Goal: Communication & Community: Answer question/provide support

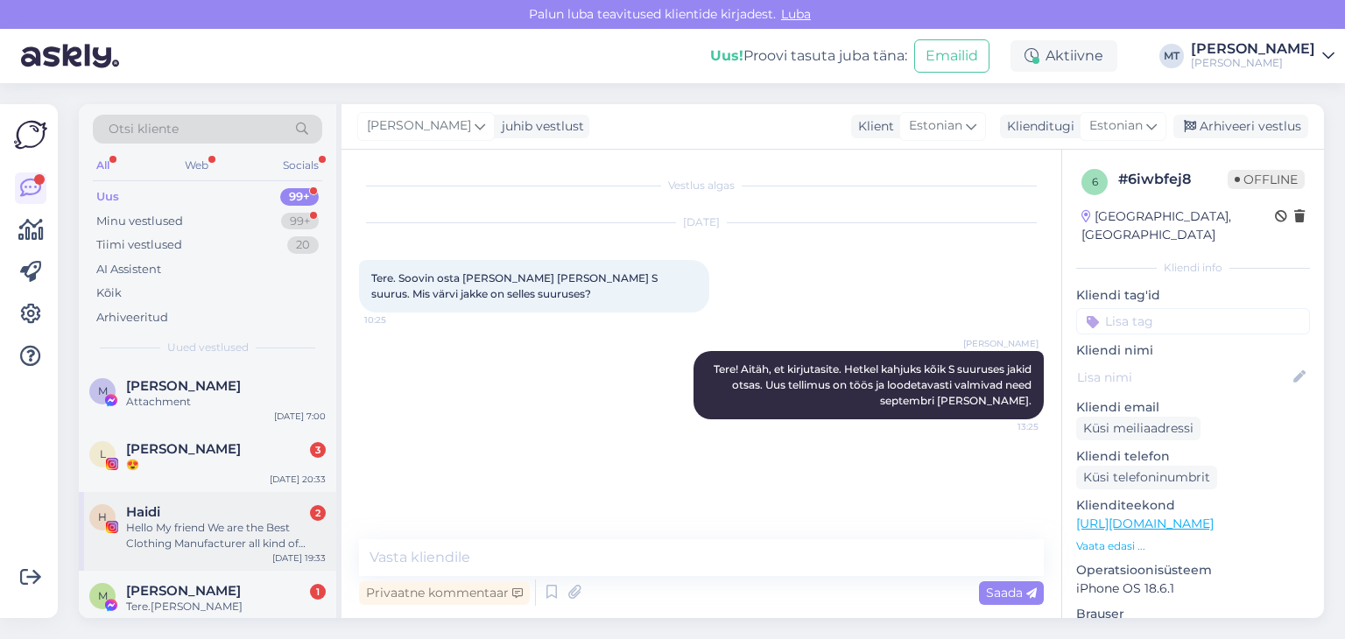
scroll to position [88, 0]
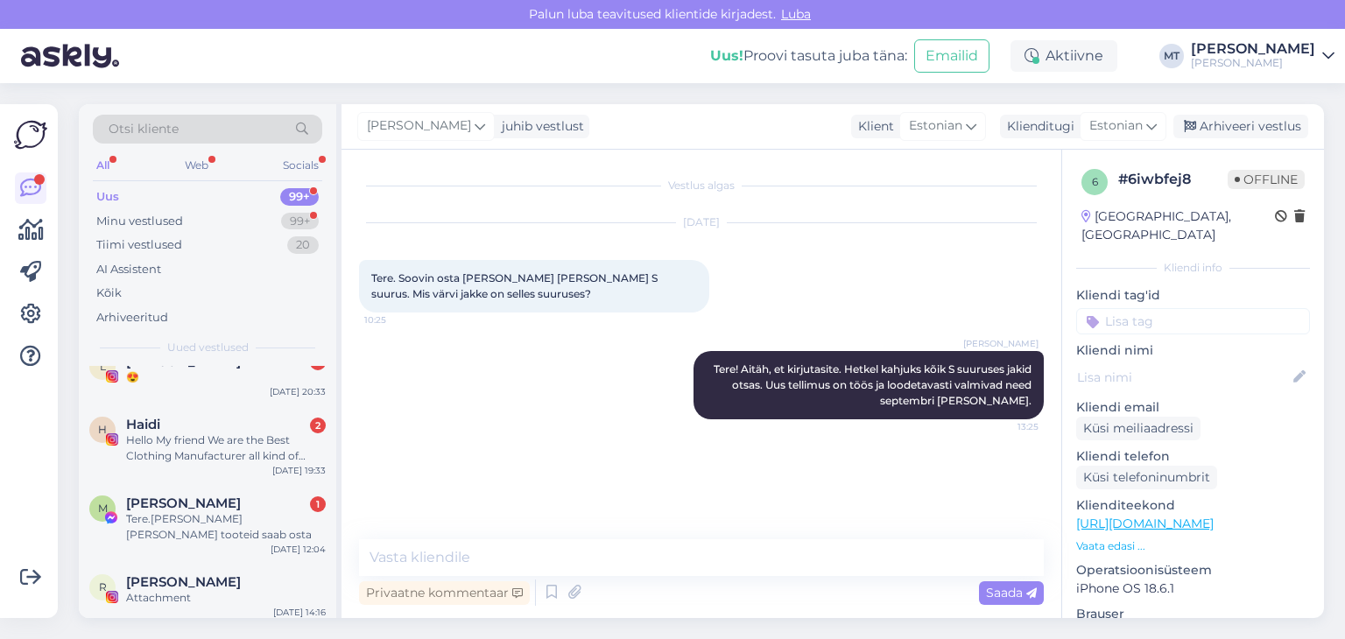
click at [108, 194] on div "Uus" at bounding box center [107, 197] width 23 height 18
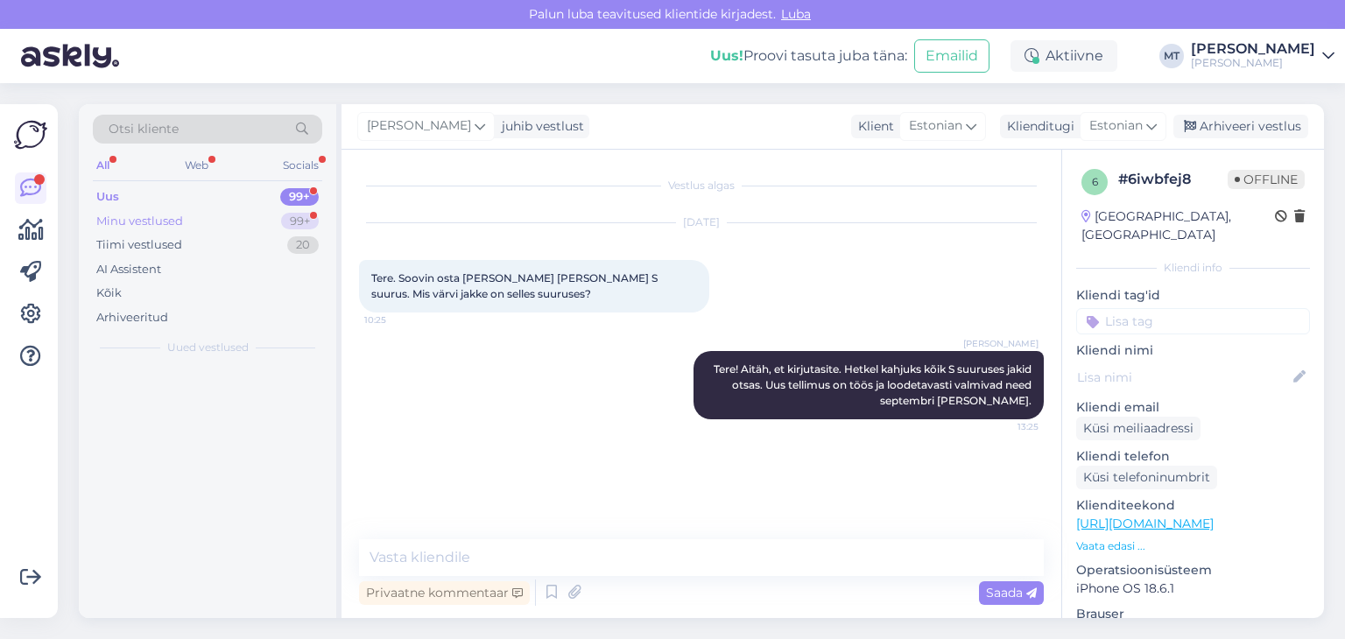
scroll to position [0, 0]
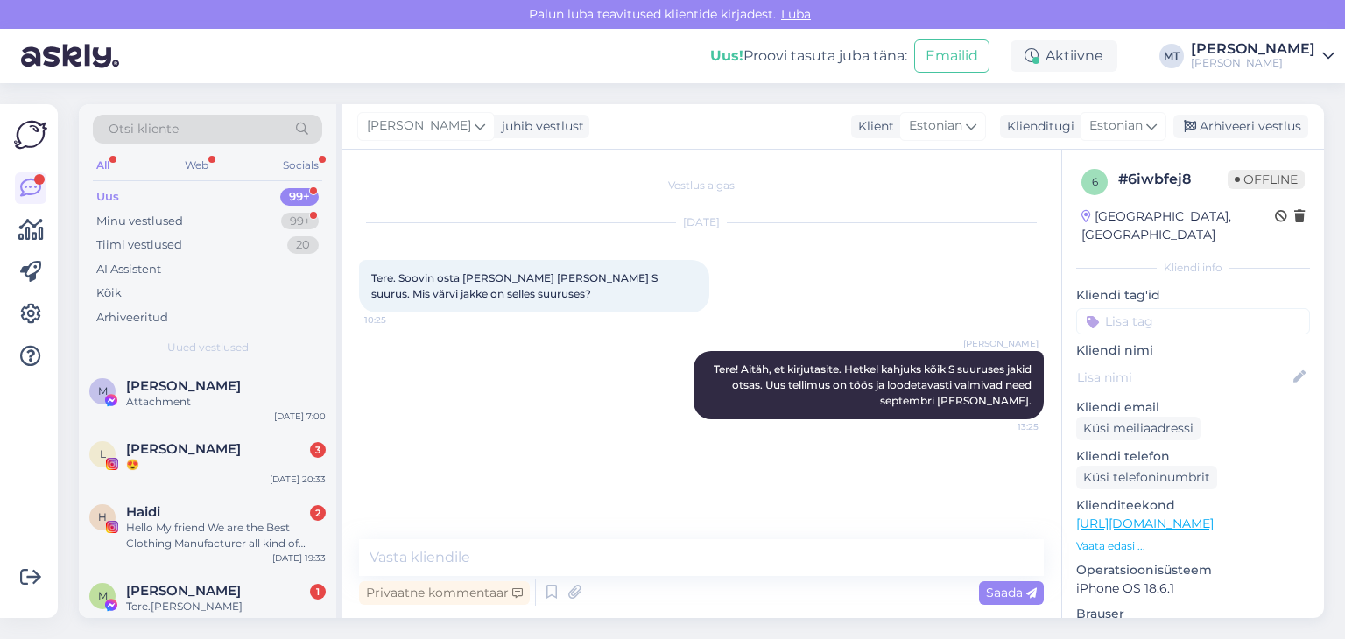
click at [112, 194] on div "Uus" at bounding box center [107, 197] width 23 height 18
click at [140, 219] on div "Minu vestlused" at bounding box center [139, 222] width 87 height 18
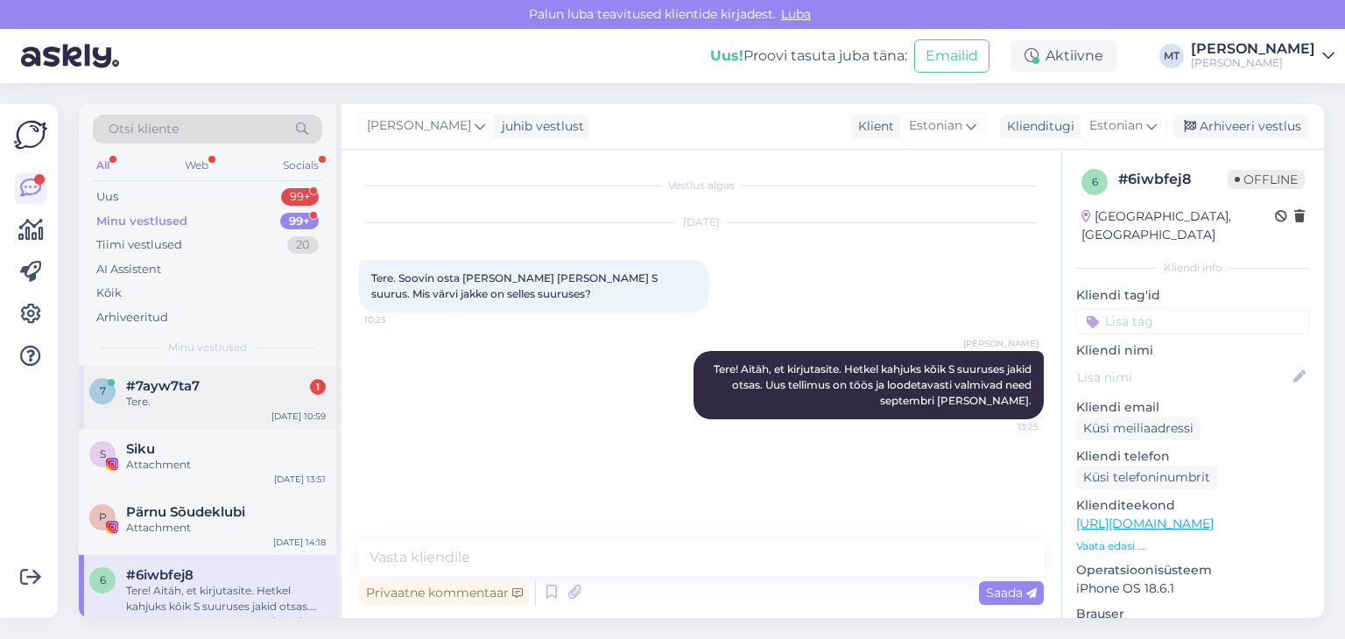
click at [153, 400] on div "Tere." at bounding box center [226, 402] width 200 height 16
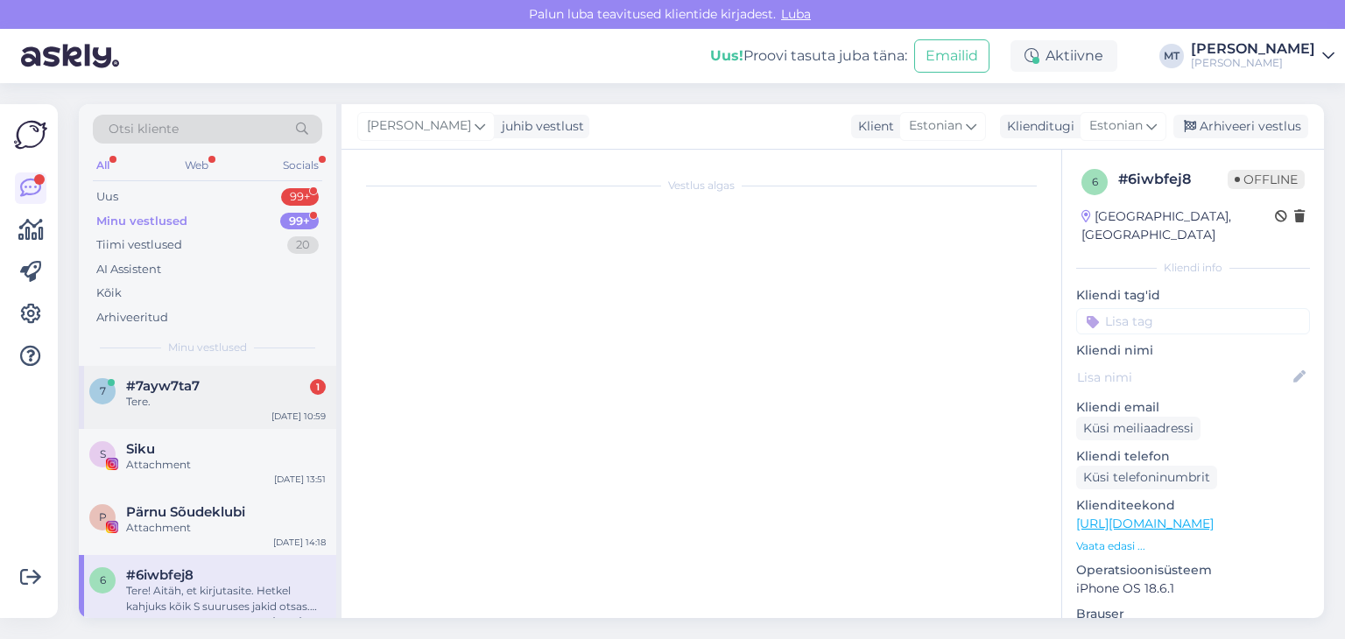
scroll to position [1678, 0]
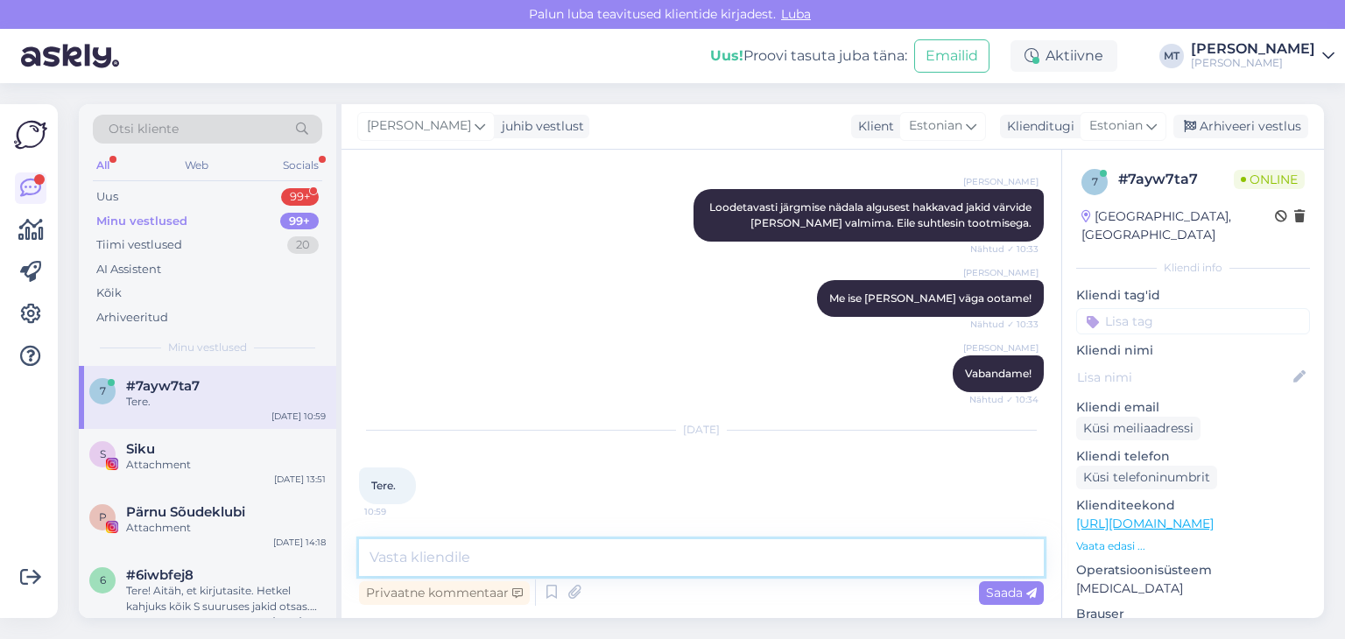
click at [630, 555] on textarea at bounding box center [701, 558] width 685 height 37
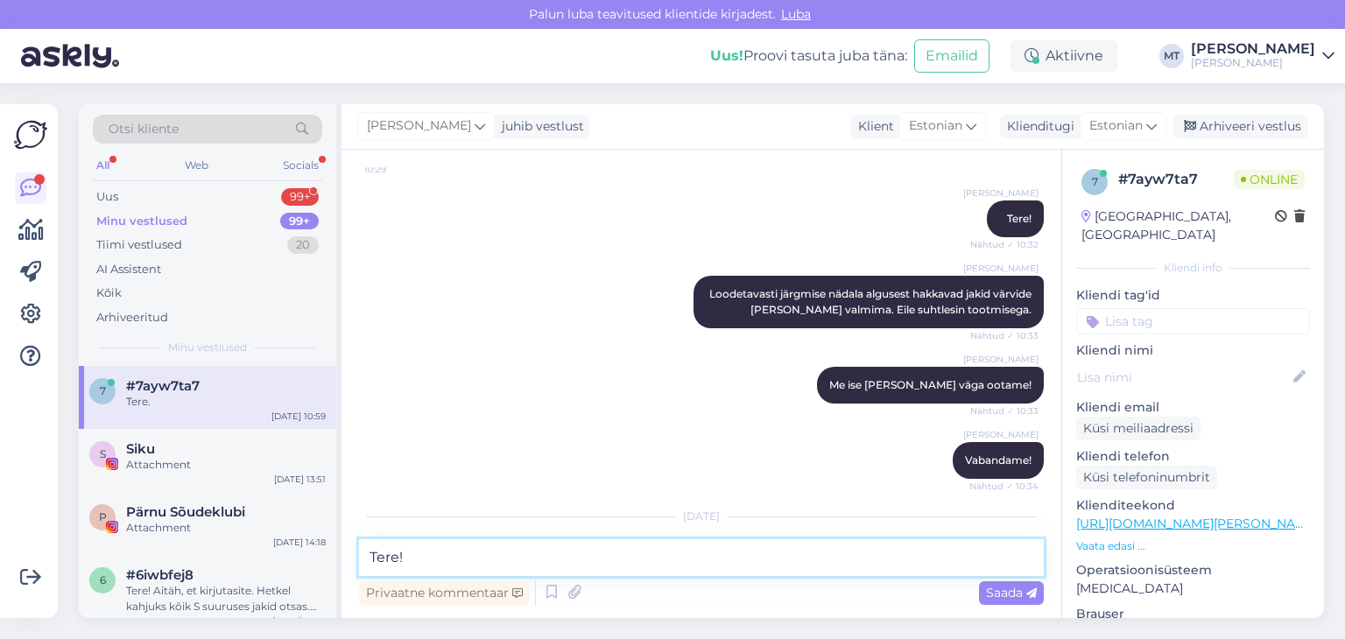
scroll to position [1677, 0]
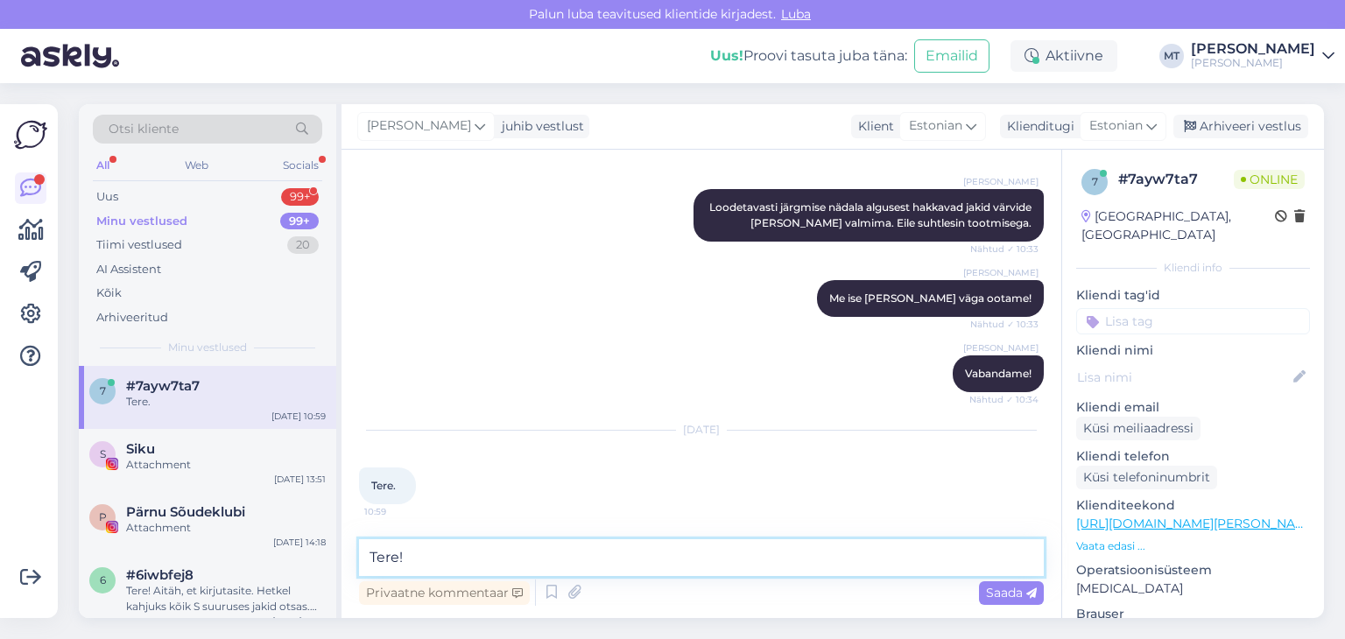
click at [415, 551] on textarea "Tere!" at bounding box center [701, 558] width 685 height 37
type textarea "Tere! Kuidas saan abiks olla?"
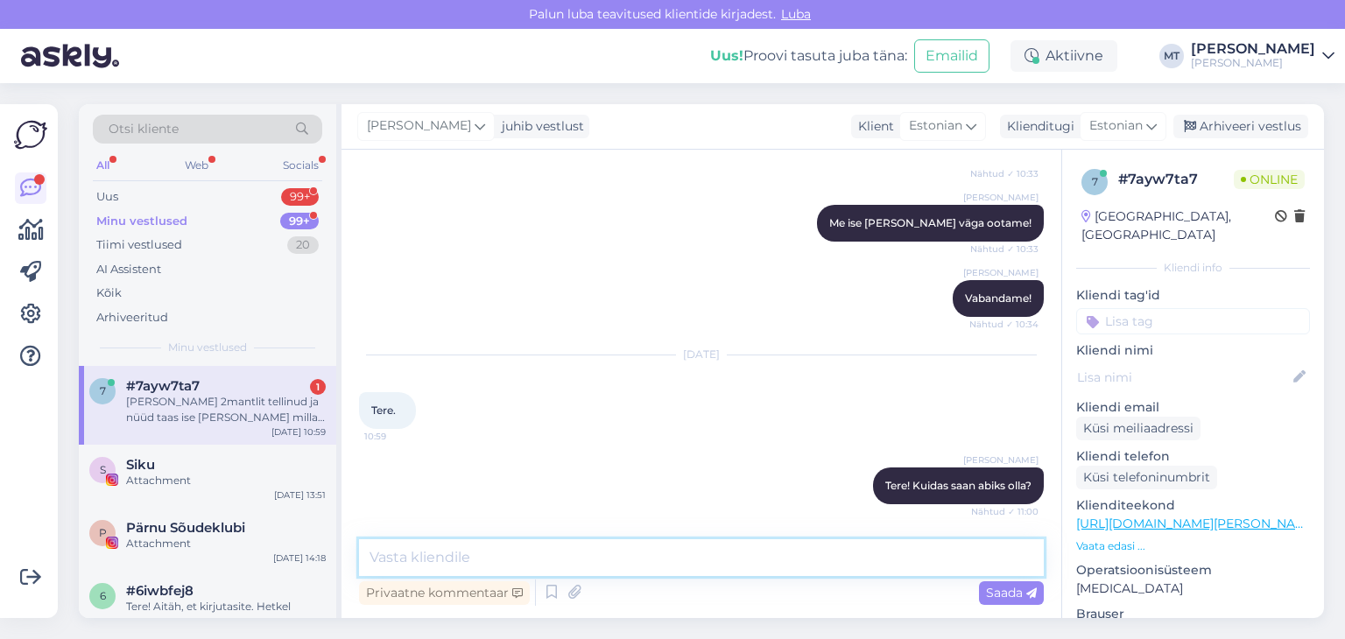
scroll to position [1844, 0]
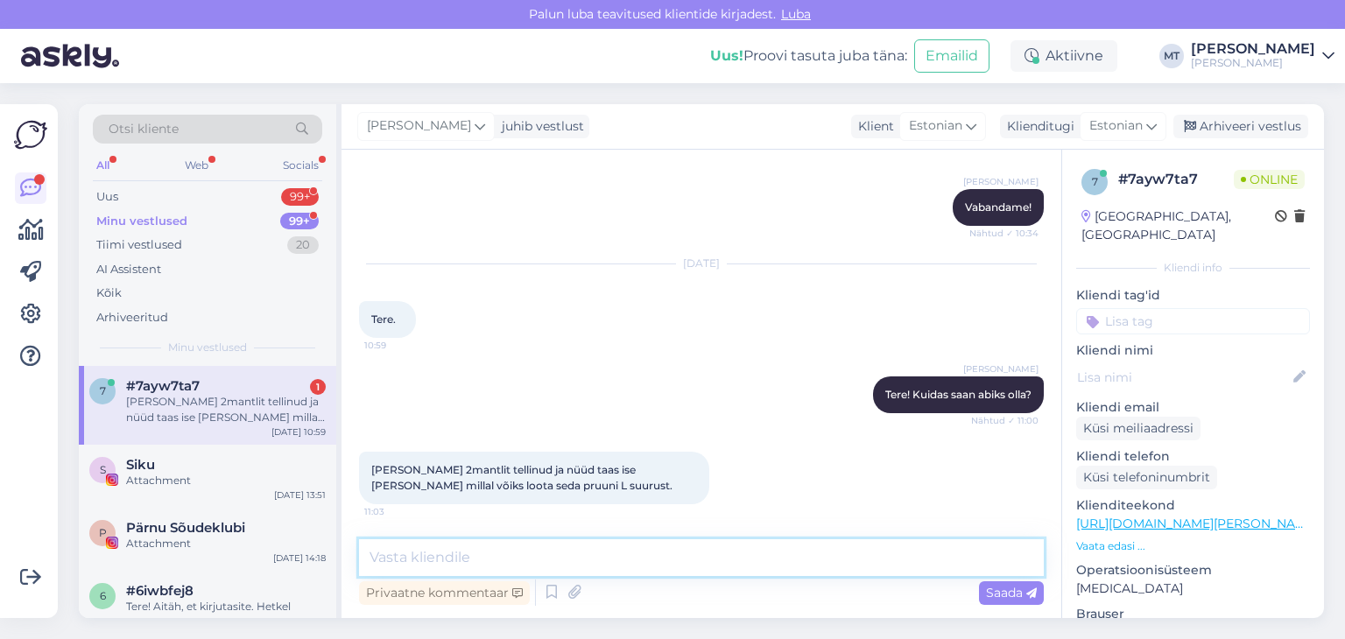
click at [473, 565] on textarea at bounding box center [701, 558] width 685 height 37
click at [473, 554] on textarea at bounding box center [701, 558] width 685 height 37
click at [617, 557] on textarea "kas teid huvitab see telliskivi värvi L? Või hallikaspruun L." at bounding box center [701, 558] width 685 height 37
paste textarea "[URL][DOMAIN_NAME][PERSON_NAME]"
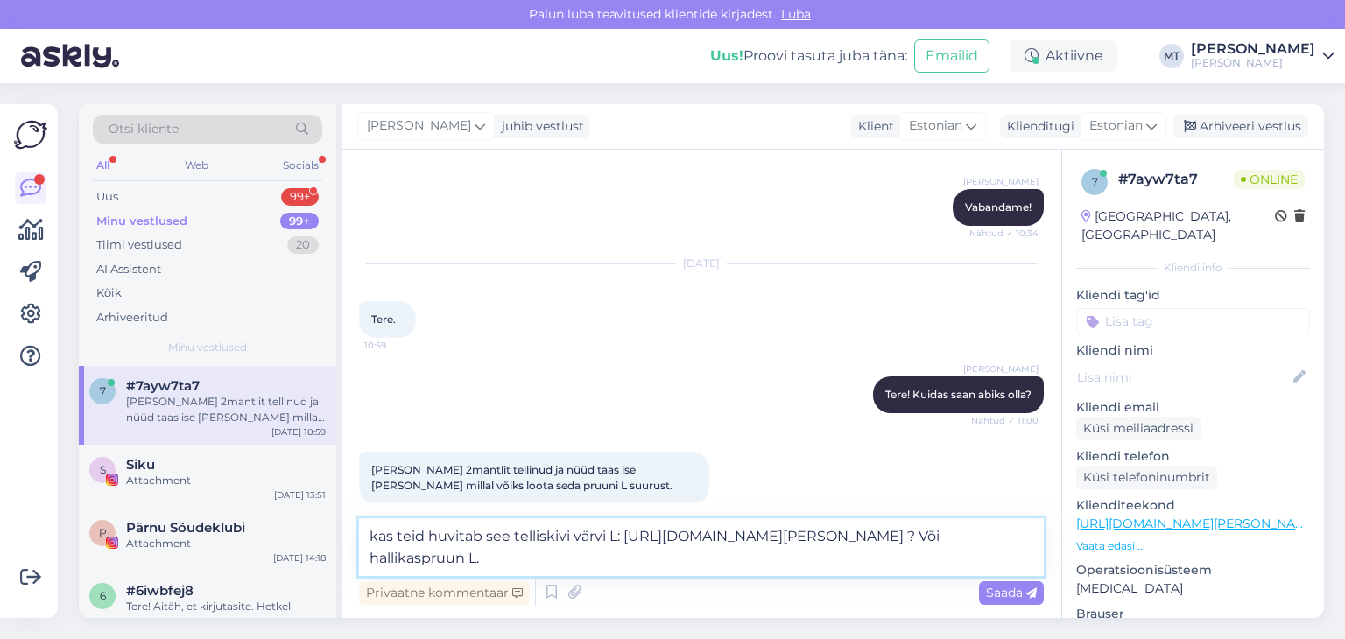
click at [617, 562] on textarea "kas teid huvitab see telliskivi värvi L: [URL][DOMAIN_NAME][PERSON_NAME] ? Või …" at bounding box center [701, 548] width 685 height 58
paste textarea "[URL][DOMAIN_NAME][PERSON_NAME]"
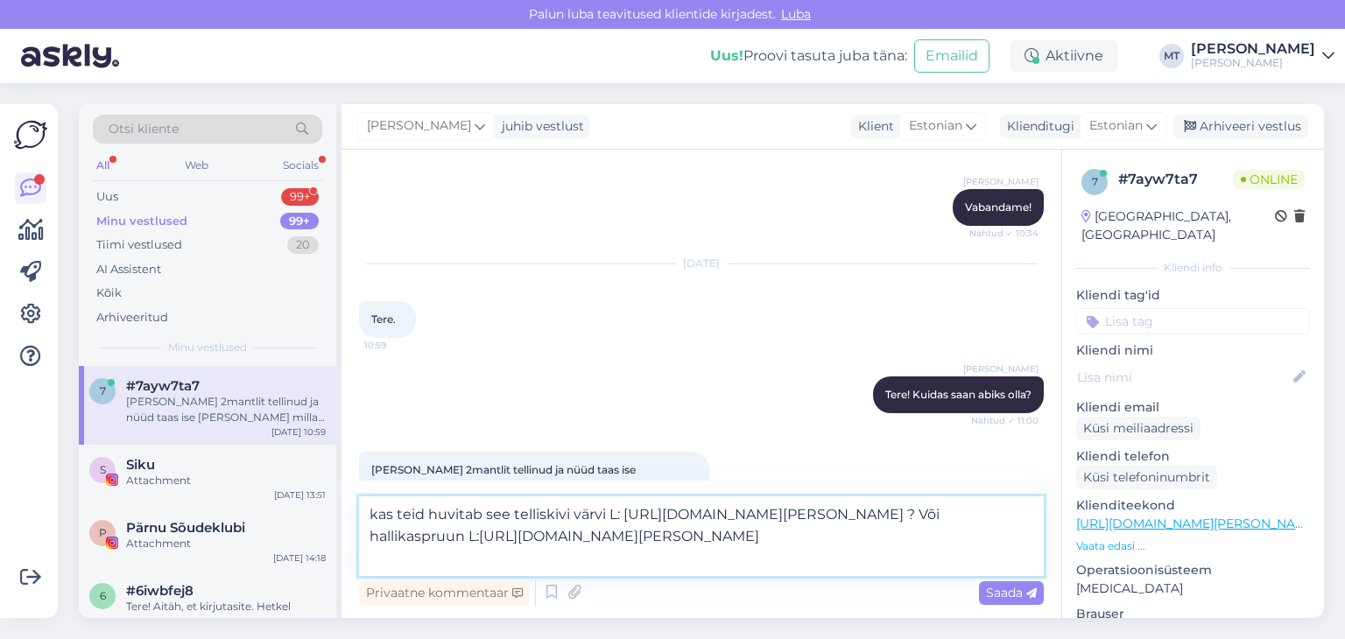
type textarea "kas teid huvitab see telliskivi värvi L: [URL][DOMAIN_NAME][PERSON_NAME] ? Või …"
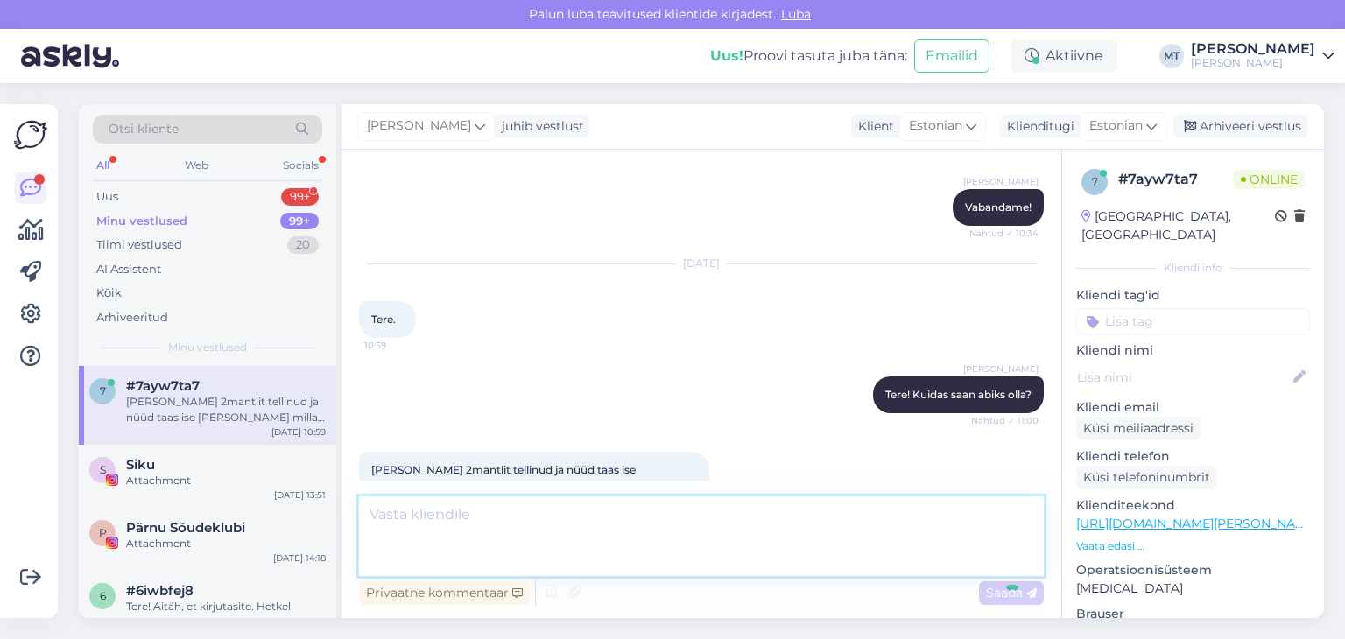
scroll to position [1983, 0]
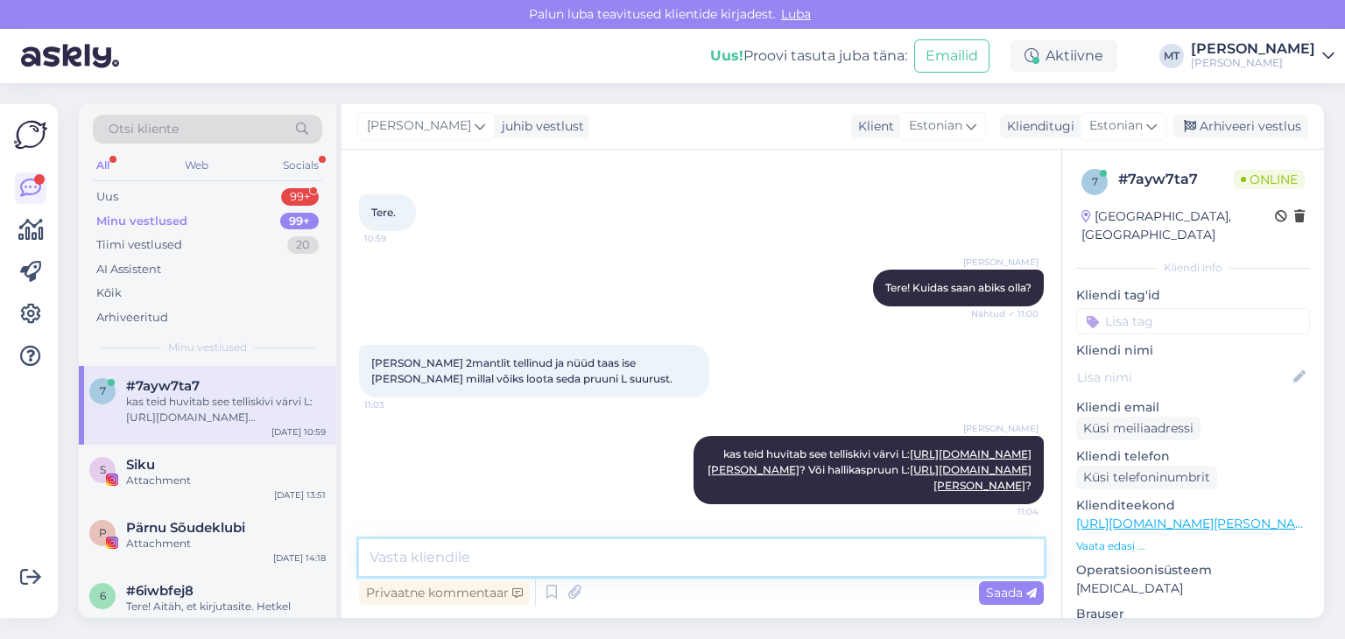
click at [378, 557] on textarea at bounding box center [701, 558] width 685 height 37
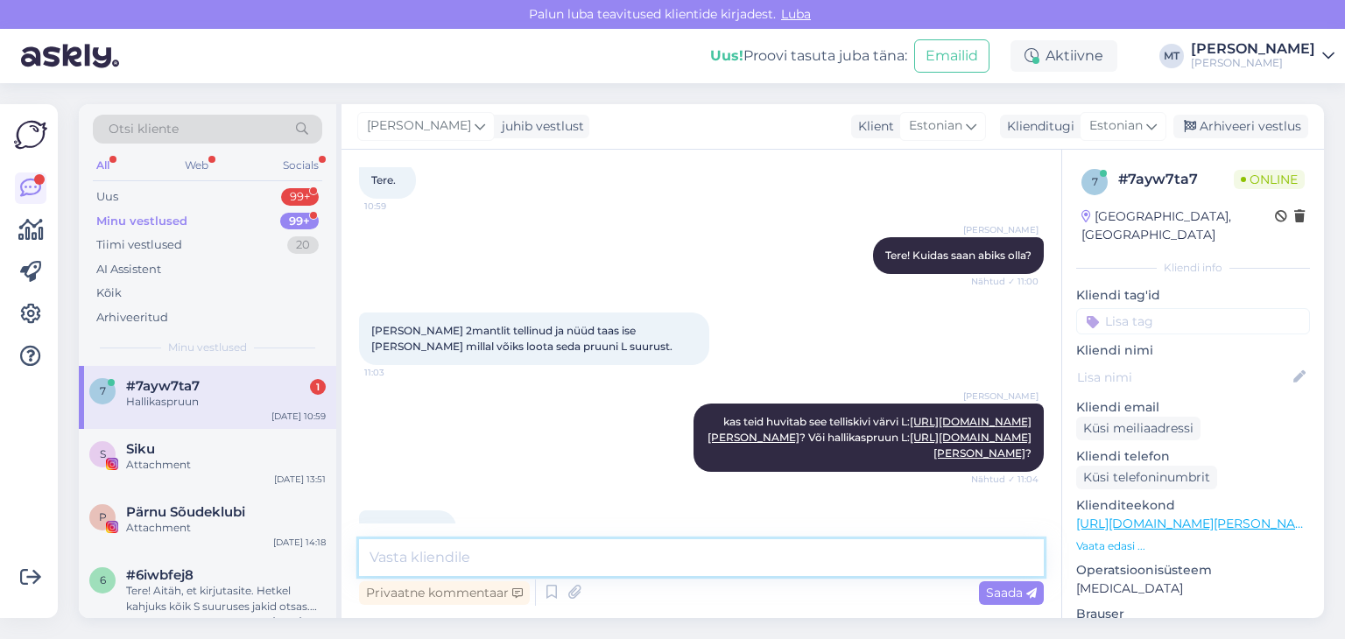
scroll to position [2058, 0]
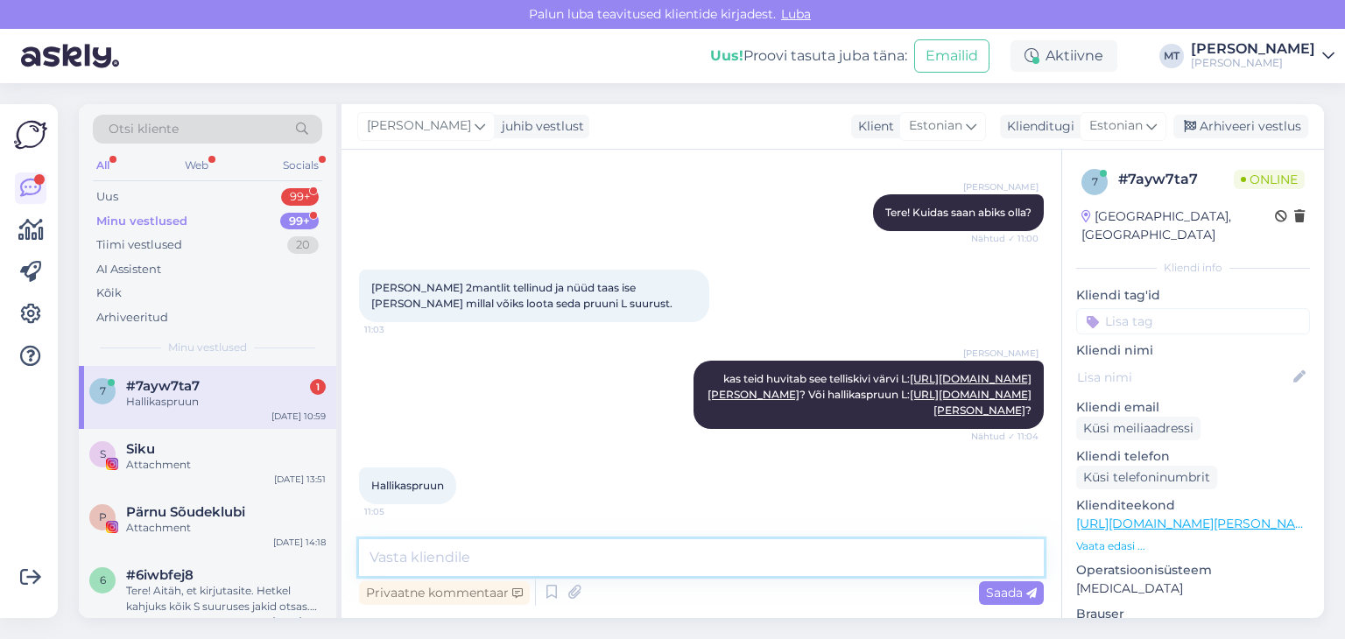
paste textarea "Ikka veel ootame jakkide valmimist. Kuna toodame oma jakke suurtes tootmistes, …"
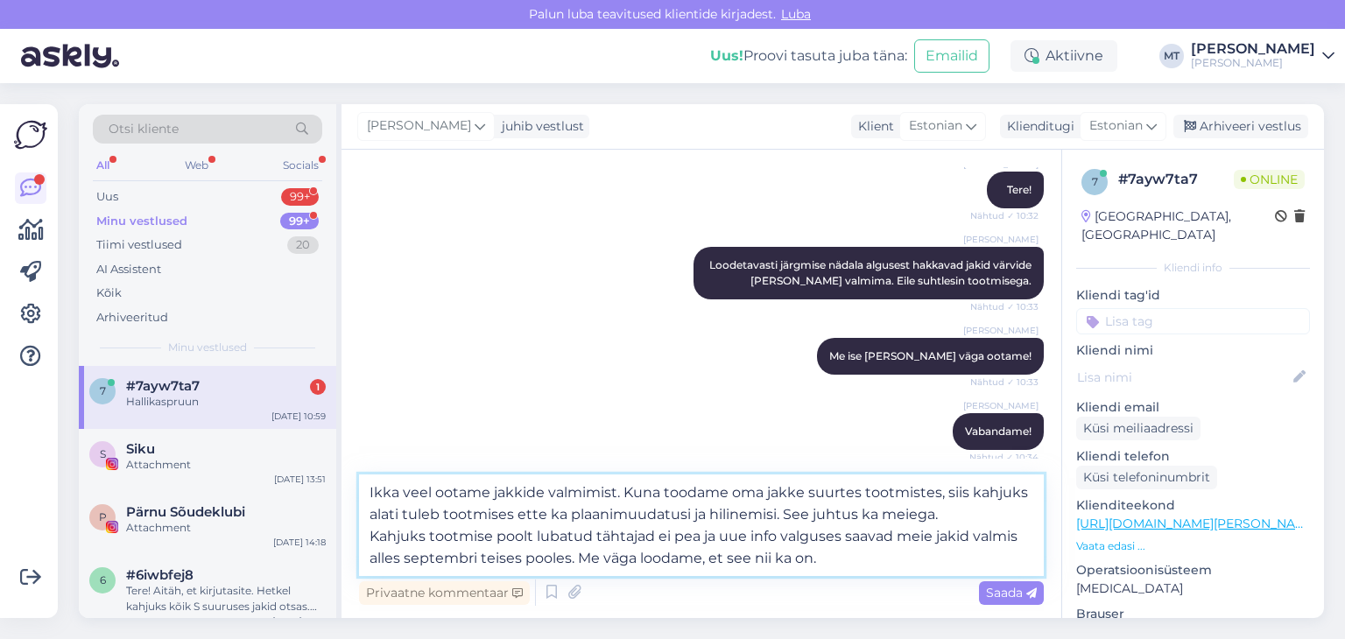
scroll to position [2122, 0]
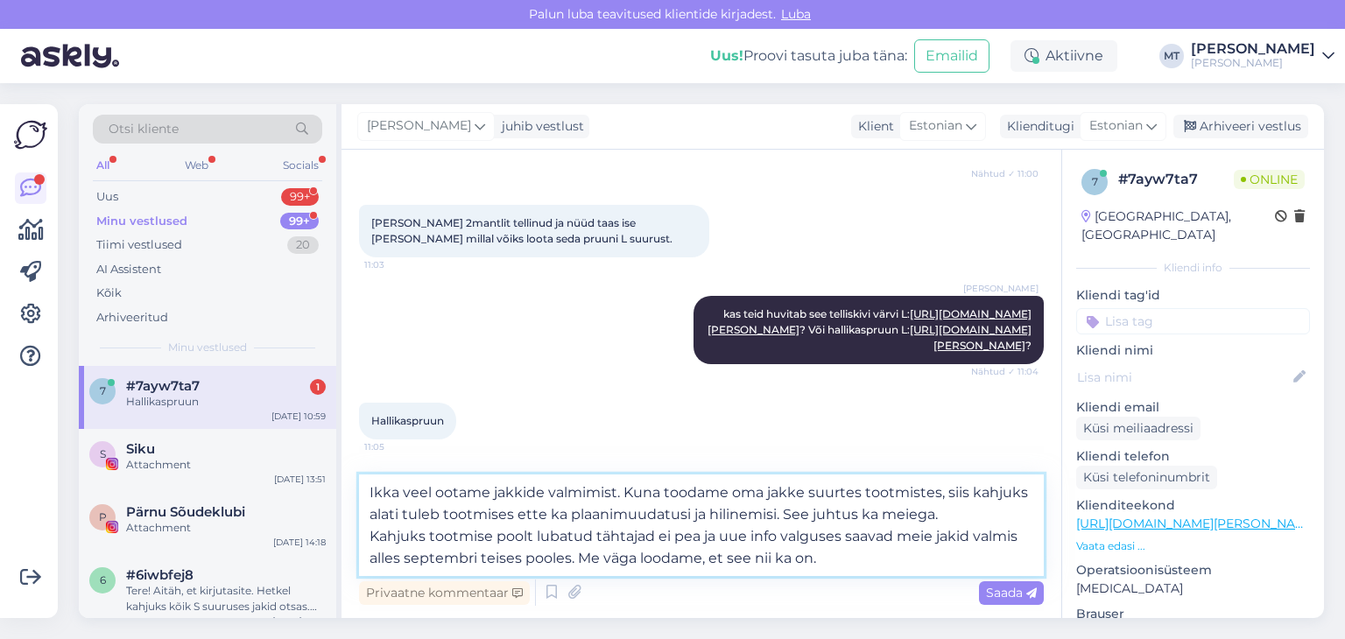
click at [371, 493] on textarea "Ikka veel ootame jakkide valmimist. Kuna toodame oma jakke suurtes tootmistes, …" at bounding box center [701, 526] width 685 height 102
click at [834, 566] on textarea "Me ikka veel ootame jakkide valmimist. Kuna toodame oma jakke suurtes tootmiste…" at bounding box center [701, 526] width 685 height 102
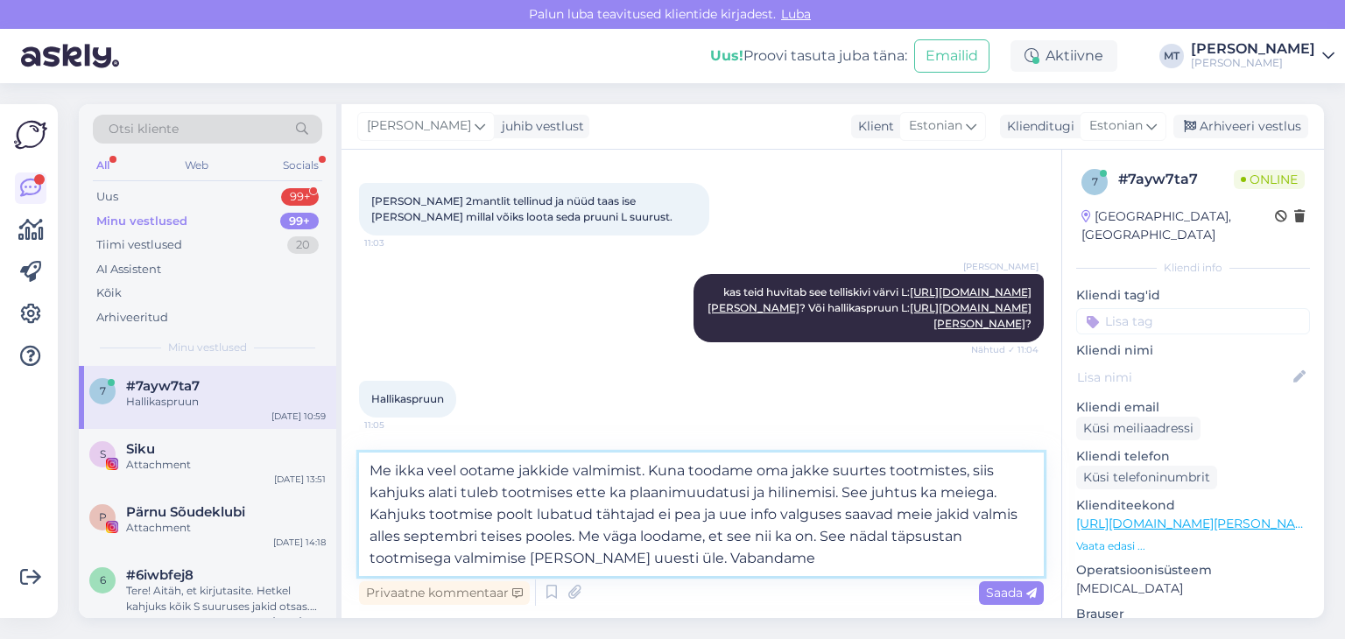
type textarea "Me ikka veel ootame jakkide valmimist. Kuna toodame oma jakke suurtes tootmiste…"
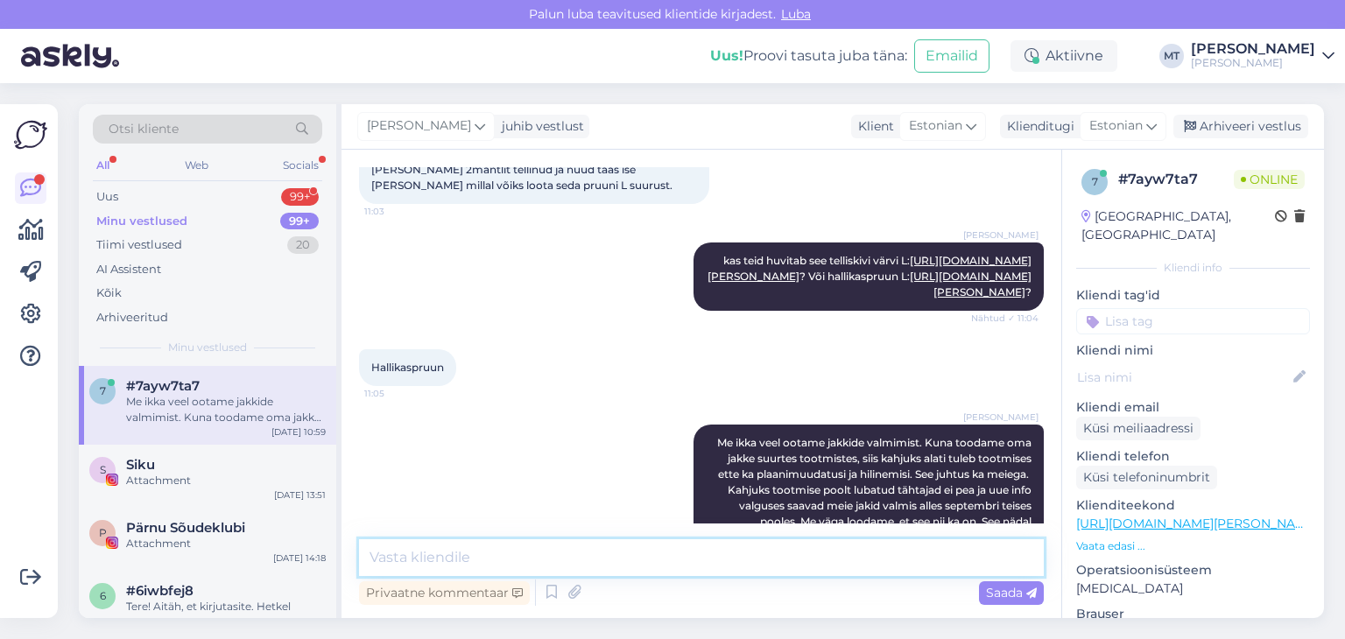
scroll to position [2243, 0]
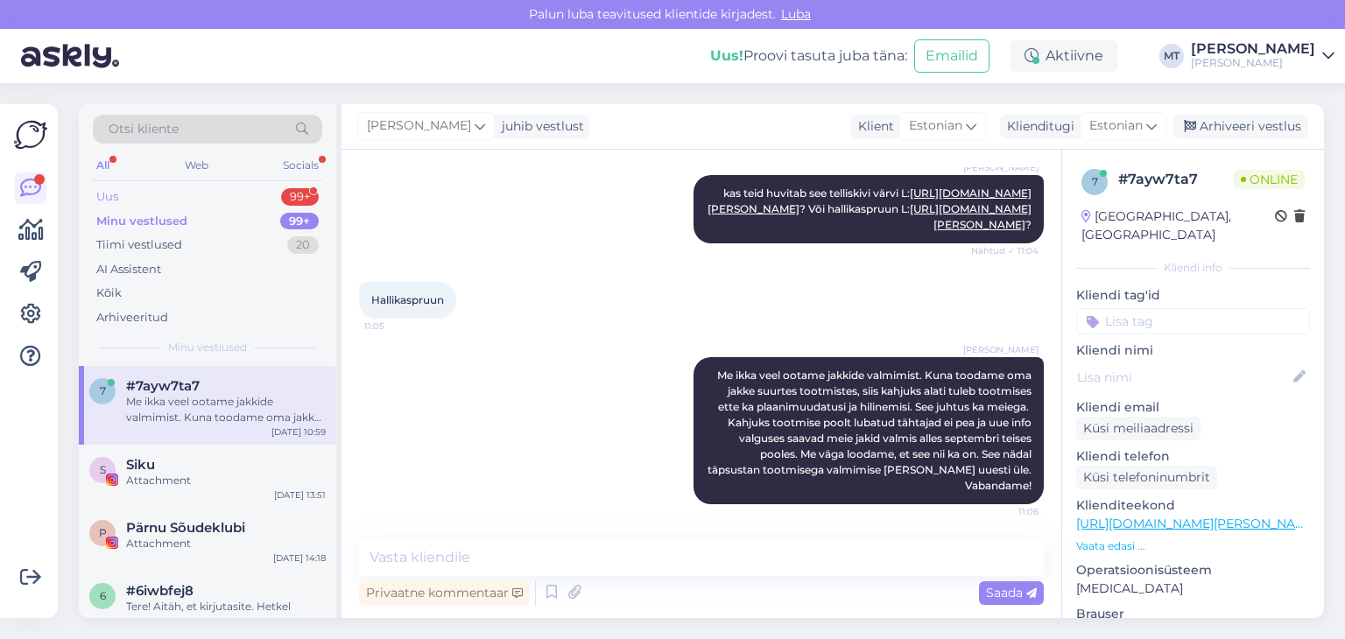
click at [160, 201] on div "Uus 99+" at bounding box center [208, 197] width 230 height 25
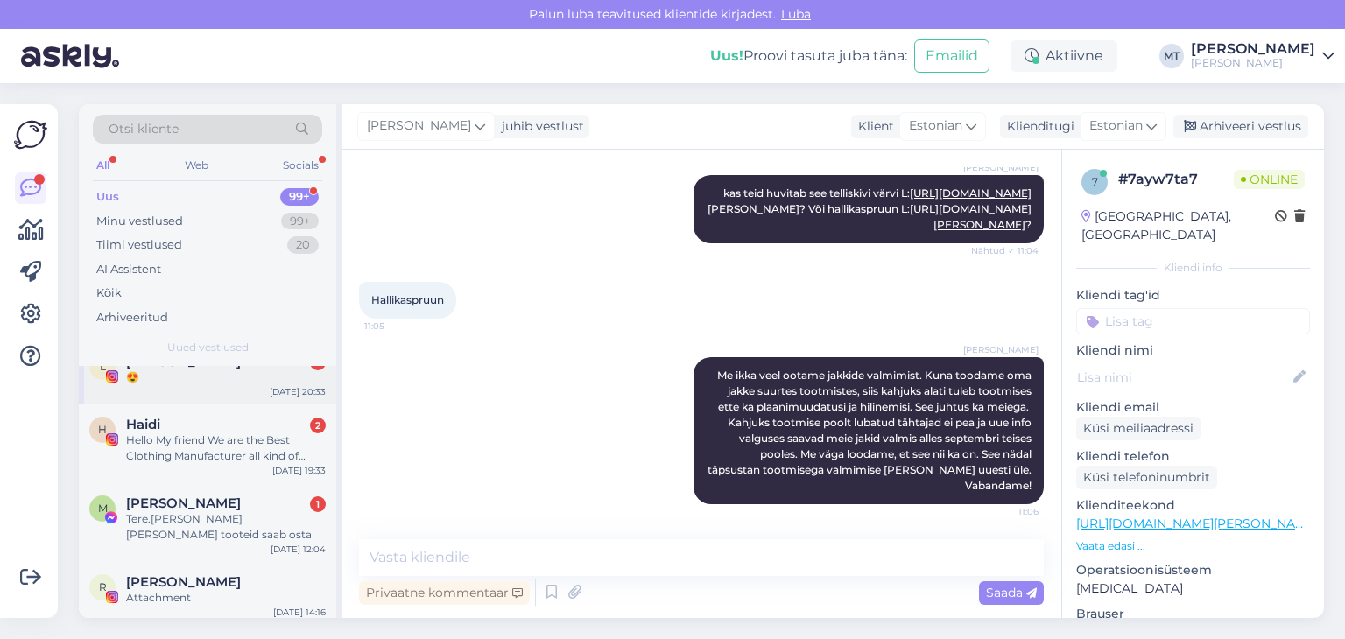
scroll to position [0, 0]
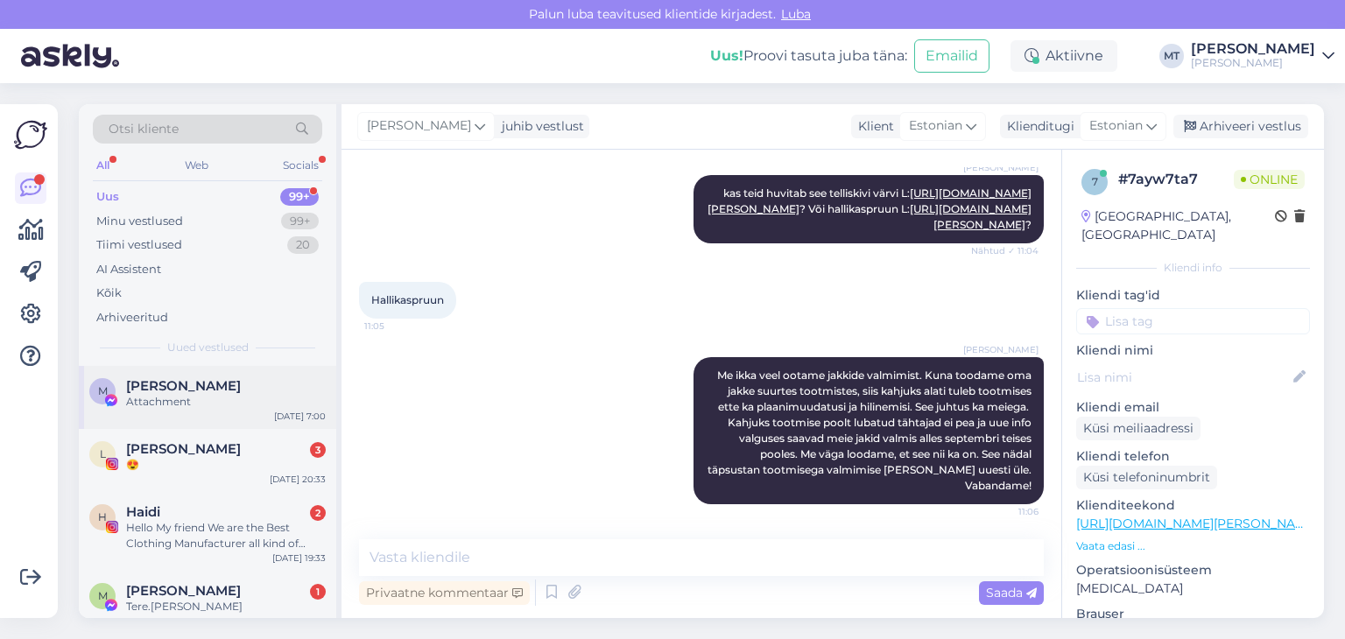
click at [163, 398] on div "Attachment" at bounding box center [226, 402] width 200 height 16
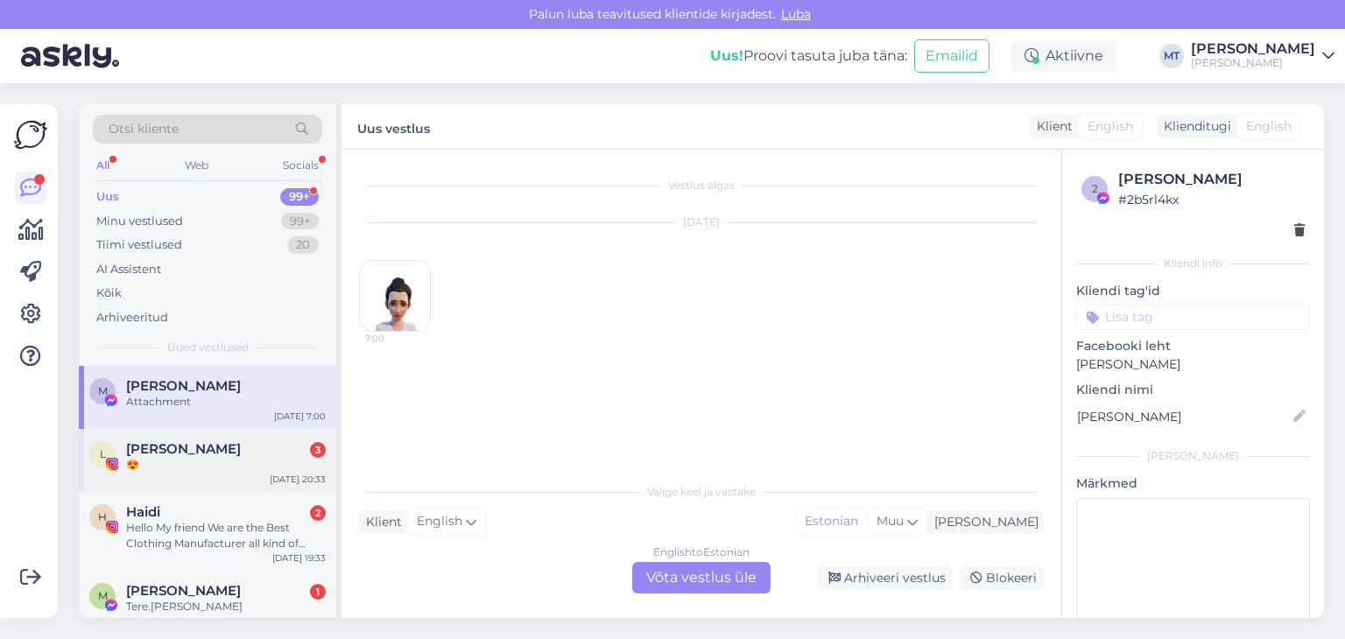
click at [165, 454] on span "[PERSON_NAME]" at bounding box center [183, 449] width 115 height 16
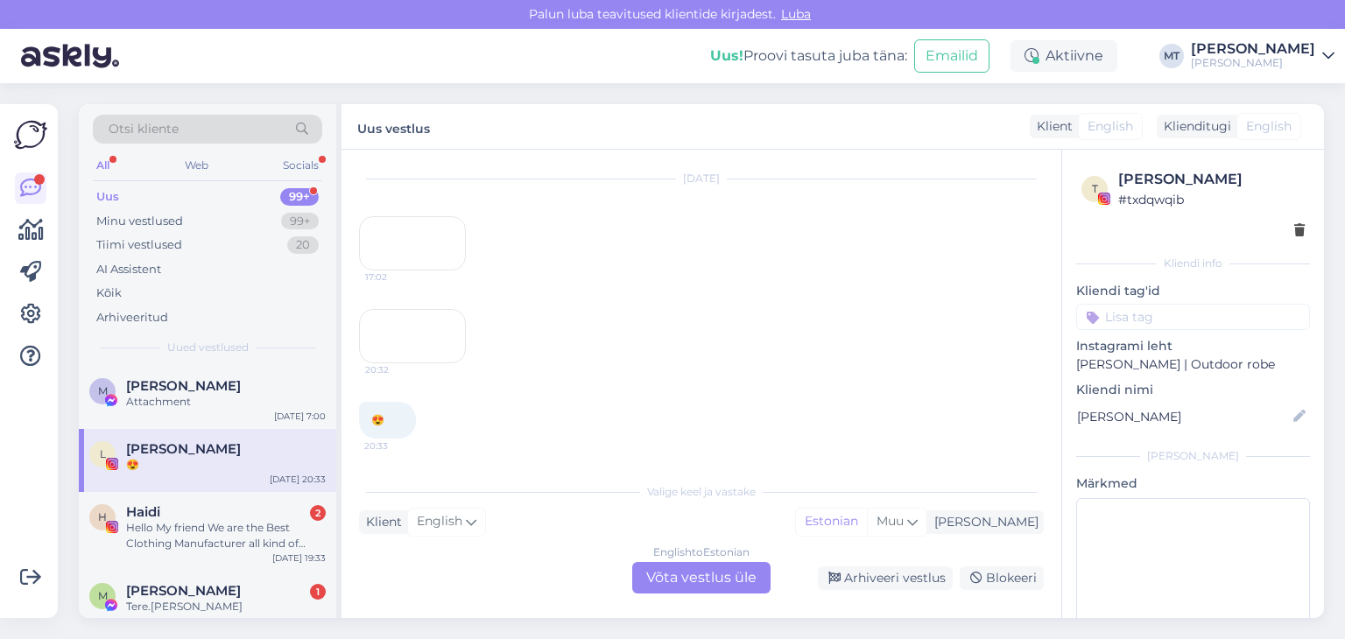
scroll to position [306, 0]
click at [217, 380] on span "[PERSON_NAME]" at bounding box center [183, 386] width 115 height 16
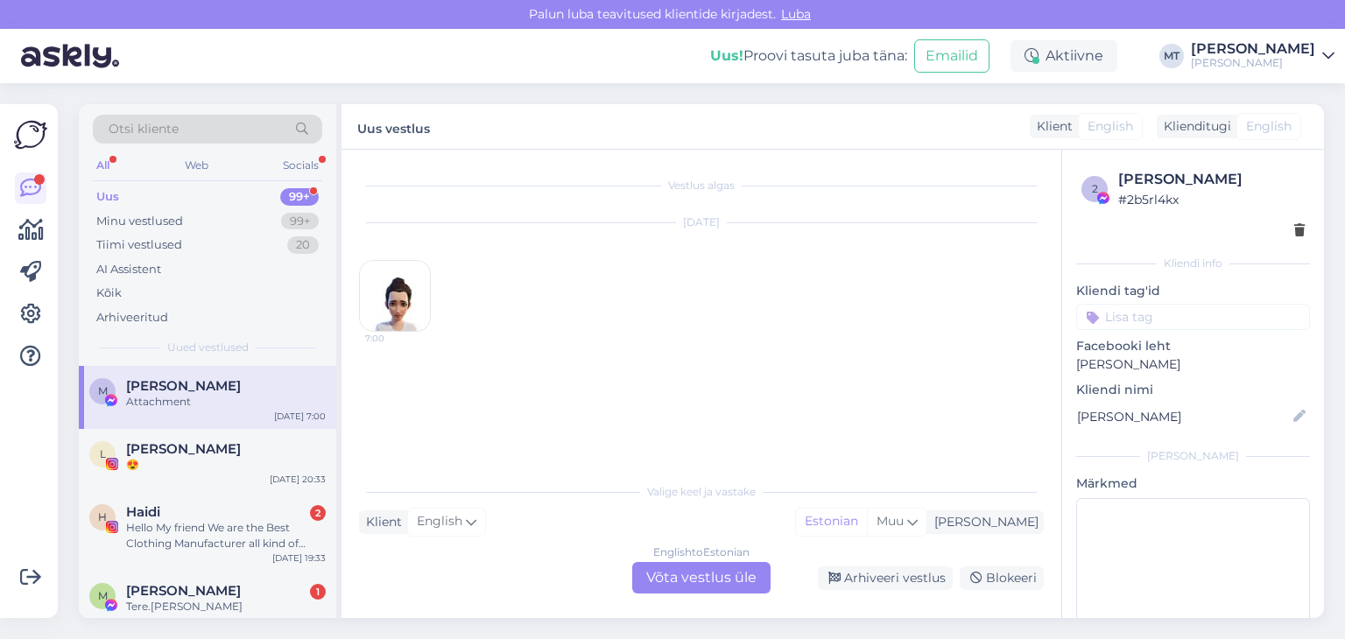
click at [117, 191] on div "Uus" at bounding box center [107, 197] width 23 height 18
click at [137, 221] on div "Minu vestlused" at bounding box center [139, 222] width 87 height 18
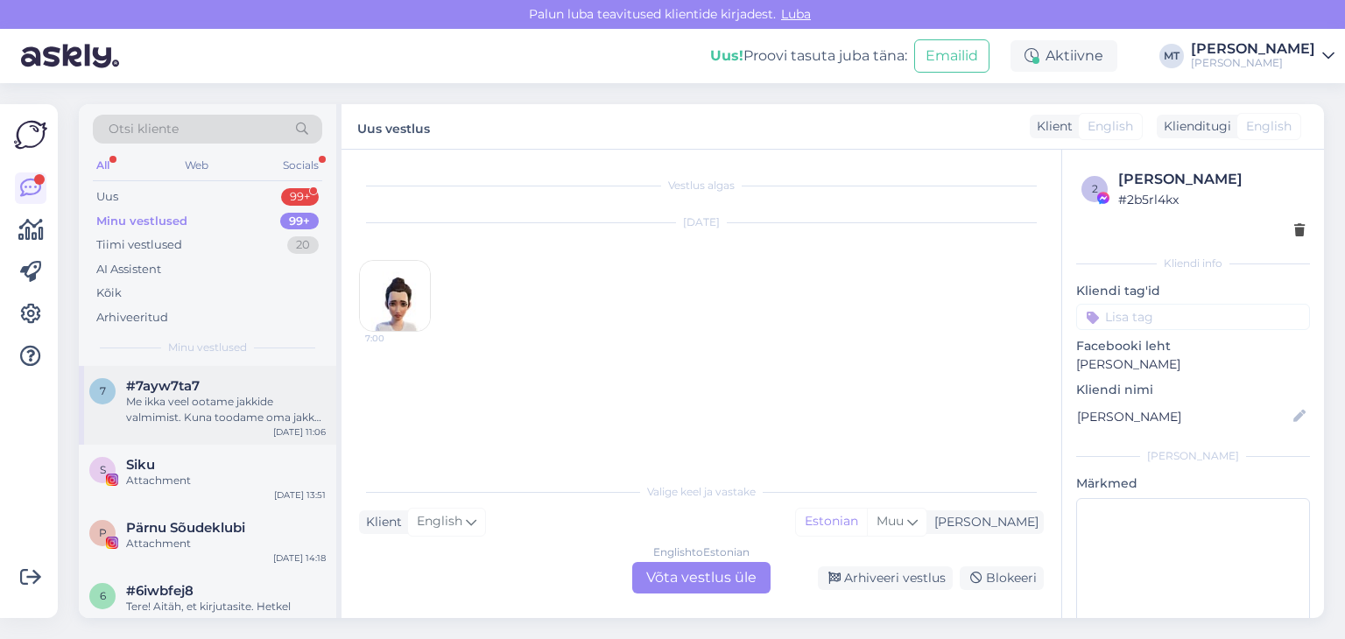
click at [206, 402] on div "Me ikka veel ootame jakkide valmimist. Kuna toodame oma jakke suurtes tootmiste…" at bounding box center [226, 410] width 200 height 32
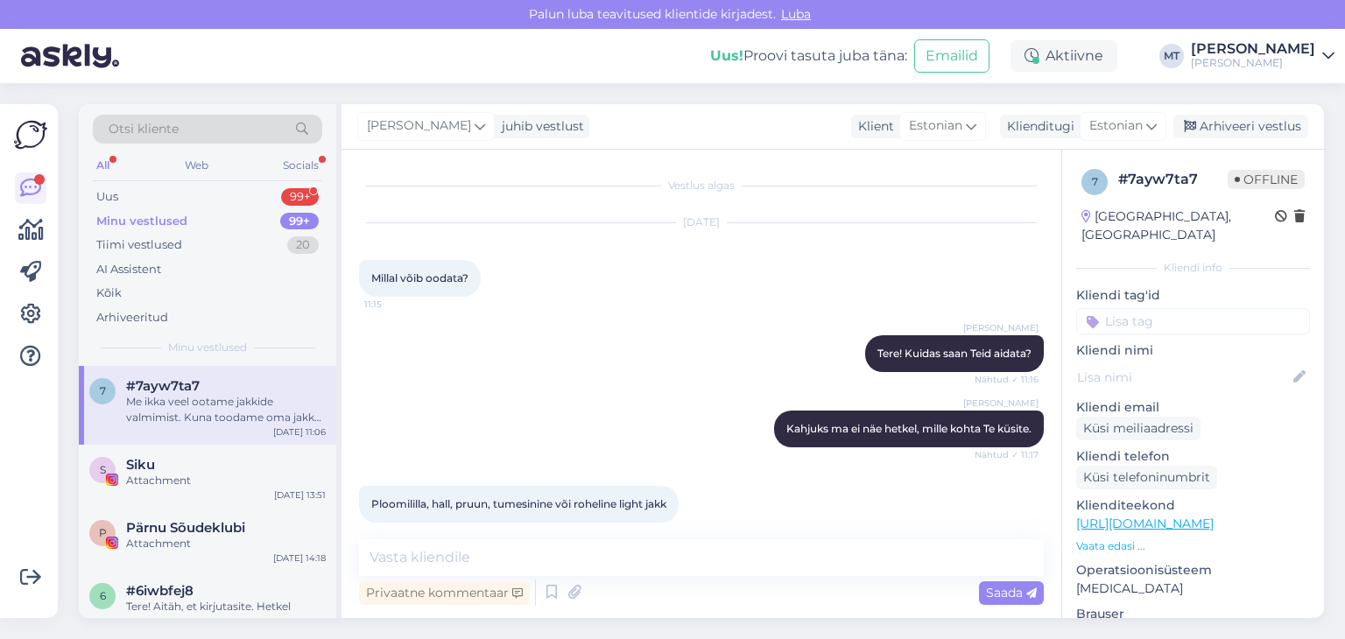
click at [694, 183] on div "Vestlus algas" at bounding box center [701, 186] width 685 height 16
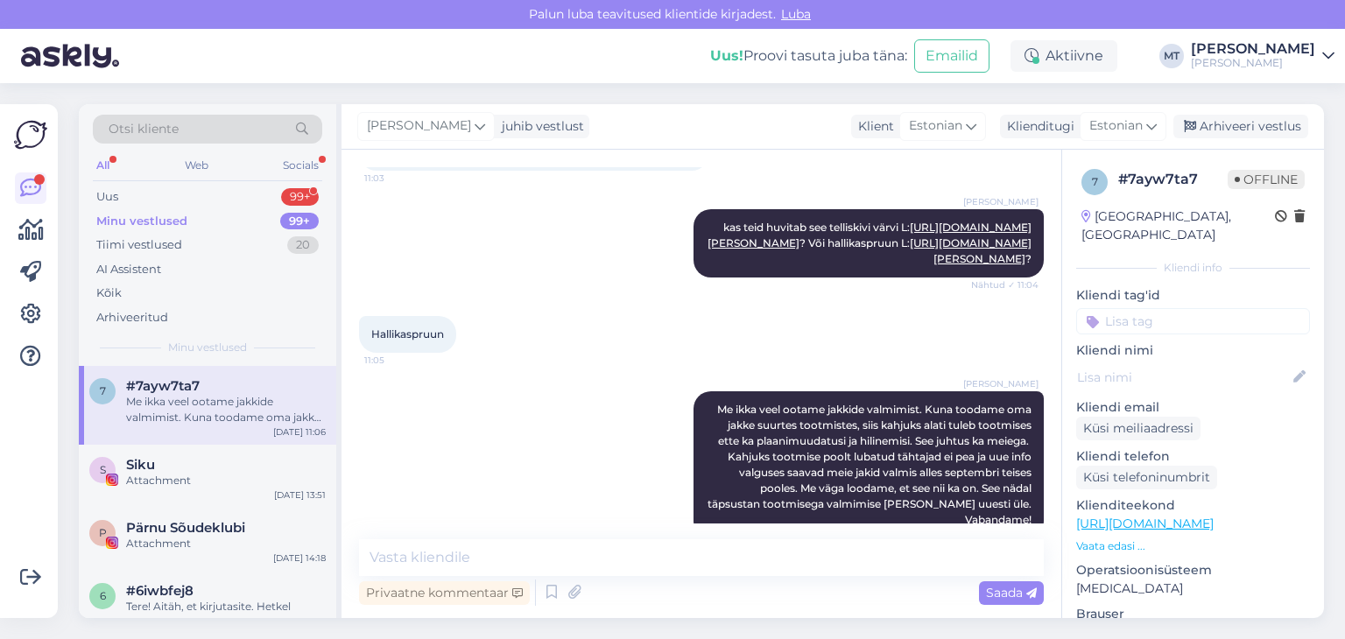
scroll to position [2243, 0]
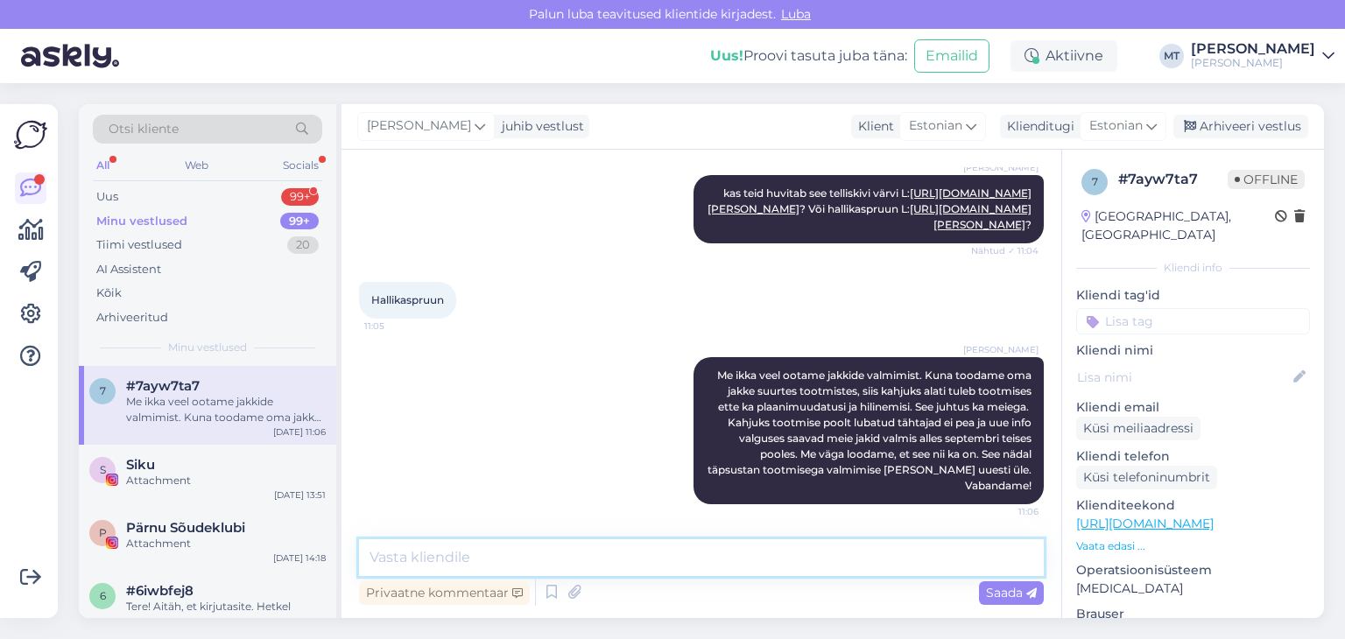
click at [459, 564] on textarea at bounding box center [701, 558] width 685 height 37
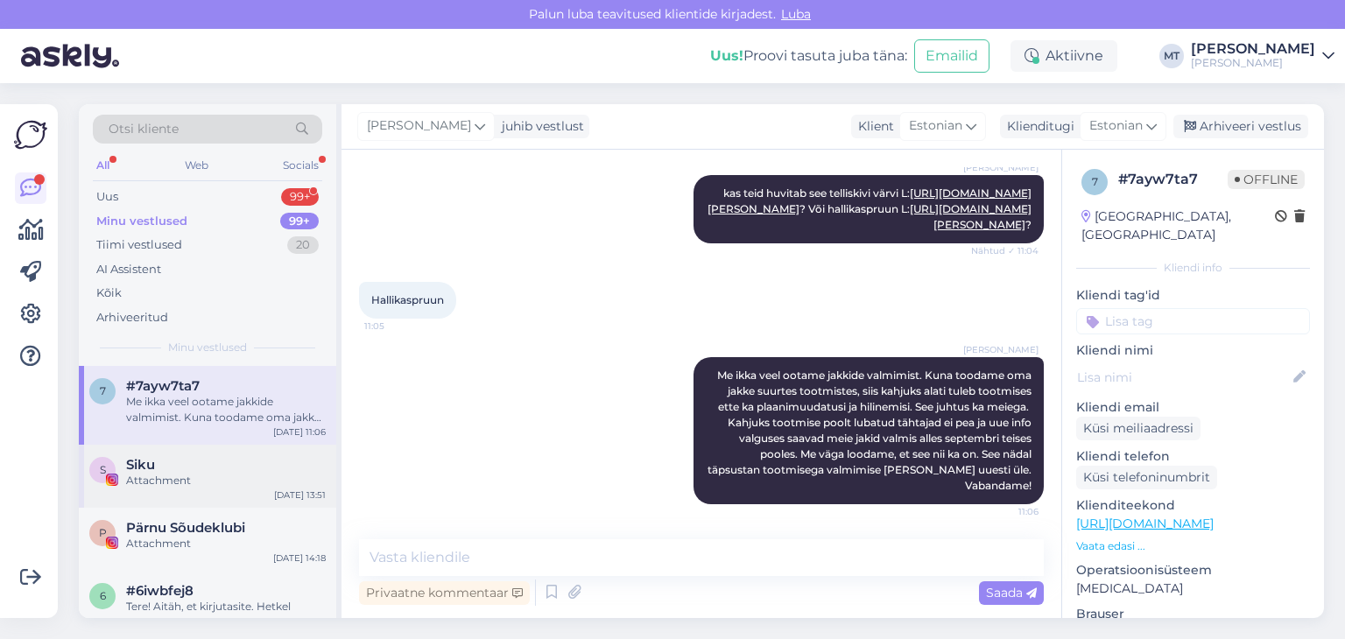
click at [158, 479] on div "Attachment" at bounding box center [226, 481] width 200 height 16
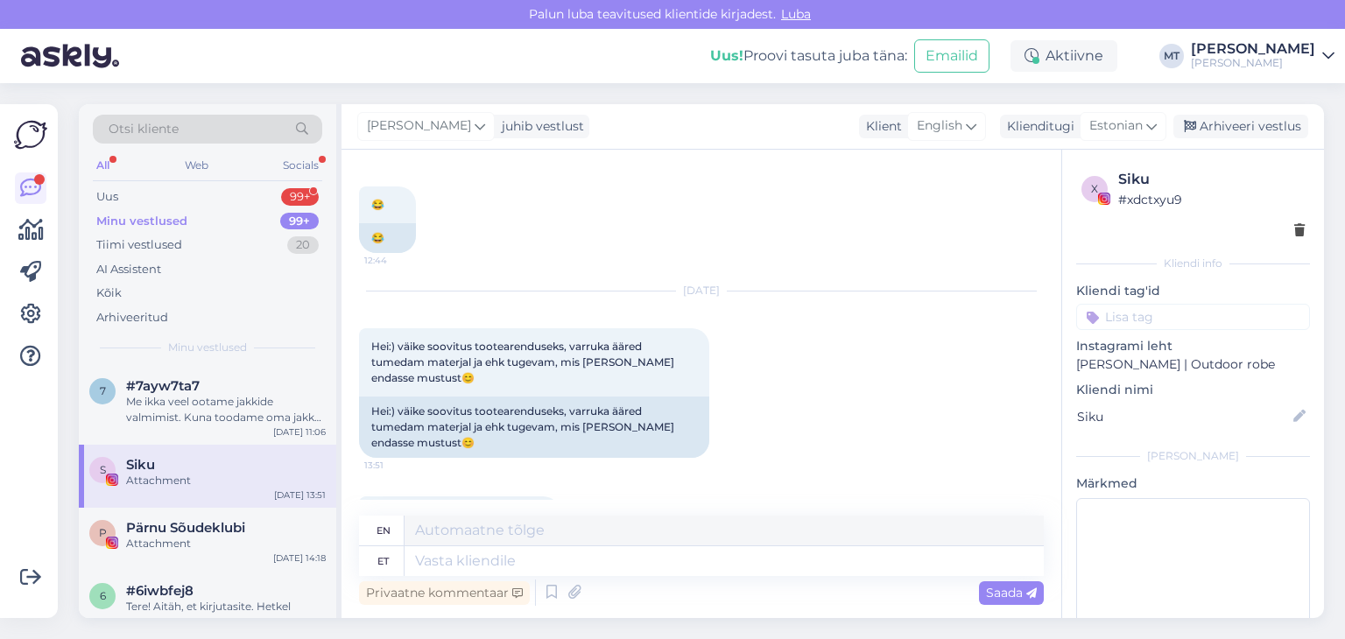
scroll to position [296, 0]
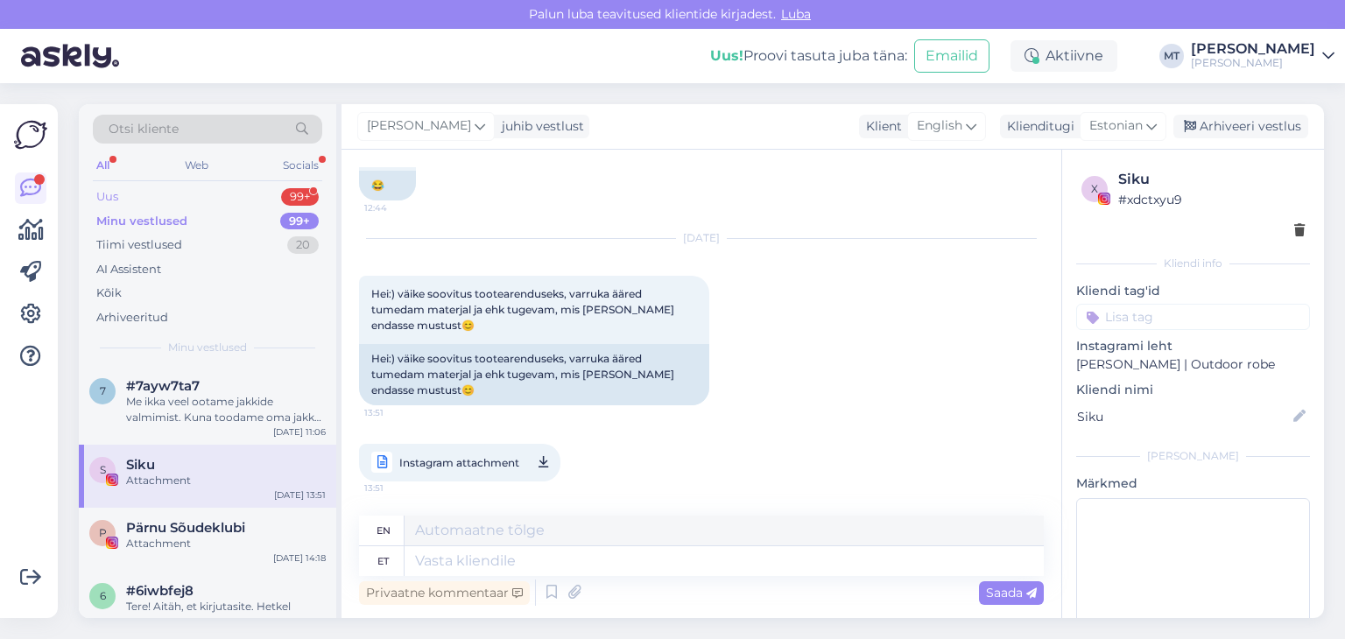
click at [109, 195] on div "Uus" at bounding box center [107, 197] width 22 height 18
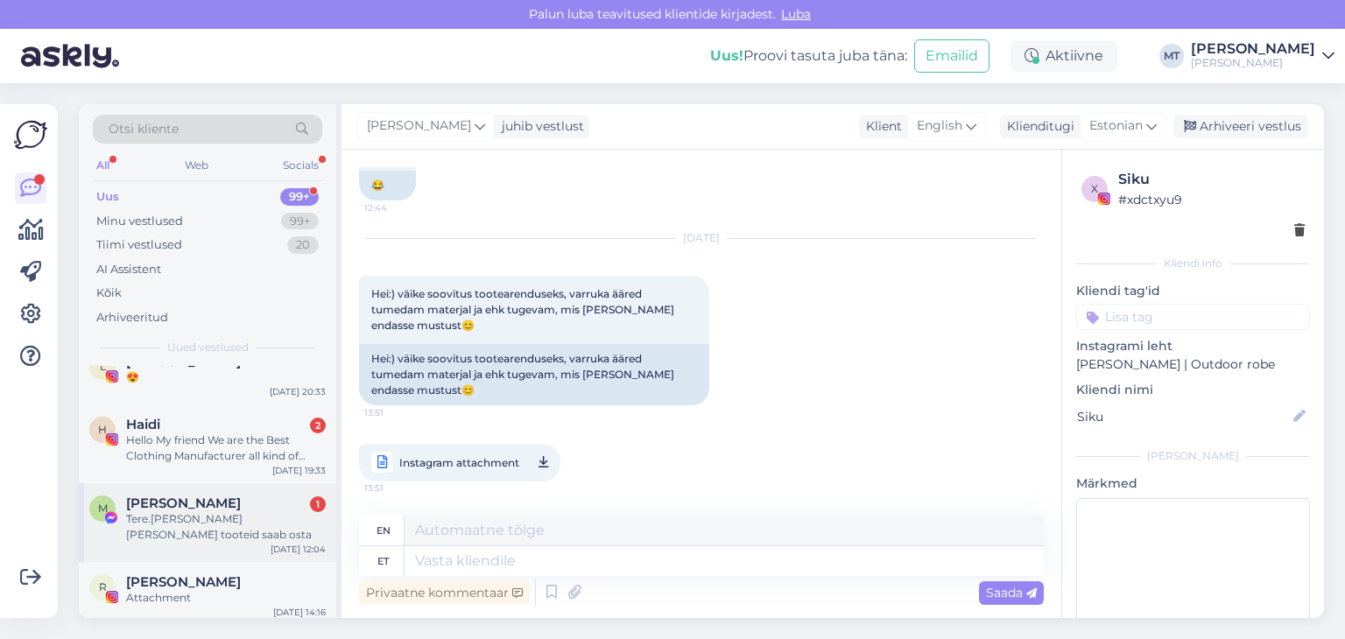
scroll to position [175, 0]
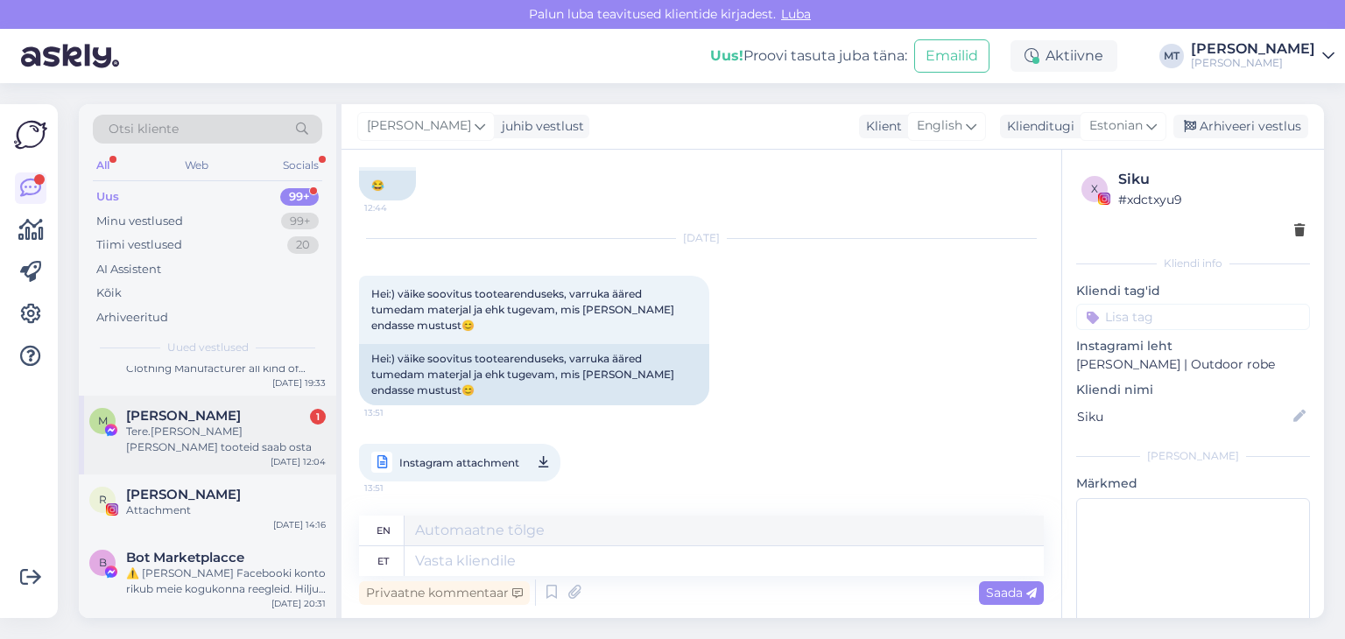
click at [212, 429] on div "Tere.[PERSON_NAME] [PERSON_NAME] tooteid saab osta" at bounding box center [226, 440] width 200 height 32
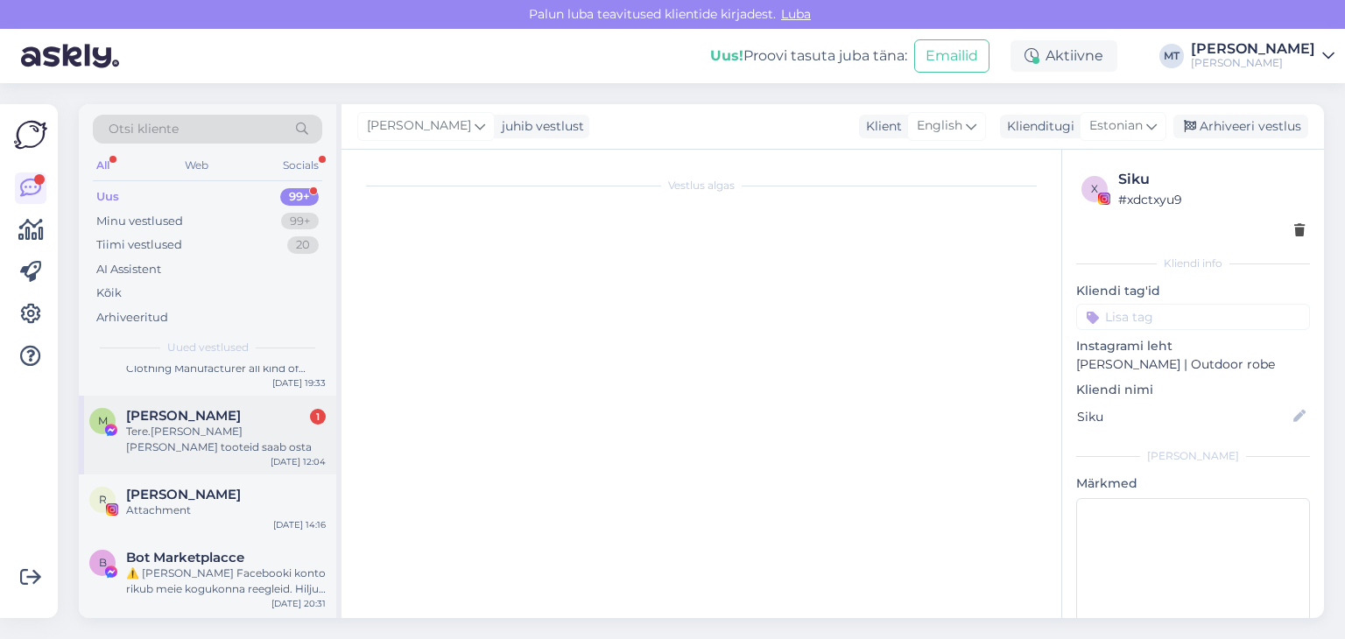
scroll to position [0, 0]
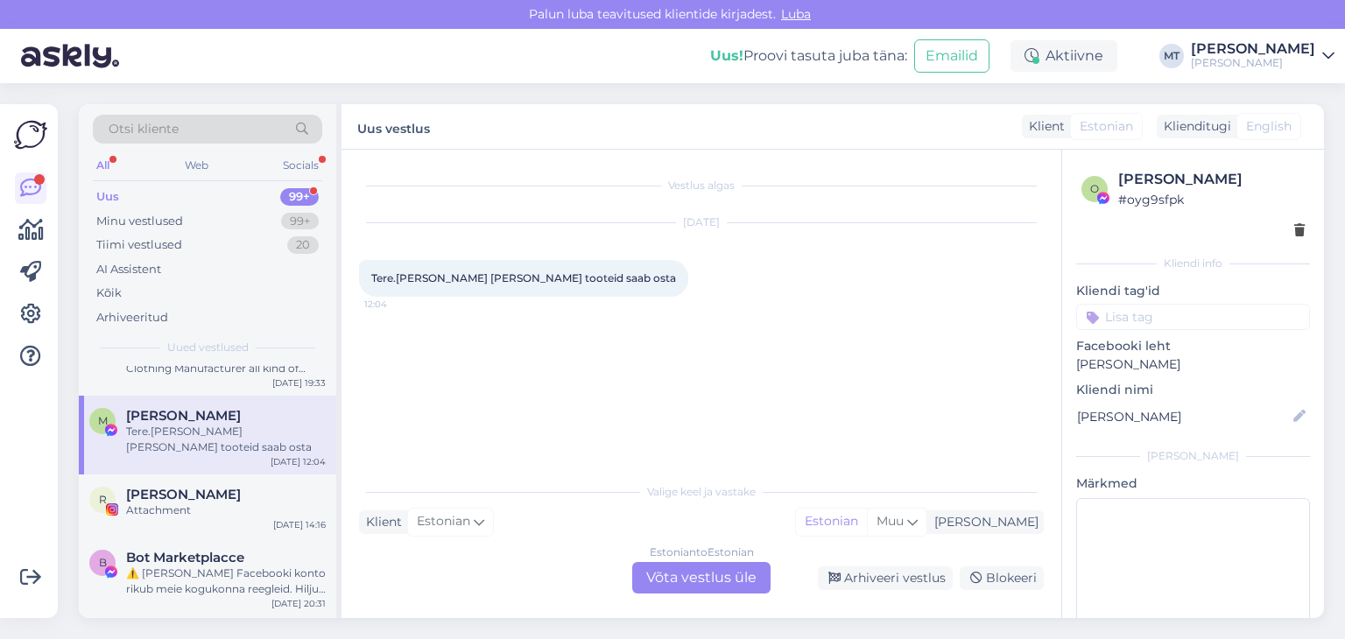
click at [720, 581] on div "Estonian to Estonian Võta vestlus üle" at bounding box center [701, 578] width 138 height 32
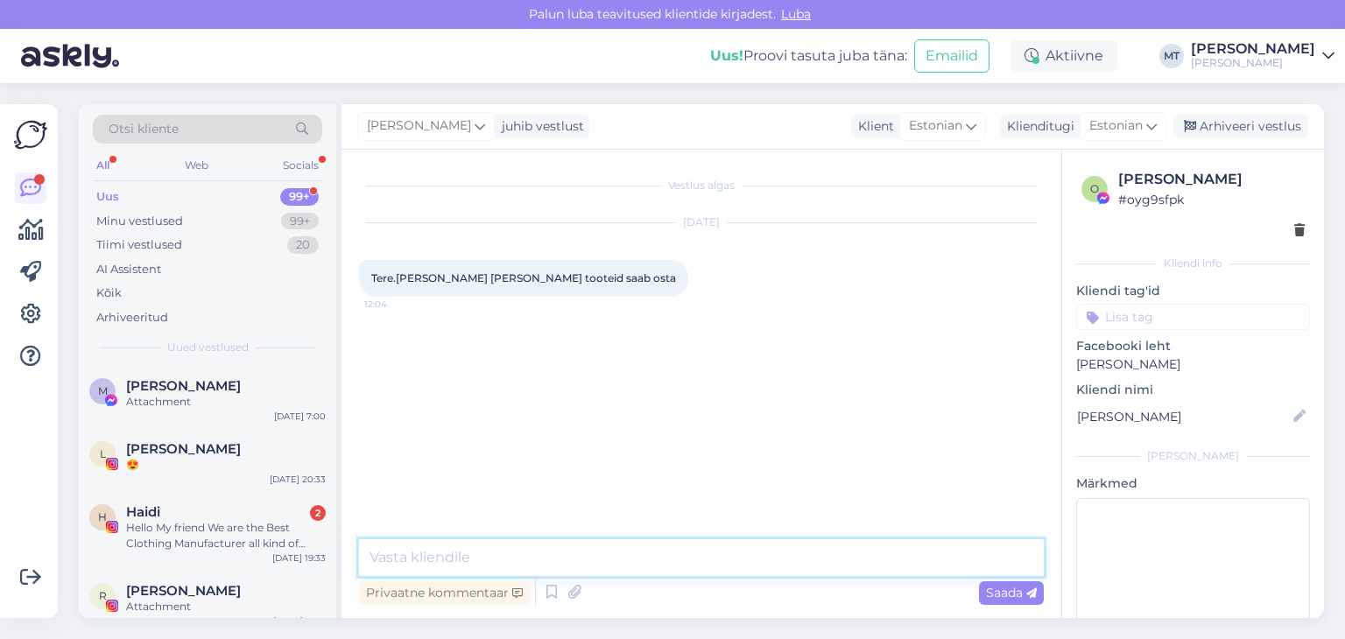
click at [689, 562] on textarea at bounding box center [701, 558] width 685 height 37
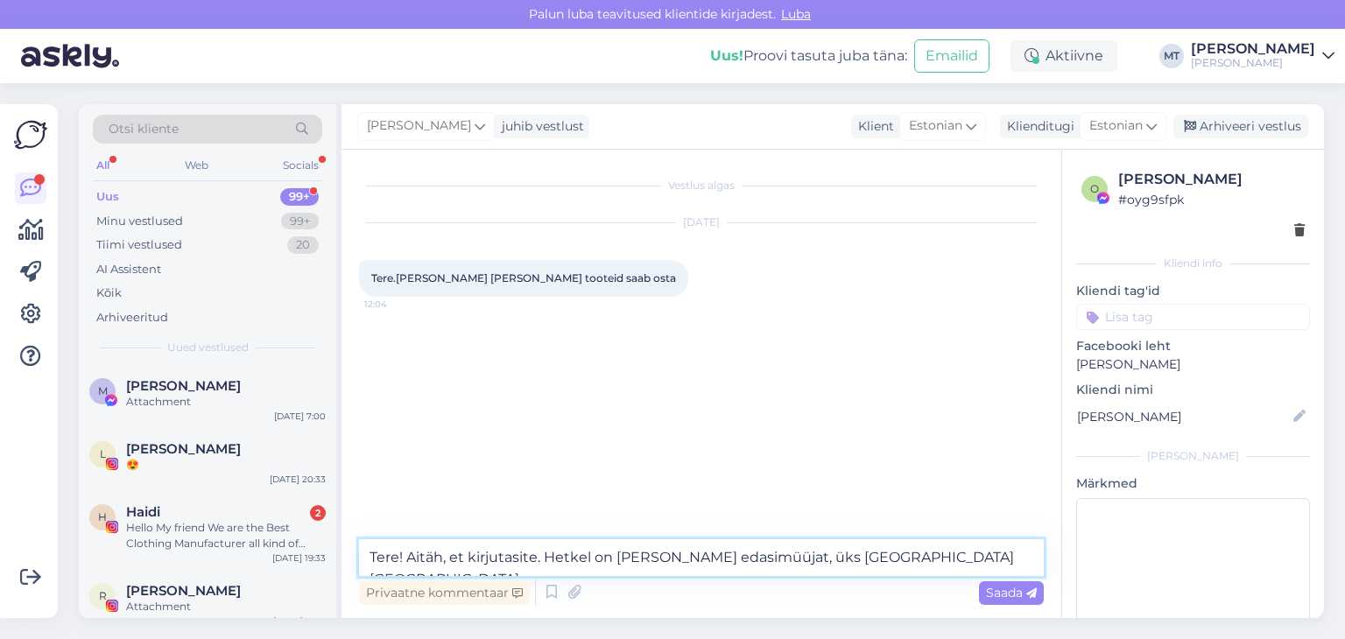
click at [809, 558] on textarea "Tere! Aitäh, et kirjutasite. Hetkel on [PERSON_NAME] edasimüüjat, üks [GEOGRAPH…" at bounding box center [701, 558] width 685 height 37
click at [872, 558] on textarea "Tere! Aitäh, et kirjutasite. Hetkel on [PERSON_NAME] edasimüüjat, [GEOGRAPHIC_D…" at bounding box center [701, 558] width 685 height 37
click at [959, 558] on textarea "Tere! Aitäh, et kirjutasite. Hetkel on [PERSON_NAME] edasimüüjat, [GEOGRAPHIC_D…" at bounding box center [701, 558] width 685 height 37
paste textarea "[STREET_ADDRESS]"
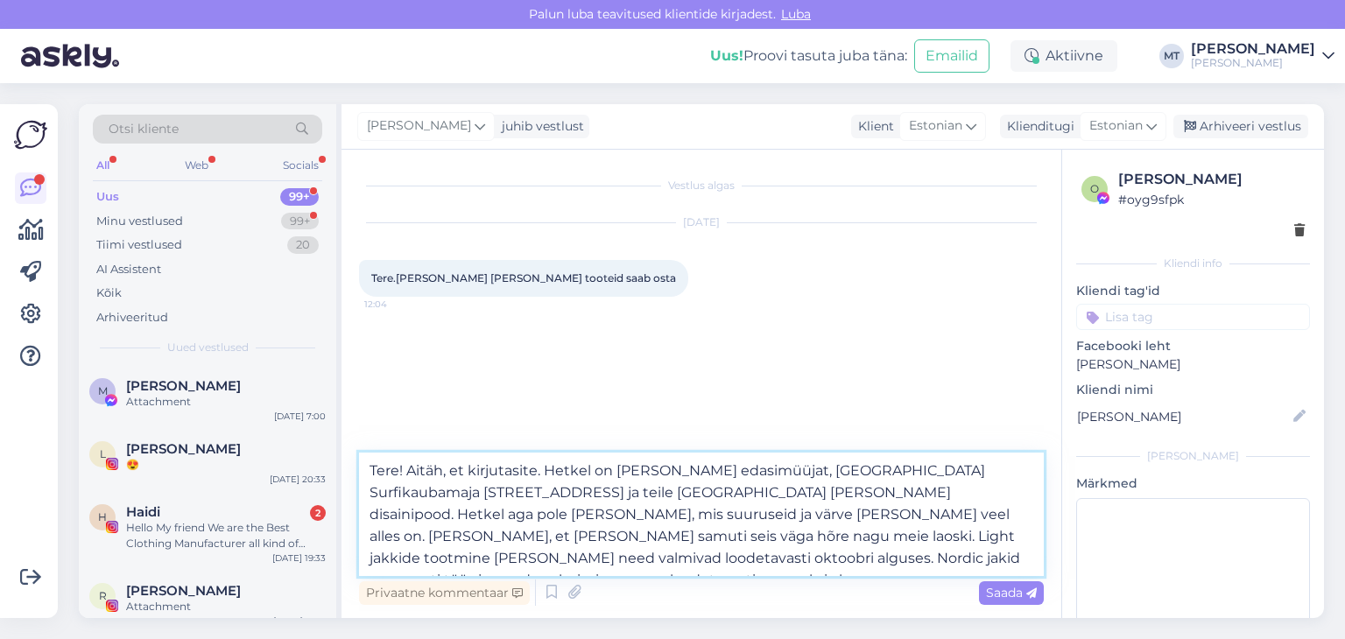
click at [954, 472] on textarea "Tere! Aitäh, et kirjutasite. Hetkel on [PERSON_NAME] edasimüüjat, [GEOGRAPHIC_D…" at bounding box center [701, 515] width 685 height 124
drag, startPoint x: 528, startPoint y: 495, endPoint x: 441, endPoint y: 491, distance: 86.8
click at [441, 491] on textarea "Tere! Aitäh, et kirjutasite. Hetkel on [PERSON_NAME] edasimüüjat, [GEOGRAPHIC_D…" at bounding box center [701, 515] width 685 height 124
click at [533, 495] on textarea "Tere! Aitäh, et kirjutasite. Hetkel on [PERSON_NAME] edasimüüjat, [GEOGRAPHIC_D…" at bounding box center [701, 515] width 685 height 124
click at [864, 519] on textarea "Tere! Aitäh, et kirjutasite. Hetkel on [PERSON_NAME] edasimüüjat, [GEOGRAPHIC_D…" at bounding box center [701, 515] width 685 height 124
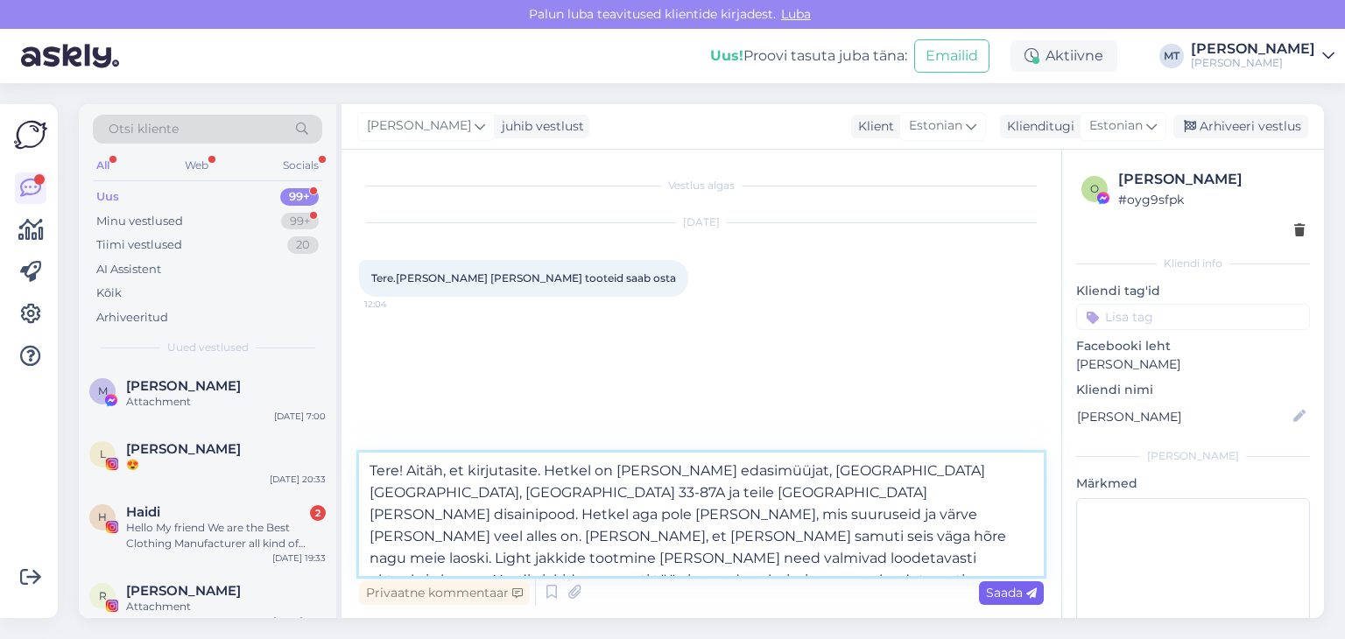
type textarea "Tere! Aitäh, et kirjutasite. Hetkel on [PERSON_NAME] edasimüüjat, [GEOGRAPHIC_D…"
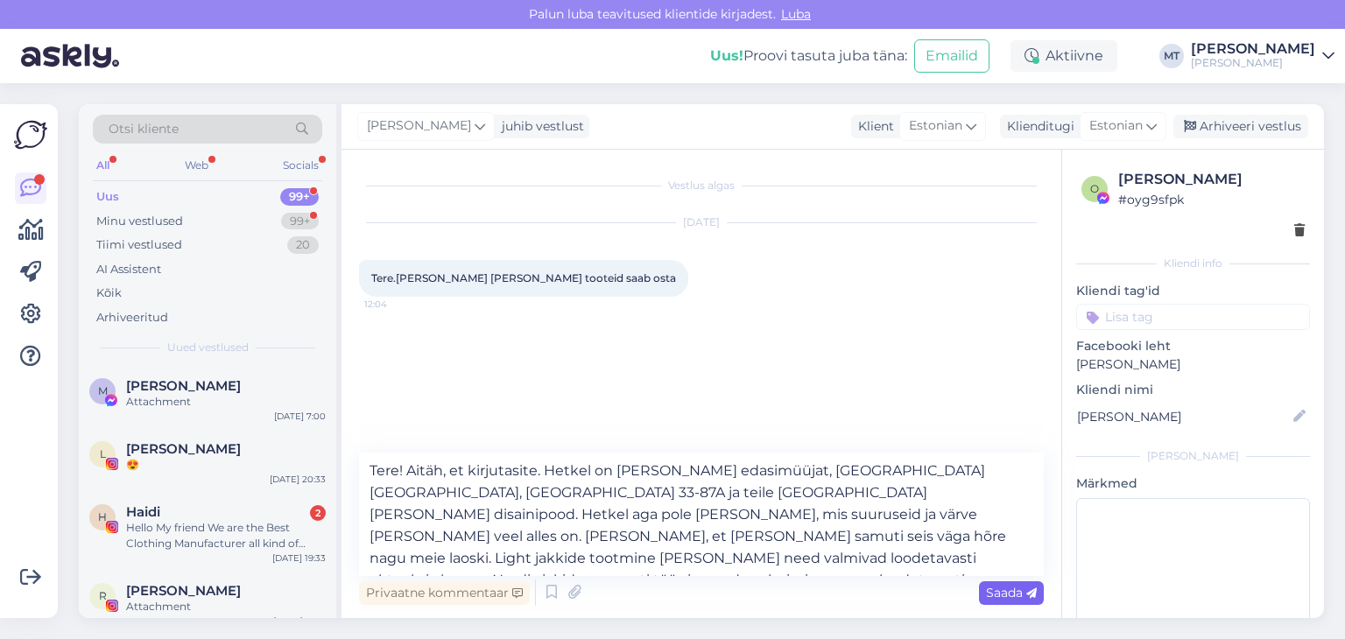
click at [998, 597] on span "Saada" at bounding box center [1011, 593] width 51 height 16
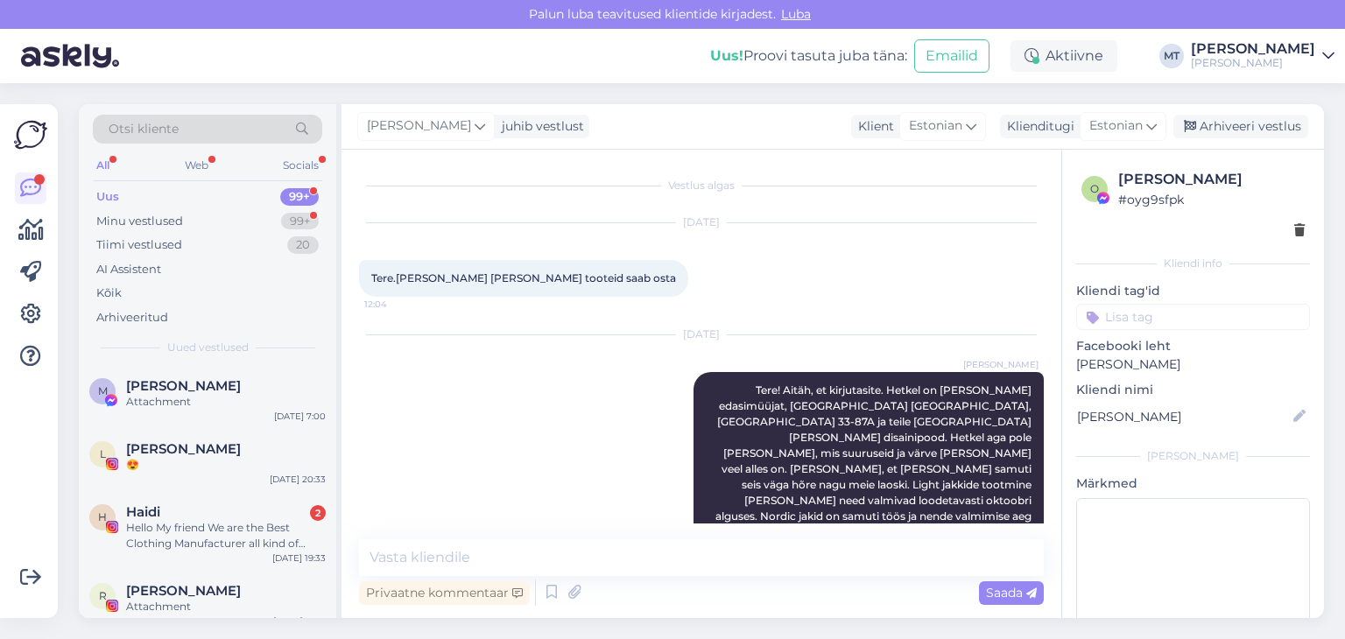
scroll to position [15, 0]
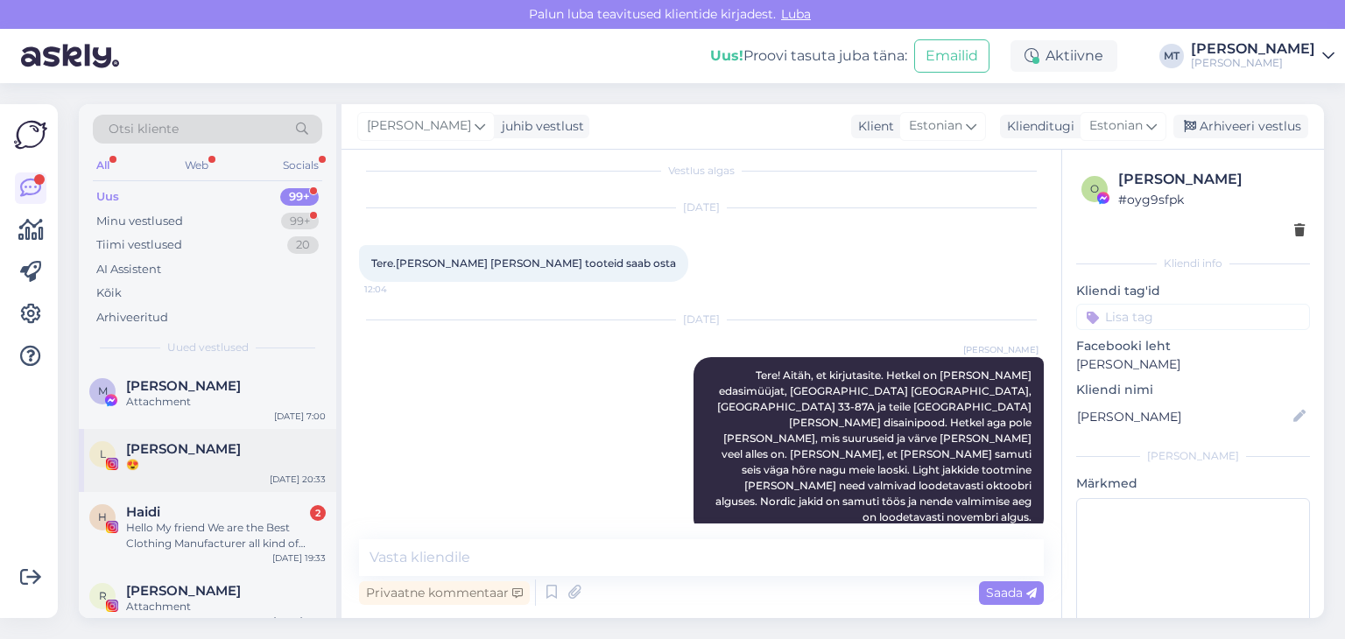
click at [192, 453] on span "[PERSON_NAME]" at bounding box center [183, 449] width 115 height 16
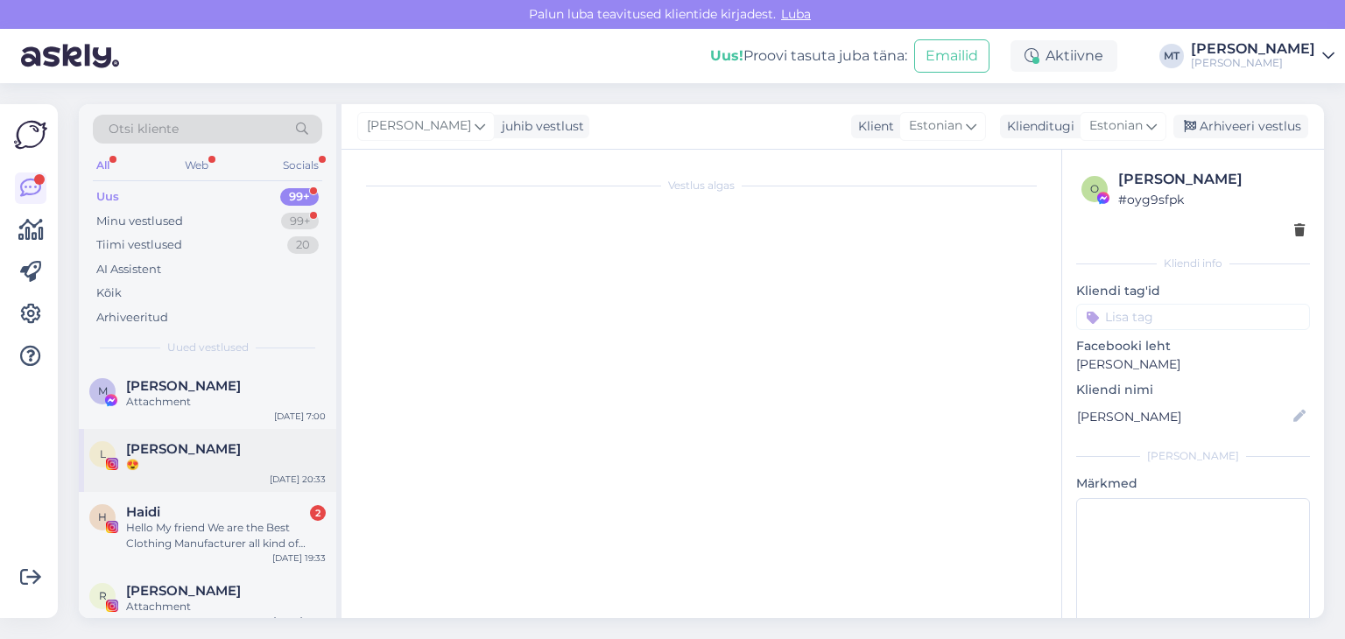
scroll to position [43, 0]
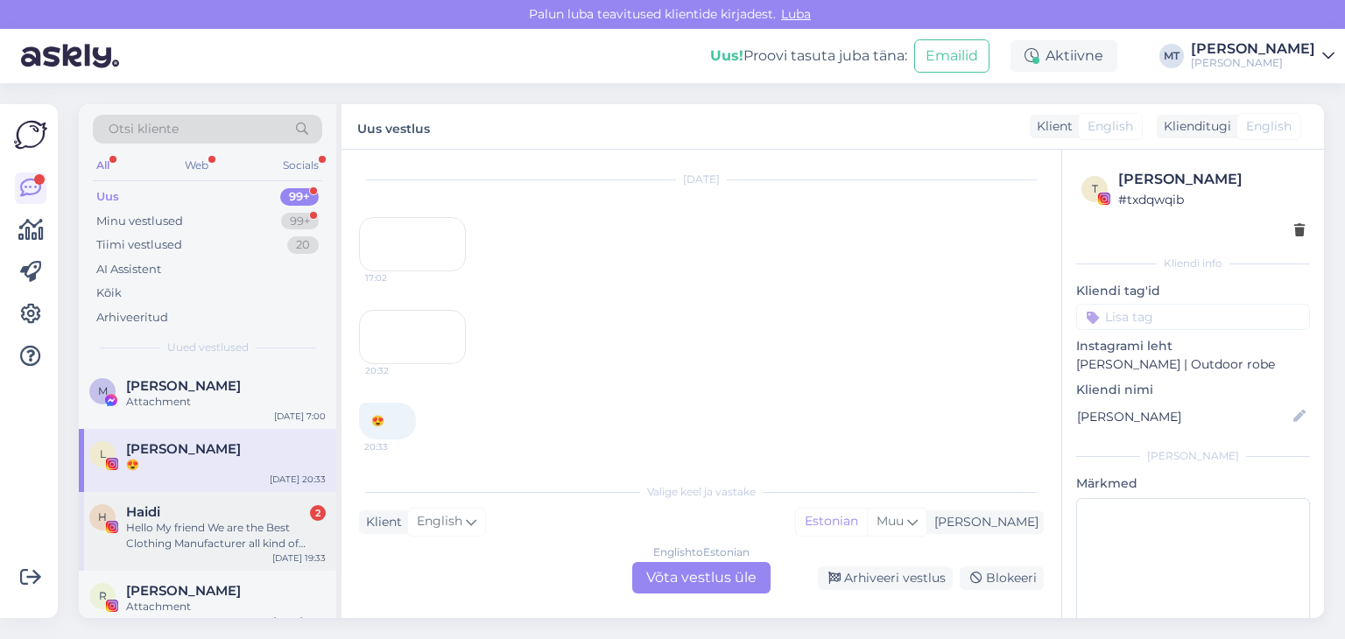
click at [172, 526] on div "Hello My friend We are the Best Clothing Manufacturer all kind of Apparel Don't…" at bounding box center [226, 536] width 200 height 32
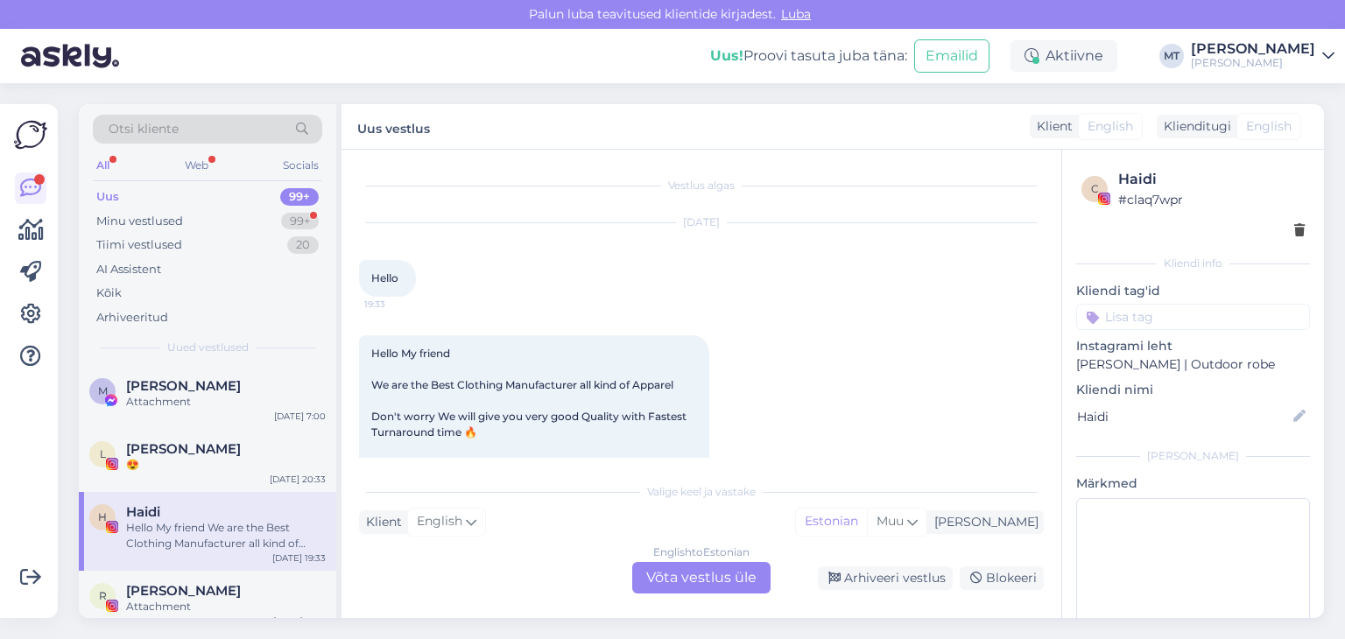
scroll to position [75, 0]
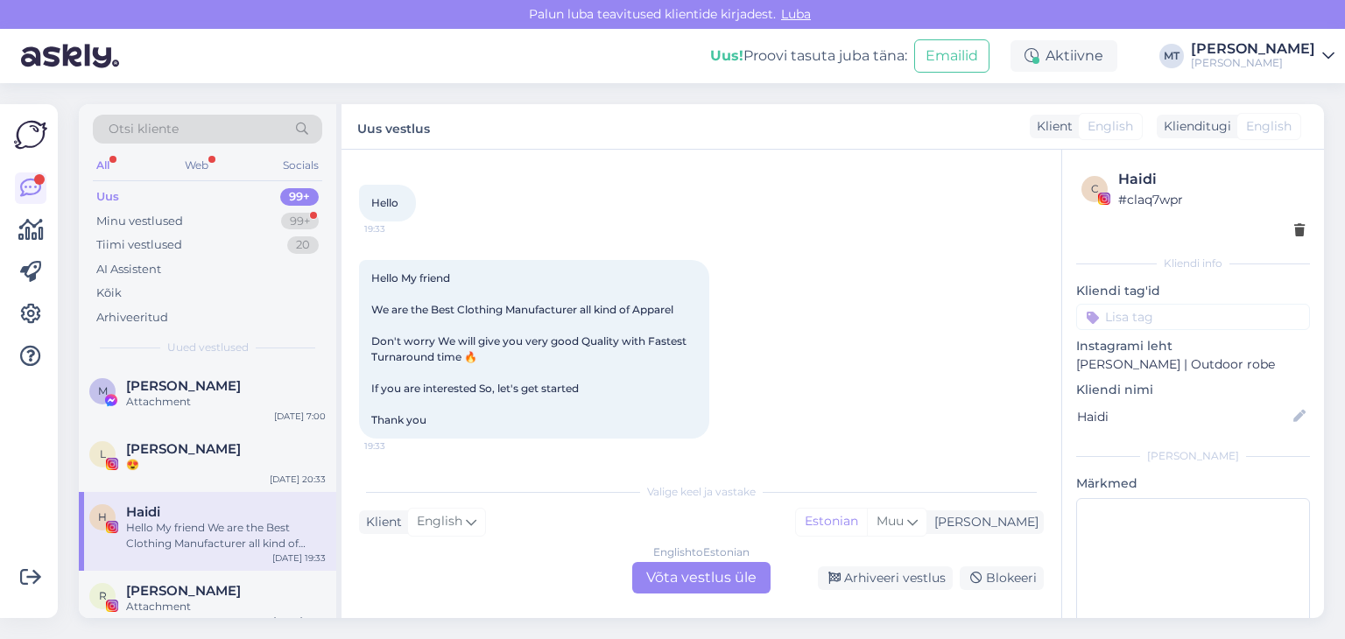
click at [756, 576] on div "English to Estonian Võta vestlus üle" at bounding box center [701, 578] width 138 height 32
click at [733, 583] on div "English to Estonian Võta vestlus üle" at bounding box center [701, 578] width 138 height 32
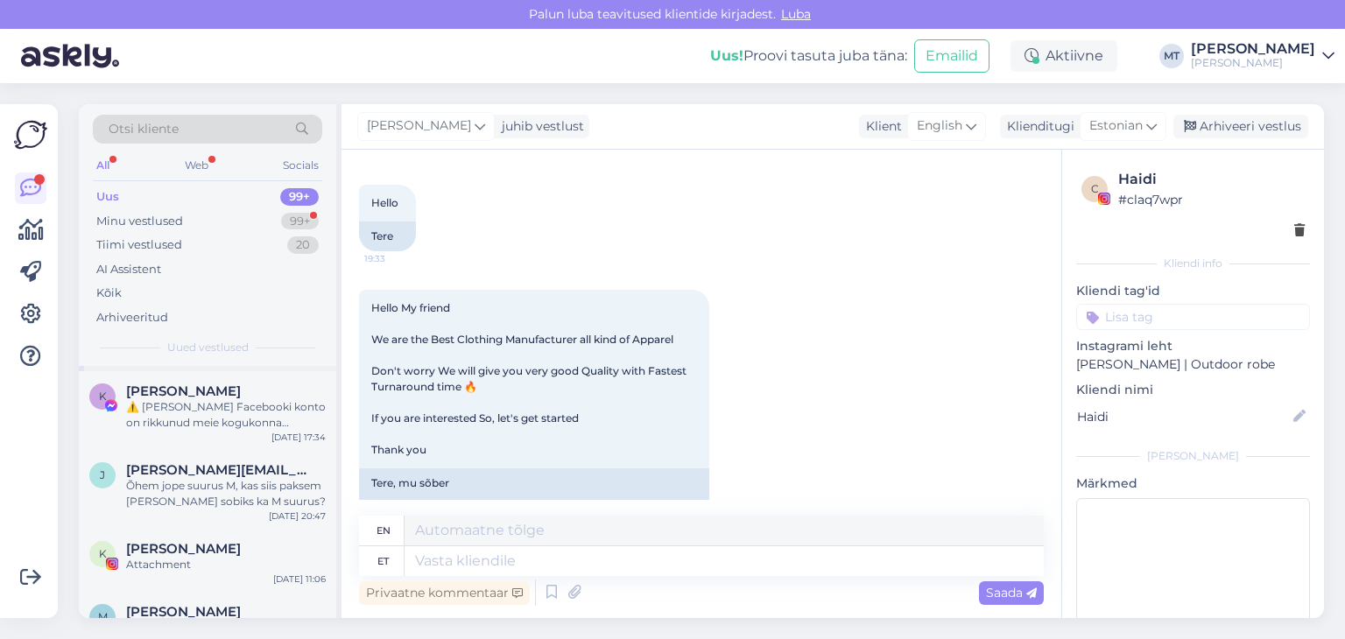
scroll to position [350, 0]
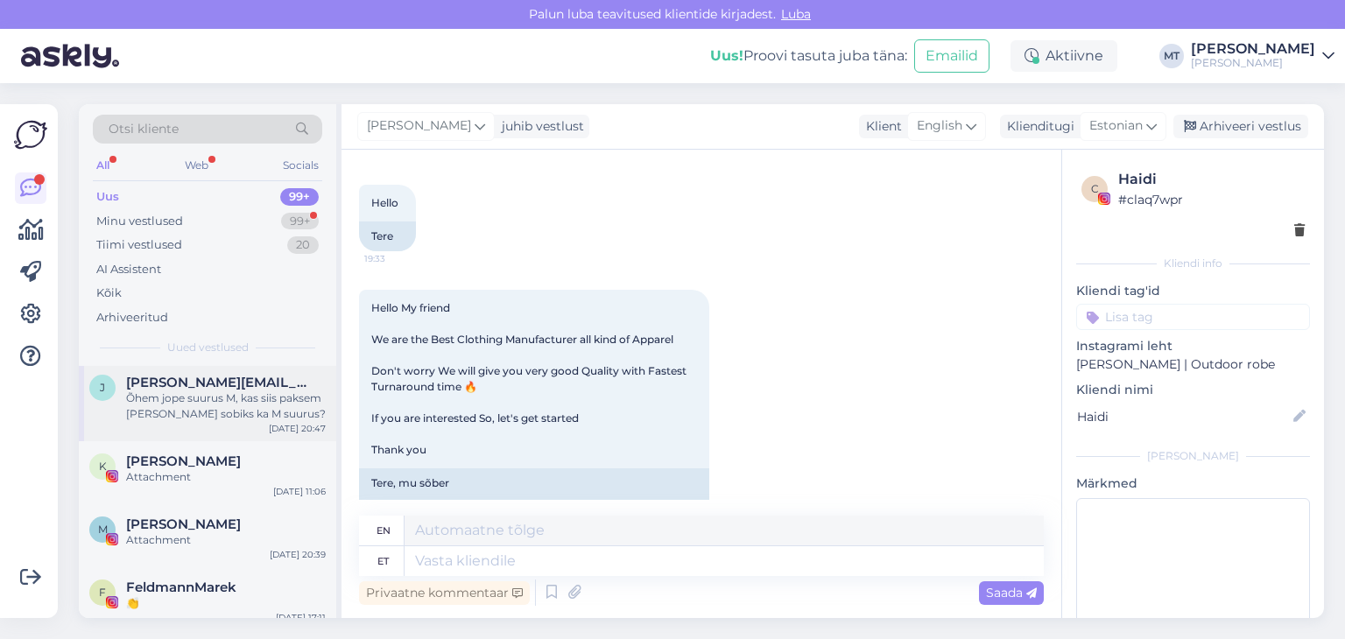
click at [180, 410] on div "Õhem jope suurus M, kas siis paksem [PERSON_NAME] sobiks ka M suurus?" at bounding box center [226, 407] width 200 height 32
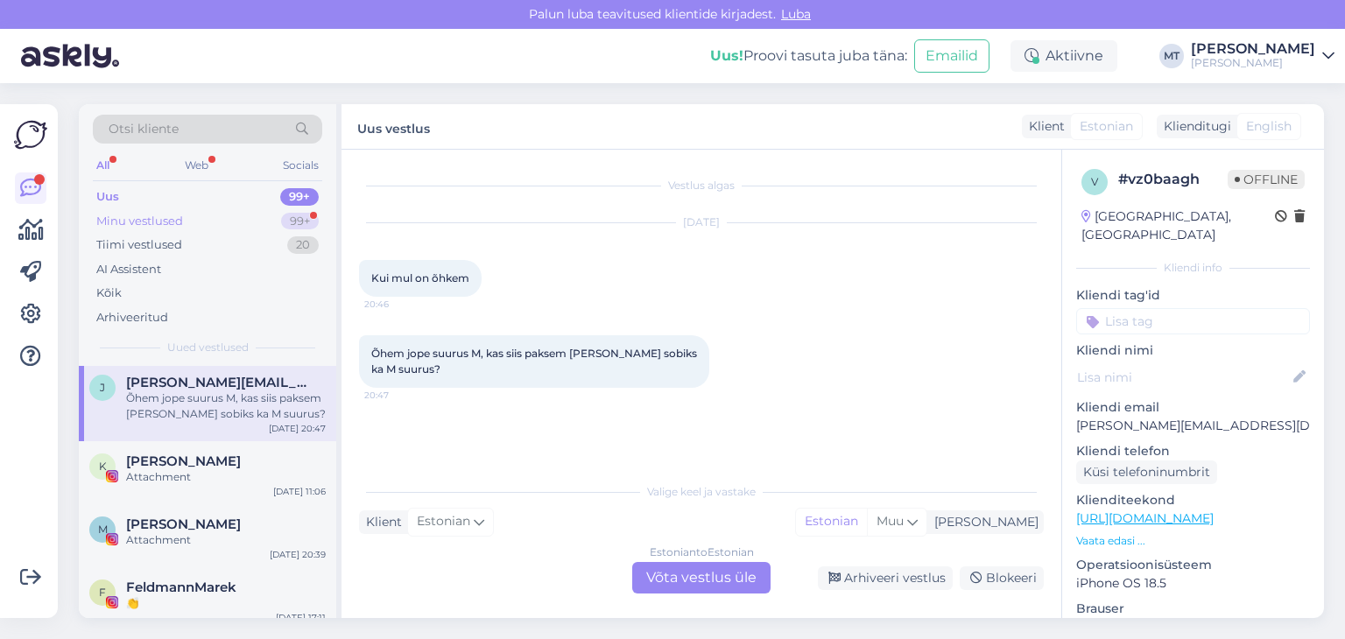
click at [117, 222] on div "Minu vestlused" at bounding box center [139, 222] width 87 height 18
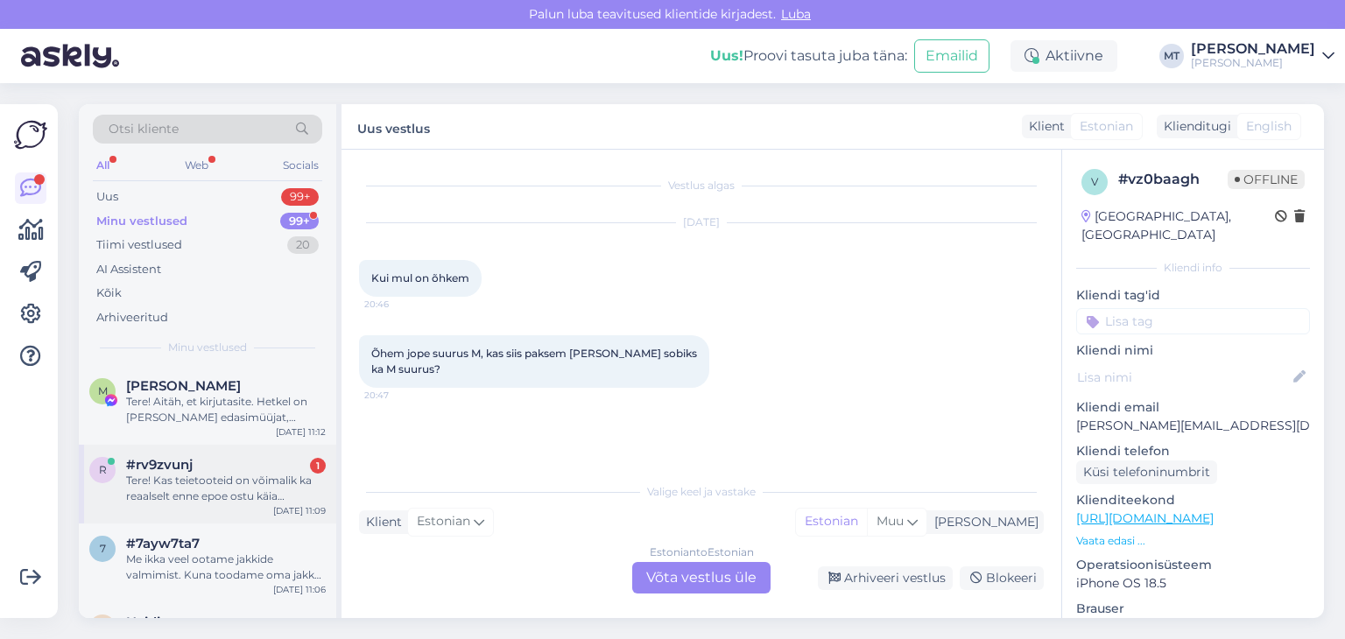
click at [185, 479] on div "Tere! Kas teietooteid on võimalik ka reaalselt enne epoe ostu käia proovimas?" at bounding box center [226, 489] width 200 height 32
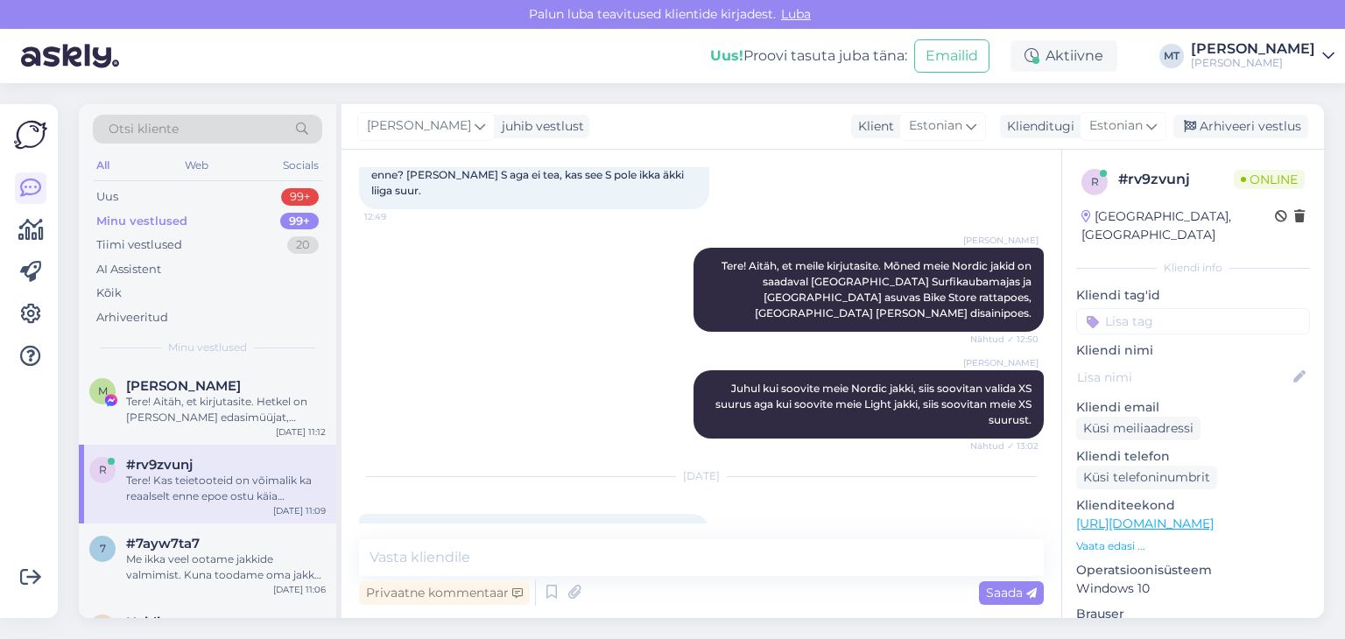
scroll to position [150, 0]
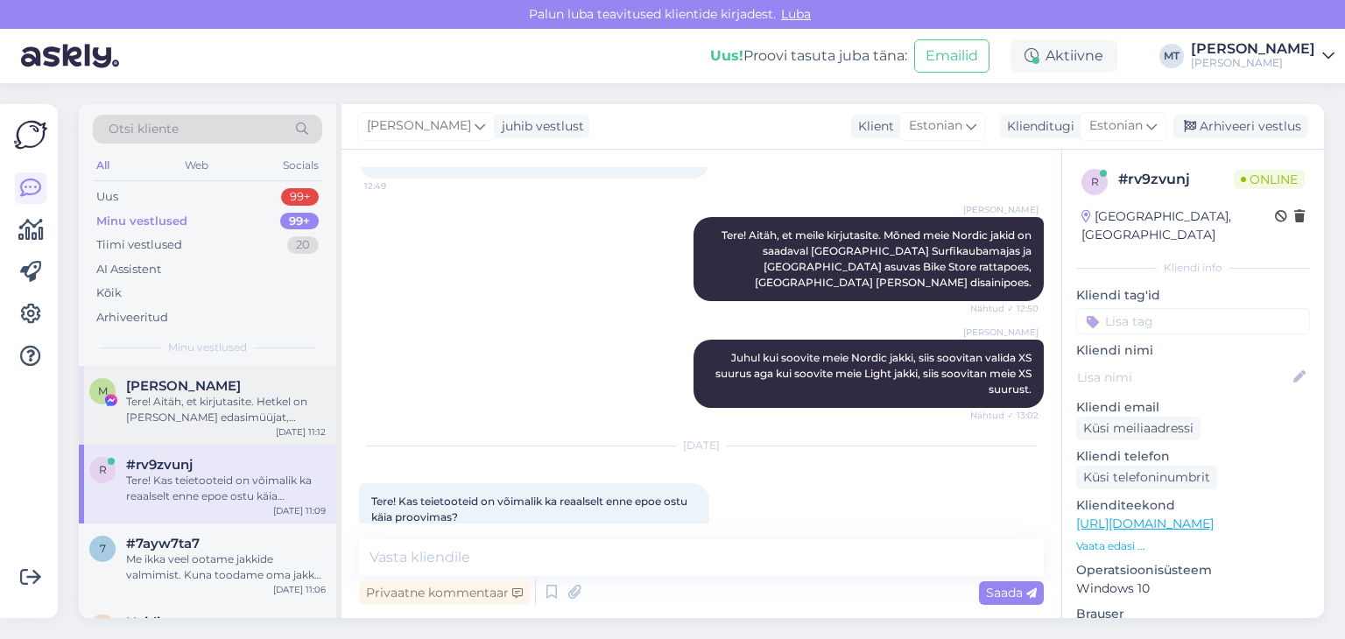
click at [175, 405] on div "Tere! Aitäh, et kirjutasite. Hetkel on [PERSON_NAME] edasimüüjat, [GEOGRAPHIC_D…" at bounding box center [226, 410] width 200 height 32
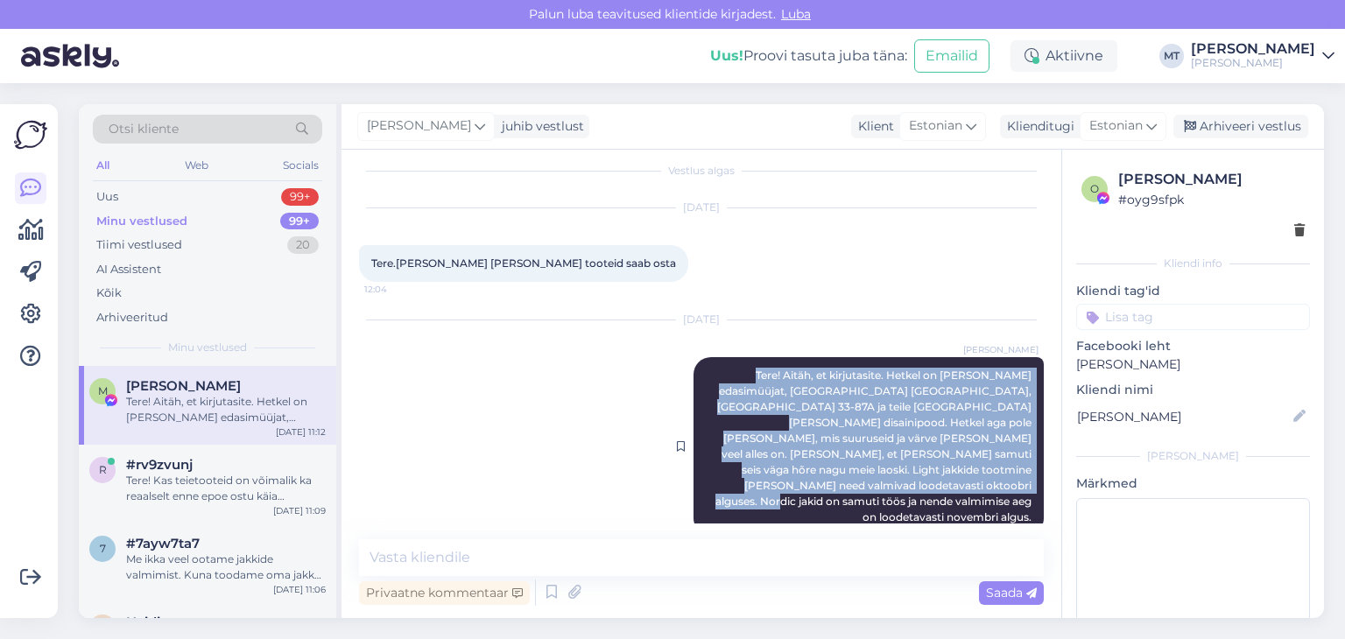
drag, startPoint x: 707, startPoint y: 376, endPoint x: 1017, endPoint y: 486, distance: 329.2
click at [1017, 486] on div "[PERSON_NAME] Tere! Aitäh, et kirjutasite. Hetkel on [PERSON_NAME] edasimüüjat,…" at bounding box center [869, 446] width 350 height 179
click at [908, 450] on span "Tere! Aitäh, et kirjutasite. Hetkel on [PERSON_NAME] edasimüüjat, [GEOGRAPHIC_D…" at bounding box center [875, 446] width 319 height 155
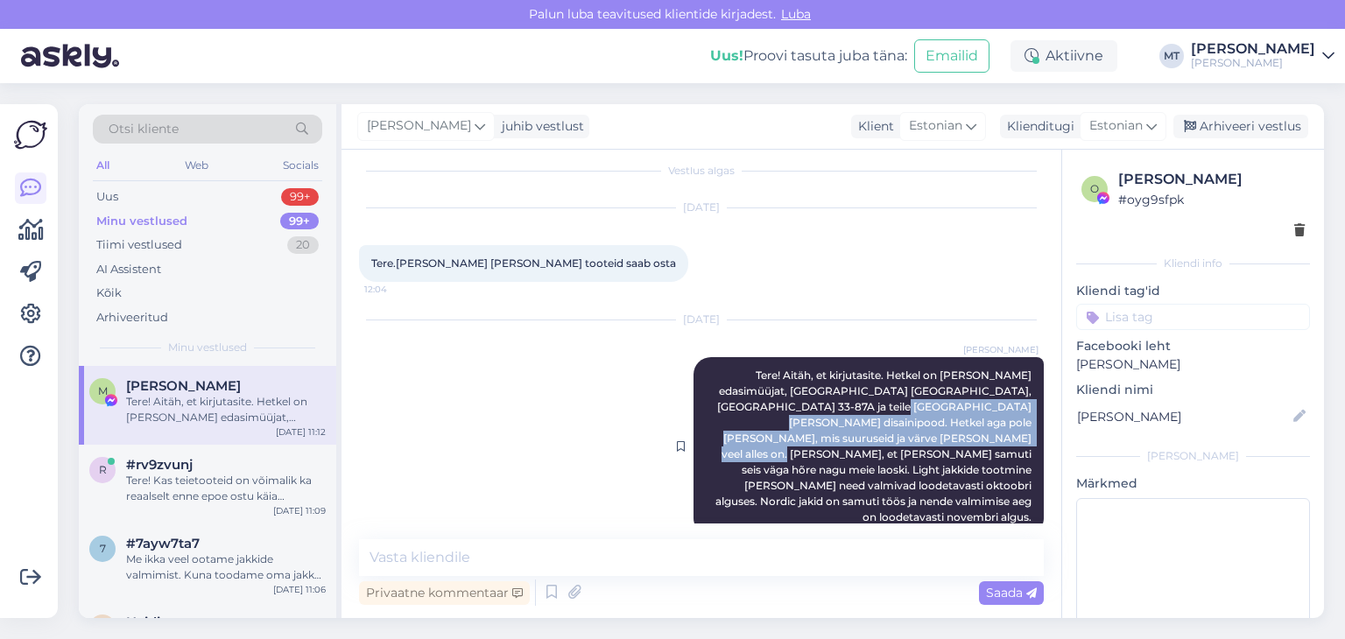
drag, startPoint x: 830, startPoint y: 439, endPoint x: 782, endPoint y: 407, distance: 56.9
click at [784, 406] on span "Tere! Aitäh, et kirjutasite. Hetkel on [PERSON_NAME] edasimüüjat, [GEOGRAPHIC_D…" at bounding box center [875, 446] width 319 height 155
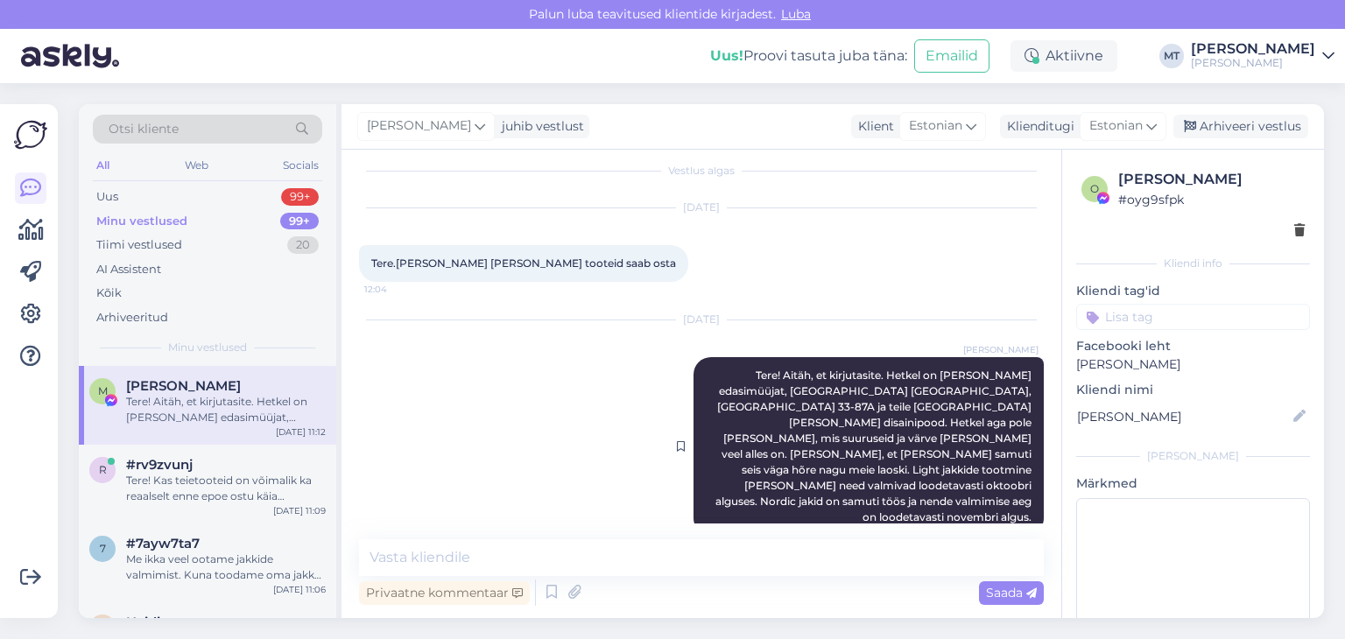
click at [839, 435] on span "Tere! Aitäh, et kirjutasite. Hetkel on [PERSON_NAME] edasimüüjat, [GEOGRAPHIC_D…" at bounding box center [875, 446] width 319 height 155
click at [823, 435] on span "Tere! Aitäh, et kirjutasite. Hetkel on [PERSON_NAME] edasimüüjat, [GEOGRAPHIC_D…" at bounding box center [875, 446] width 319 height 155
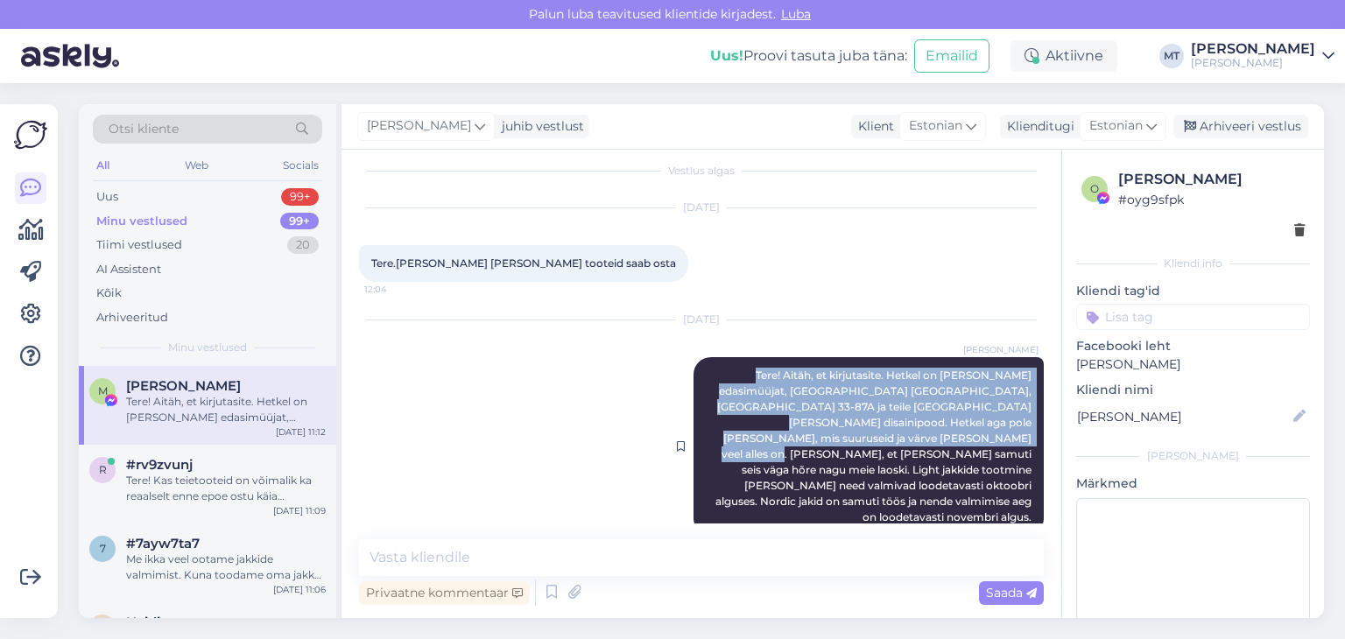
drag, startPoint x: 827, startPoint y: 440, endPoint x: 702, endPoint y: 383, distance: 137.6
click at [702, 383] on div "[PERSON_NAME] Tere! Aitäh, et kirjutasite. Hetkel on [PERSON_NAME] edasimüüjat,…" at bounding box center [869, 446] width 350 height 179
copy span "Tere! Aitäh, et kirjutasite. Hetkel on [PERSON_NAME] edasimüüjat, [GEOGRAPHIC_D…"
click at [145, 220] on div "Minu vestlused" at bounding box center [141, 222] width 91 height 18
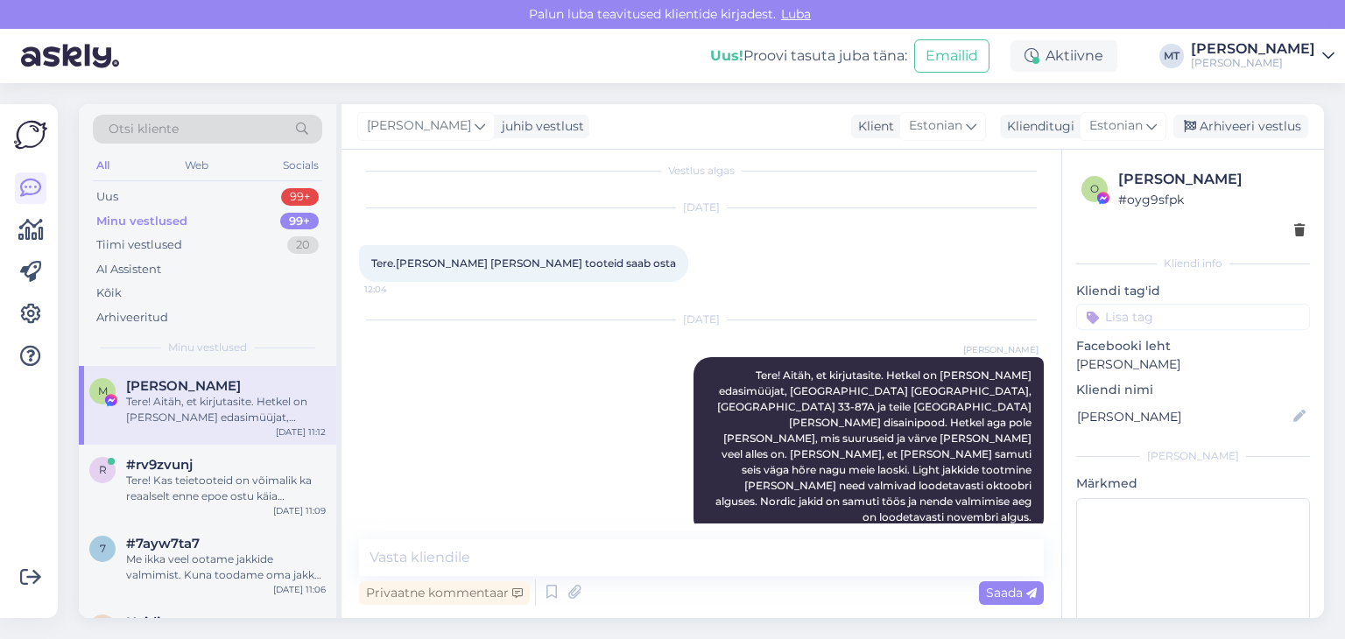
click at [173, 400] on div "Tere! Aitäh, et kirjutasite. Hetkel on [PERSON_NAME] edasimüüjat, [GEOGRAPHIC_D…" at bounding box center [226, 410] width 200 height 32
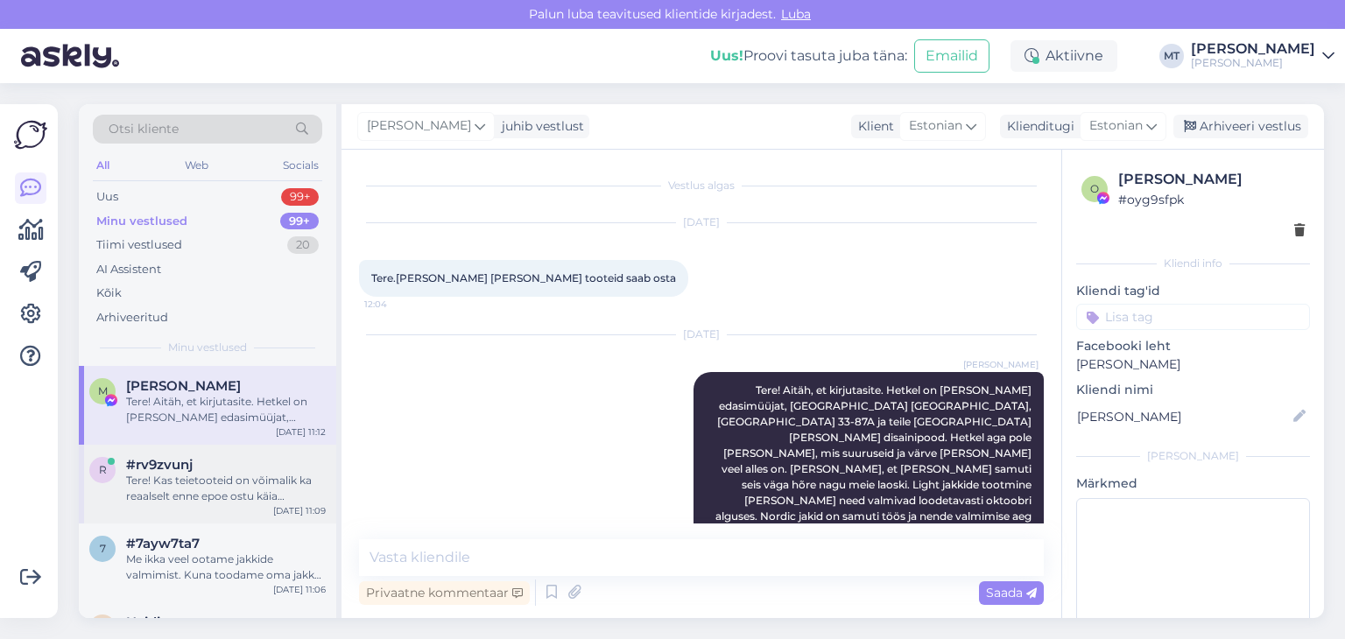
click at [176, 474] on div "Tere! Kas teietooteid on võimalik ka reaalselt enne epoe ostu käia proovimas?" at bounding box center [226, 489] width 200 height 32
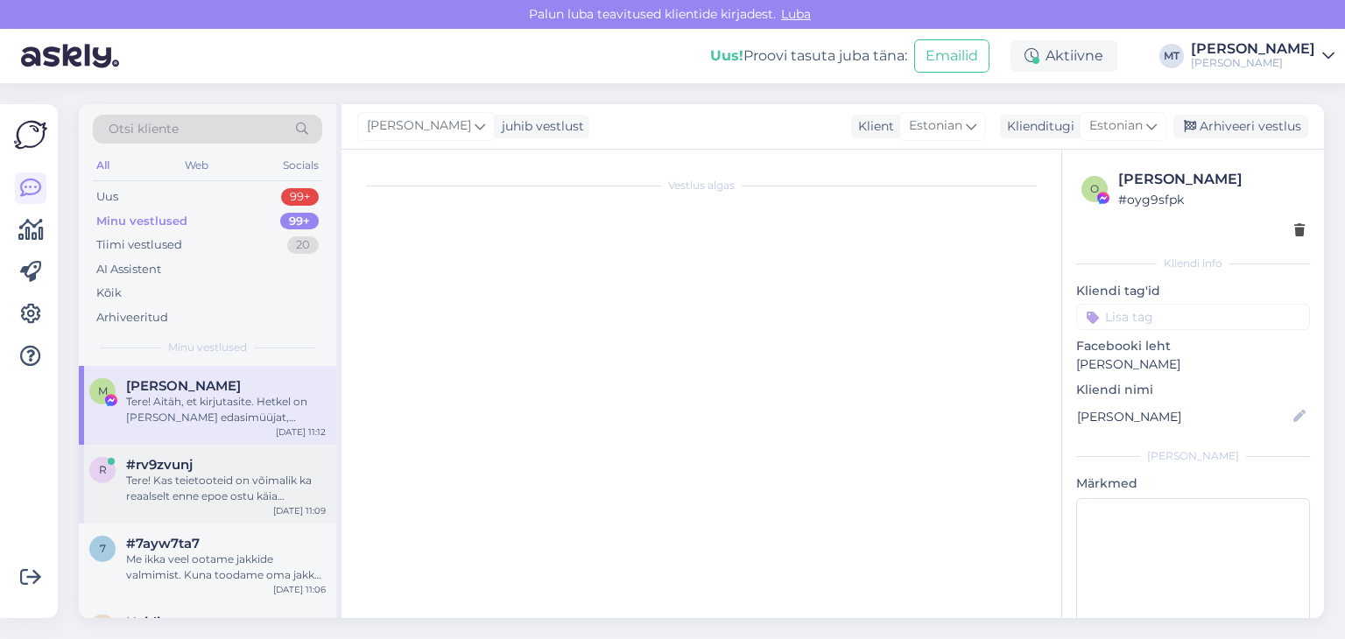
scroll to position [151, 0]
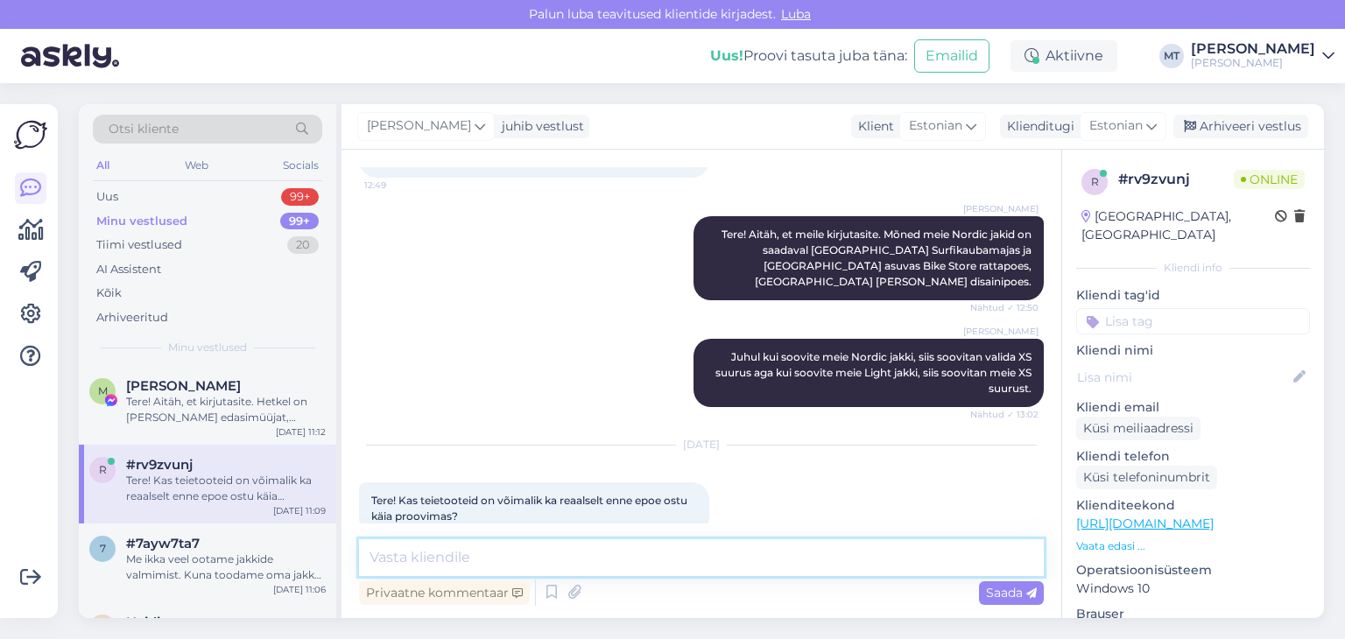
click at [638, 560] on textarea at bounding box center [701, 558] width 685 height 37
paste textarea "Tere! Aitäh, et kirjutasite. Hetkel on [PERSON_NAME] edasimüüjat, [GEOGRAPHIC_D…"
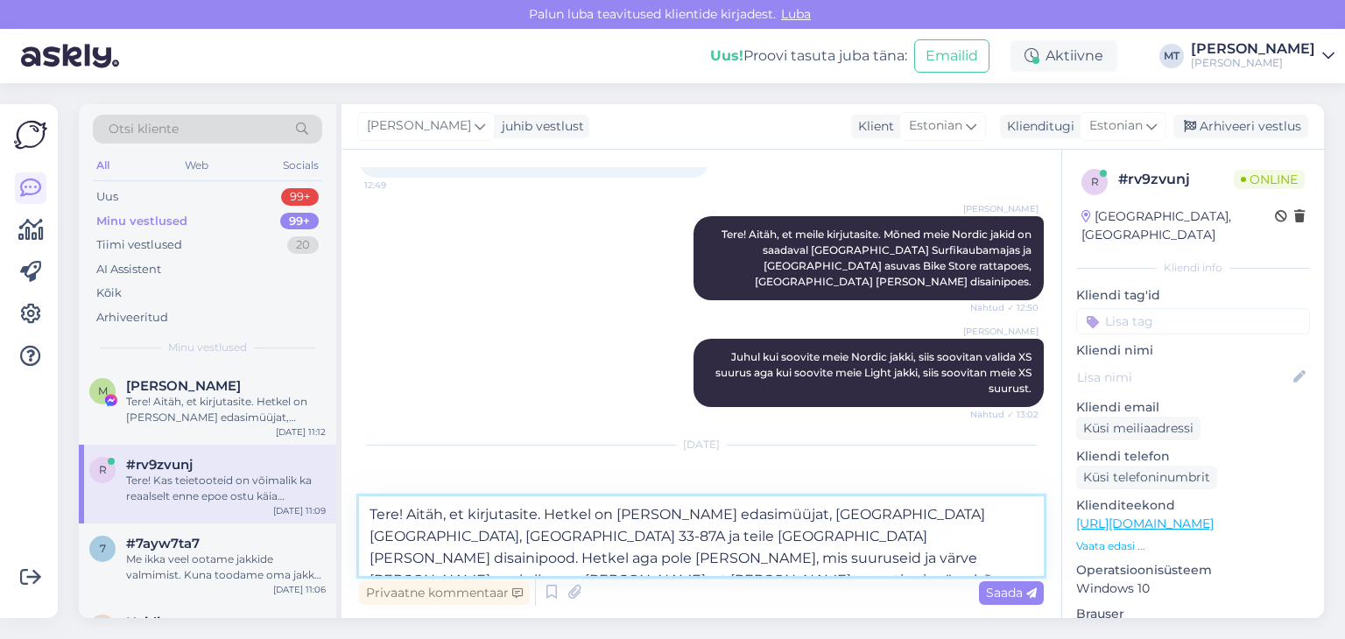
click at [484, 537] on textarea "Tere! Aitäh, et kirjutasite. Hetkel on [PERSON_NAME] edasimüüjat, [GEOGRAPHIC_D…" at bounding box center [701, 537] width 685 height 80
click at [849, 560] on textarea "Tere! Aitäh, et kirjutasite. Hetkel on [PERSON_NAME] edasimüüjat, [GEOGRAPHIC_D…" at bounding box center [701, 537] width 685 height 80
type textarea "Tere! Aitäh, et kirjutasite. Hetkel on [PERSON_NAME] edasimüüjat, [GEOGRAPHIC_D…"
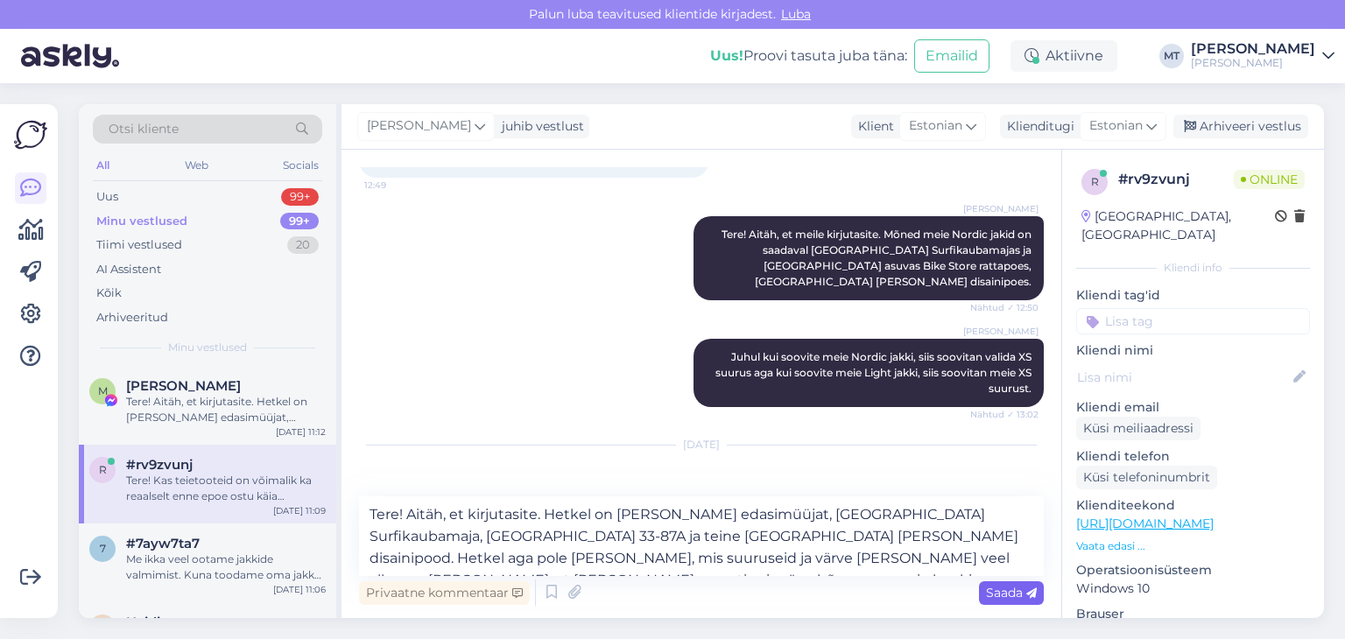
click at [1005, 592] on span "Saada" at bounding box center [1011, 593] width 51 height 16
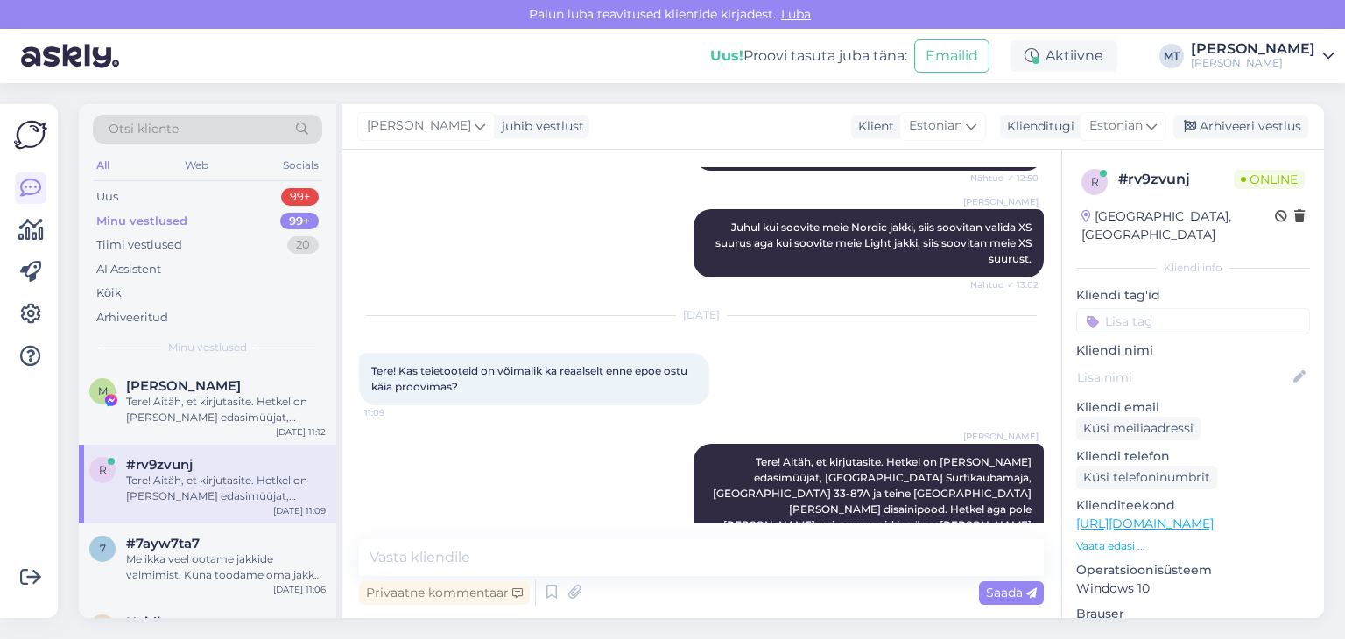
scroll to position [288, 0]
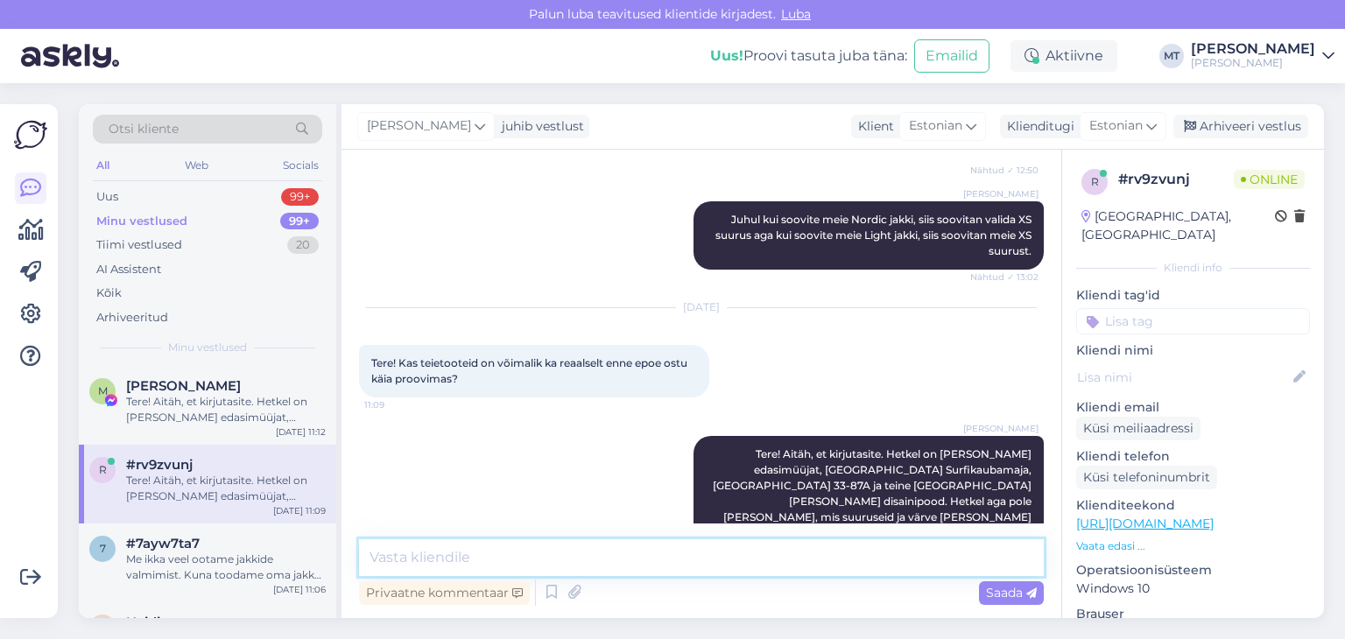
click at [430, 569] on textarea at bounding box center [701, 558] width 685 height 37
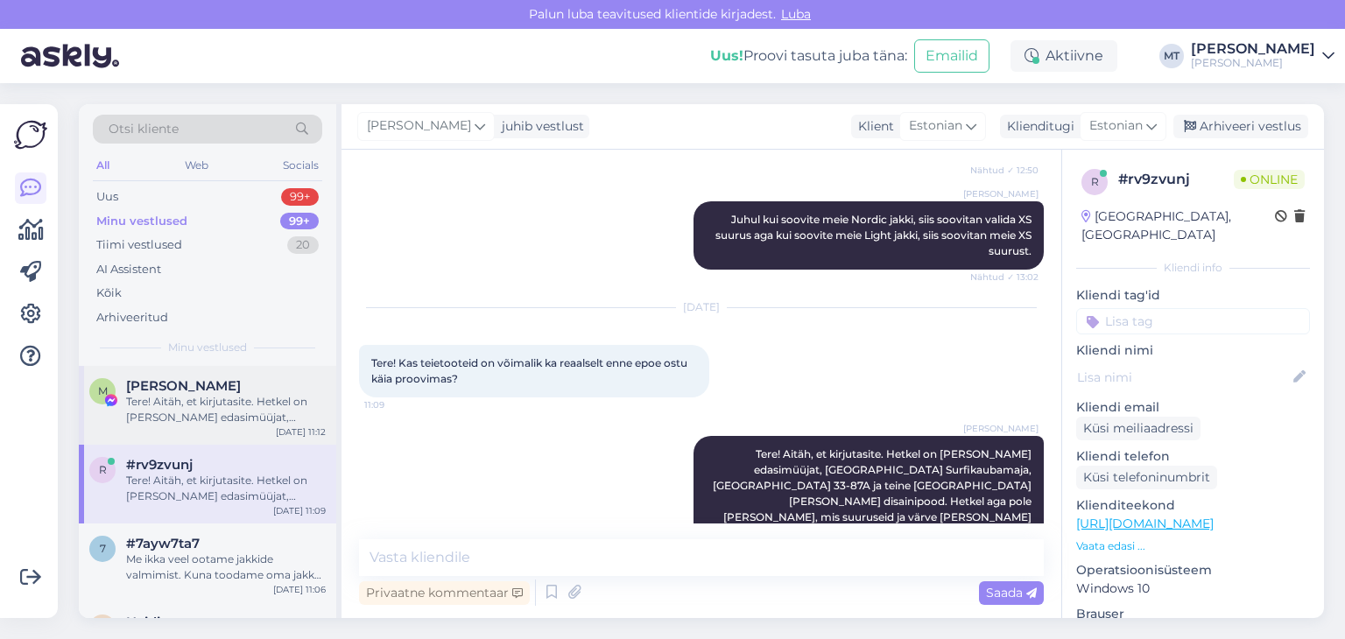
click at [193, 400] on div "Tere! Aitäh, et kirjutasite. Hetkel on [PERSON_NAME] edasimüüjat, [GEOGRAPHIC_D…" at bounding box center [226, 410] width 200 height 32
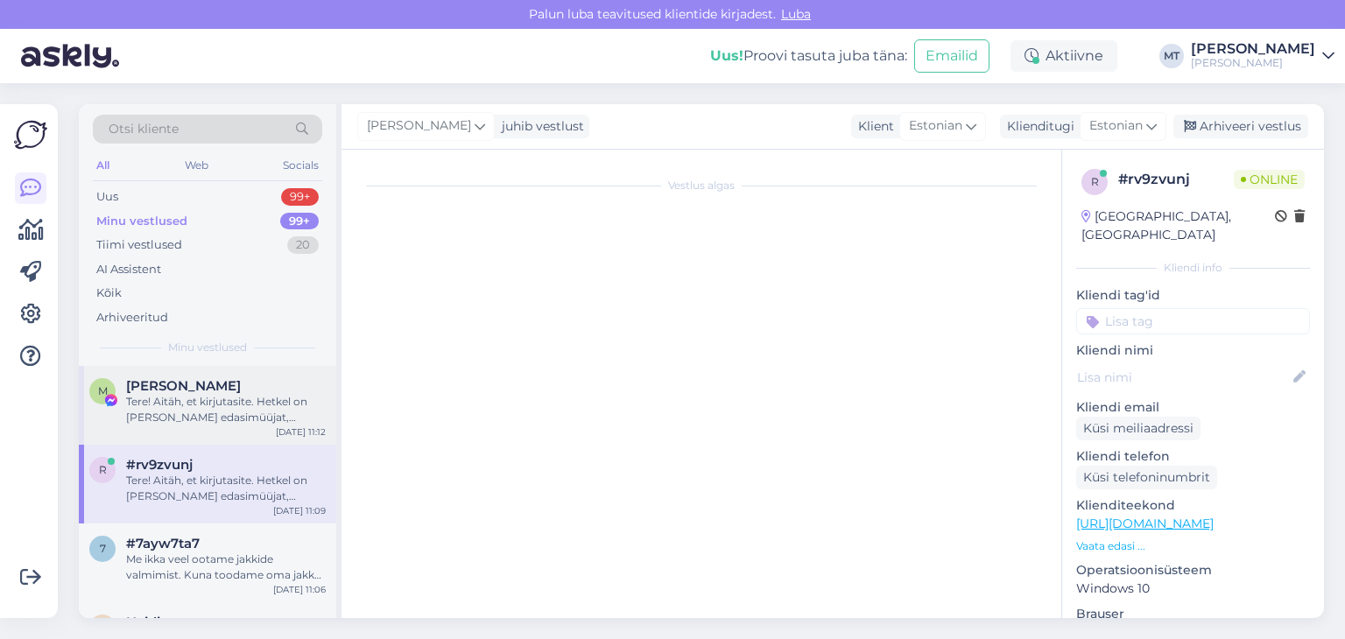
scroll to position [15, 0]
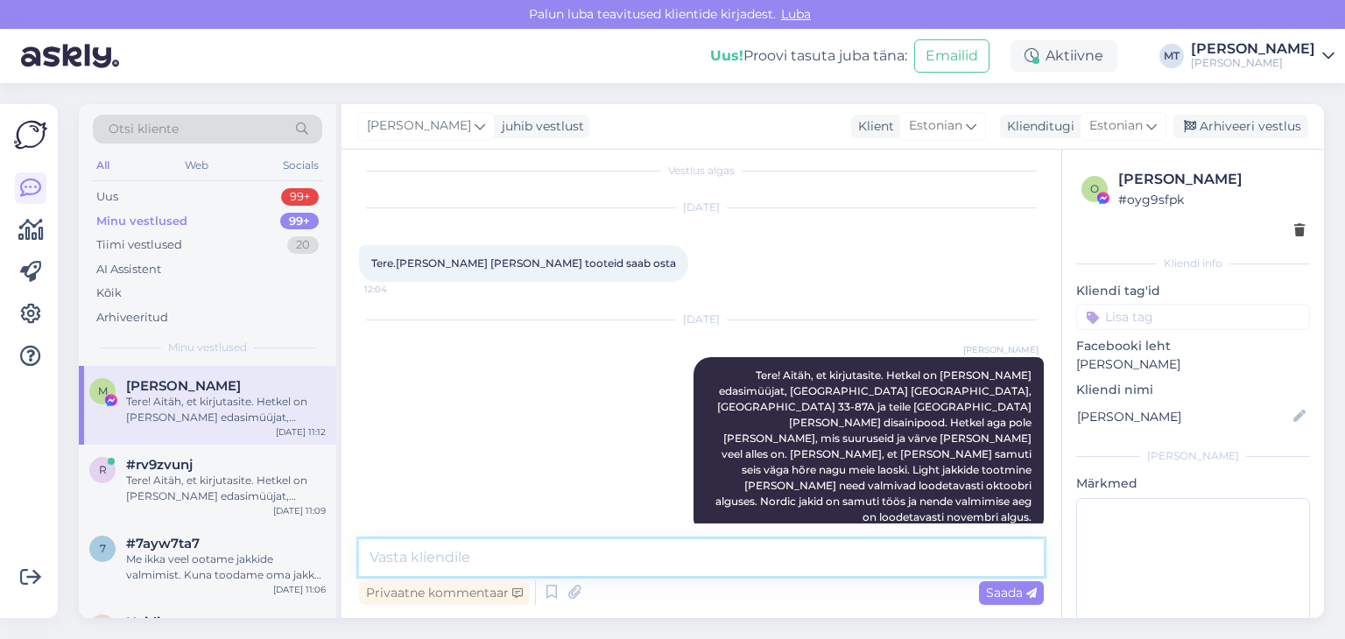
click at [413, 567] on textarea at bounding box center [701, 558] width 685 height 37
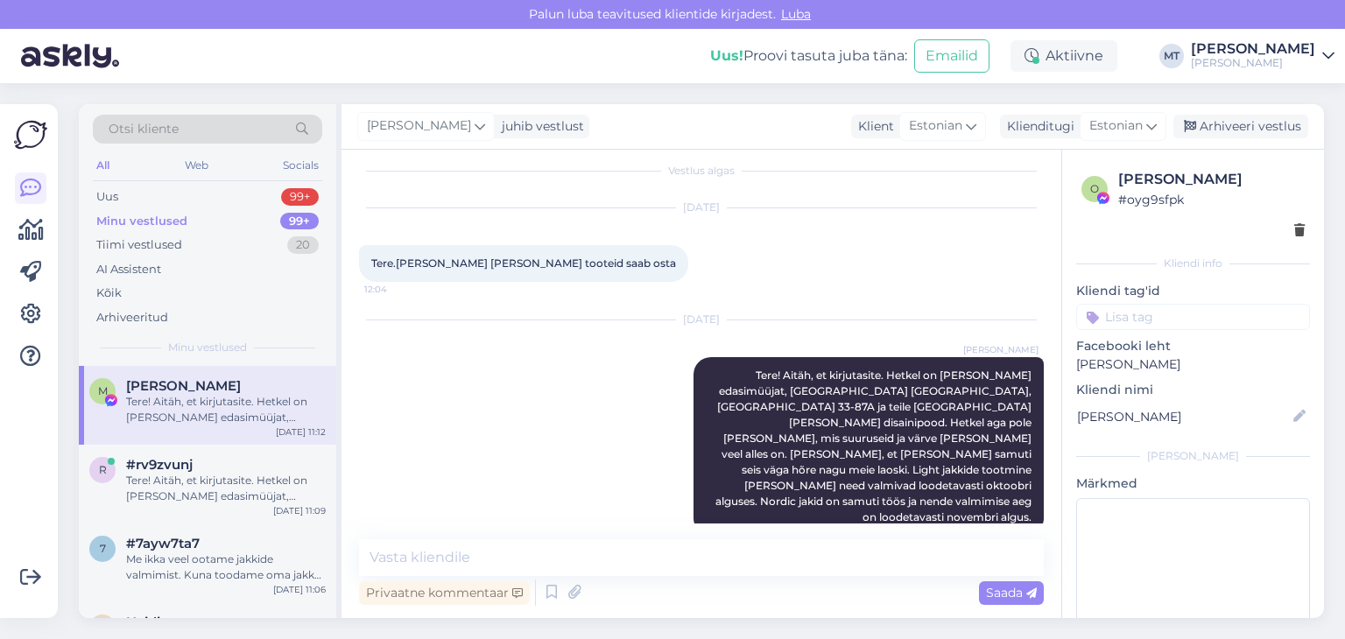
click at [137, 394] on div "Tere! Aitäh, et kirjutasite. Hetkel on [PERSON_NAME] edasimüüjat, [GEOGRAPHIC_D…" at bounding box center [226, 410] width 200 height 32
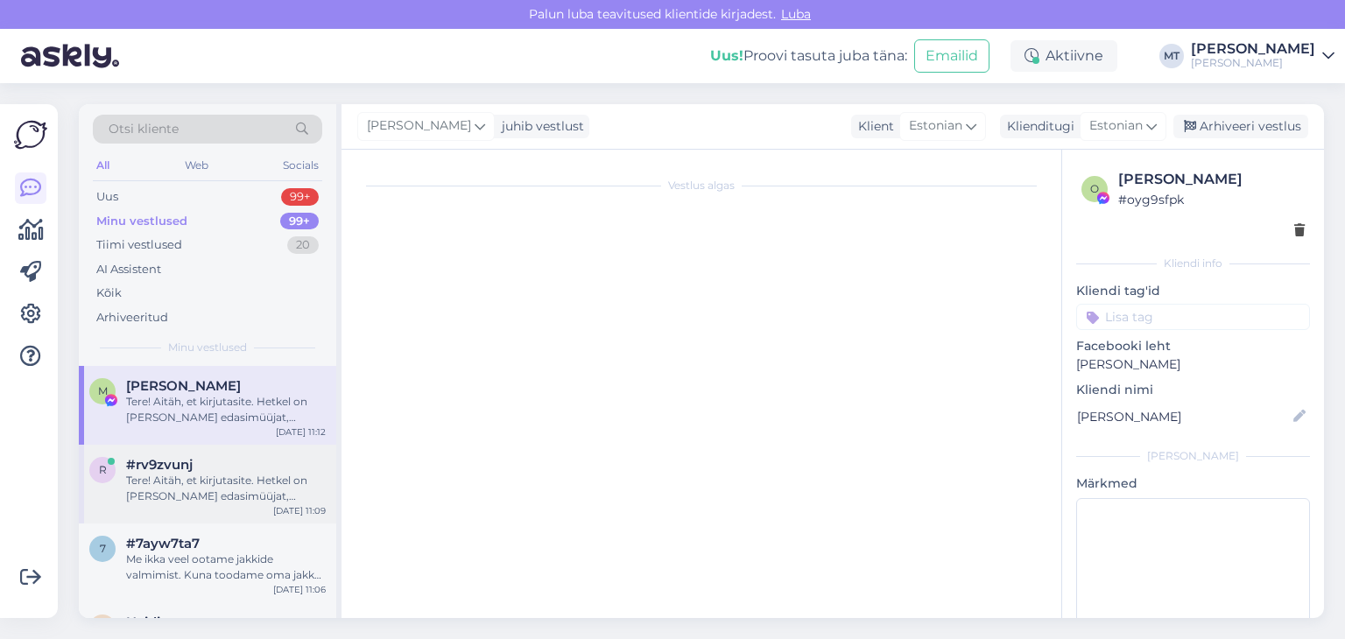
scroll to position [0, 0]
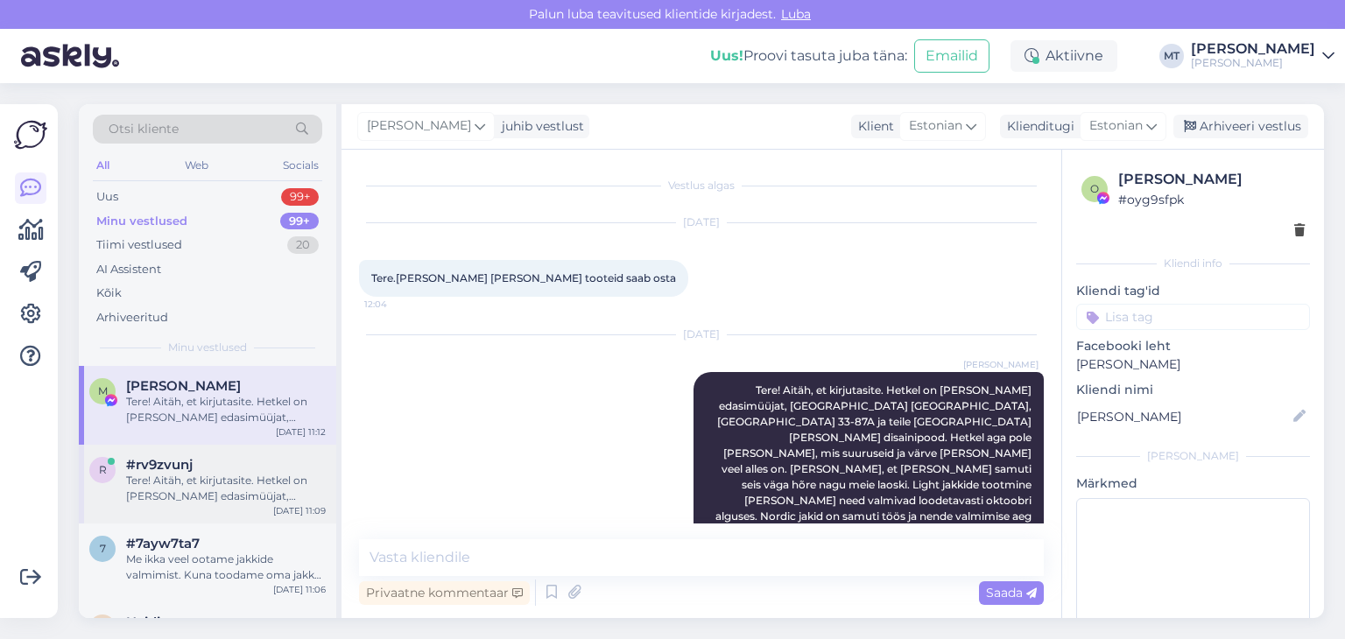
click at [199, 491] on div "Tere! Aitäh, et kirjutasite. Hetkel on [PERSON_NAME] edasimüüjat, [GEOGRAPHIC_D…" at bounding box center [226, 489] width 200 height 32
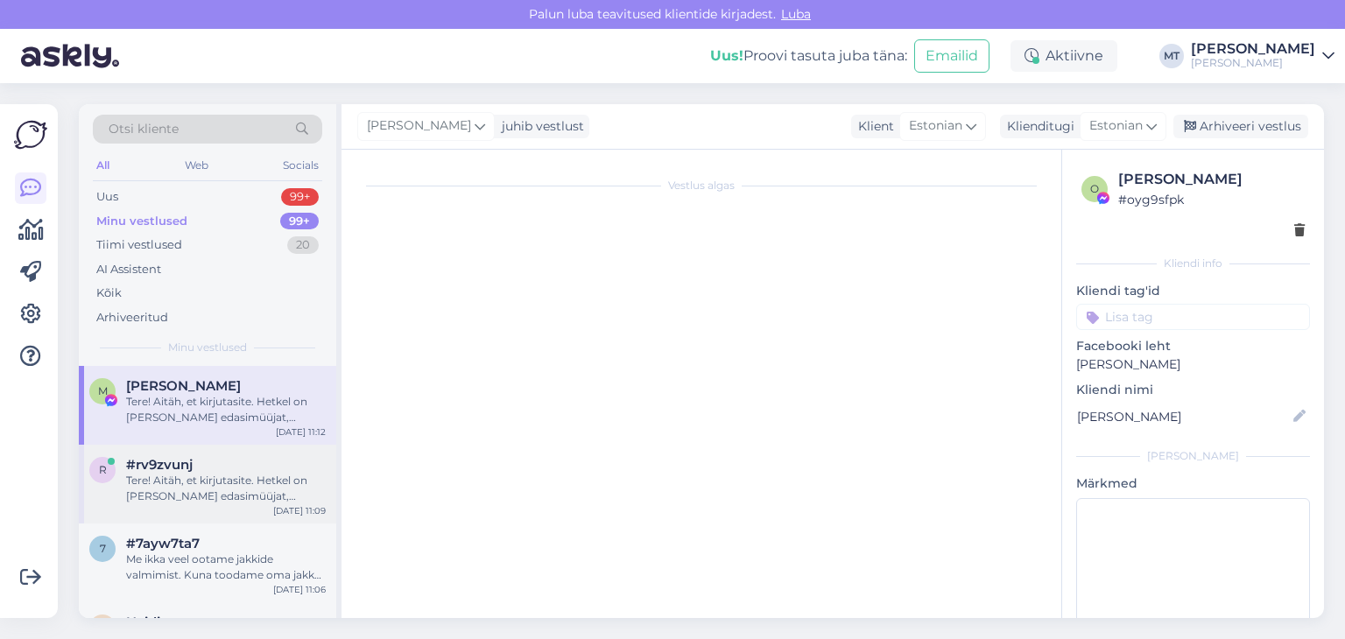
scroll to position [288, 0]
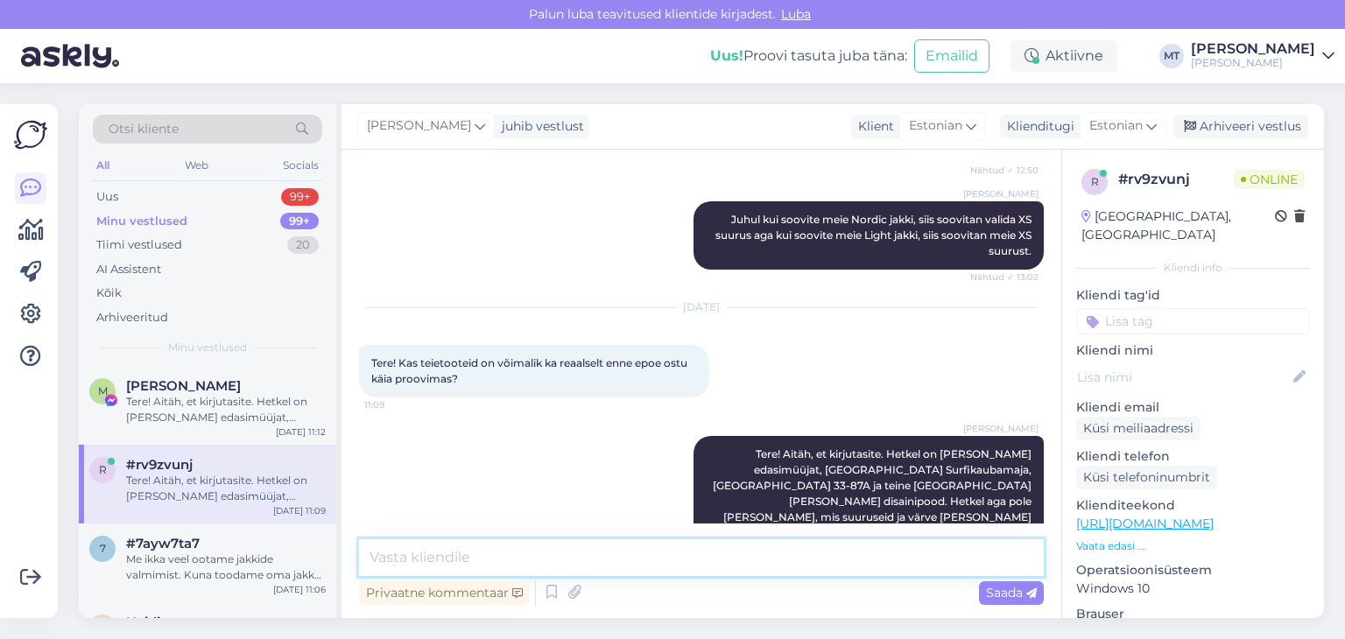
click at [477, 570] on textarea at bounding box center [701, 558] width 685 height 37
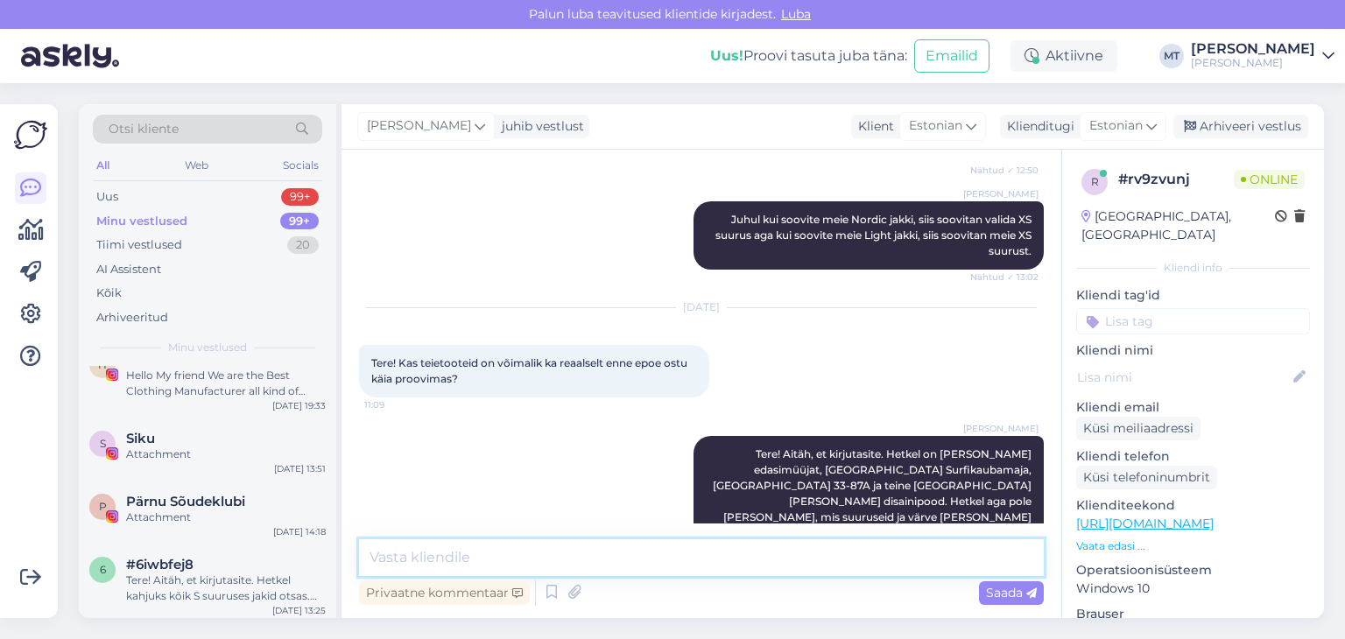
scroll to position [175, 0]
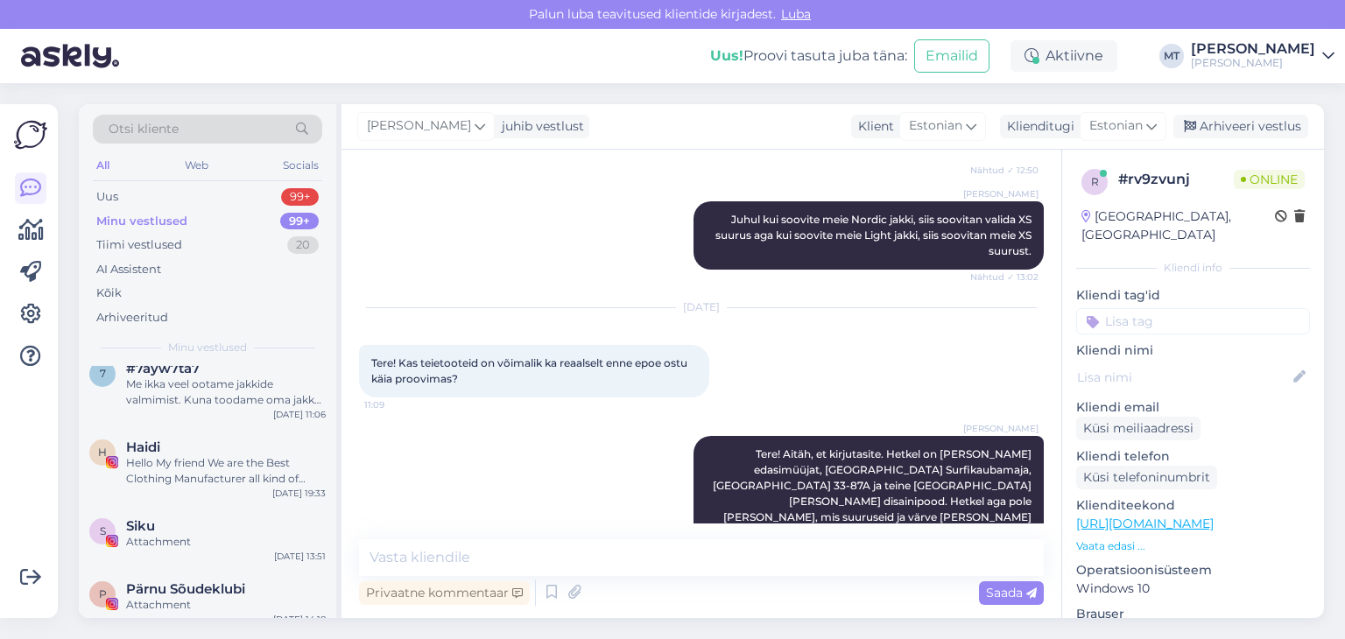
click at [151, 222] on div "Minu vestlused" at bounding box center [141, 222] width 91 height 18
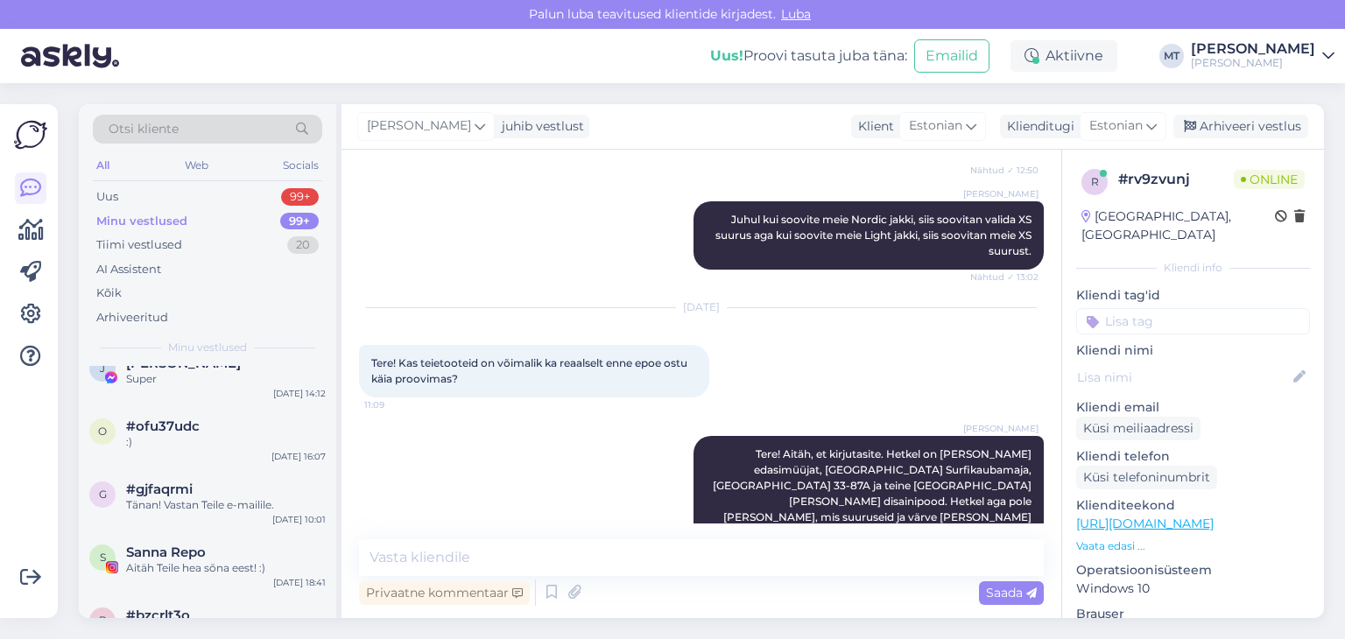
scroll to position [1577, 0]
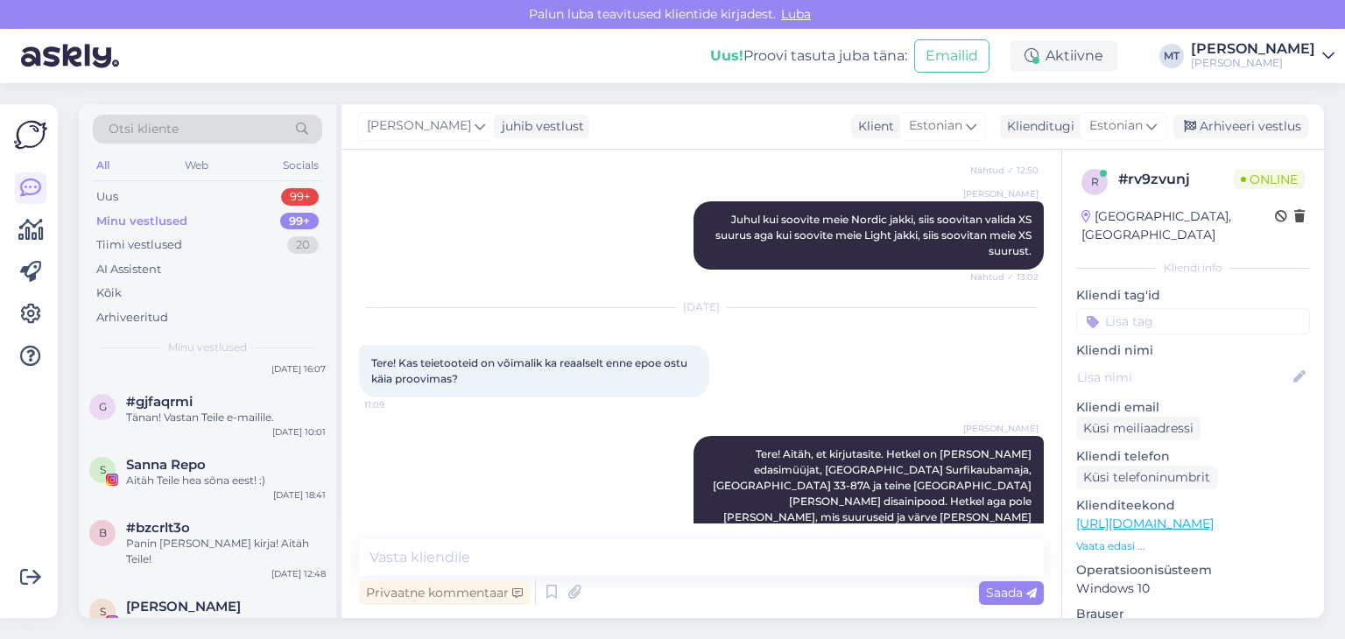
click at [164, 215] on div "Minu vestlused" at bounding box center [141, 222] width 91 height 18
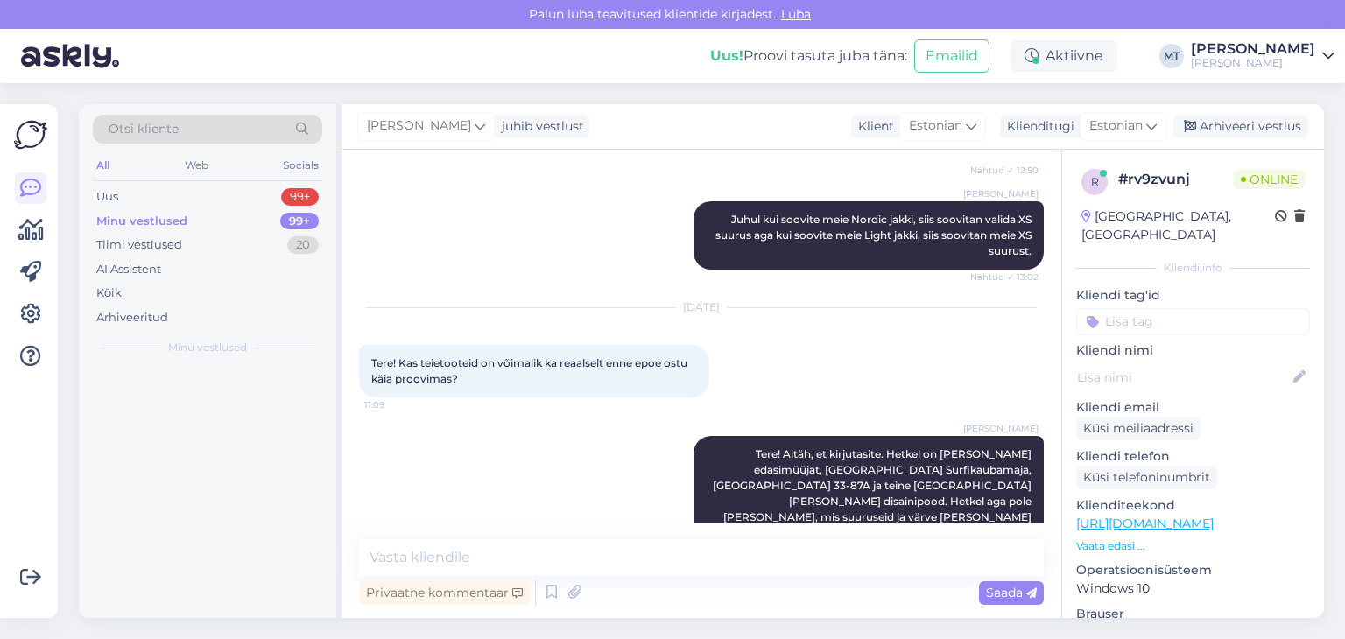
scroll to position [0, 0]
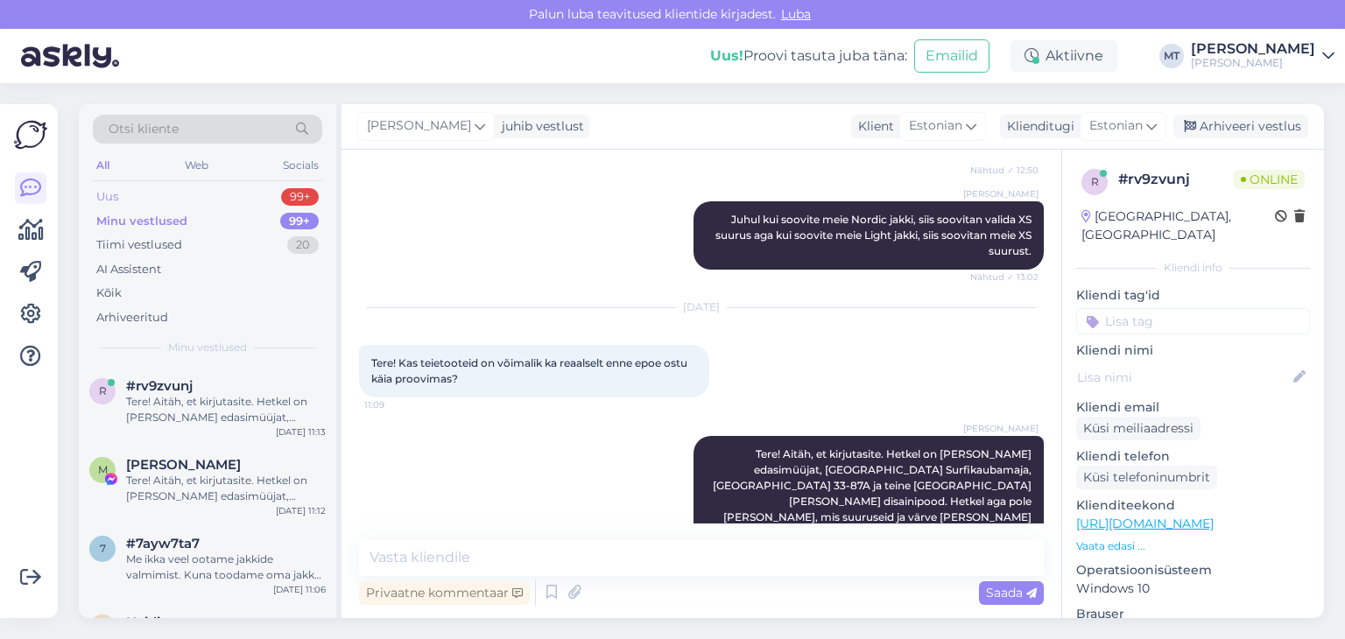
click at [112, 194] on div "Uus" at bounding box center [107, 197] width 22 height 18
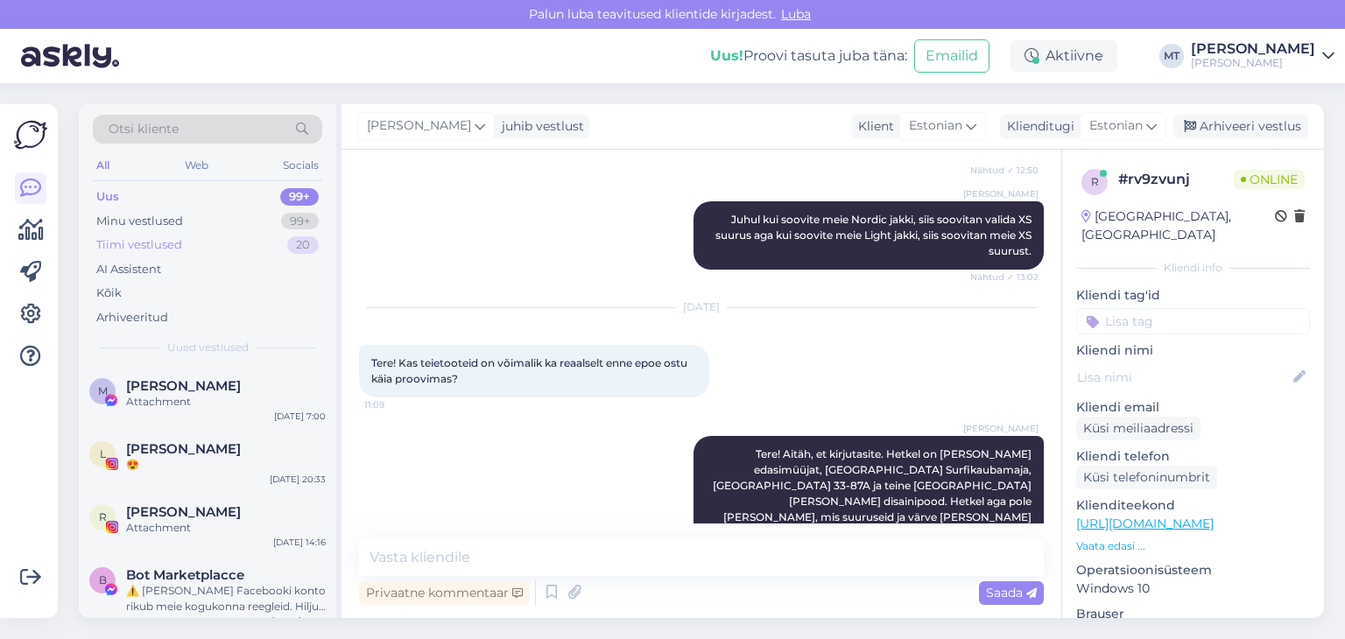
click at [137, 250] on div "Tiimi vestlused" at bounding box center [139, 246] width 86 height 18
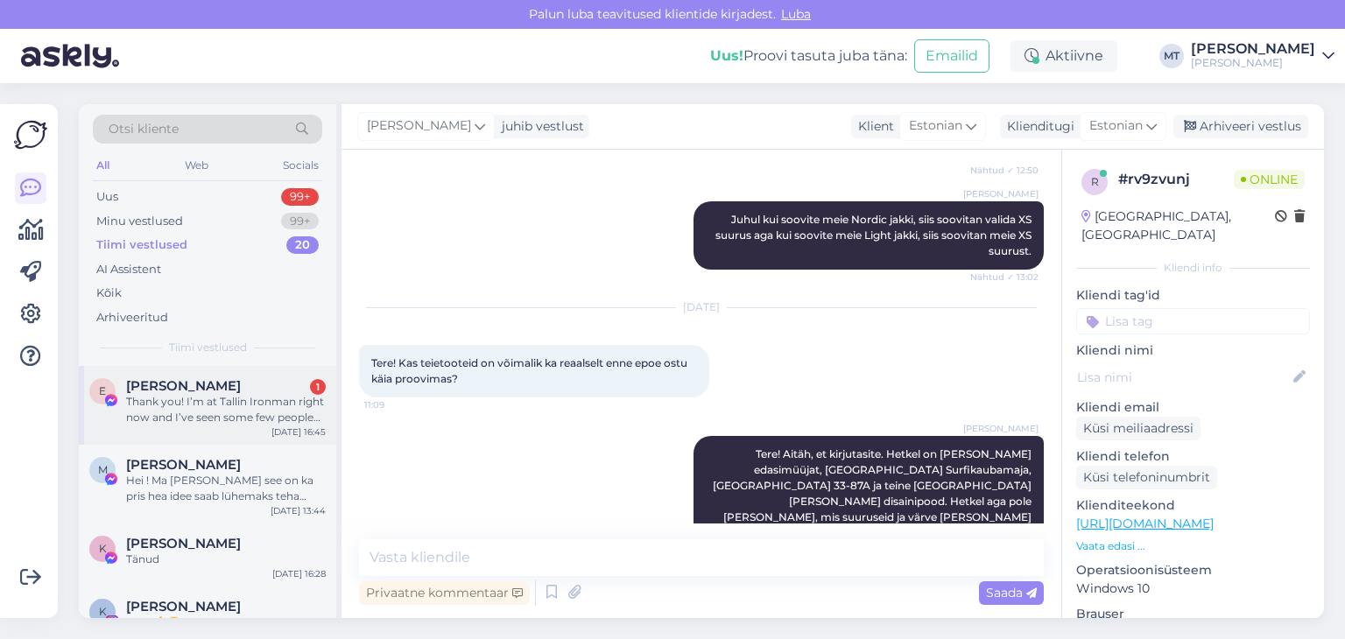
click at [168, 409] on div "Thank you! I’m at Tallin Ironman right now and I’ve seen some few people wearin…" at bounding box center [226, 410] width 200 height 32
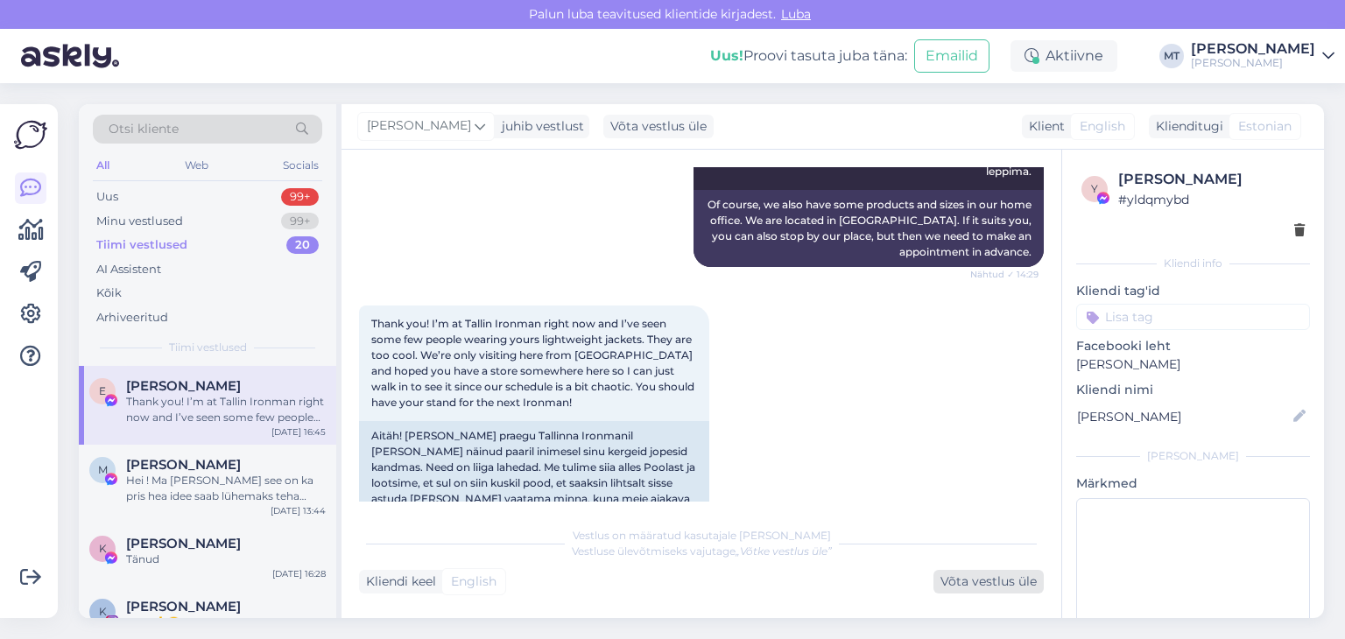
click at [957, 583] on div "Võta vestlus üle" at bounding box center [989, 582] width 110 height 24
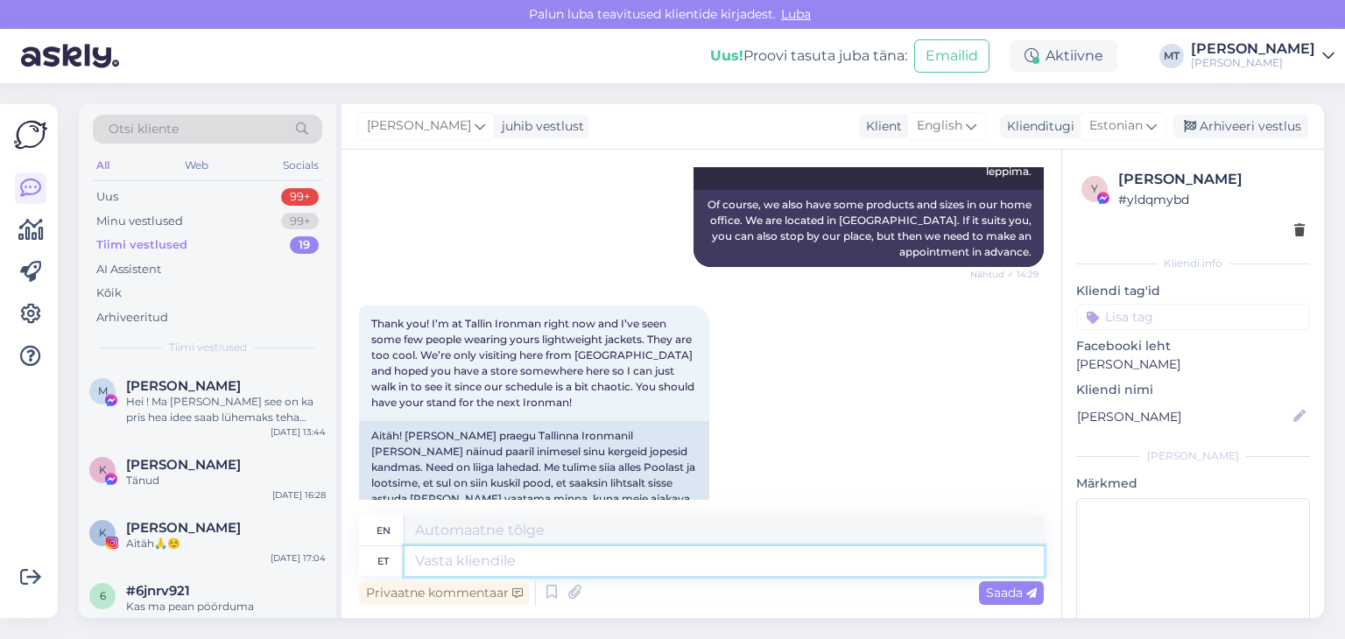
click at [520, 565] on textarea at bounding box center [724, 562] width 639 height 30
type textarea "Ait"
type textarea "Barn"
type textarea "Aitä"
type textarea "Thank you"
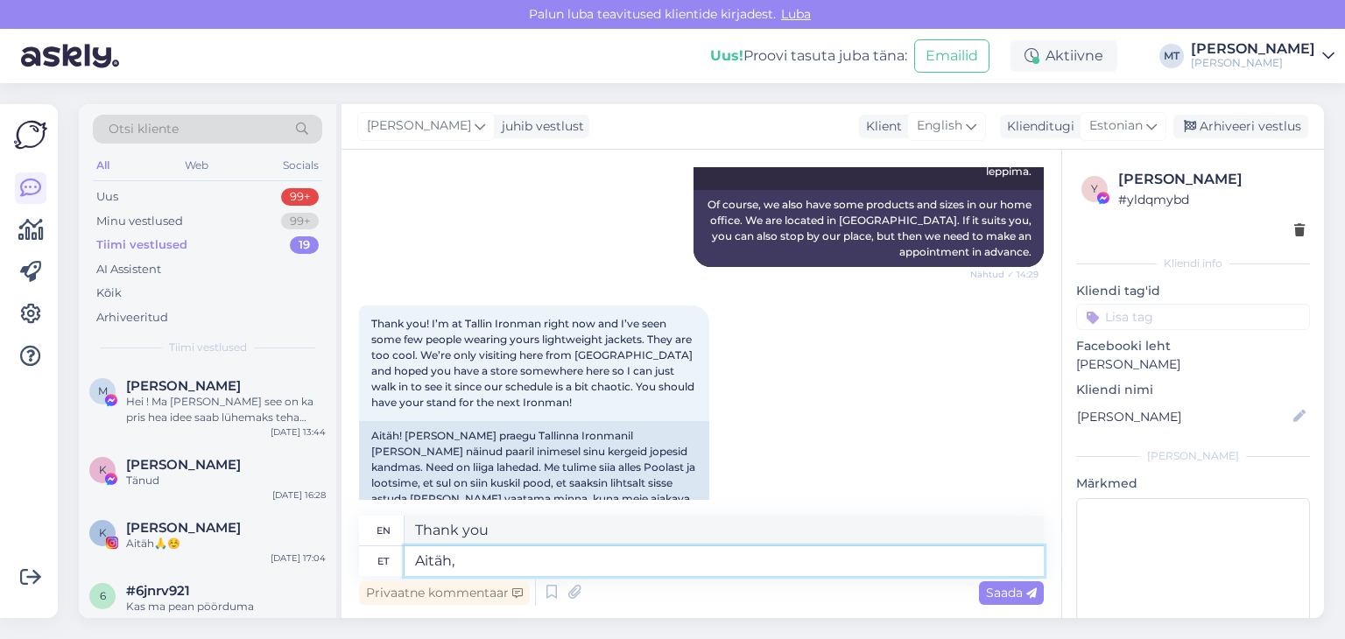
type textarea "Aitäh,"
type textarea "Thank you,"
type textarea "Aitäh, et"
type textarea "Thank you for"
type textarea "Aitäh, et tund"
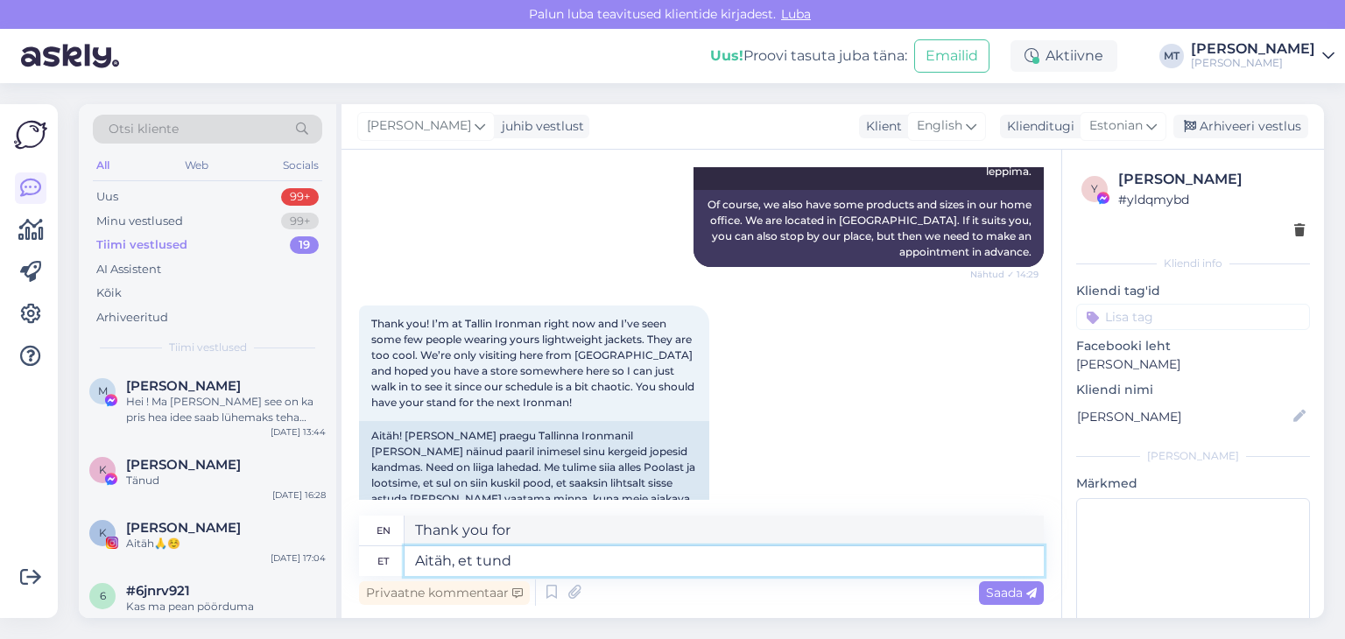
type textarea "Thank you for the lesson."
type textarea "Aitäh, et tundsite"
type textarea "Thank you for feeling."
type textarea "Aitäh, et tundsite huvi"
type textarea "Thank you for your interest."
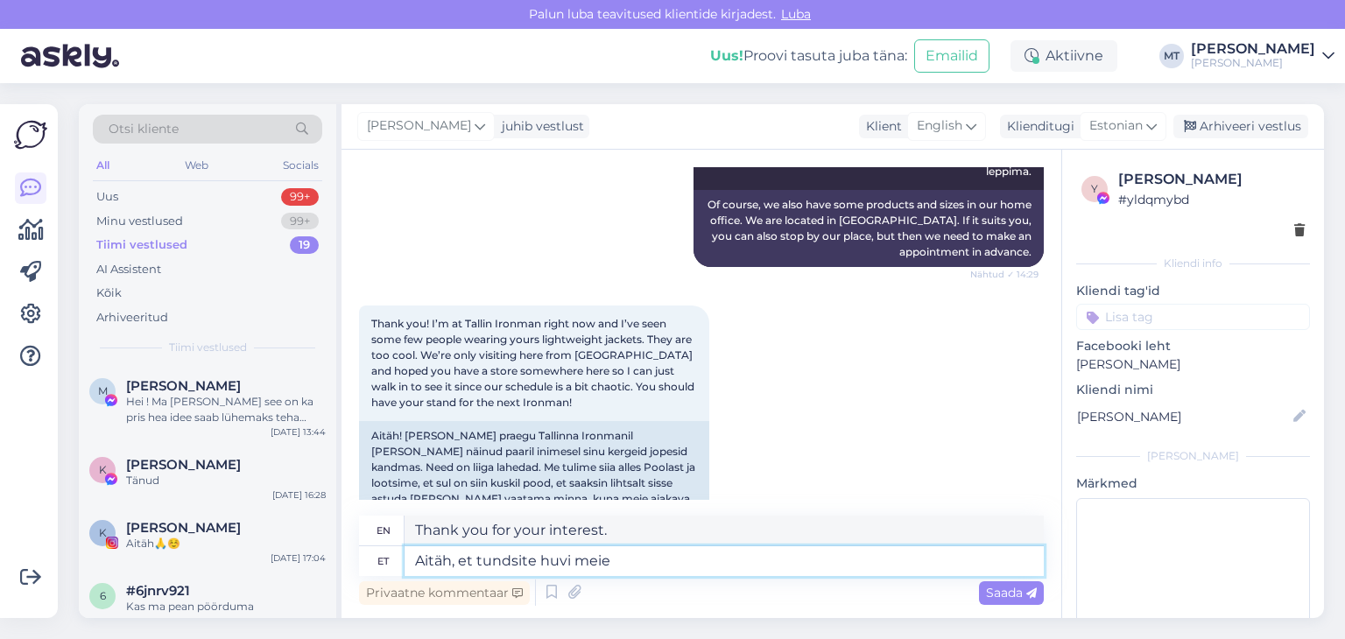
type textarea "Aitäh, et tundsite huvi meie"
type textarea "Thank you for your interest in us."
type textarea "Aitäh, et tundsite huvi meie jaki"
type textarea "Thank you for your interest in our jacket."
type textarea "Aitäh, et tundsite huvi meie jaki vastu. Kahjuks m"
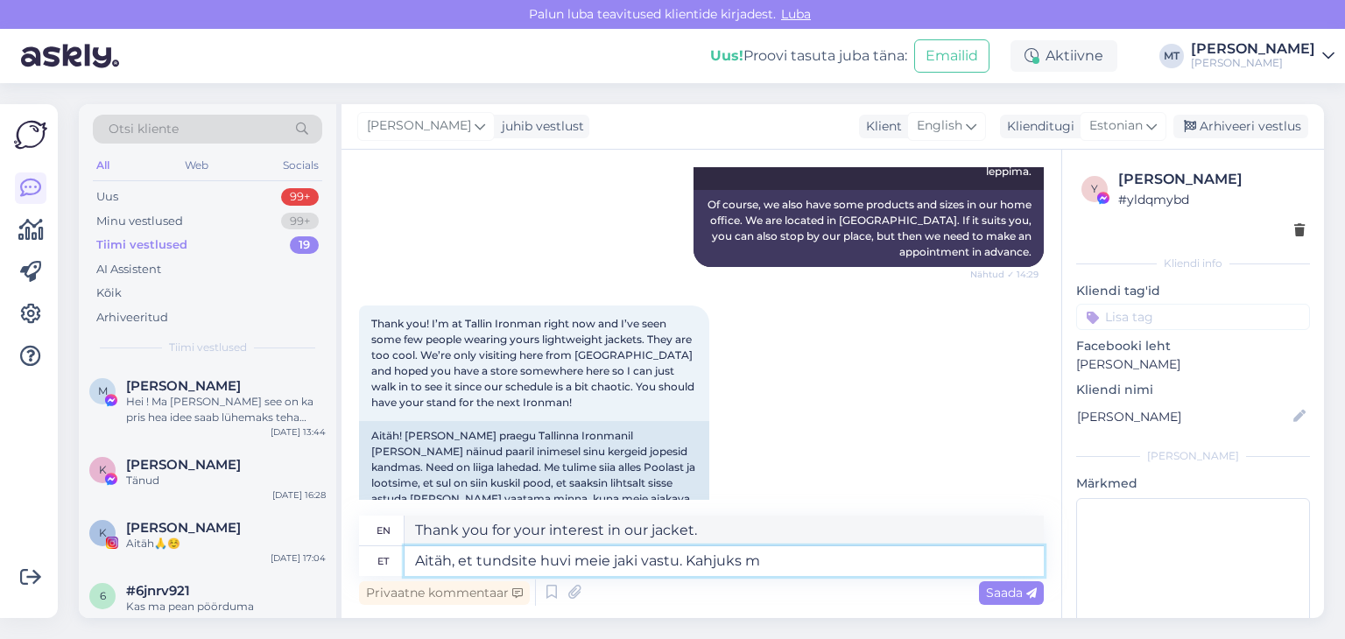
type textarea "Thank you for your interest in our jacket. Unfortunately"
type textarea "Aitäh, et tundsite huvi meie jaki vastu. Kahjuks meil"
type textarea "Thank you for your interest in our jacket. Unfortunately, we"
type textarea "Aitäh, et tundsite huvi meie jaki vastu. Kahjuks [PERSON_NAME]"
type textarea "Thank you for your interest in our jacket. Unfortunately, we have"
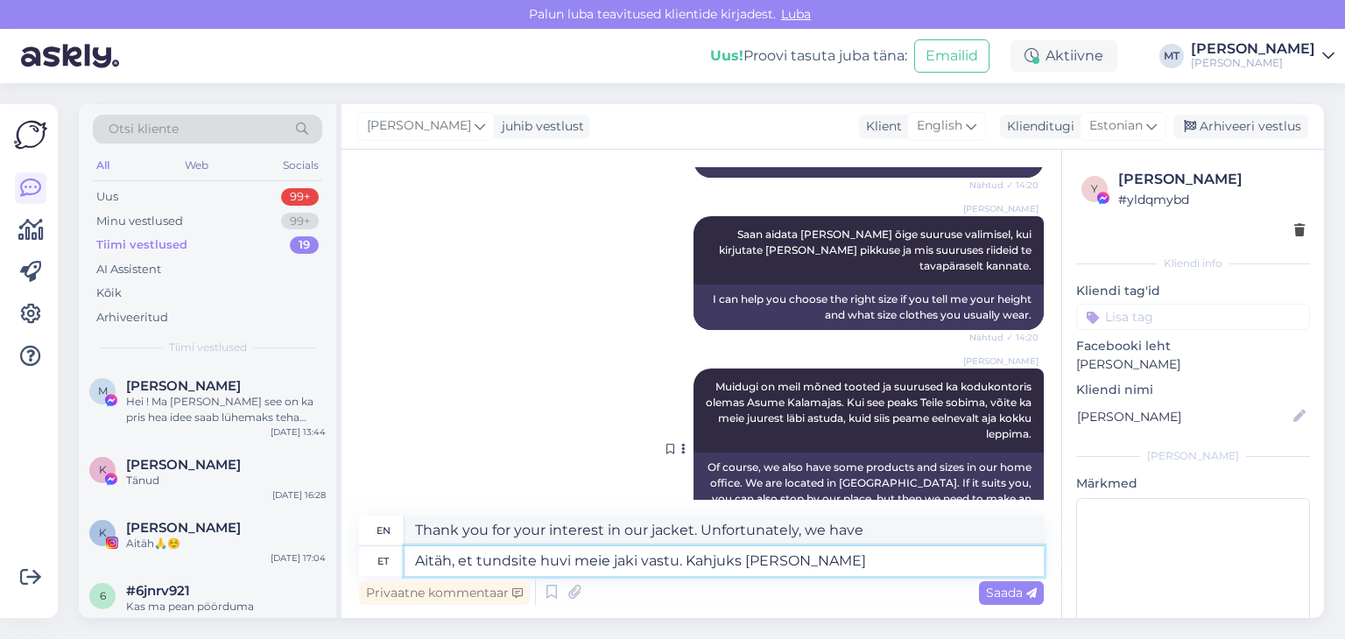
scroll to position [723, 0]
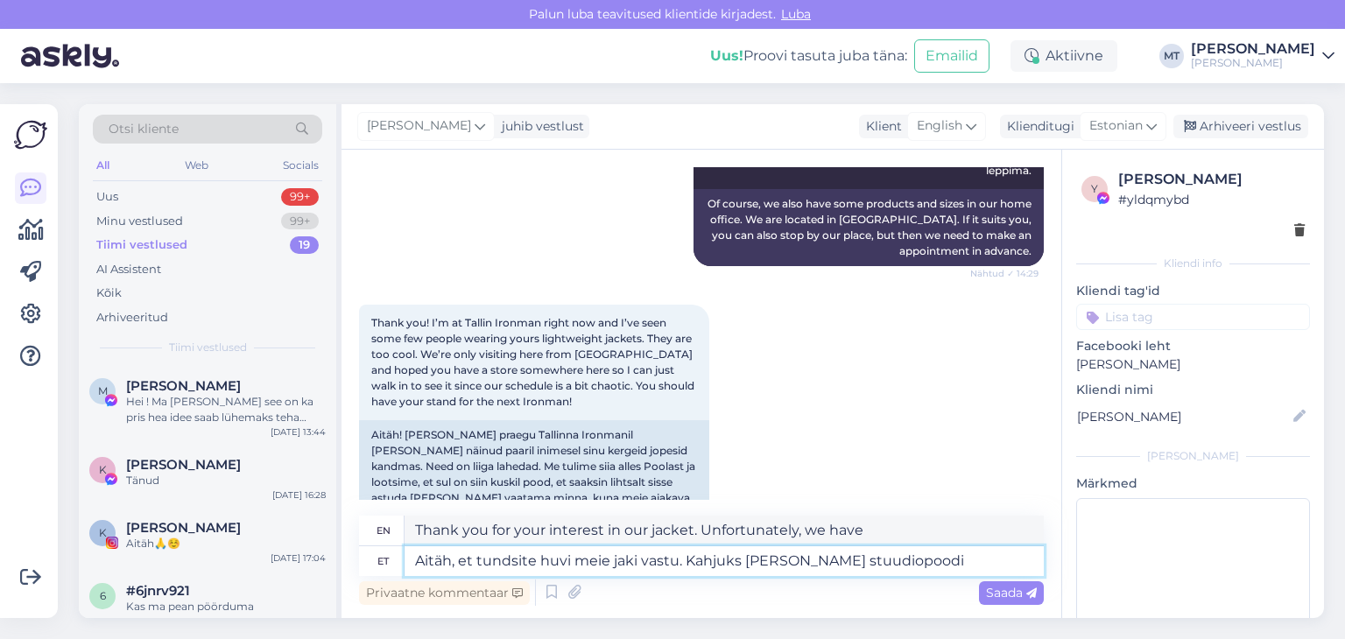
type textarea "Aitäh, et tundsite huvi meie jaki vastu. Kahjuks [PERSON_NAME] stuudiopoodi"
type textarea "Thank you for your interest in our jacket. Unfortunately, we do not have our ow…"
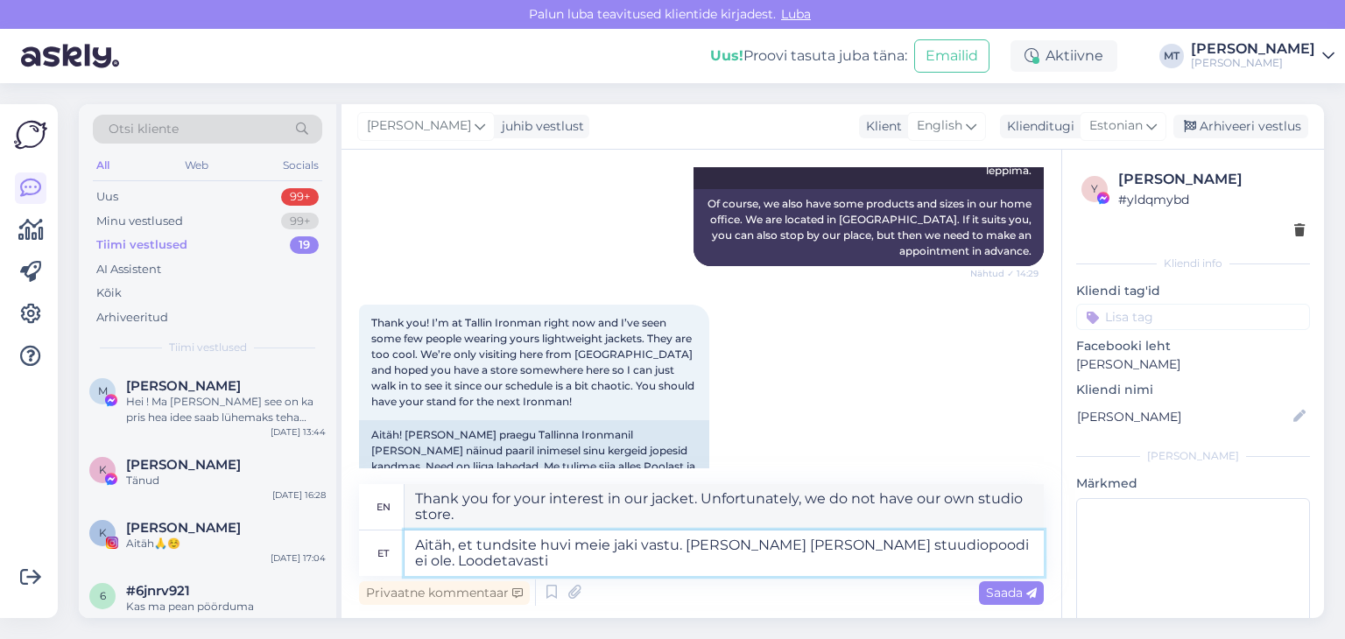
type textarea "Aitäh, et tundsite huvi meie jaki vastu. [PERSON_NAME] [PERSON_NAME] stuudiopoo…"
type textarea "Thank you for your interest in our jacket. Unfortunately, we do not have our ow…"
type textarea "Aitäh, et tundsite huvi meie jaki vastu. [PERSON_NAME] [PERSON_NAME] stuudiopoo…"
type textarea "Thank you for your interest in our jacket. Unfortunately, we do not have our ow…"
type textarea "Aitäh, et tundsite huvi meie jaki vastu. [PERSON_NAME] [PERSON_NAME] stuudiopoo…"
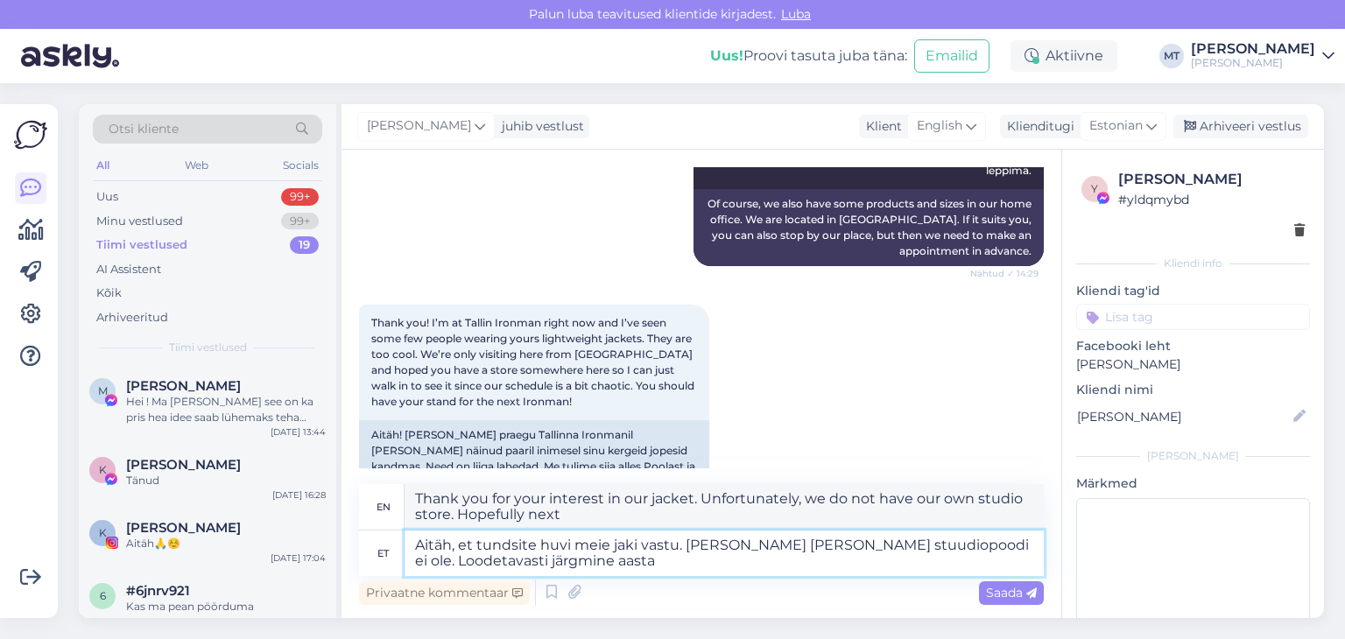
type textarea "Thank you for your interest in our jacket. Unfortunately, we do not have our ow…"
type textarea "Aitäh, et tundsite huvi meie jaki vastu. [PERSON_NAME] [PERSON_NAME] stuudiopoo…"
type textarea "Thank you for your interest in our jacket. Unfortunately, we do not have our ow…"
type textarea "Aitäh, et tundsite huvi meie jaki vastu. [PERSON_NAME] [PERSON_NAME] stuudiopoo…"
type textarea "Thank you for your interest in our jacket. Unfortunately, we do not have our ow…"
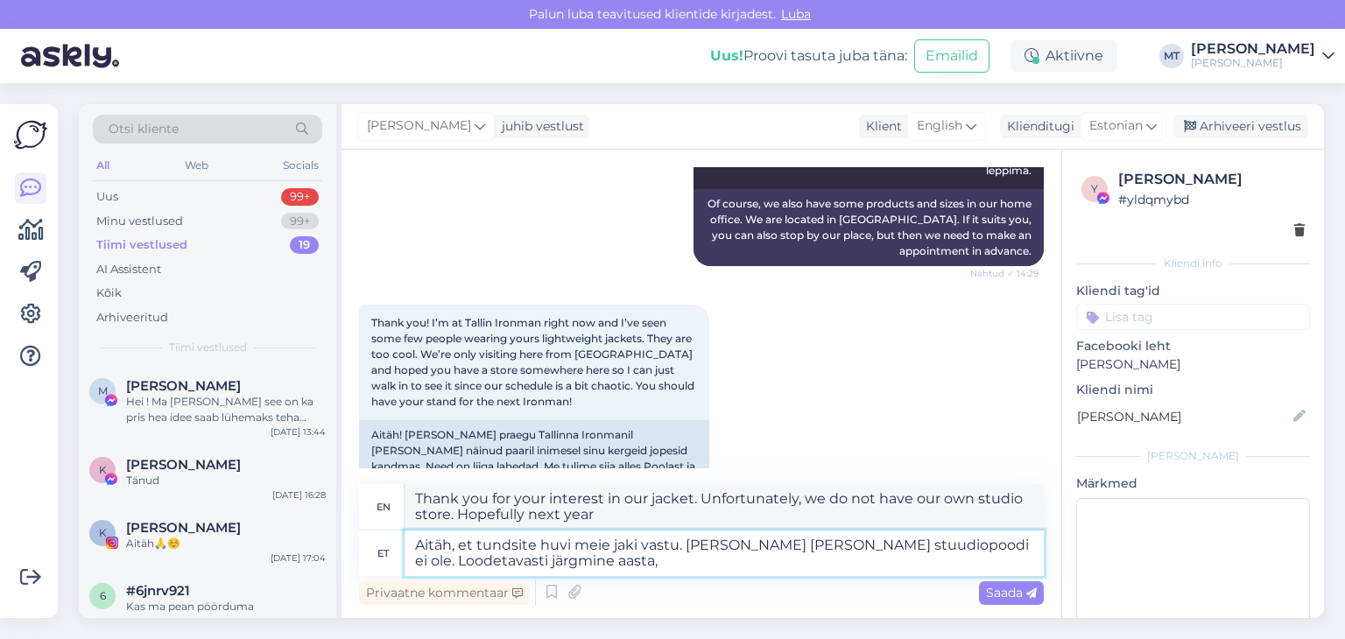
type textarea "Aitäh, et tundsite huvi meie jaki vastu. [PERSON_NAME] [PERSON_NAME] stuudiopoo…"
type textarea "Thank you for your interest in our jacket. Unfortunately, we do not have our ow…"
type textarea "Aitäh, et tundsite huvi meie jaki vastu. [PERSON_NAME] [PERSON_NAME] stuudiopoo…"
type textarea "Thank you for your interest in our jacket. Unfortunately, we do not have our ow…"
type textarea "Aitäh, et tundsite huvi meie jaki vastu. [PERSON_NAME] [PERSON_NAME] stuudiopoo…"
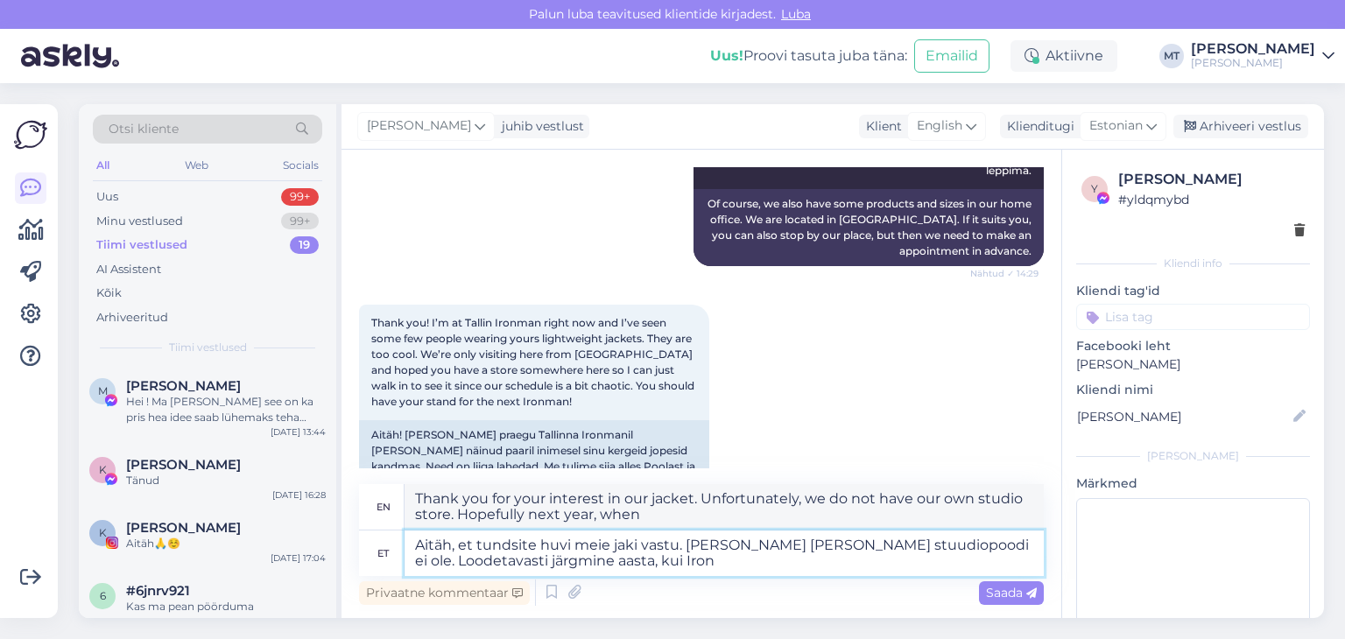
type textarea "Thank you for your interest in our jacket. Unfortunately, we do not have our ow…"
type textarea "Aitäh, et tundsite huvi meie jaki vastu. [PERSON_NAME] [PERSON_NAME] stuudiopoo…"
type textarea "Thank you for your interest in our jacket. Unfortunately, we do not have our ow…"
type textarea "Aitäh, et tundsite huvi meie jaki vastu. [PERSON_NAME] [PERSON_NAME] stuudiopoo…"
type textarea "Thank you for your interest in our jacket. Unfortunately, we do not have our ow…"
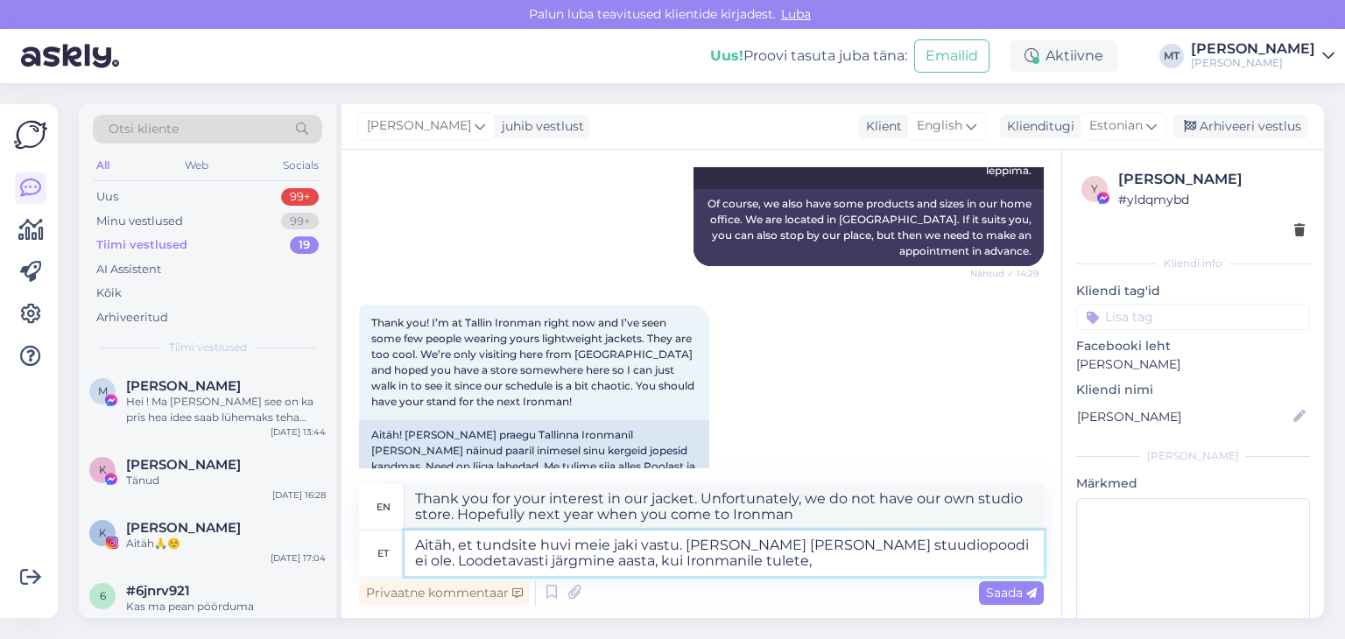
type textarea "Aitäh, et tundsite huvi meie jaki vastu. [PERSON_NAME] [PERSON_NAME] stuudiopoo…"
type textarea "Thank you for your interest in our jacket. Unfortunately, we do not have our ow…"
type textarea "Aitäh, et tundsite huvi meie jaki vastu. [PERSON_NAME] [PERSON_NAME] stuudiopoo…"
type textarea "Thank you for your interest in our jacket. Unfortunately, we do not have our ow…"
type textarea "Aitäh, et tundsite huvi meie jaki vastu. [PERSON_NAME] [PERSON_NAME] stuudiopoo…"
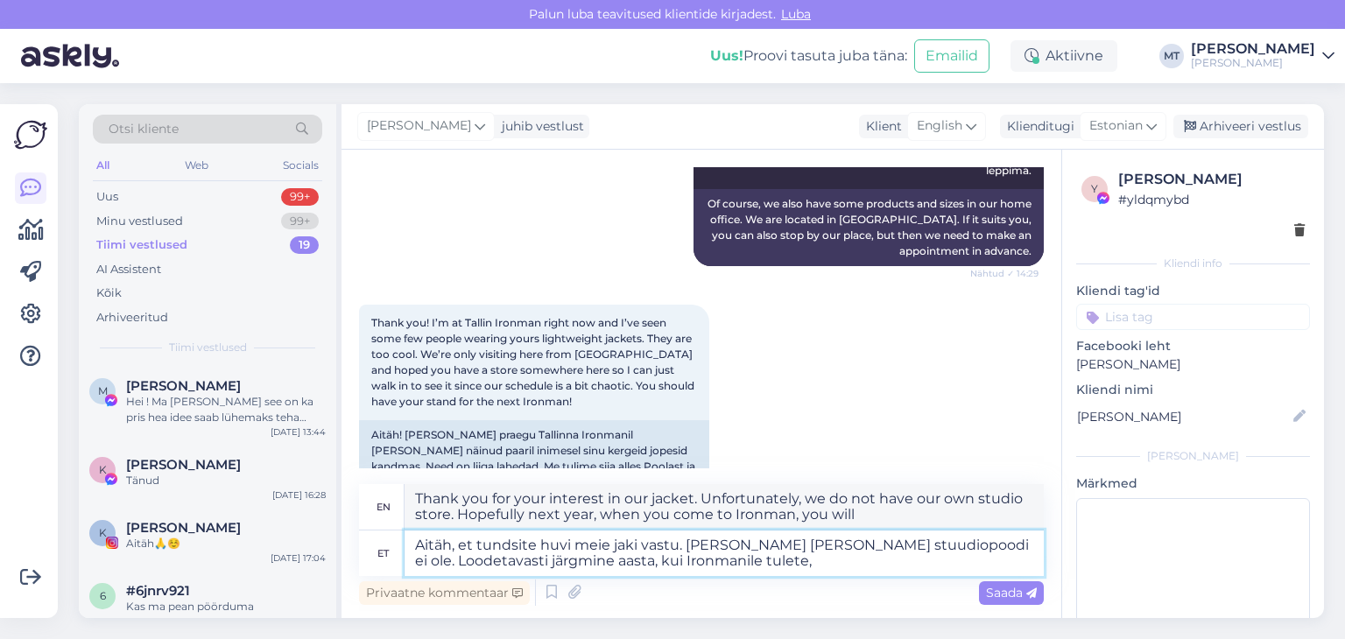
type textarea "Thank you for your interest in our jacket. Unfortunately, we do not have our ow…"
type textarea "Aitäh, et tundsite huvi meie jaki vastu. [PERSON_NAME] [PERSON_NAME] stuudiopoo…"
type textarea "Thank you for your interest in our jacket. Unfortunately, we do not have our ow…"
type textarea "Aitäh, et tundsite huvi meie jaki vastu. [PERSON_NAME] [PERSON_NAME] stuudiopoo…"
type textarea "Thank you for your interest in our jacket. Unfortunately, we do not have our ow…"
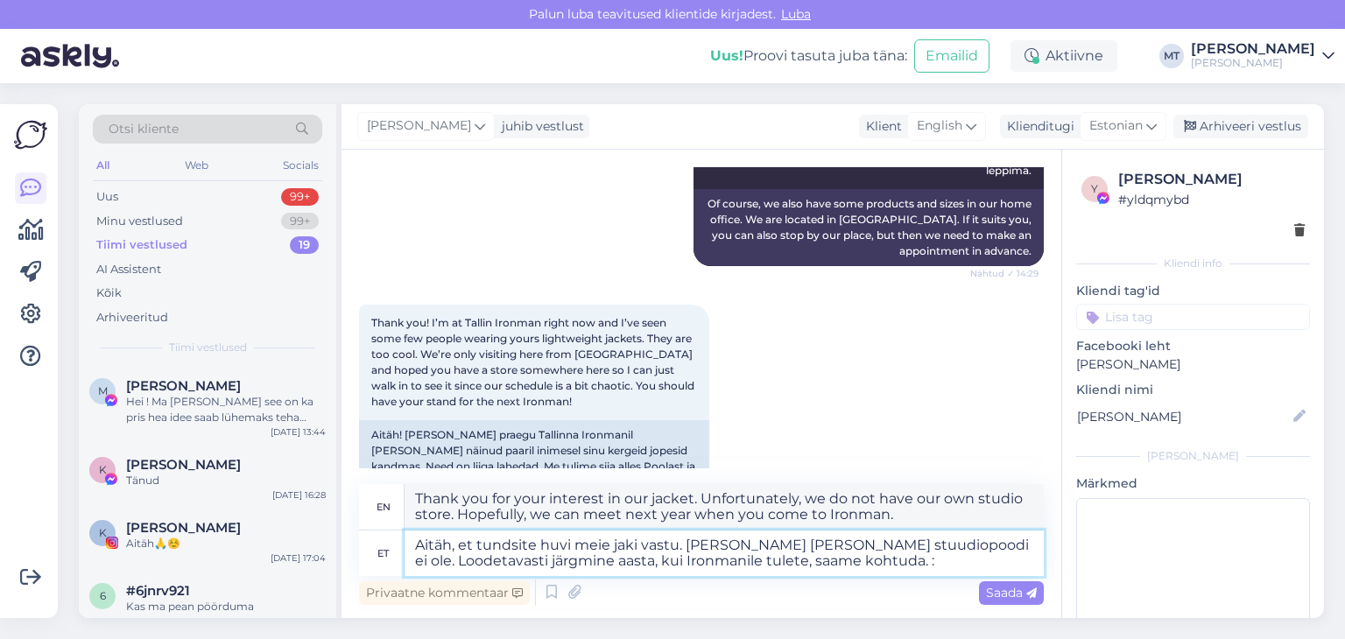
type textarea "Aitäh, et tundsite huvi meie jaki vastu. [PERSON_NAME] [PERSON_NAME] stuudiopoo…"
type textarea "Thank you for your interest in our jacket. Unfortunately, we do not have our ow…"
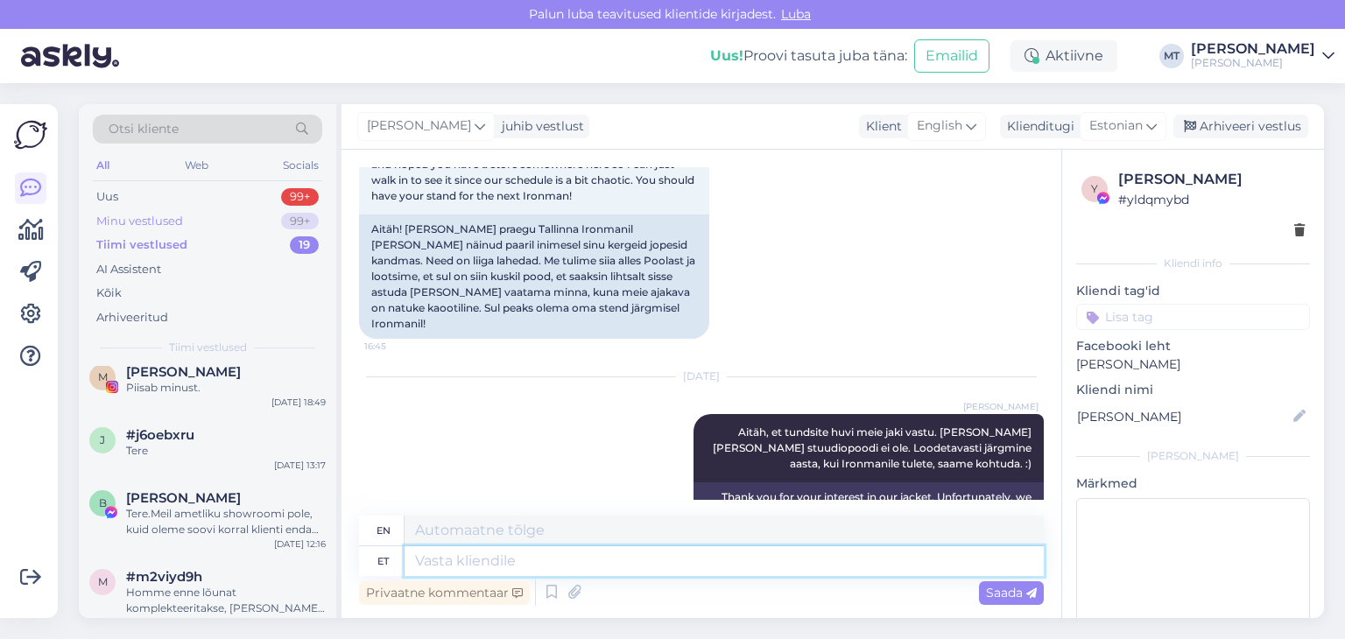
scroll to position [438, 0]
click at [143, 220] on div "Minu vestlused" at bounding box center [139, 222] width 87 height 18
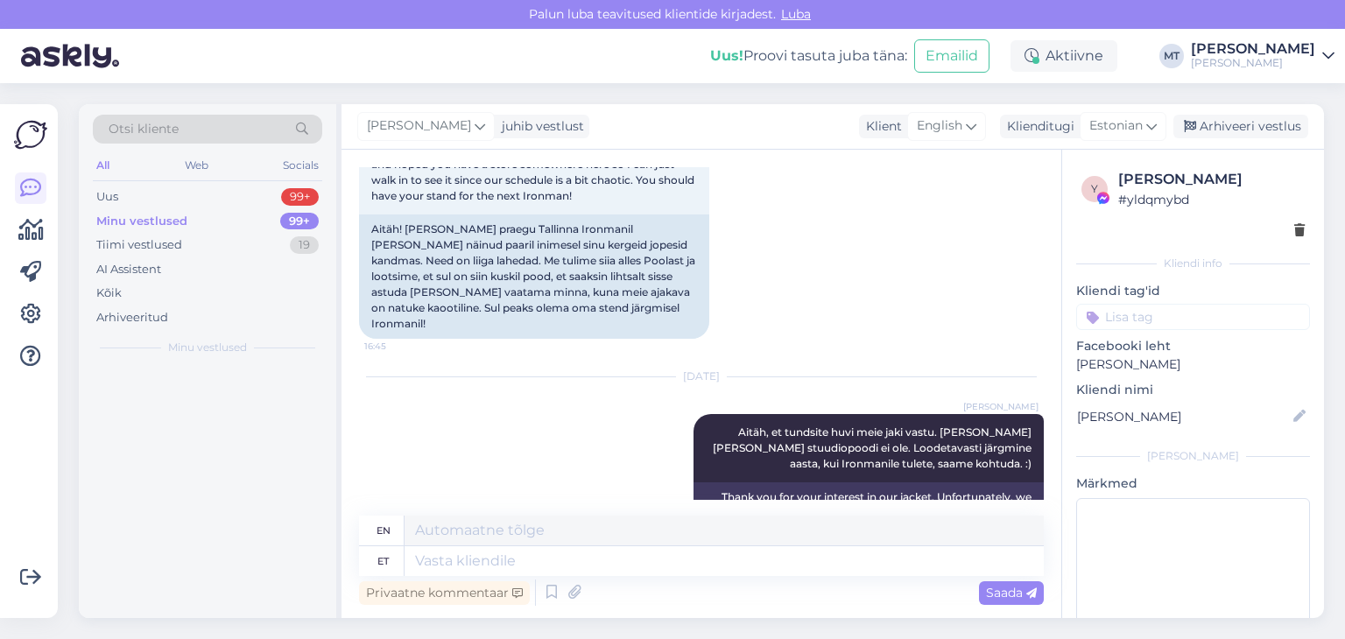
scroll to position [0, 0]
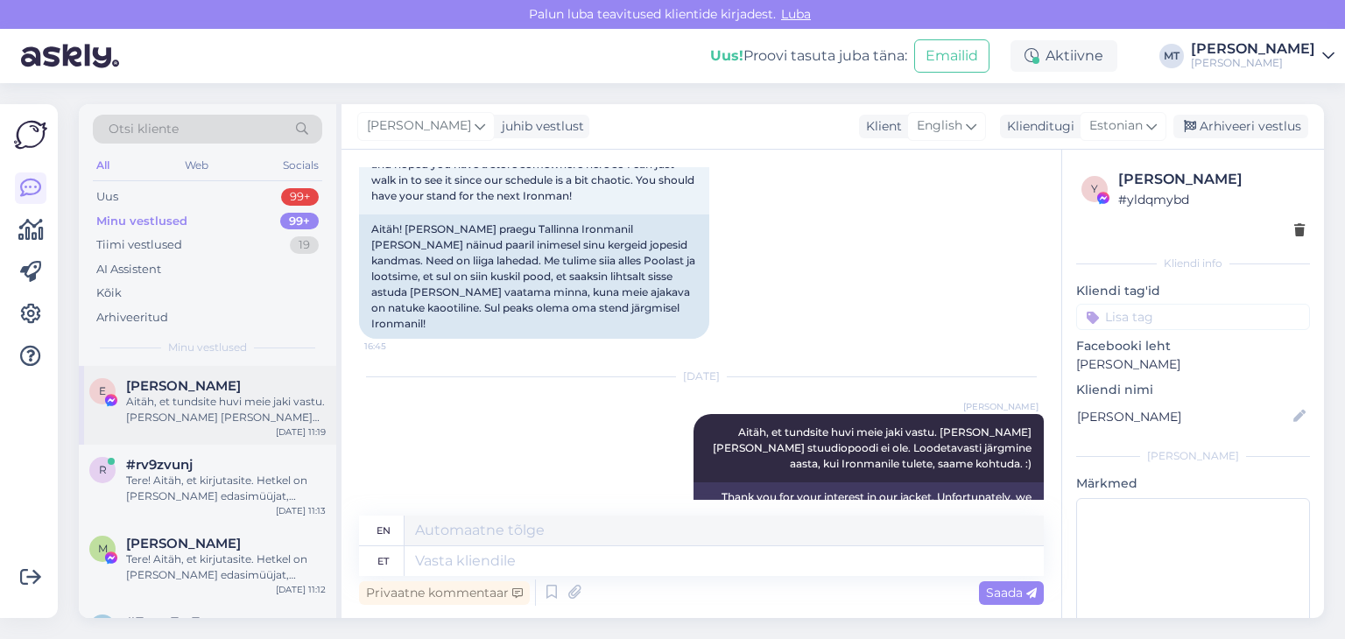
click at [169, 399] on div "Aitäh, et tundsite huvi meie jaki vastu. [PERSON_NAME] [PERSON_NAME] stuudiopoo…" at bounding box center [226, 410] width 200 height 32
click at [207, 483] on div "Tere! Aitäh, et kirjutasite. Hetkel on [PERSON_NAME] edasimüüjat, [GEOGRAPHIC_D…" at bounding box center [226, 489] width 200 height 32
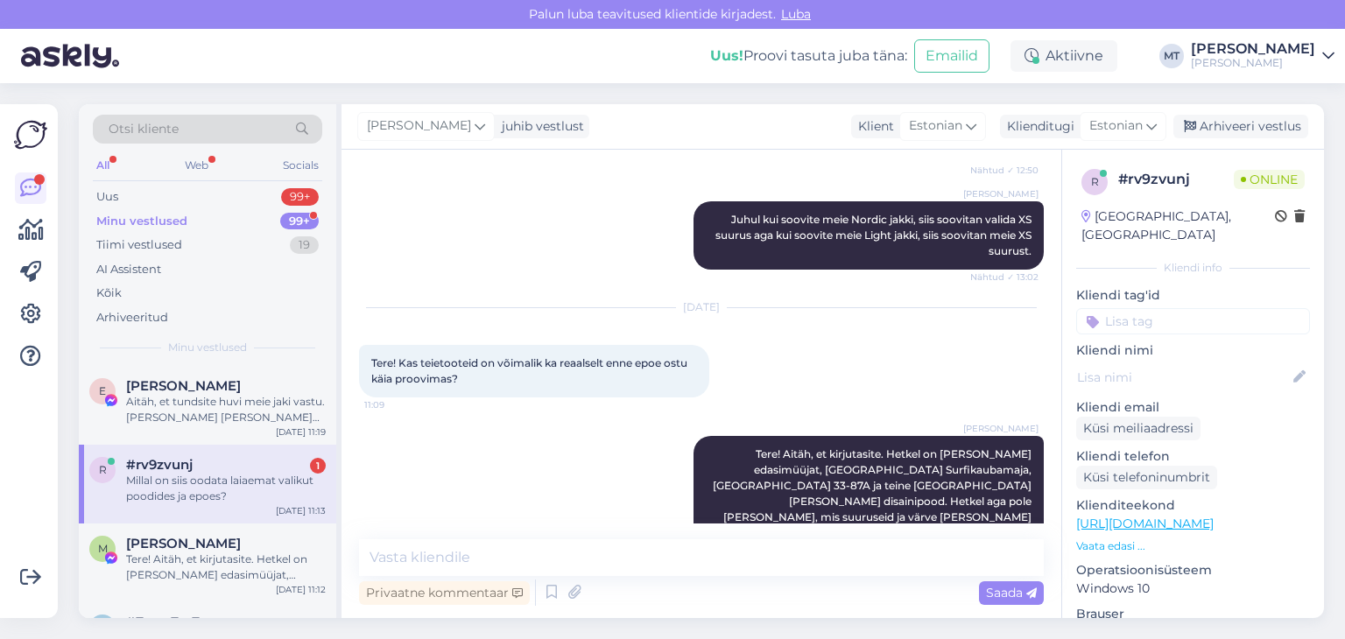
scroll to position [364, 0]
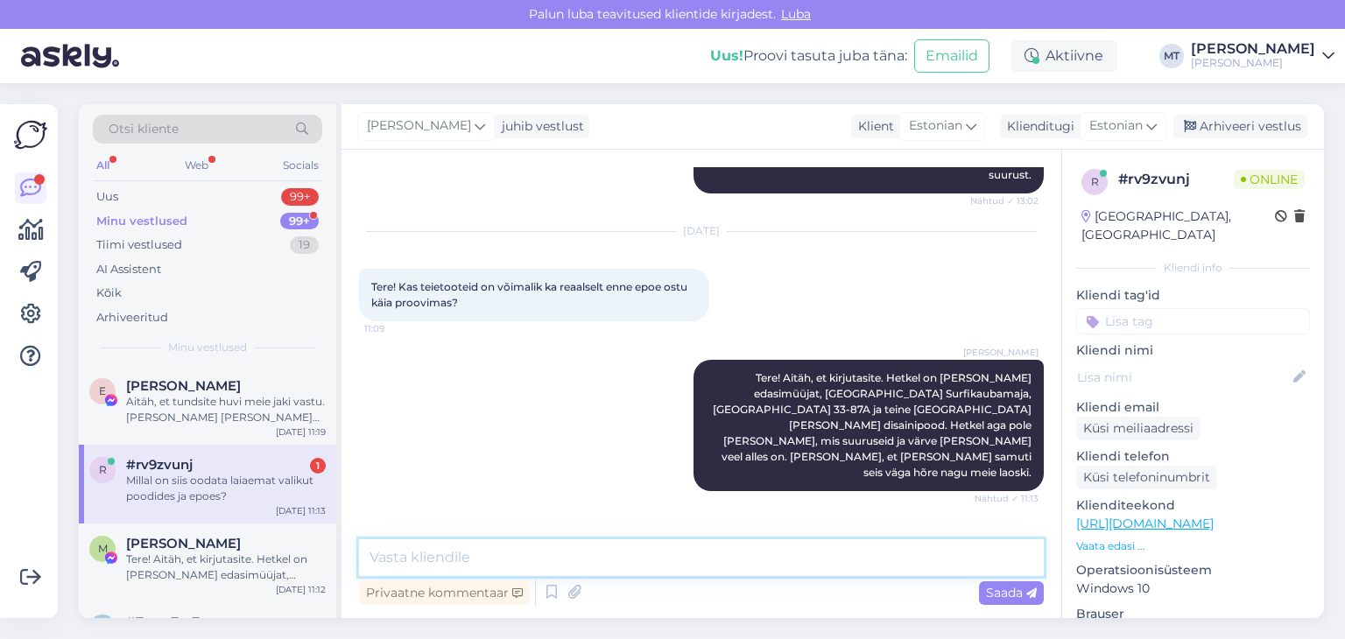
click at [642, 554] on textarea at bounding box center [701, 558] width 685 height 37
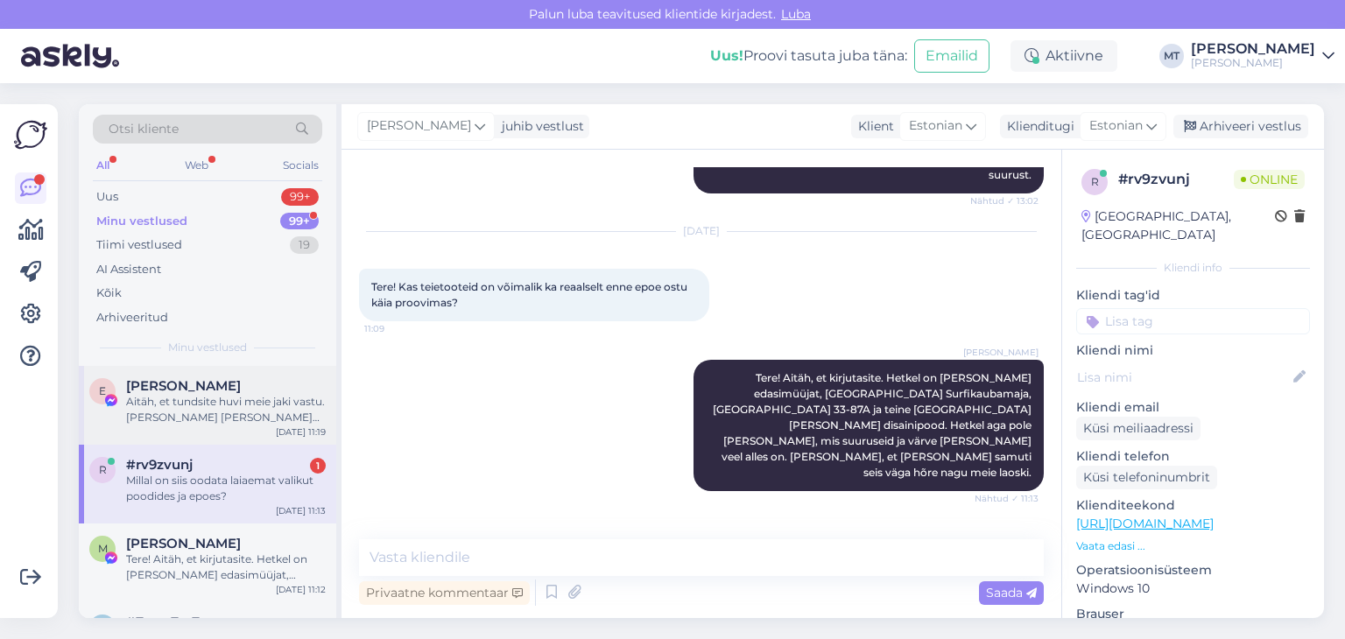
click at [211, 409] on div "Aitäh, et tundsite huvi meie jaki vastu. [PERSON_NAME] [PERSON_NAME] stuudiopoo…" at bounding box center [226, 410] width 200 height 32
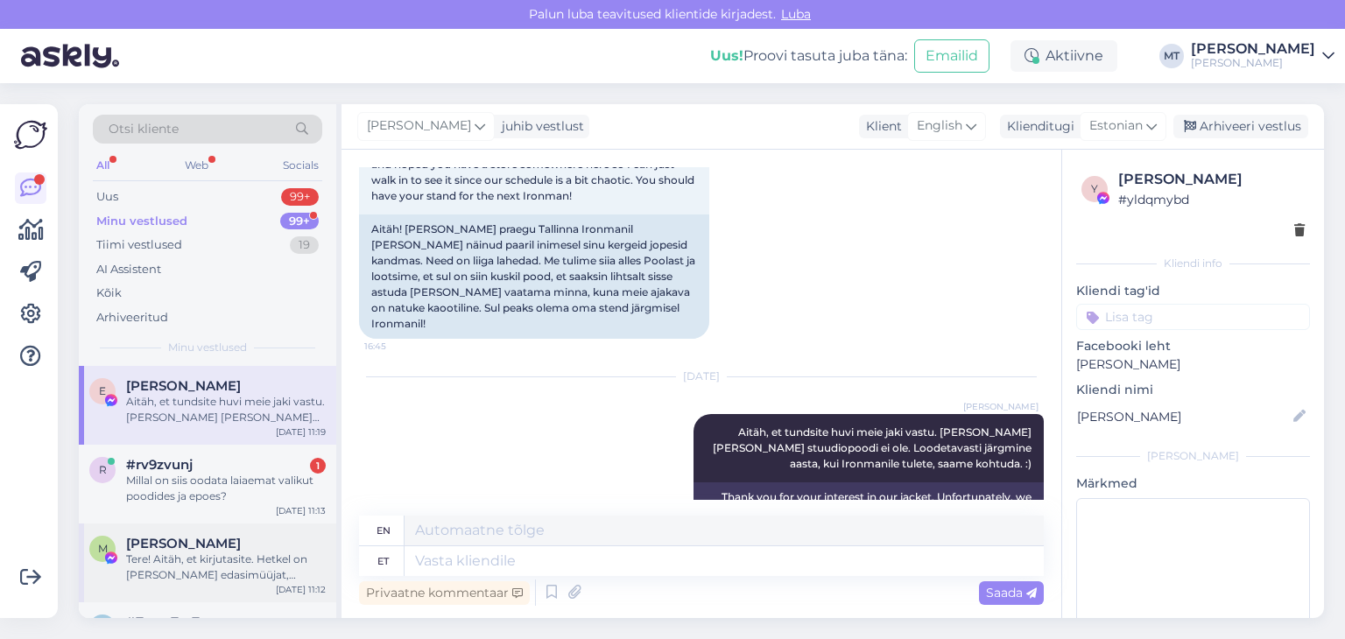
click at [197, 554] on div "Tere! Aitäh, et kirjutasite. Hetkel on [PERSON_NAME] edasimüüjat, [GEOGRAPHIC_D…" at bounding box center [226, 568] width 200 height 32
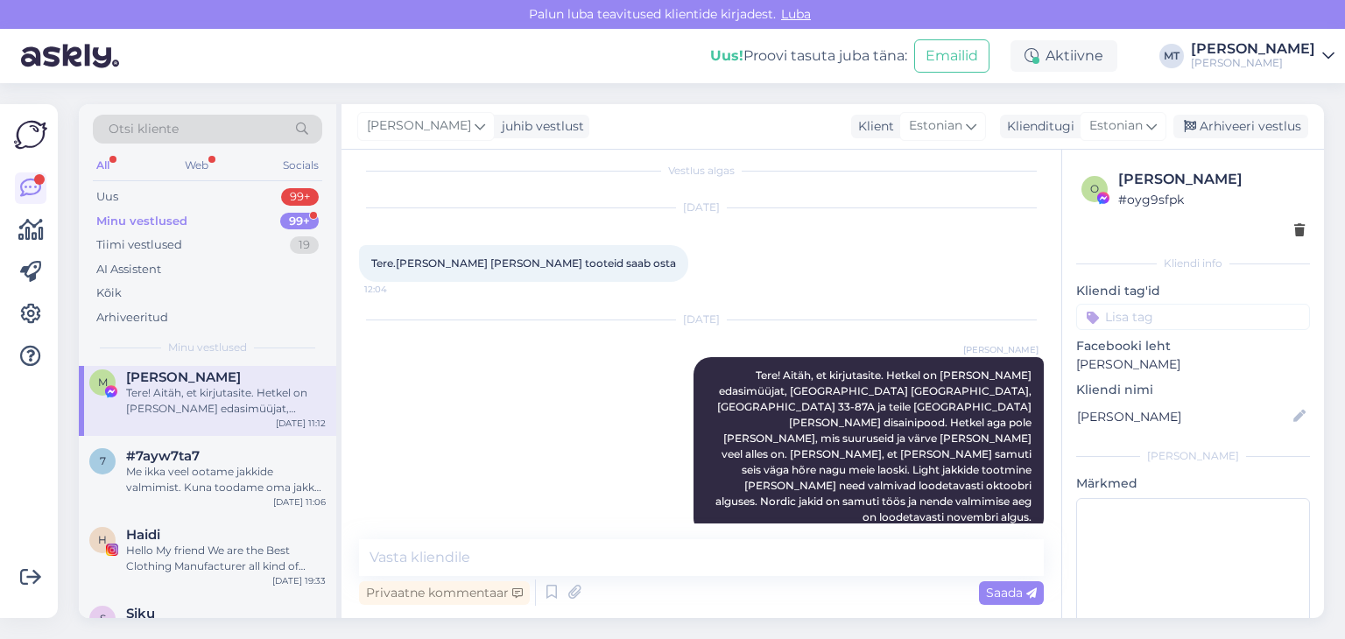
scroll to position [175, 0]
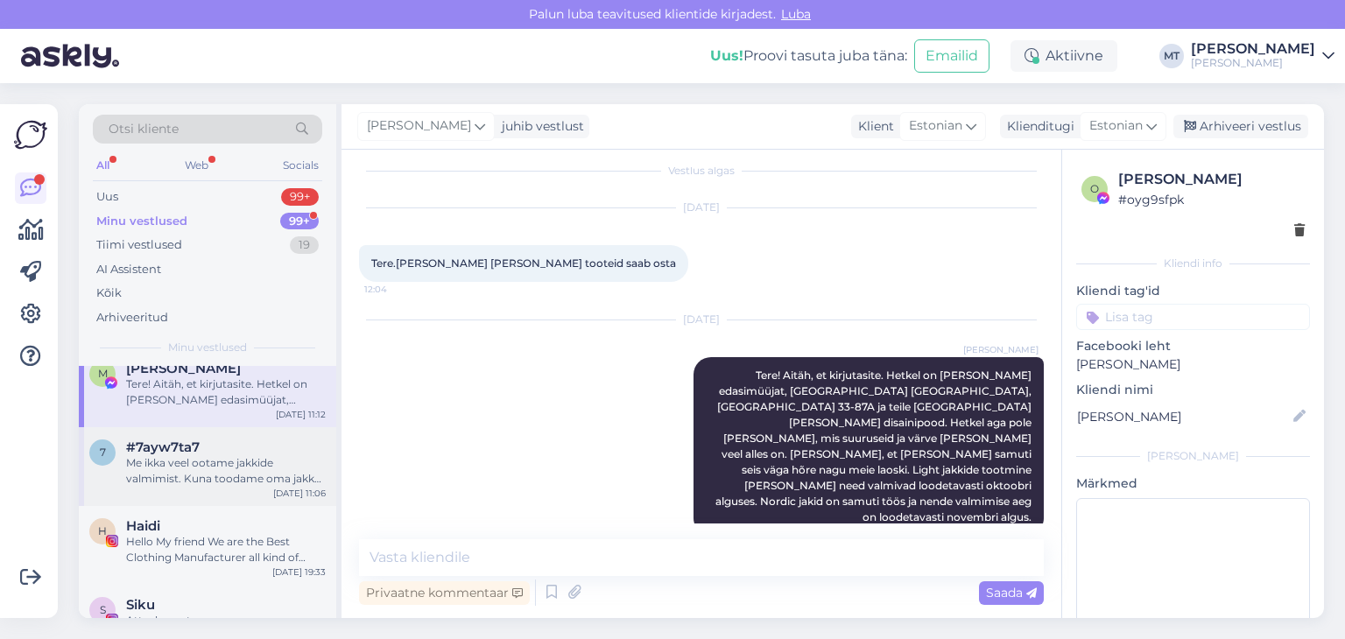
click at [201, 477] on div "Me ikka veel ootame jakkide valmimist. Kuna toodame oma jakke suurtes tootmiste…" at bounding box center [226, 472] width 200 height 32
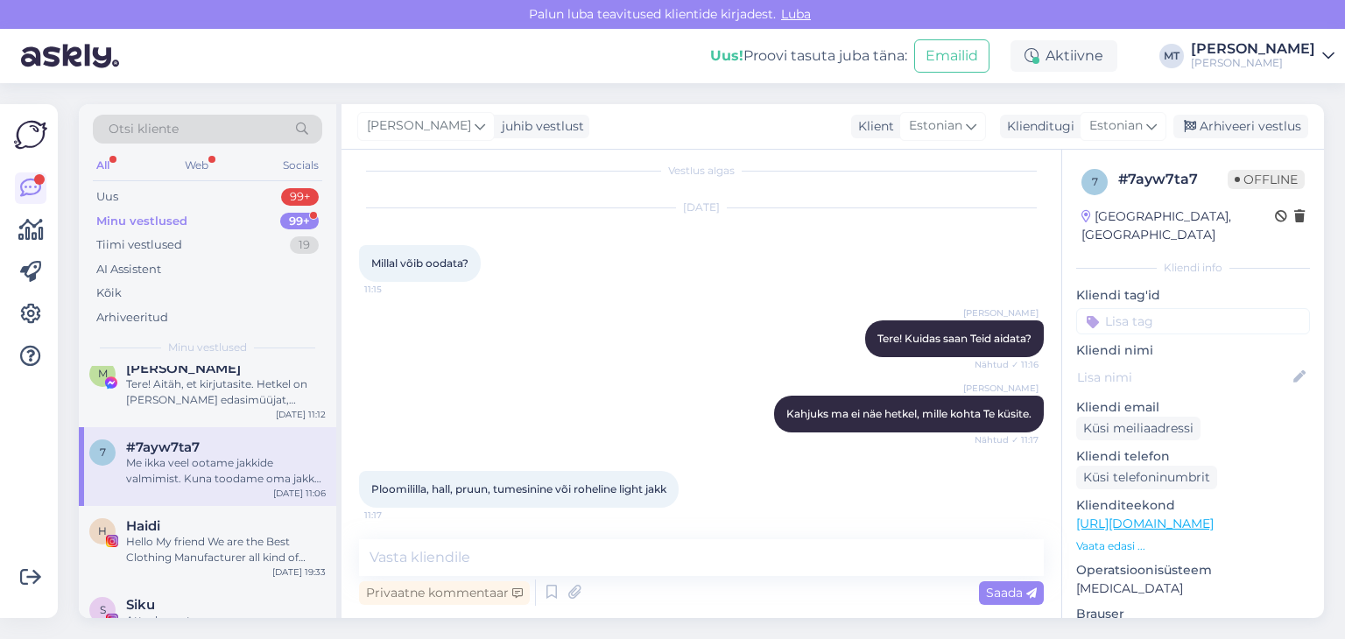
scroll to position [2243, 0]
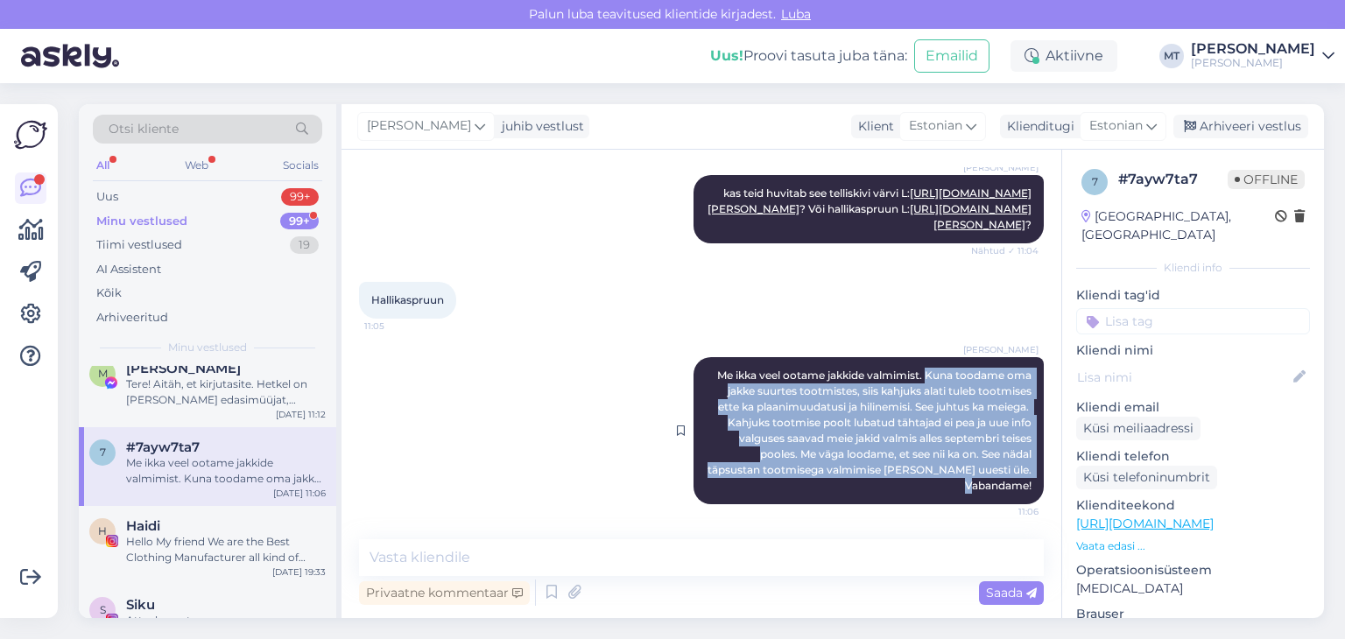
drag, startPoint x: 913, startPoint y: 378, endPoint x: 1020, endPoint y: 484, distance: 150.5
click at [1020, 484] on div "[PERSON_NAME] Me ikka veel ootame jakkide valmimist. Kuna toodame oma jakke suu…" at bounding box center [869, 430] width 350 height 147
copy span "Kuna toodame oma jakke suurtes tootmistes, siis kahjuks alati tuleb tootmises e…"
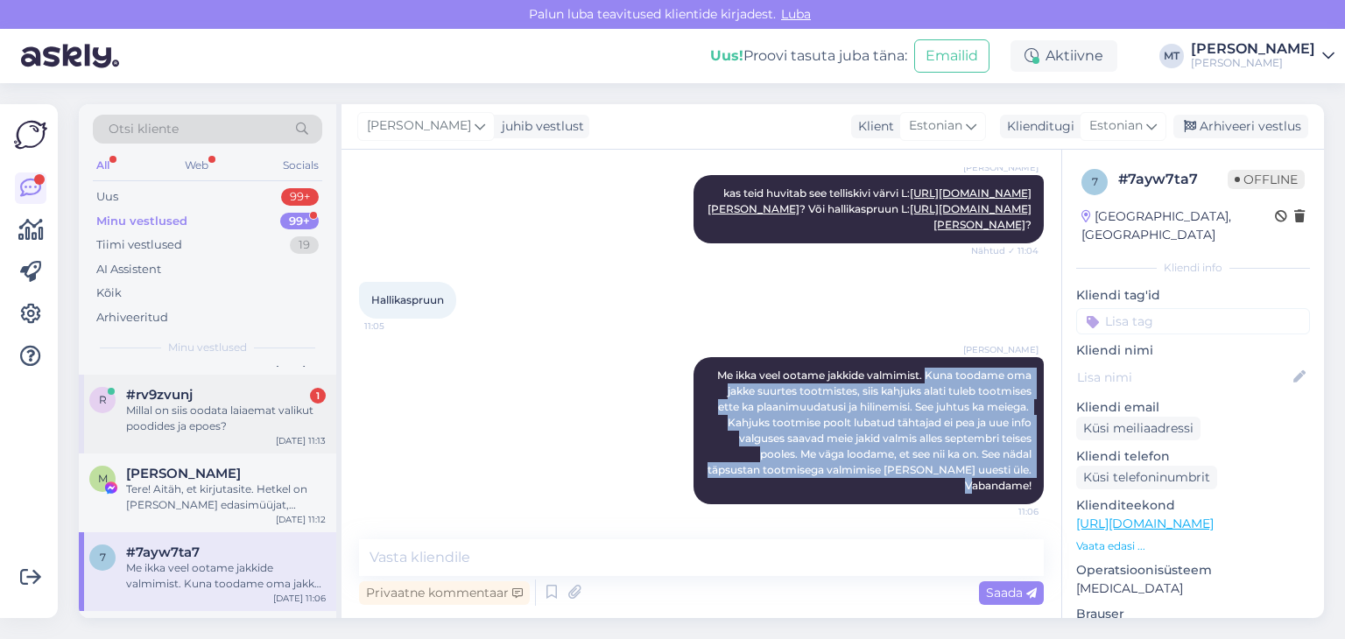
scroll to position [0, 0]
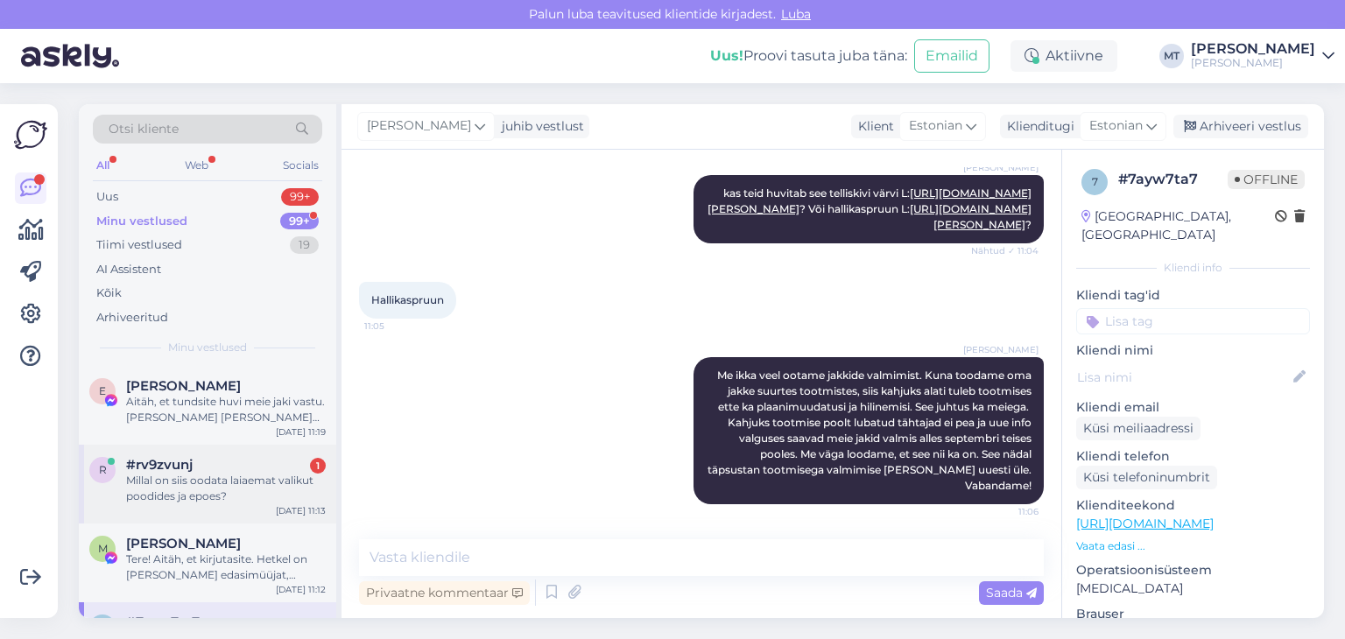
click at [183, 495] on div "Millal on siis oodata laiaemat valikut poodides ja epoes?" at bounding box center [226, 489] width 200 height 32
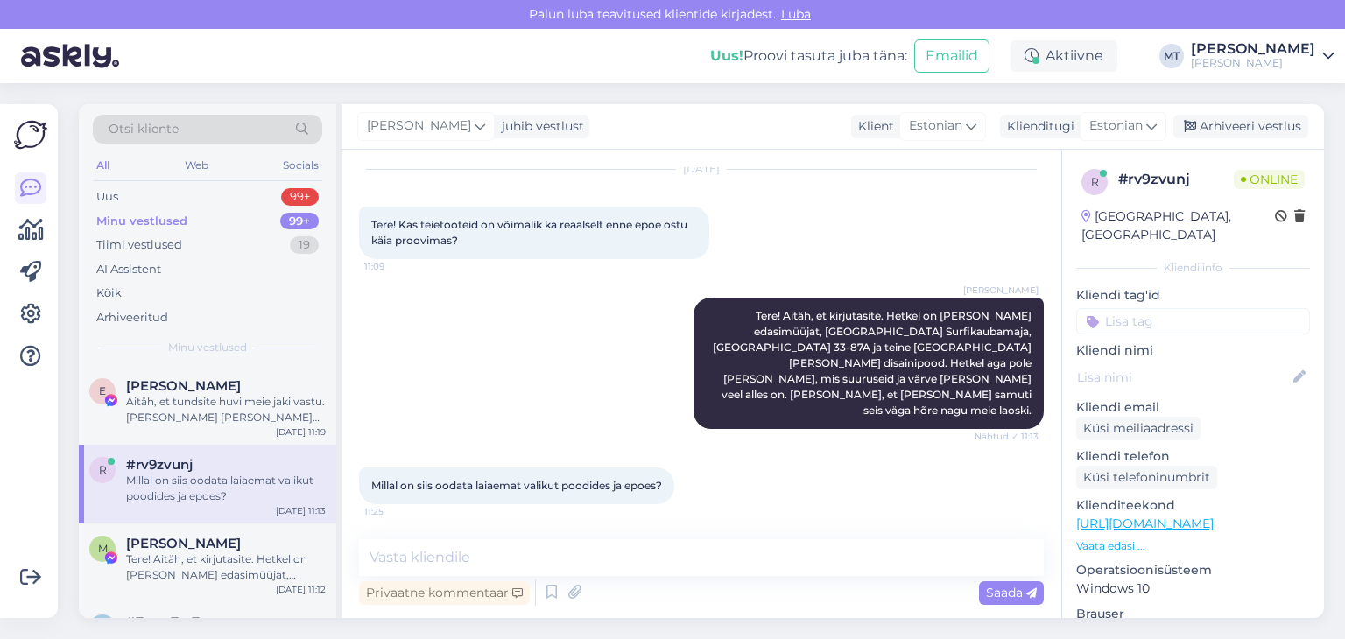
scroll to position [364, 0]
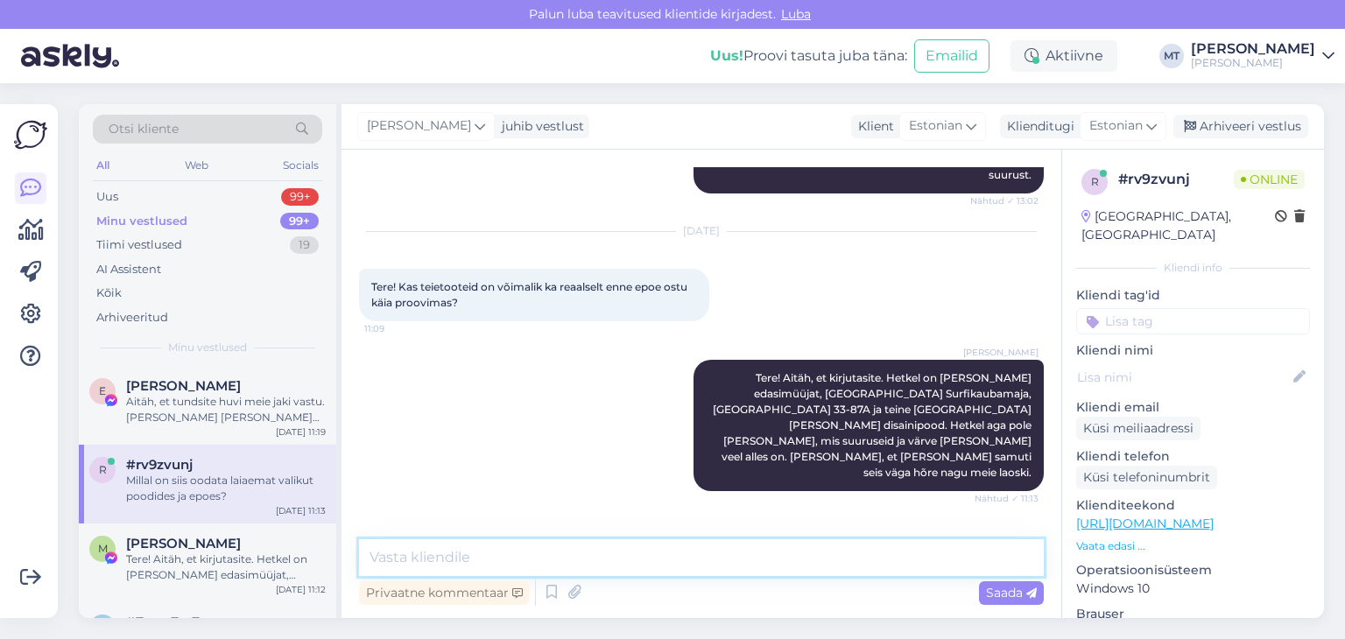
click at [455, 565] on textarea at bounding box center [701, 558] width 685 height 37
paste textarea "Kuna toodame oma jakke suurtes tootmistes, siis kahjuks alati tuleb tootmises e…"
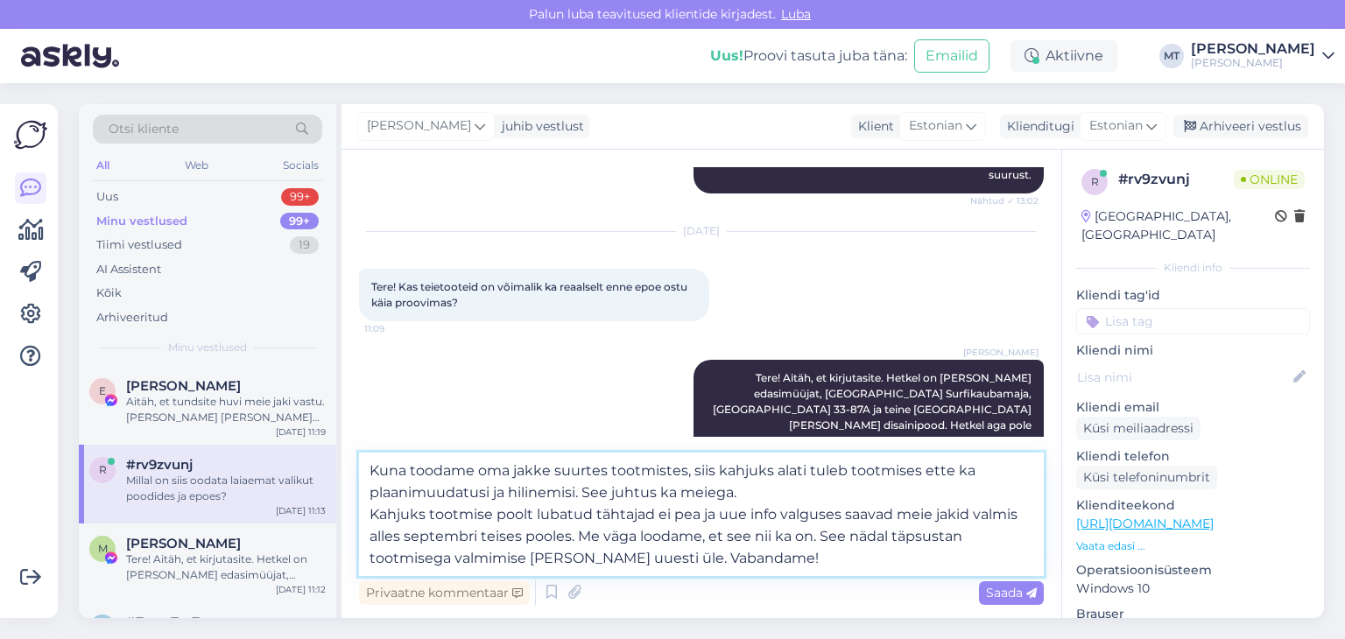
click at [371, 474] on textarea "Kuna toodame oma jakke suurtes tootmistes, siis kahjuks alati tuleb tootmises e…" at bounding box center [701, 515] width 685 height 124
drag, startPoint x: 745, startPoint y: 498, endPoint x: 368, endPoint y: 466, distance: 378.1
click at [368, 466] on textarea "Me iKuna toodame oma jakke suurtes tootmistes, siis kahjuks alati tuleb tootmis…" at bounding box center [701, 515] width 685 height 124
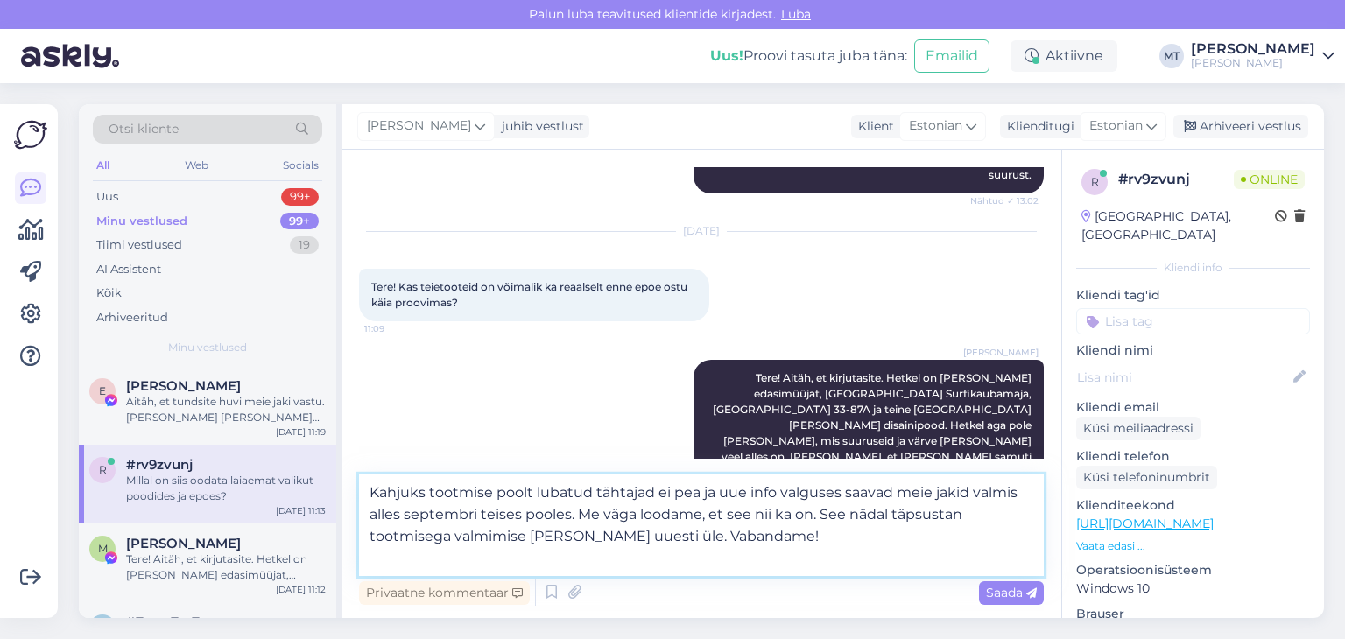
drag, startPoint x: 727, startPoint y: 554, endPoint x: 368, endPoint y: 505, distance: 362.5
click at [368, 505] on textarea "Kahjuks tootmise poolt lubatud tähtajad ei pea ja uue info valguses saavad meie…" at bounding box center [701, 526] width 685 height 102
paste textarea "Kuna toodame oma jakke suurtes tootmistes, siis kahjuks alati tuleb tootmises e…"
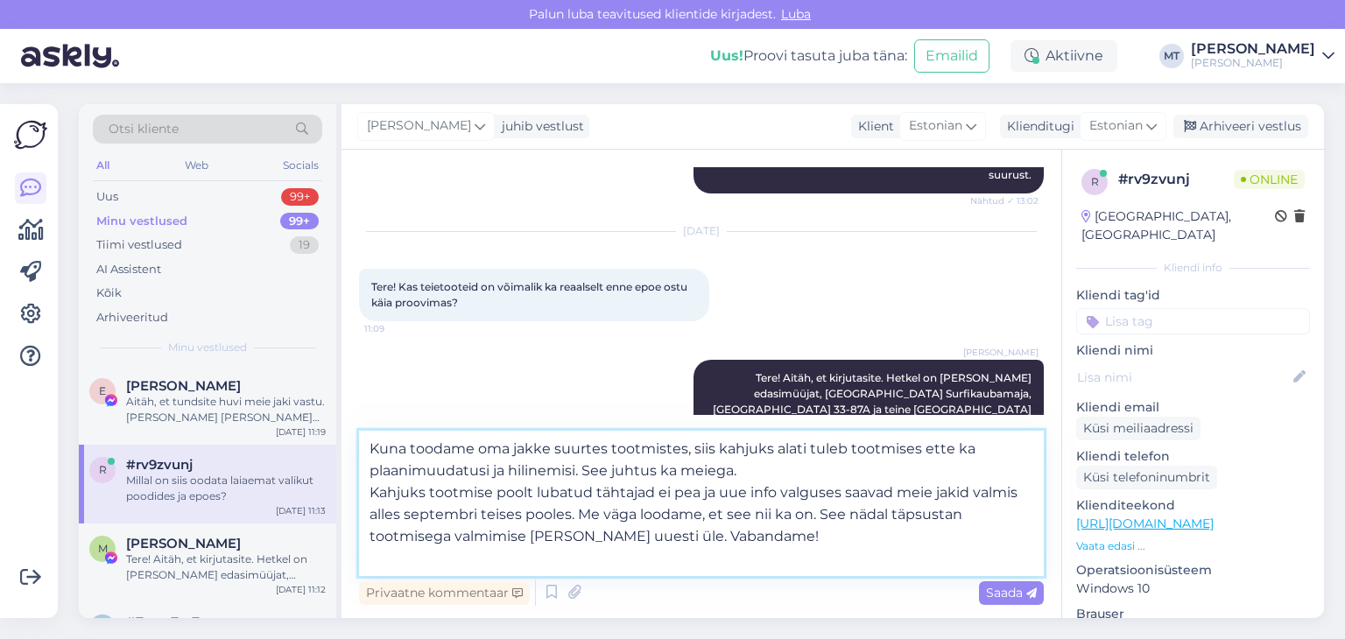
click at [371, 470] on textarea "Kuna toodame oma jakke suurtes tootmistes, siis kahjuks alati tuleb tootmises e…" at bounding box center [701, 503] width 685 height 145
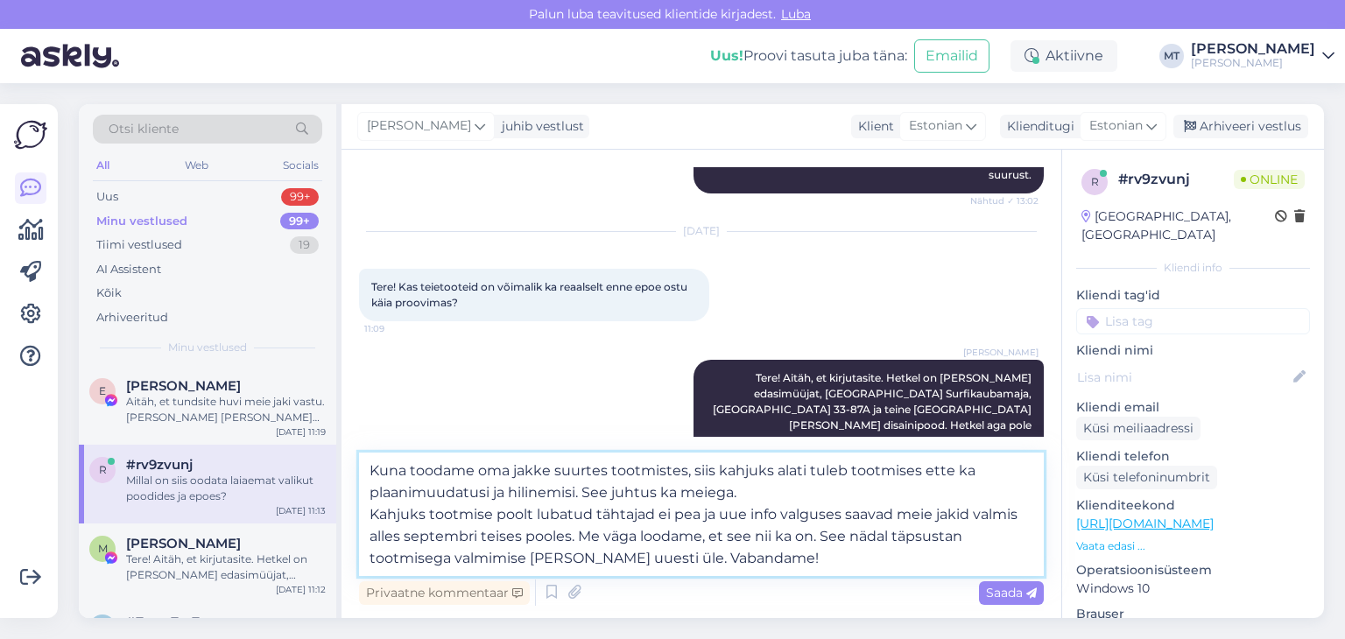
drag, startPoint x: 738, startPoint y: 557, endPoint x: 643, endPoint y: 563, distance: 94.8
click at [643, 563] on textarea "Kuna toodame oma jakke suurtes tootmistes, siis kahjuks alati tuleb tootmises e…" at bounding box center [701, 515] width 685 height 124
click at [464, 524] on textarea "Kuna toodame oma jakke suurtes tootmistes, siis kahjuks alati tuleb tootmises e…" at bounding box center [701, 515] width 685 height 124
click at [936, 515] on textarea "Kuna toodame oma jakke suurtes tootmistes, siis kahjuks alati tuleb tootmises e…" at bounding box center [701, 515] width 685 height 124
drag, startPoint x: 907, startPoint y: 539, endPoint x: 922, endPoint y: 556, distance: 23.6
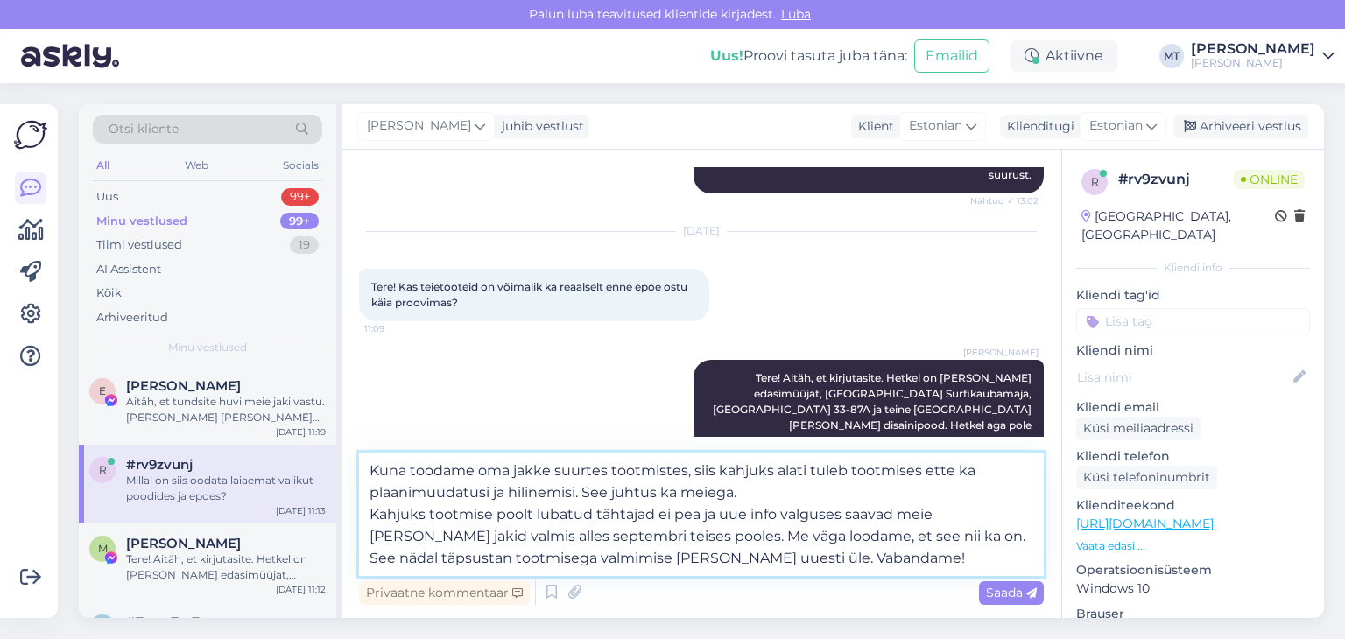
click at [922, 556] on textarea "Kuna toodame oma jakke suurtes tootmistes, siis kahjuks alati tuleb tootmises e…" at bounding box center [701, 515] width 685 height 124
click at [759, 572] on textarea "Kuna toodame oma jakke suurtes tootmistes, siis kahjuks alati tuleb tootmises e…" at bounding box center [701, 515] width 685 height 124
click at [911, 536] on textarea "Kuna toodame oma jakke suurtes tootmistes, siis kahjuks alati tuleb tootmises e…" at bounding box center [701, 515] width 685 height 124
drag, startPoint x: 907, startPoint y: 539, endPoint x: 713, endPoint y: 552, distance: 194.0
click at [713, 552] on textarea "Kuna toodame oma jakke suurtes tootmistes, siis kahjuks alati tuleb tootmises e…" at bounding box center [701, 515] width 685 height 124
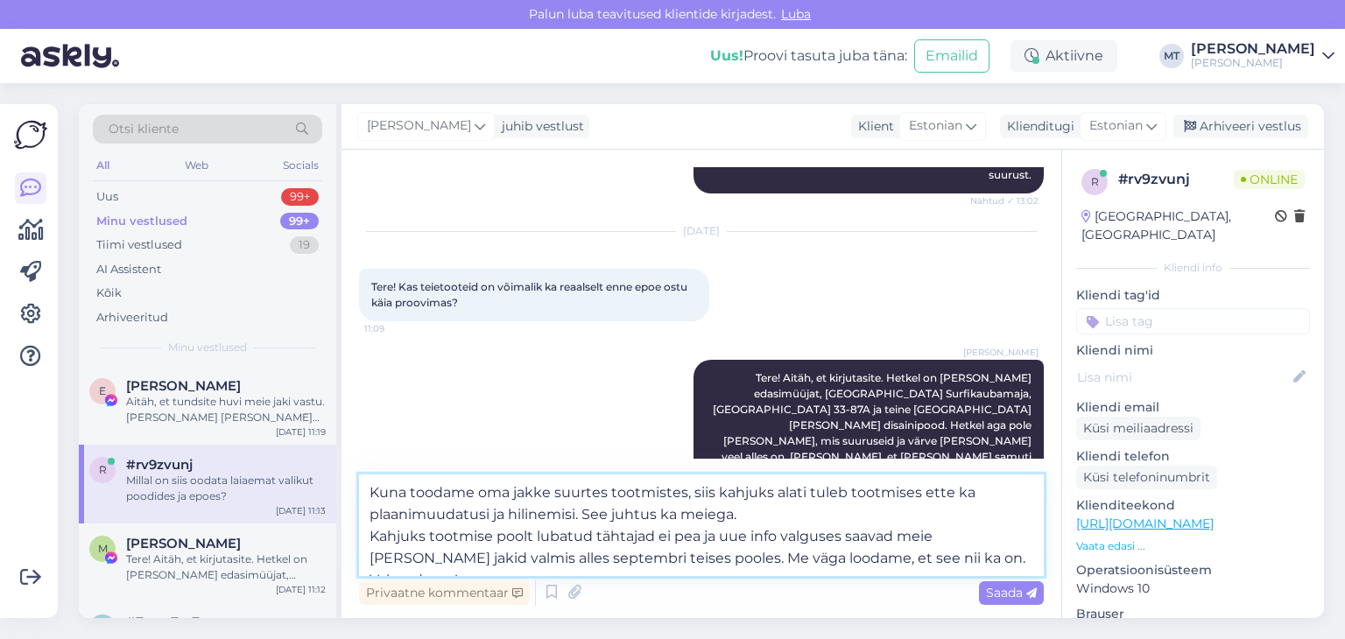
click at [1000, 560] on textarea "Kuna toodame oma jakke suurtes tootmistes, siis kahjuks alati tuleb tootmises e…" at bounding box center [701, 526] width 685 height 102
click at [907, 563] on textarea "Kuna toodame oma jakke suurtes tootmistes, siis kahjuks alati tuleb tootmises e…" at bounding box center [701, 526] width 685 height 102
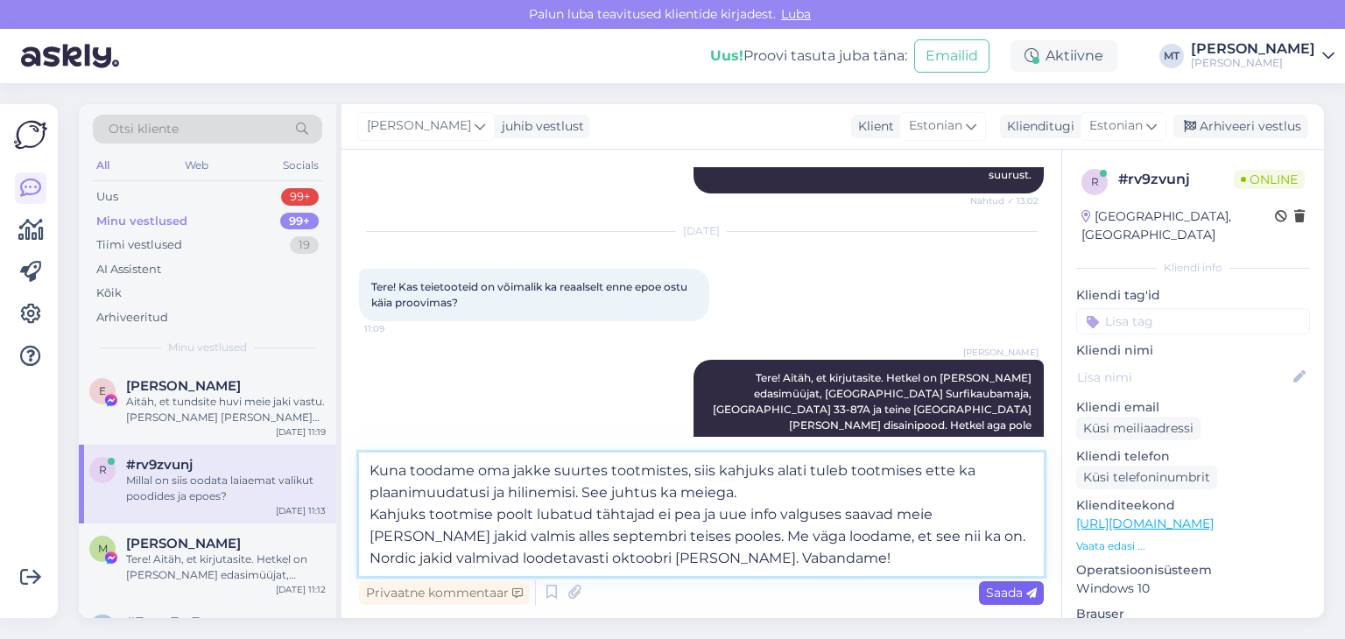
type textarea "Kuna toodame oma jakke suurtes tootmistes, siis kahjuks alati tuleb tootmises e…"
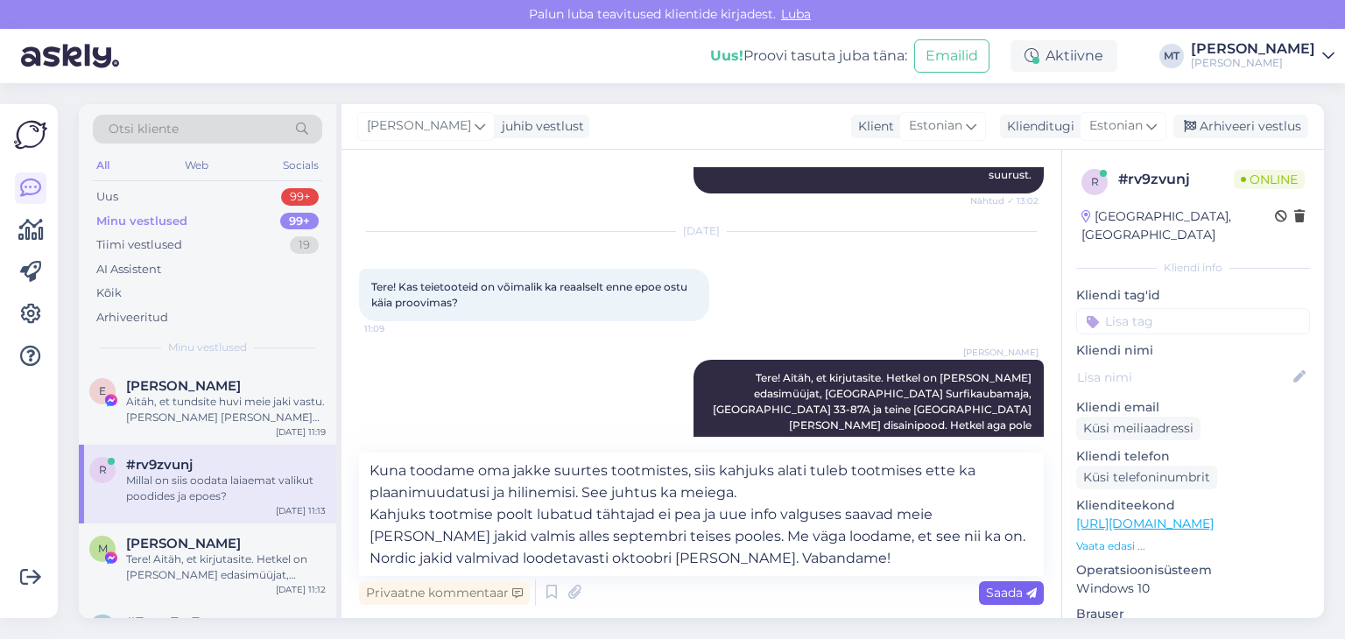
click at [993, 598] on span "Saada" at bounding box center [1011, 593] width 51 height 16
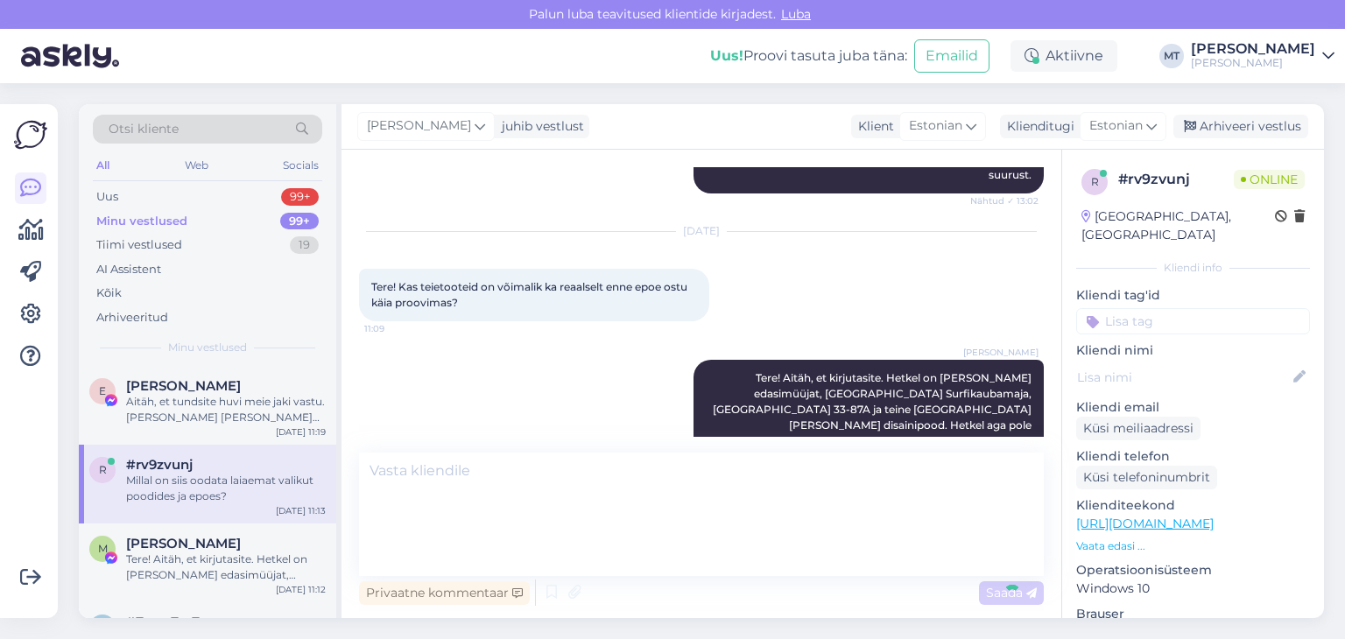
scroll to position [533, 0]
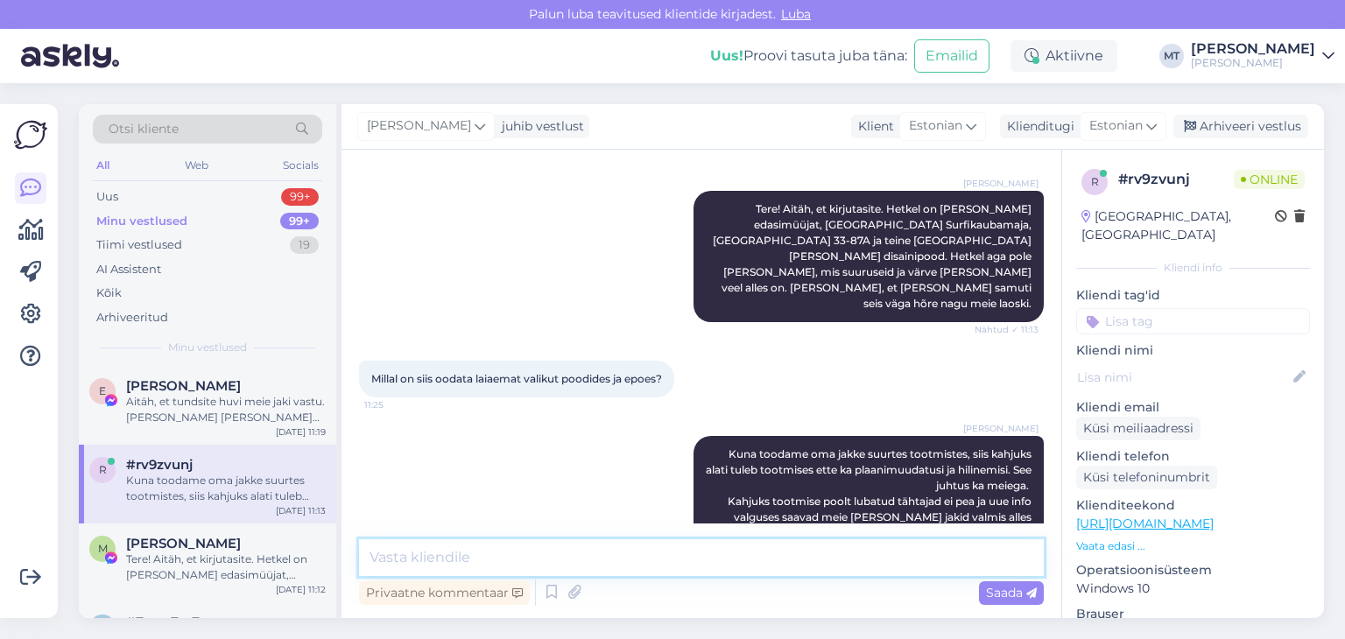
click at [406, 555] on textarea at bounding box center [701, 558] width 685 height 37
type textarea "K"
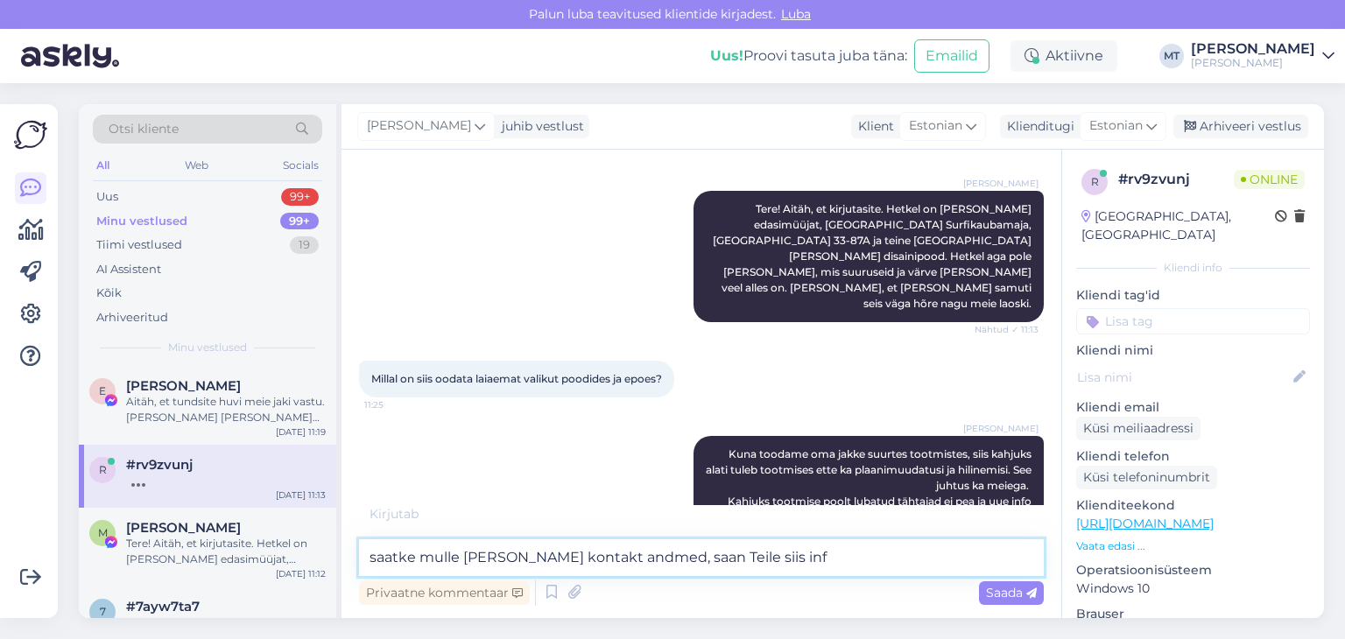
scroll to position [552, 0]
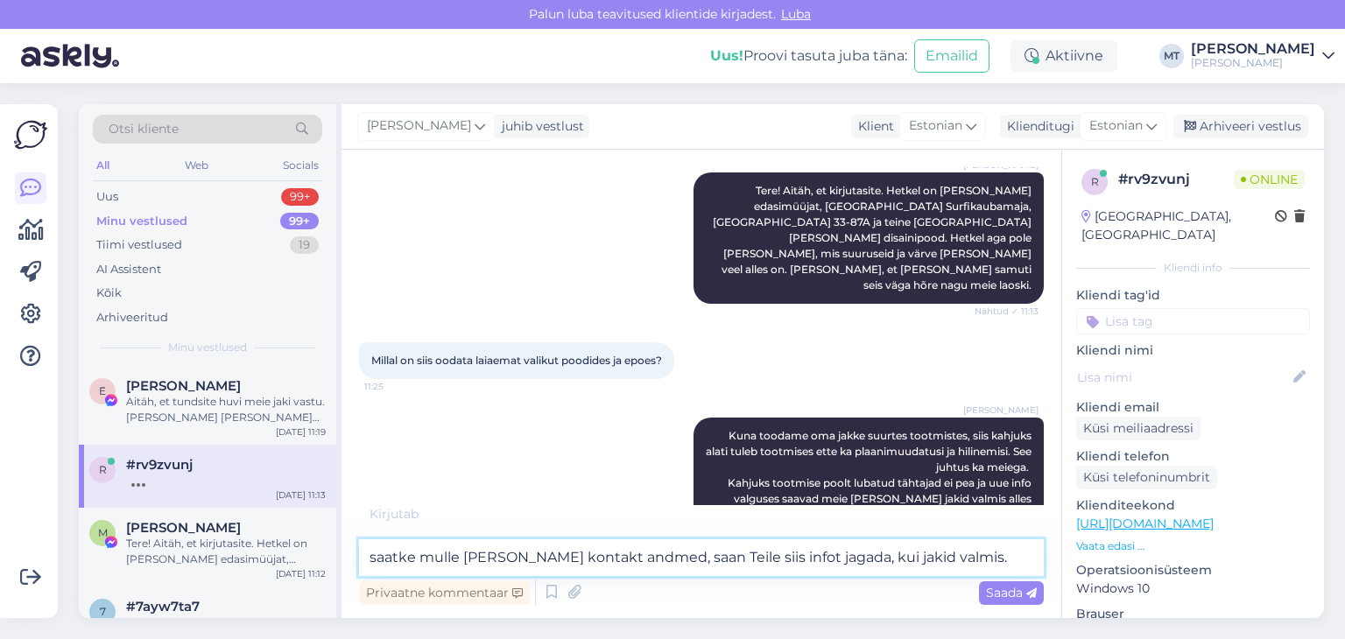
click at [371, 554] on textarea "saatke mulle [PERSON_NAME] kontakt andmed, saan Teile siis infot jagada, kui ja…" at bounding box center [701, 558] width 685 height 37
type textarea "Saatke mulle [PERSON_NAME] kontakt andmed, saan Teile siis infot jagada, kui ja…"
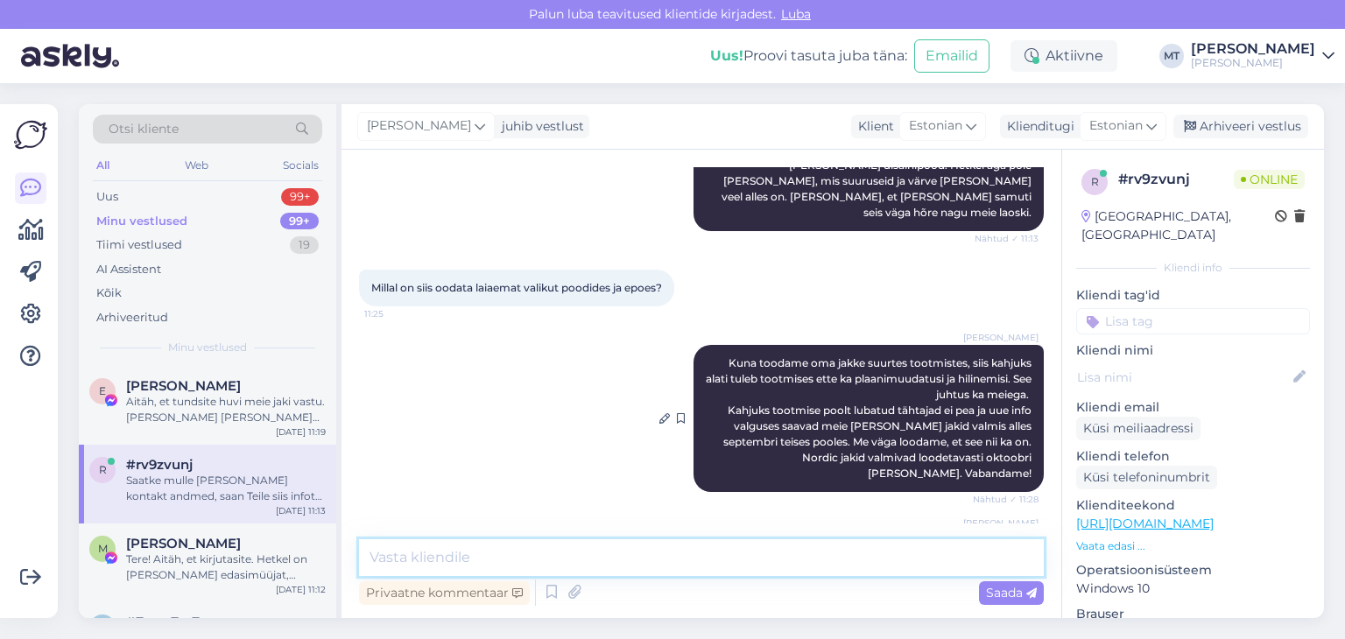
scroll to position [701, 0]
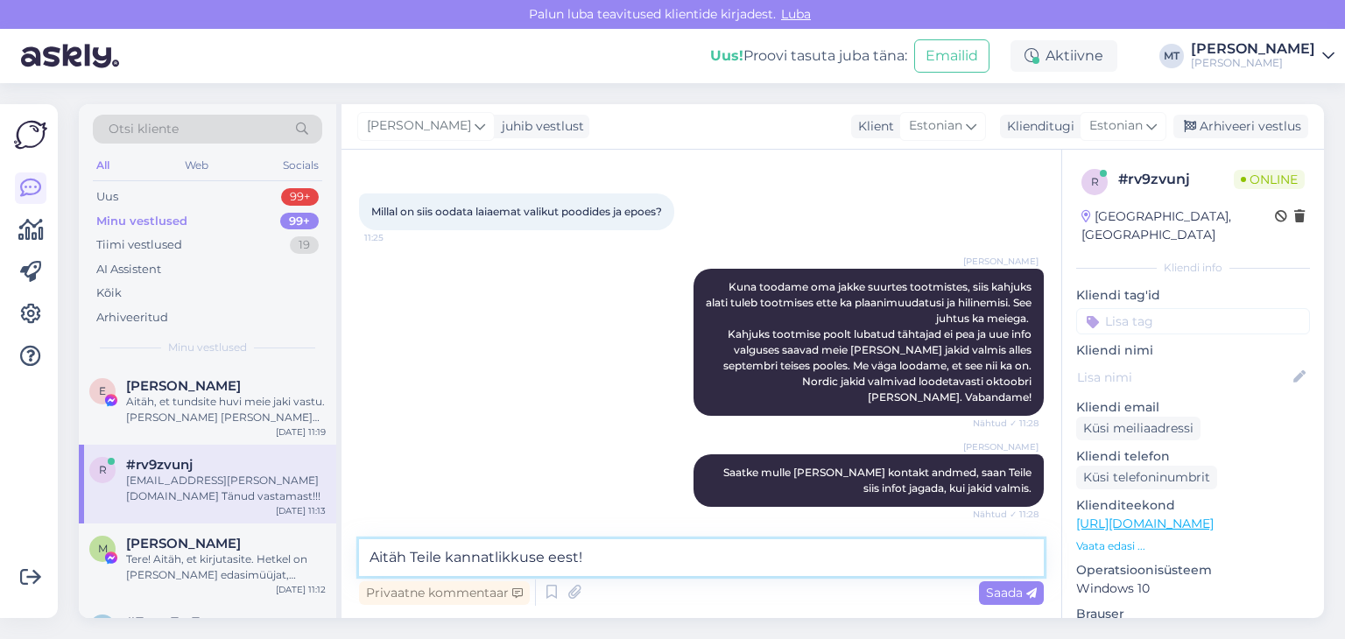
type textarea "Aitäh Teile kannatlikkuse eest!"
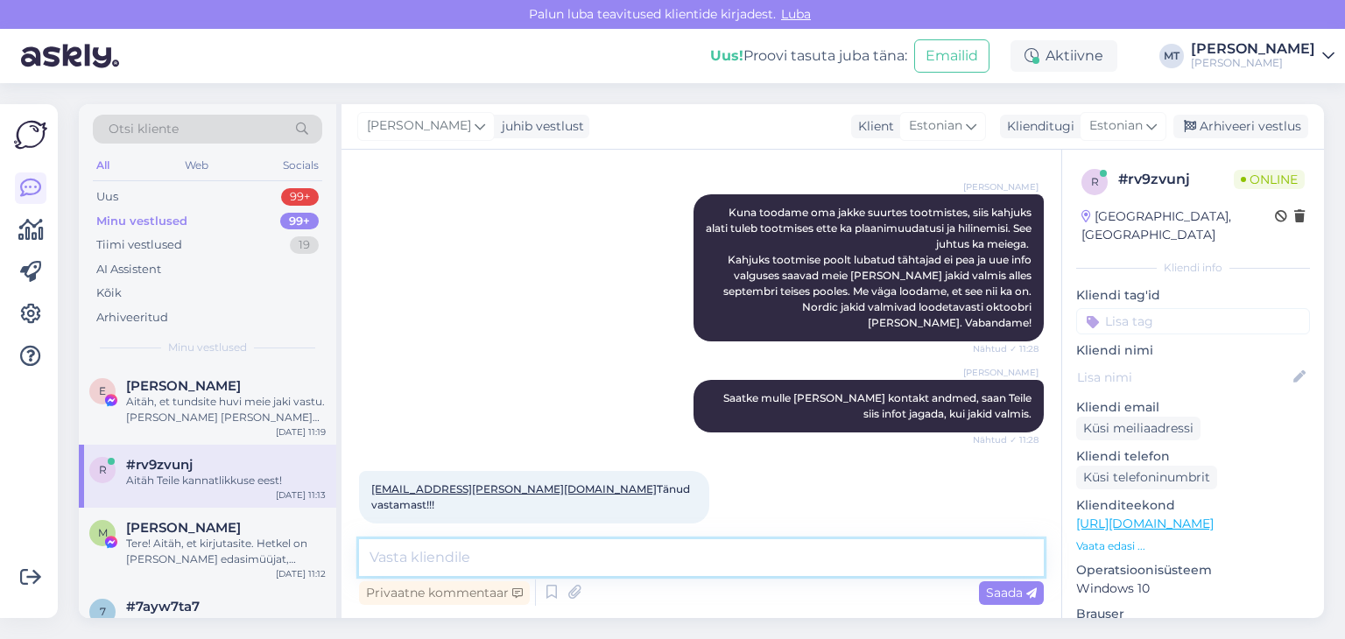
click at [410, 557] on textarea at bounding box center [701, 558] width 685 height 37
click at [484, 553] on textarea at bounding box center [701, 558] width 685 height 37
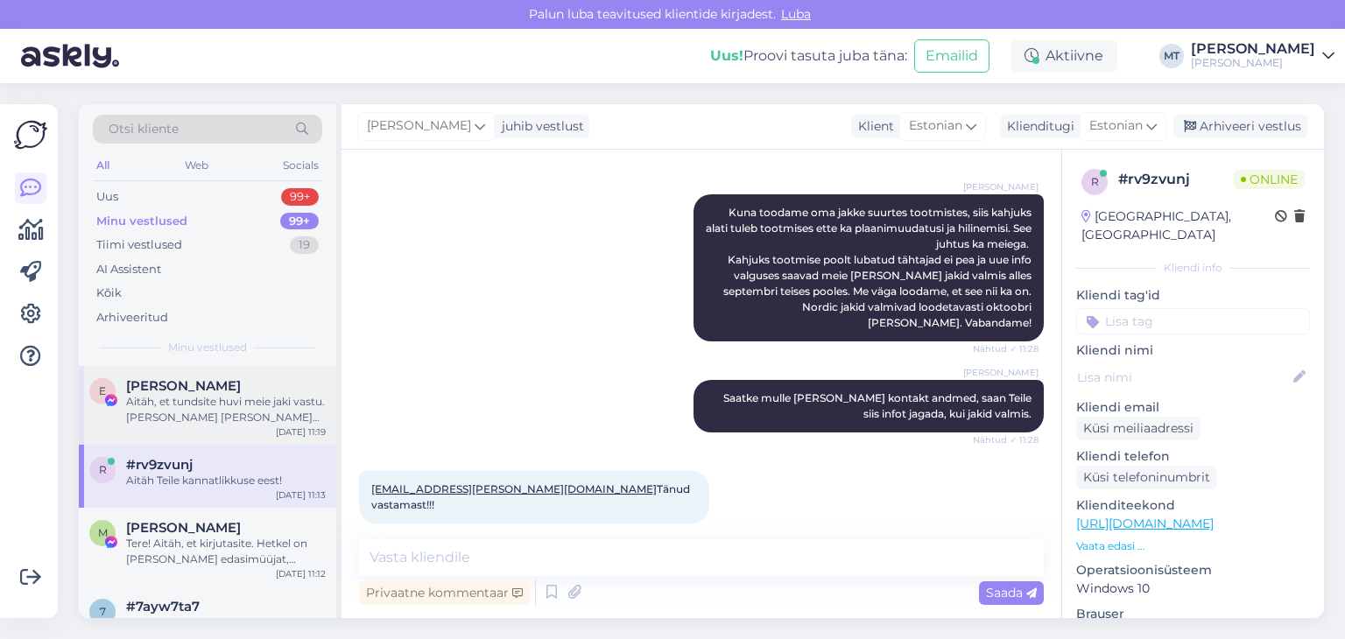
click at [214, 392] on span "[PERSON_NAME]" at bounding box center [183, 386] width 115 height 16
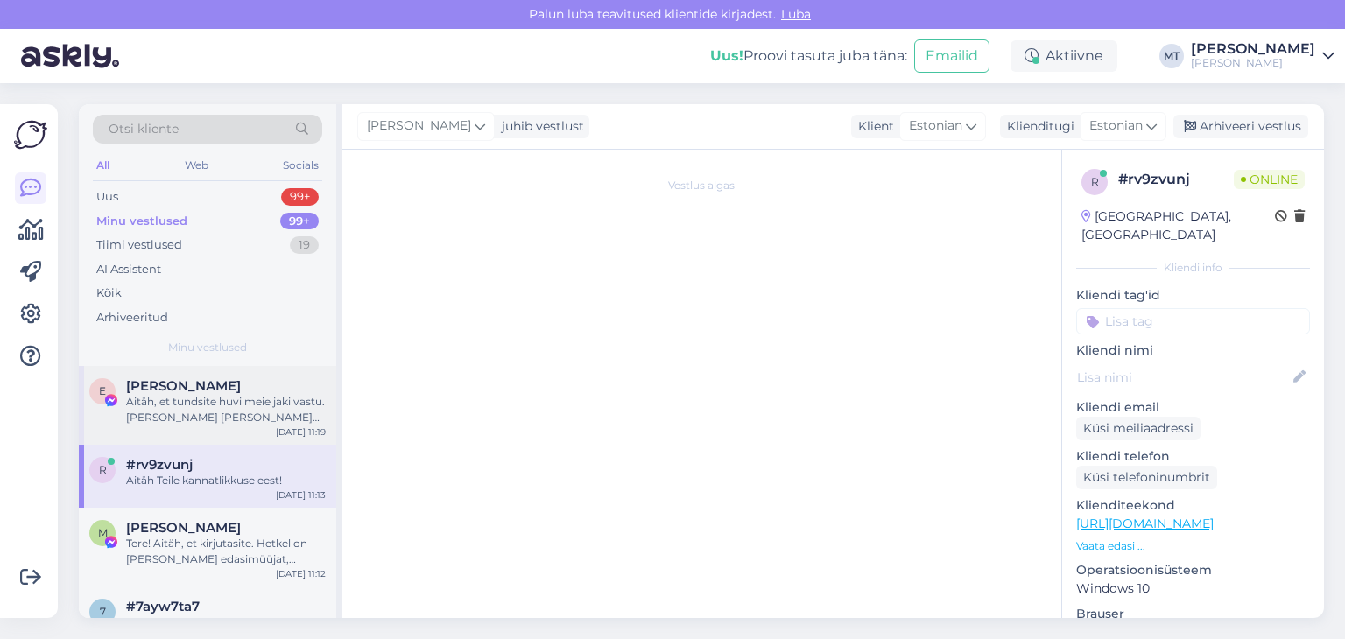
scroll to position [929, 0]
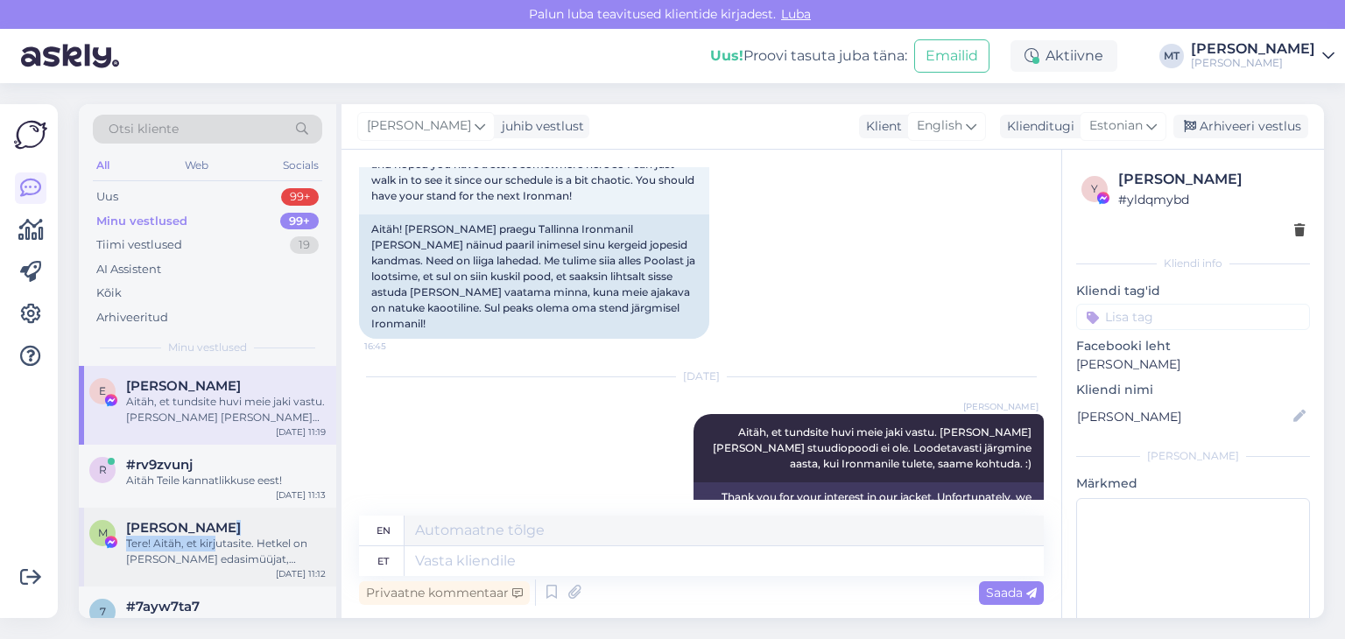
click at [214, 537] on div "[PERSON_NAME] Tere! Aitäh, et kirjutasite. Hetkel on [PERSON_NAME] edasimüüjat,…" at bounding box center [226, 543] width 200 height 47
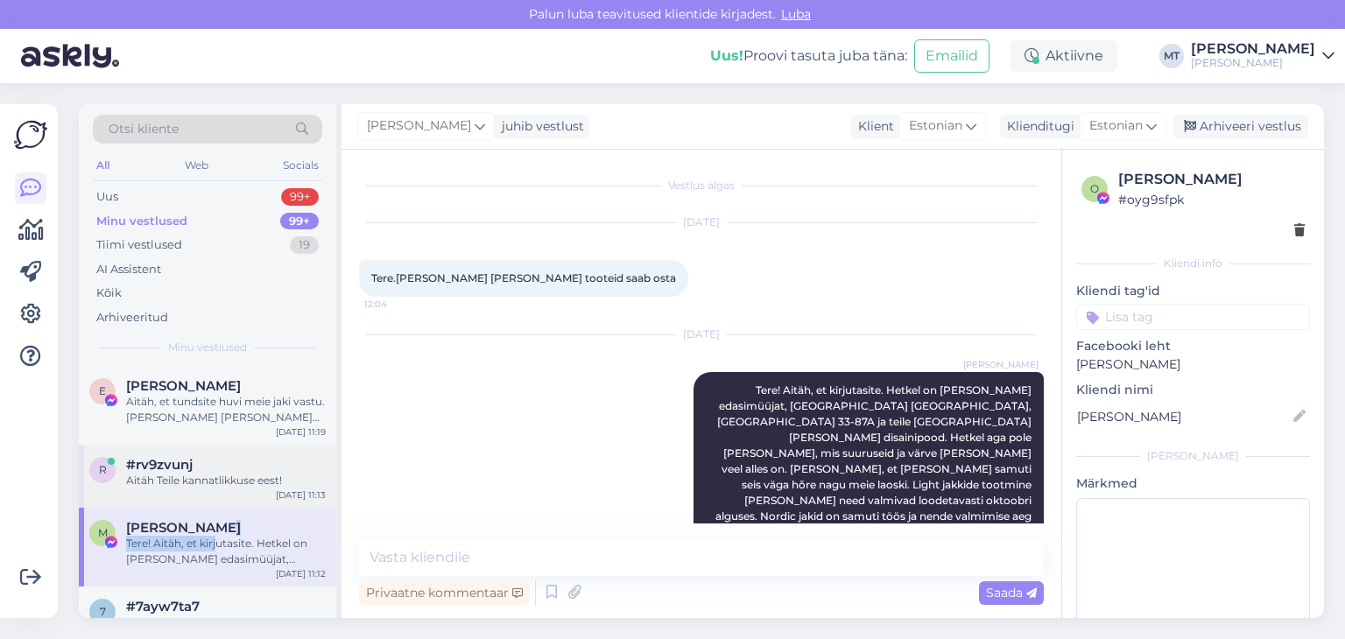
scroll to position [88, 0]
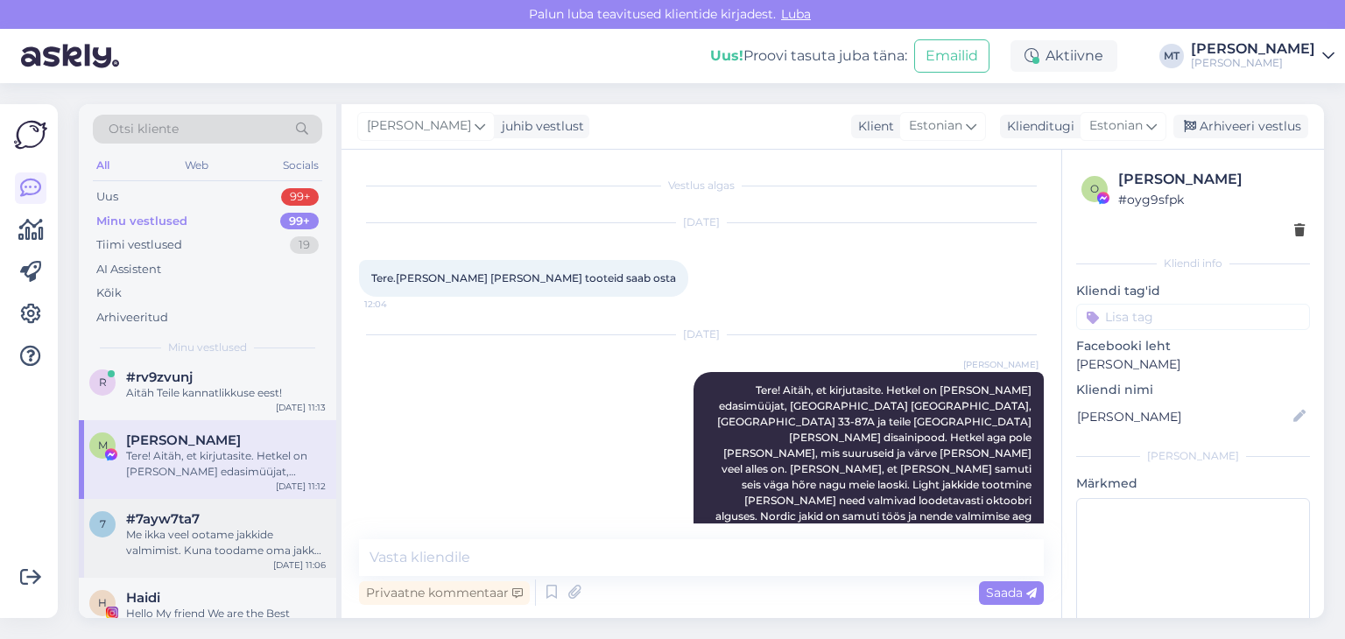
click at [209, 535] on div "Me ikka veel ootame jakkide valmimist. Kuna toodame oma jakke suurtes tootmiste…" at bounding box center [226, 543] width 200 height 32
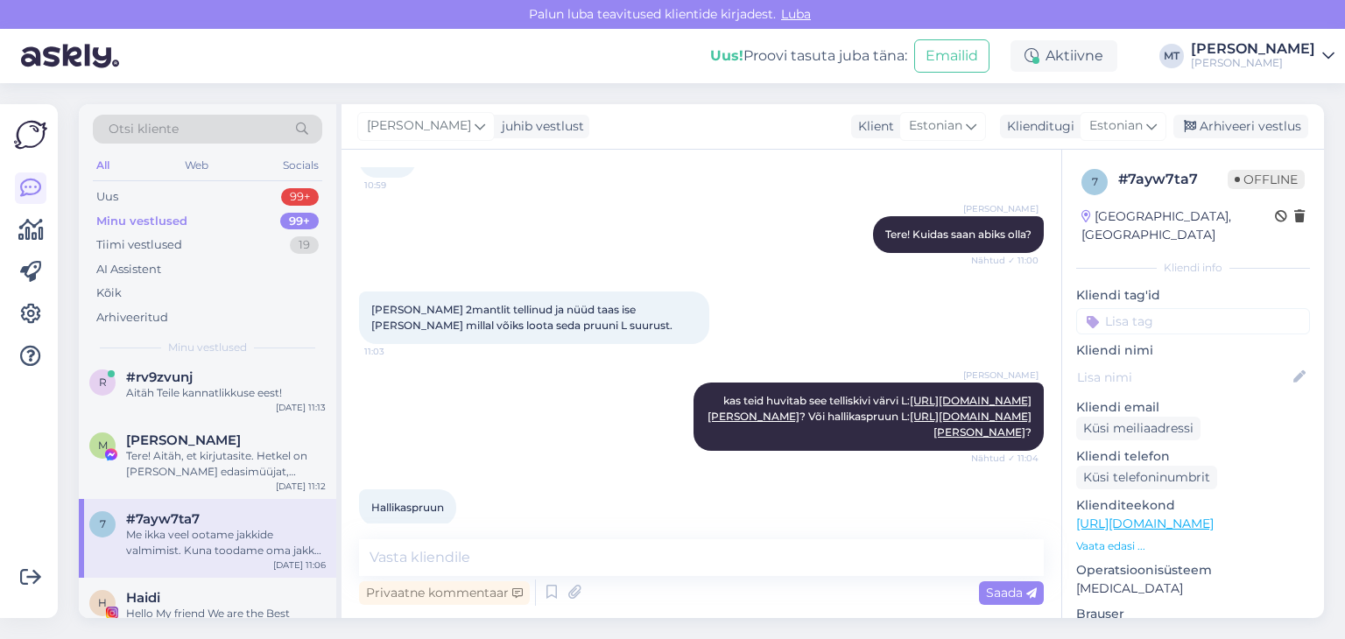
scroll to position [1981, 0]
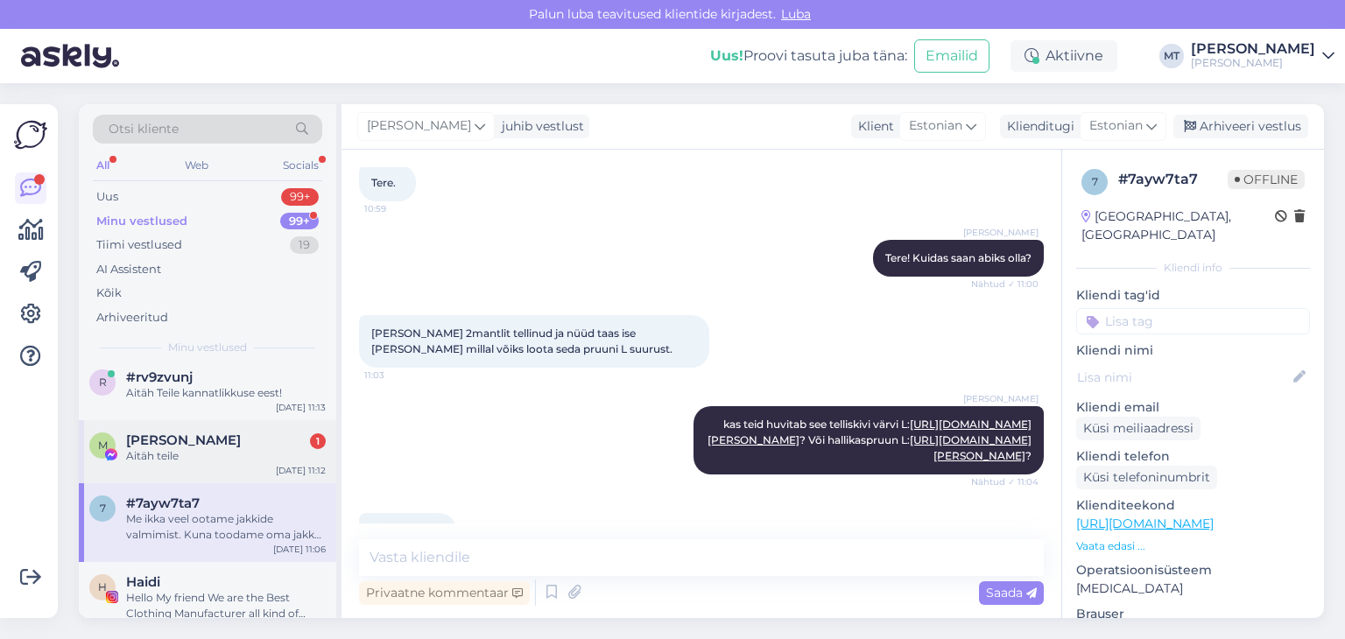
click at [156, 447] on span "[PERSON_NAME]" at bounding box center [183, 441] width 115 height 16
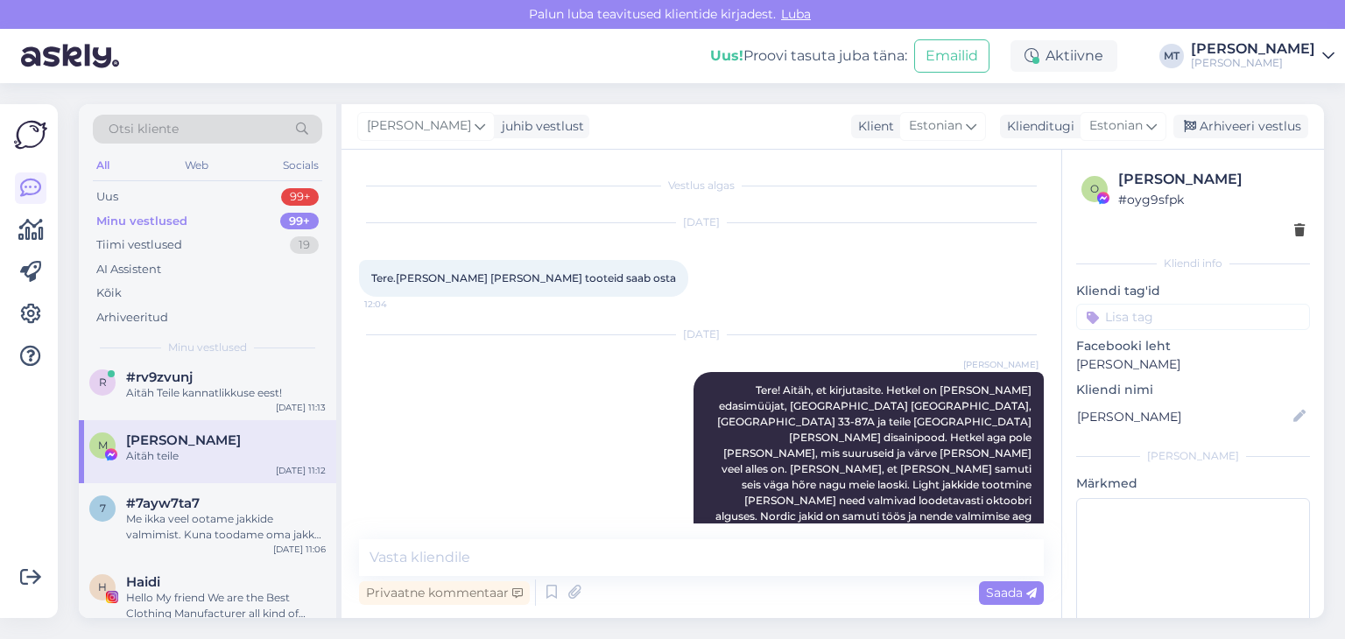
scroll to position [91, 0]
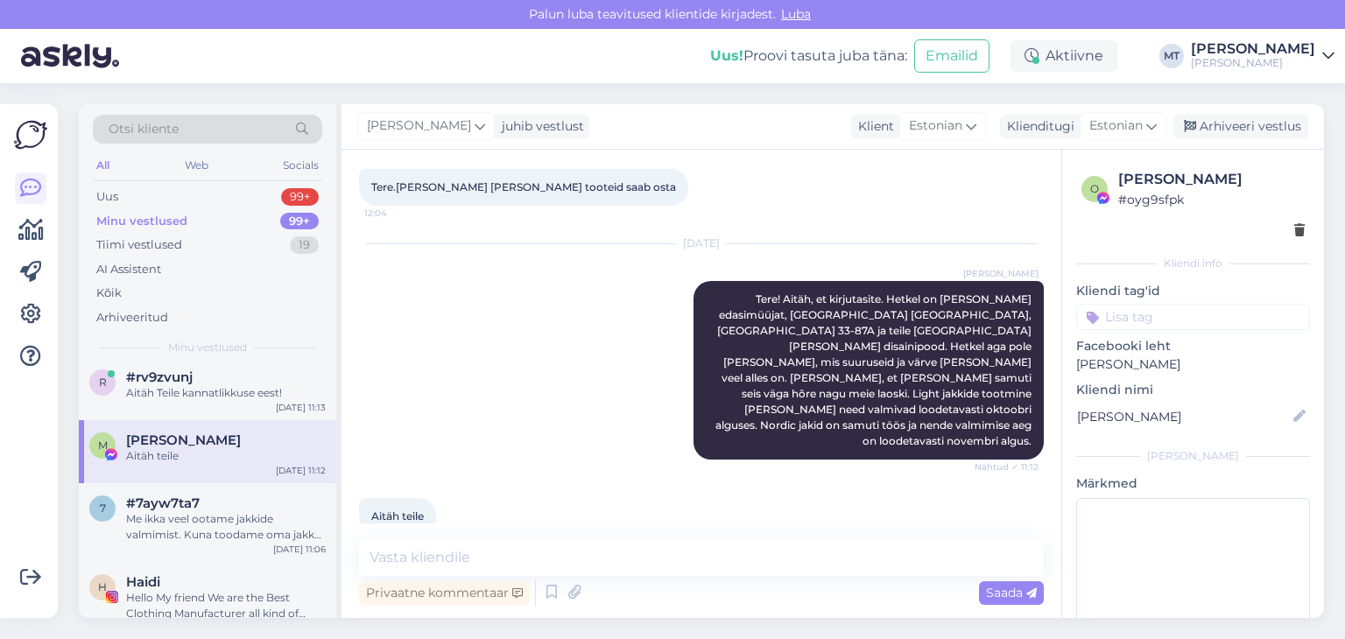
click at [163, 438] on span "[PERSON_NAME]" at bounding box center [183, 441] width 115 height 16
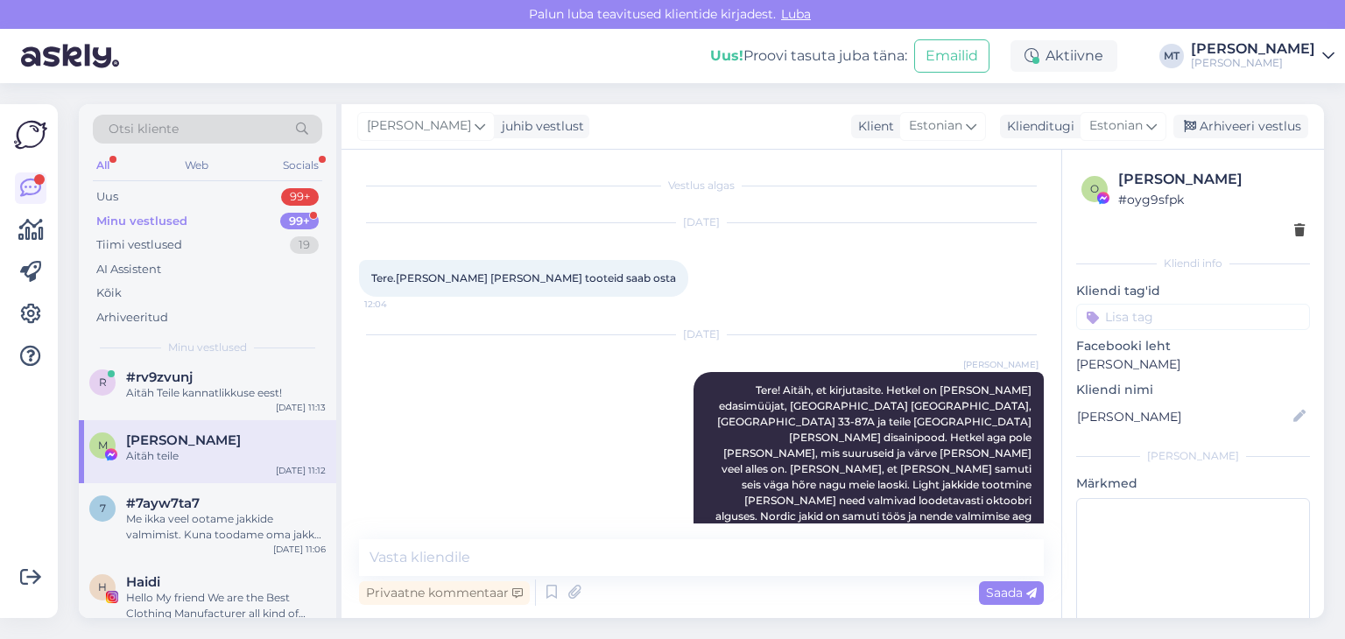
click at [168, 219] on div "Minu vestlused" at bounding box center [141, 222] width 91 height 18
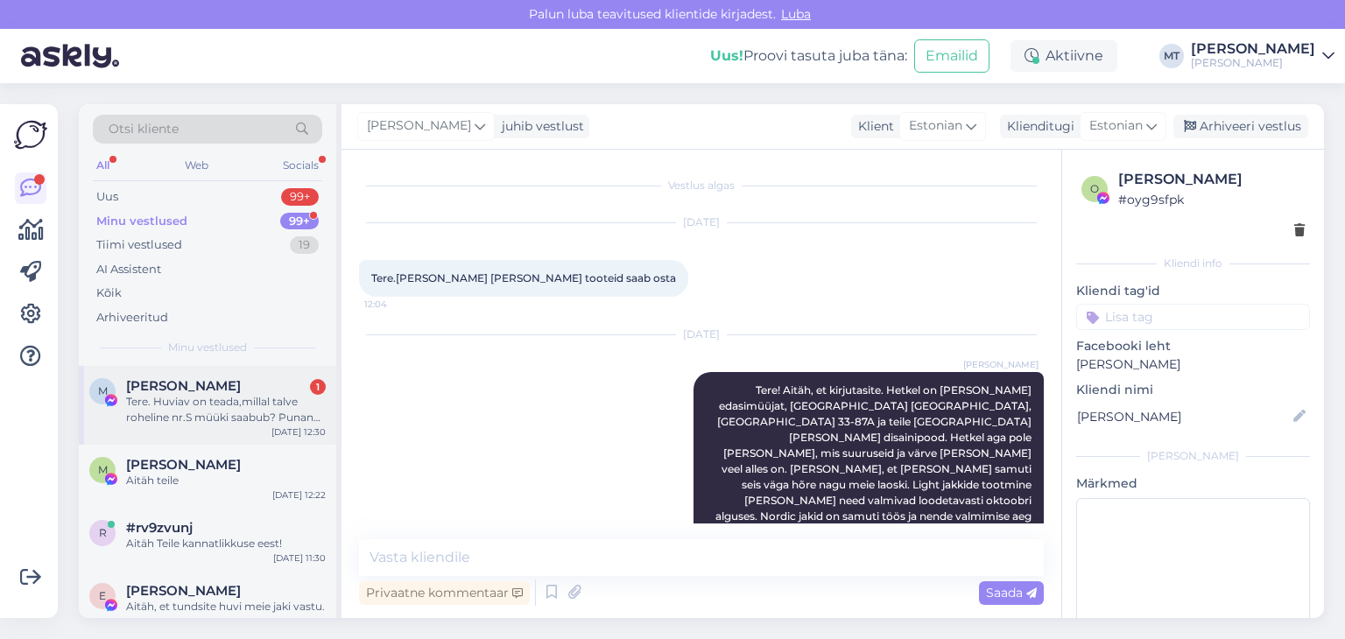
click at [159, 407] on div "Tere. Huviav on teada,millal talve roheline nr.S müüki saabub? Punane õhem [PER…" at bounding box center [226, 410] width 200 height 32
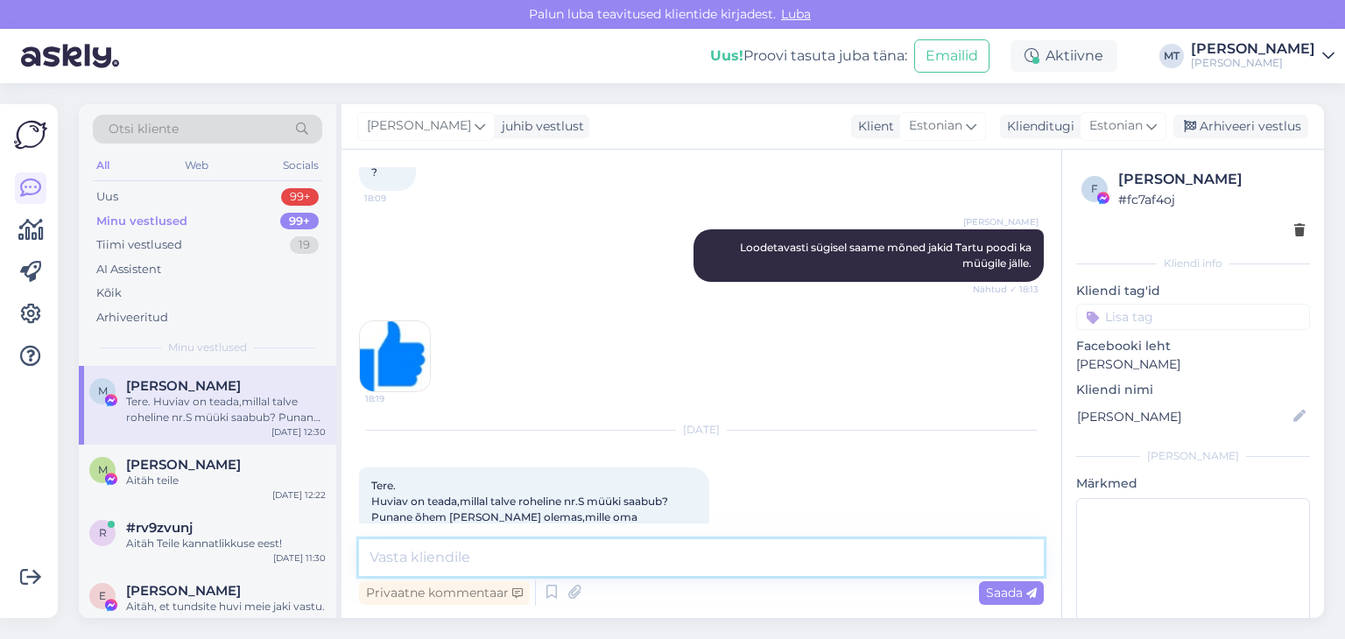
click at [463, 560] on textarea at bounding box center [701, 558] width 685 height 37
paste textarea "[URL][DOMAIN_NAME][PERSON_NAME]"
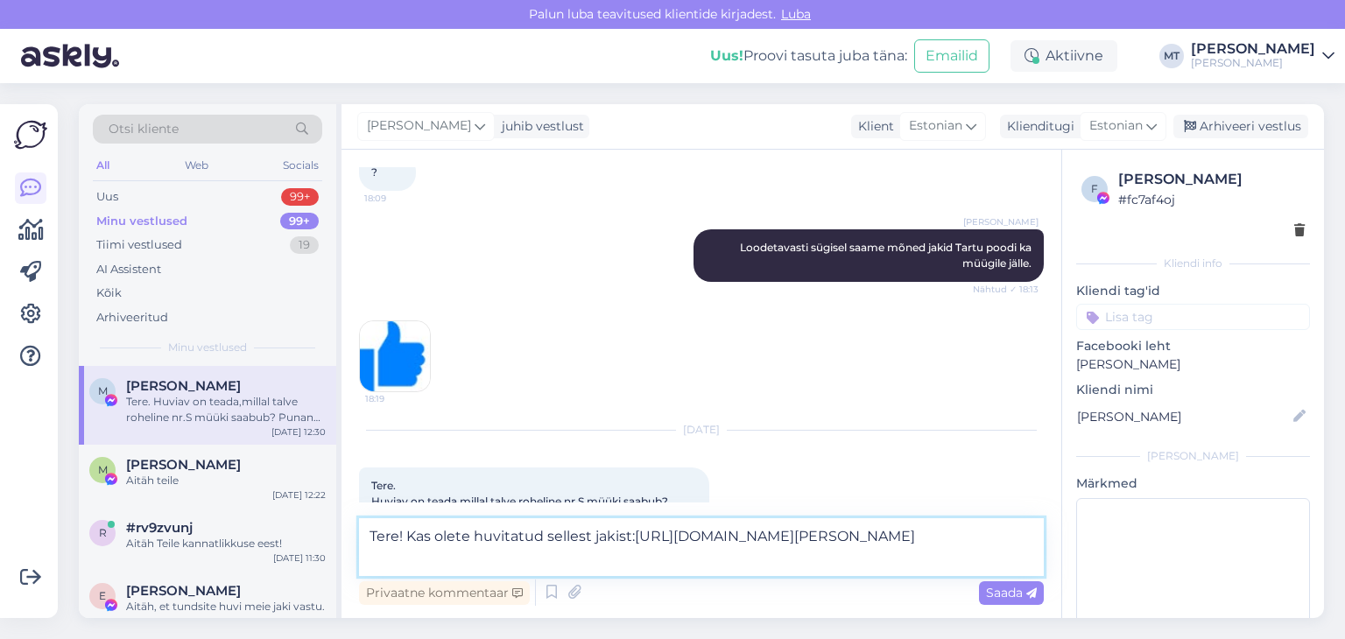
click at [593, 538] on textarea "Tere! Kas olete huvitatud sellest jakist:[URL][DOMAIN_NAME][PERSON_NAME]" at bounding box center [701, 548] width 685 height 58
type textarea "Tere! Kas olete huvitatud sellest rohelisest jakist:[URL][DOMAIN_NAME][PERSON_N…"
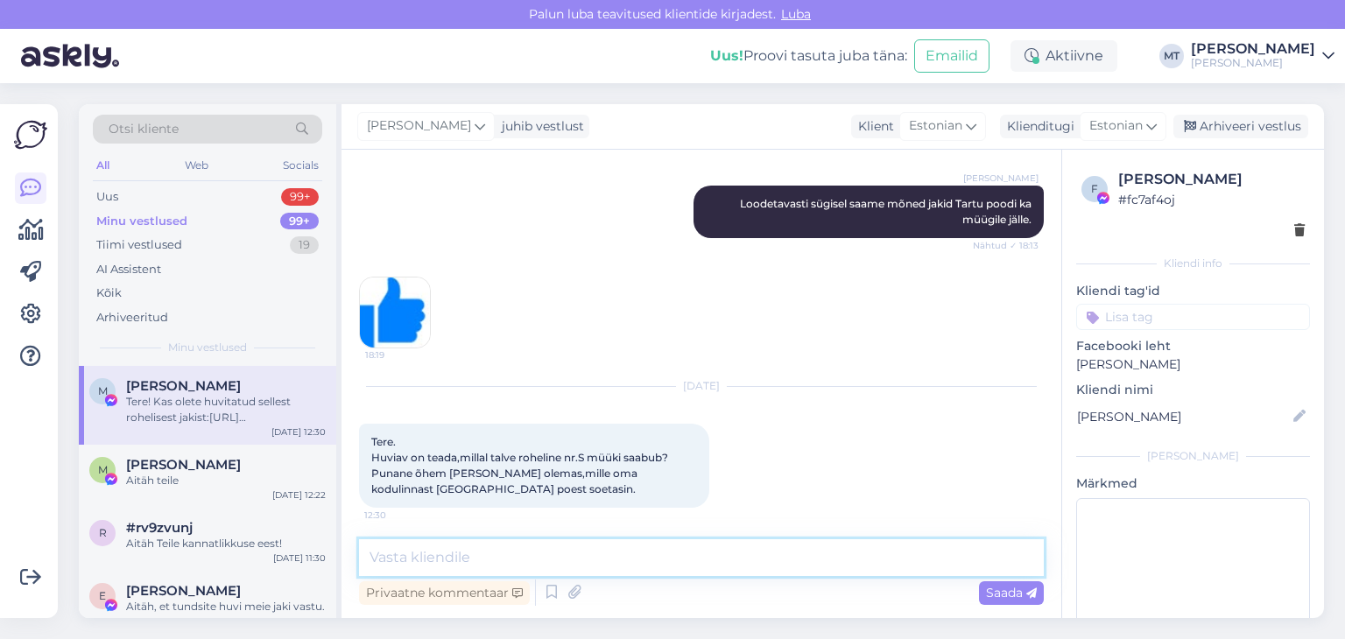
scroll to position [960, 0]
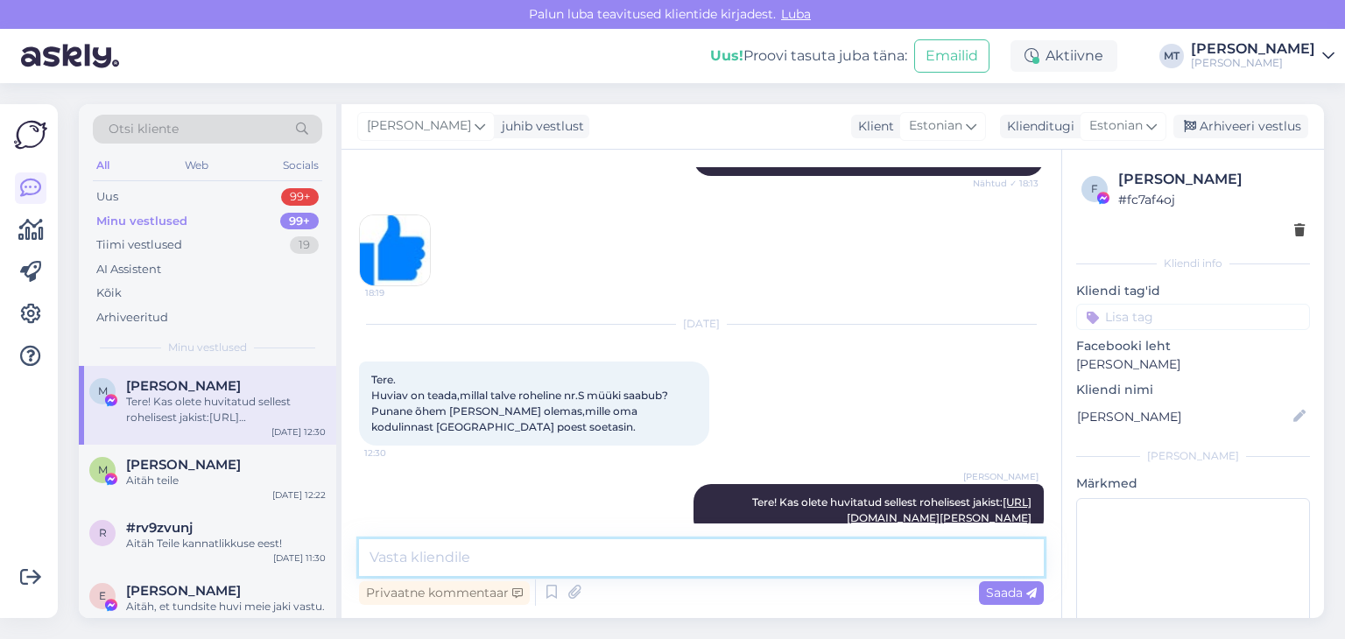
click at [729, 565] on textarea at bounding box center [701, 558] width 685 height 37
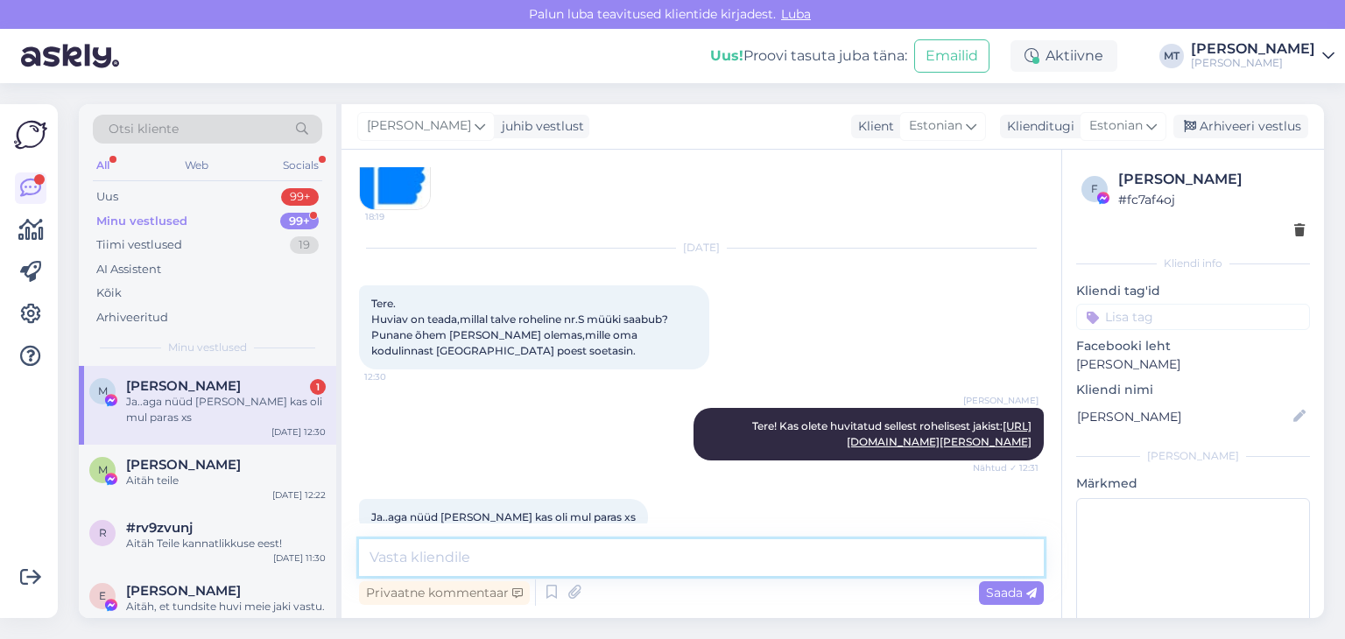
click at [421, 557] on textarea at bounding box center [701, 558] width 685 height 37
type textarea "Mis suuruses Teil Light jakk on?"
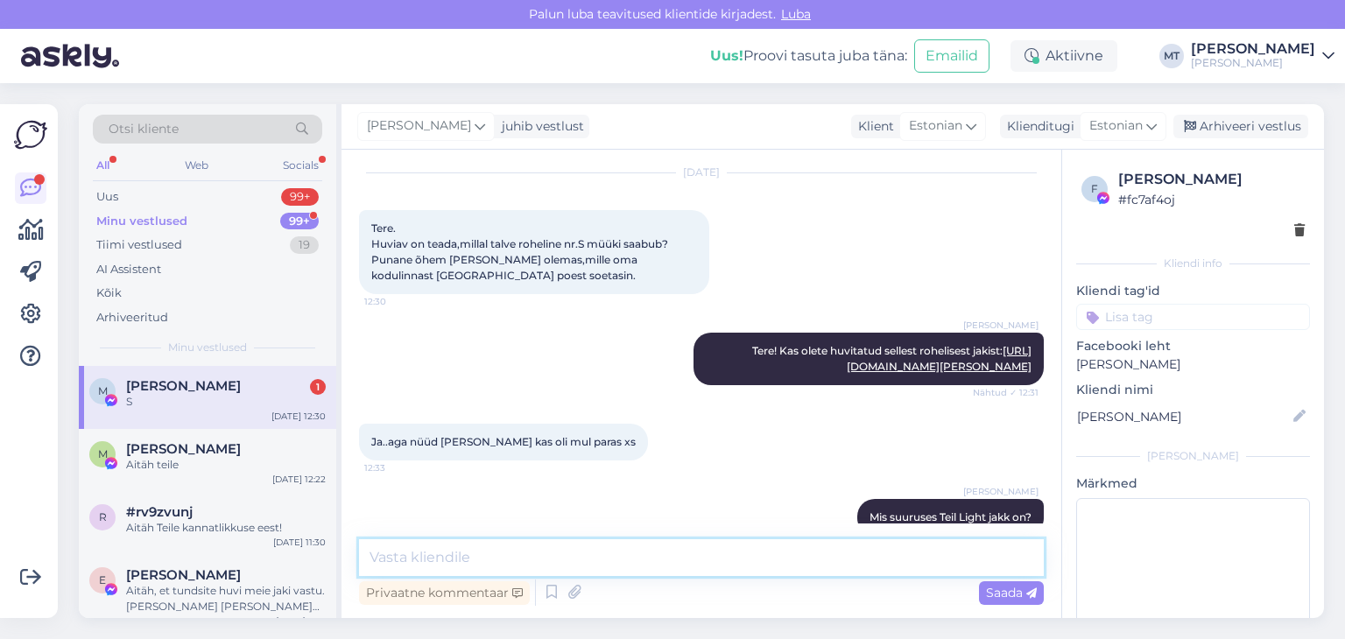
scroll to position [1187, 0]
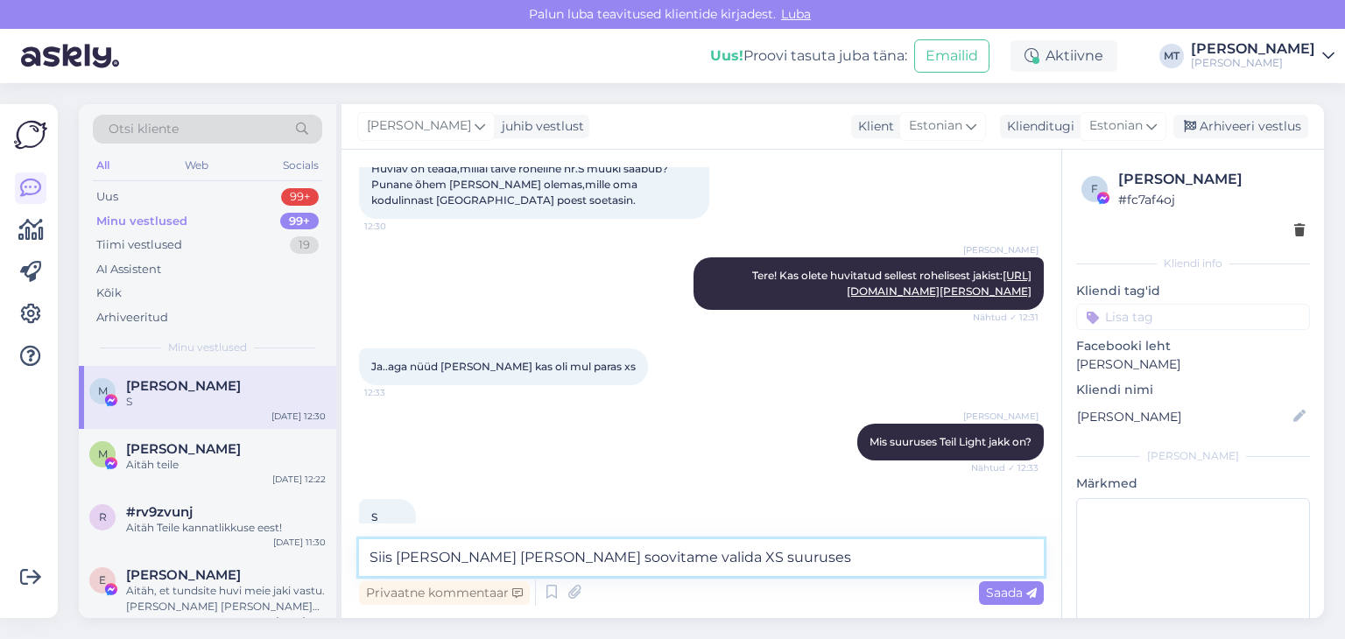
type textarea "Siis [PERSON_NAME] [PERSON_NAME] soovitame valida XS suuruses."
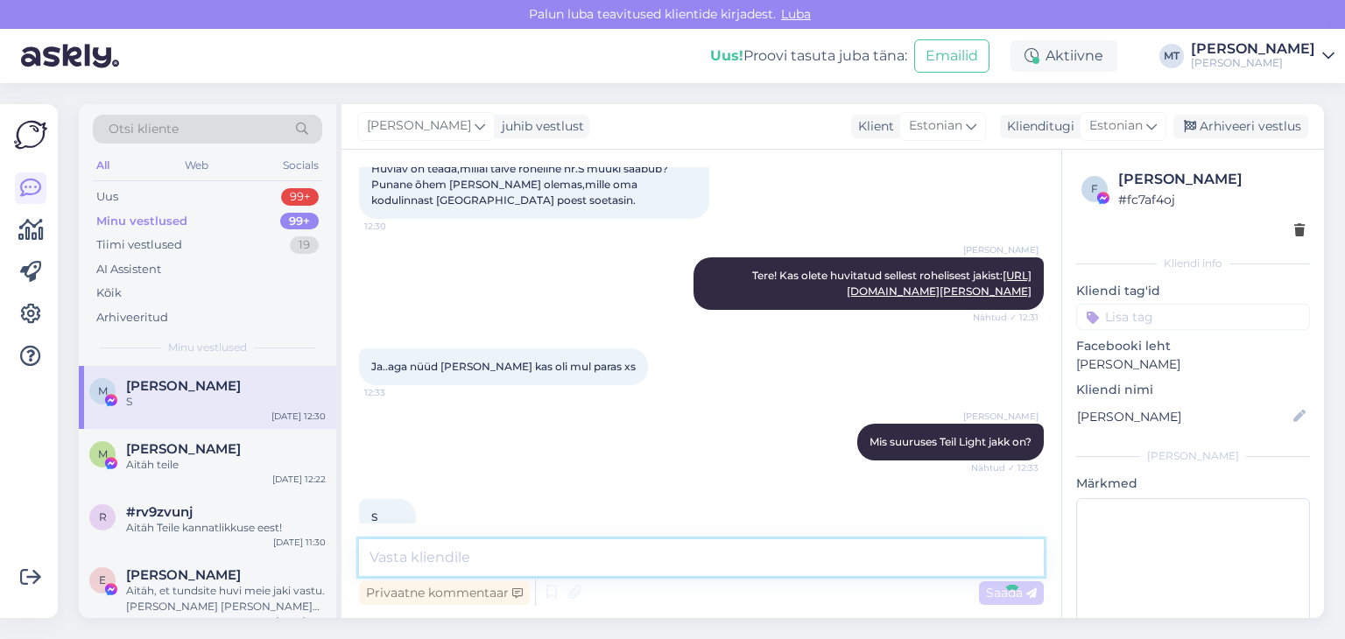
scroll to position [1262, 0]
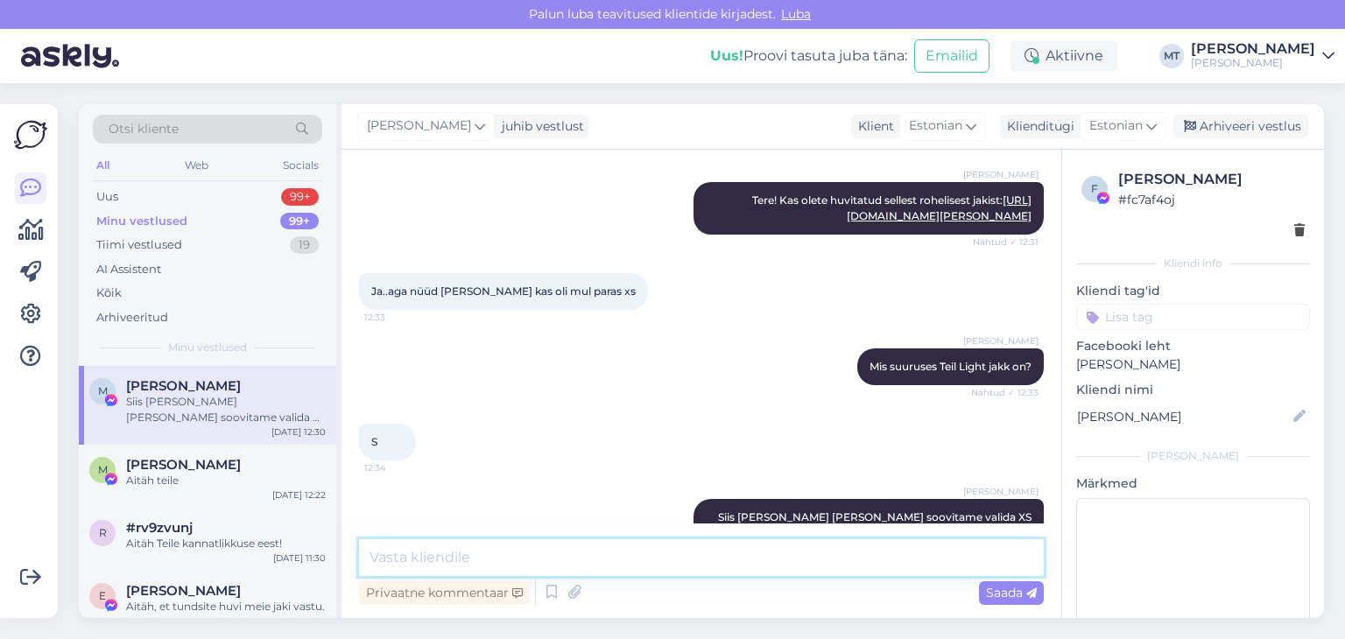
click at [407, 554] on textarea at bounding box center [701, 558] width 685 height 37
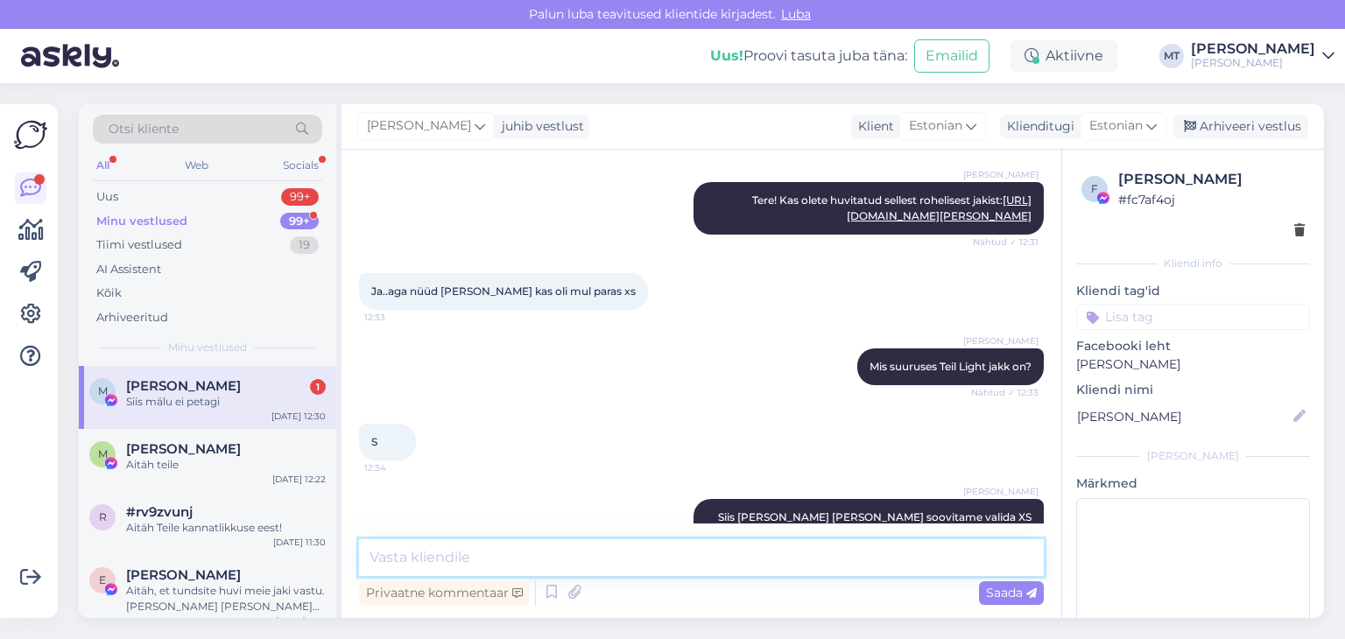
scroll to position [1338, 0]
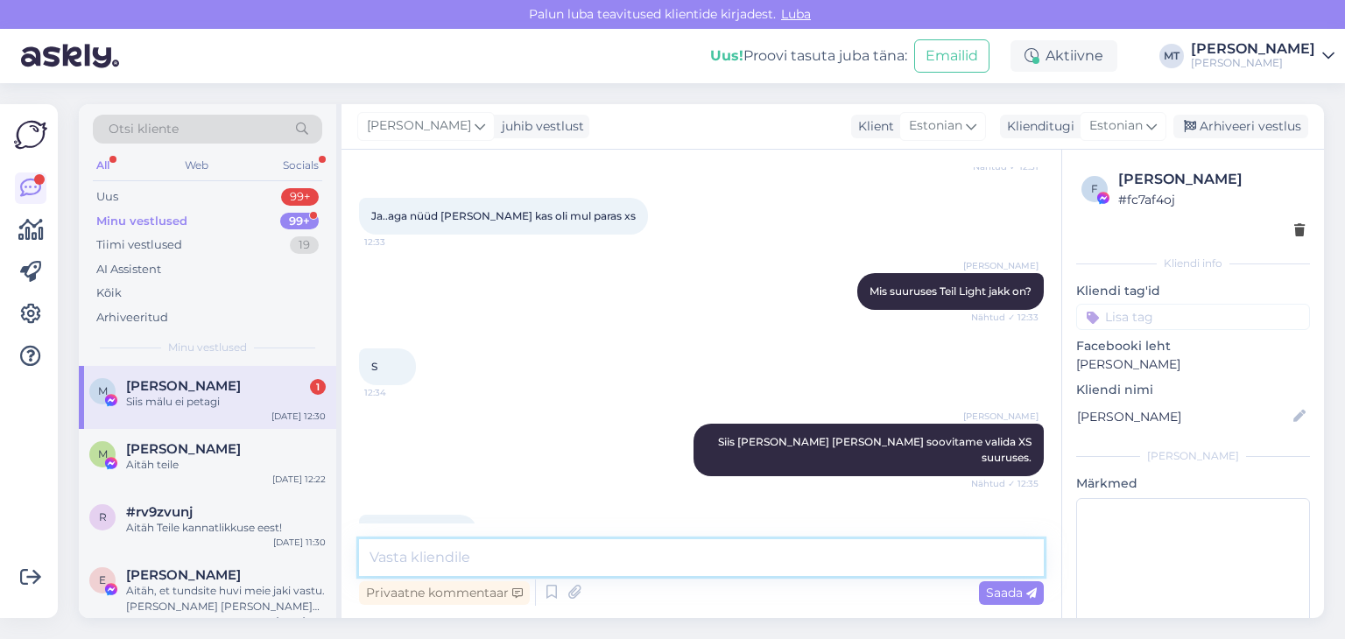
click at [432, 554] on textarea at bounding box center [701, 558] width 685 height 37
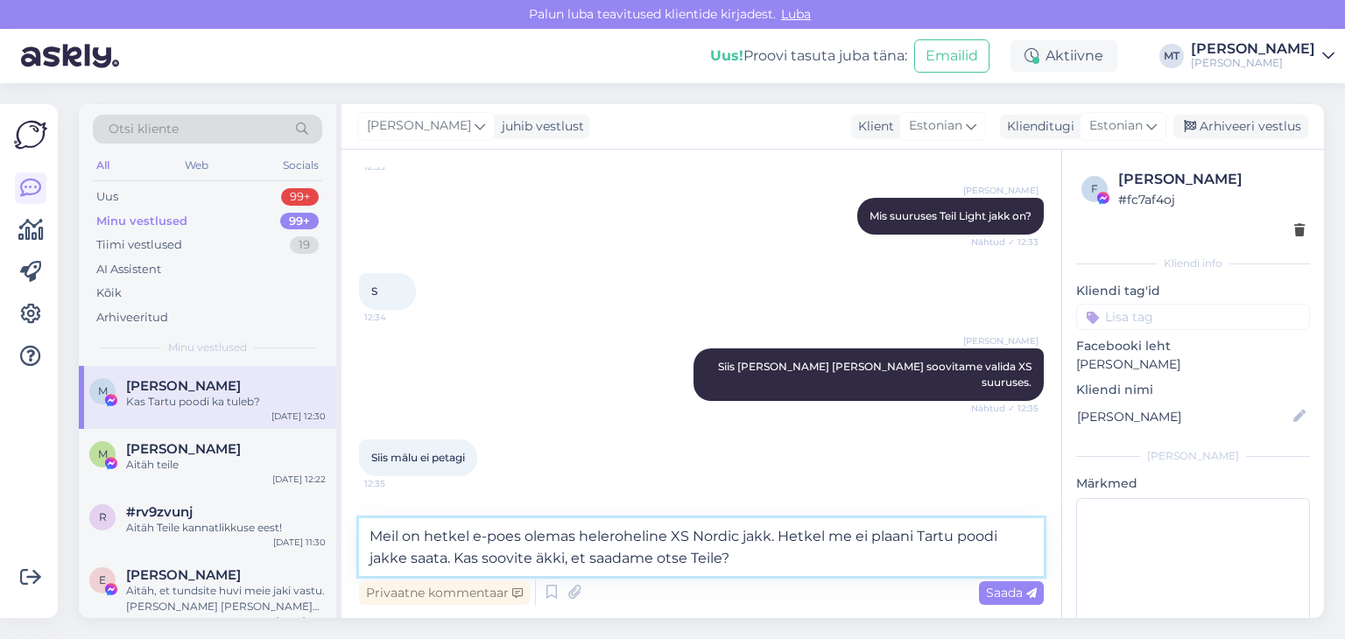
click at [655, 562] on textarea "Meil on hetkel e-poes olemas heleroheline XS Nordic jakk. Hetkel me ei plaani T…" at bounding box center [701, 548] width 685 height 58
click at [771, 558] on textarea "Meil on hetkel e-poes olemas heleroheline XS Nordic jakk. Hetkel me ei plaani T…" at bounding box center [701, 548] width 685 height 58
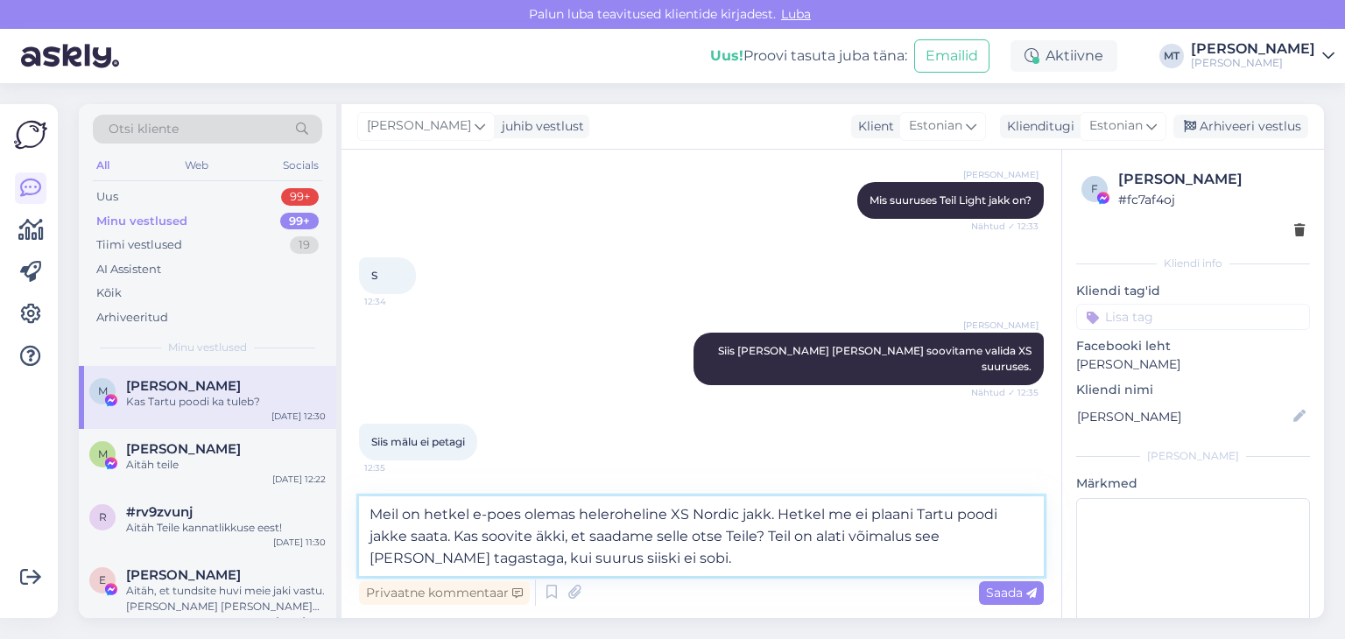
scroll to position [1455, 0]
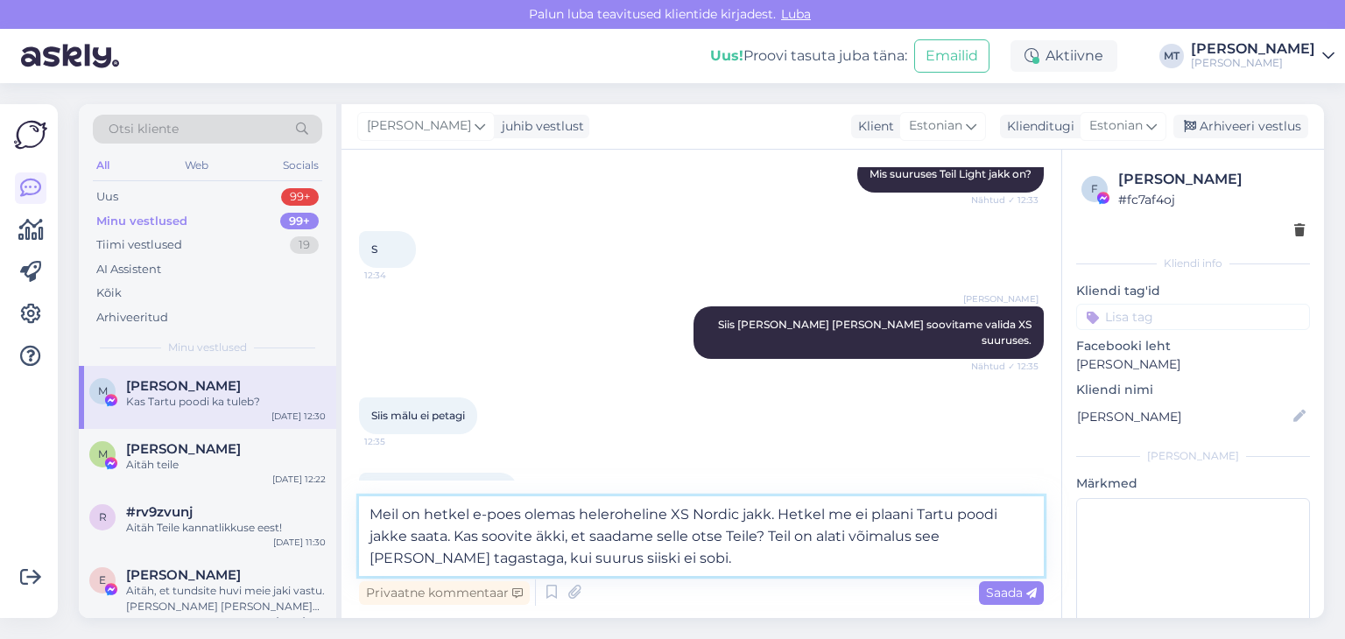
click at [474, 536] on textarea "Meil on hetkel e-poes olemas heleroheline XS Nordic jakk. Hetkel me ei plaani T…" at bounding box center [701, 537] width 685 height 80
drag, startPoint x: 480, startPoint y: 537, endPoint x: 470, endPoint y: 540, distance: 10.3
click at [470, 540] on textarea "Meil on hetkel e-poes olemas heleroheline XS Nordic jakk. Hetkel me ei plaani T…" at bounding box center [701, 537] width 685 height 80
drag, startPoint x: 568, startPoint y: 538, endPoint x: 448, endPoint y: 538, distance: 119.1
click at [448, 539] on textarea "Meil on hetkel e-poes olemas heleroheline XS Nordic jakk. Hetkel me ei plaani T…" at bounding box center [701, 537] width 685 height 80
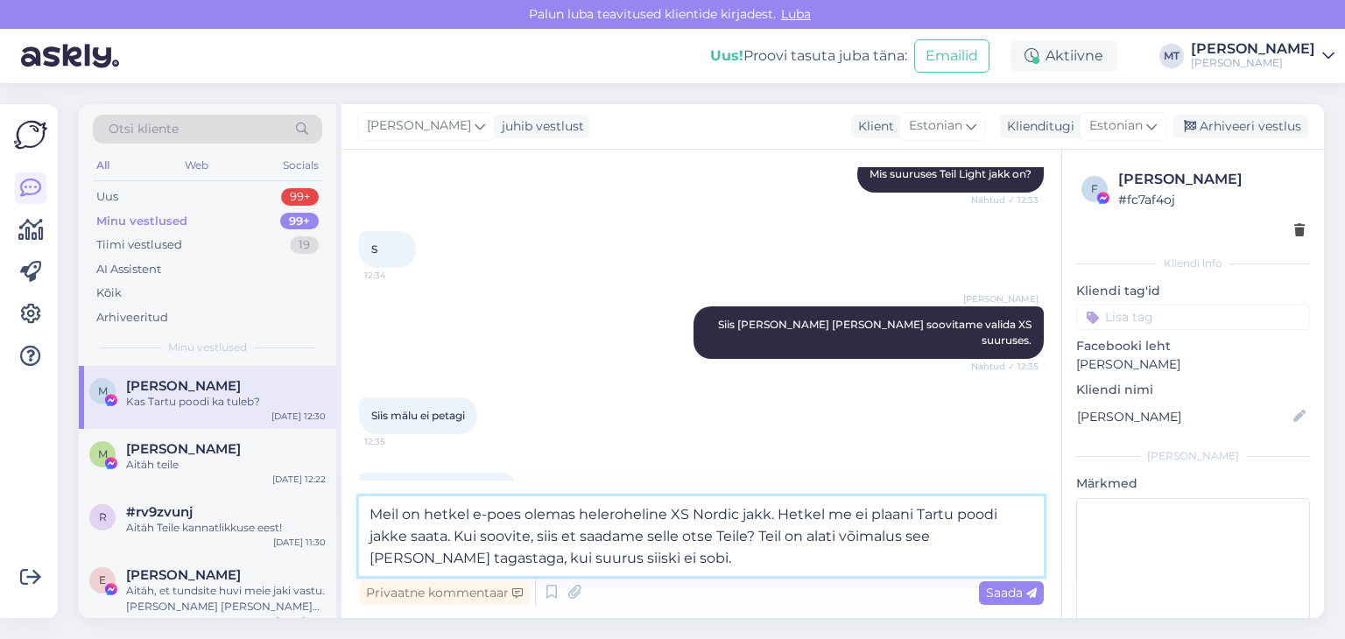
click at [582, 532] on textarea "Meil on hetkel e-poes olemas heleroheline XS Nordic jakk. Hetkel me ei plaani T…" at bounding box center [701, 537] width 685 height 80
click at [410, 554] on textarea "Meil on hetkel e-poes olemas heleroheline XS Nordic jakk. Hetkel me ei plaani T…" at bounding box center [701, 537] width 685 height 80
type textarea "Meil on hetkel e-poes olemas heleroheline XS Nordic jakk. Hetkel me ei plaani T…"
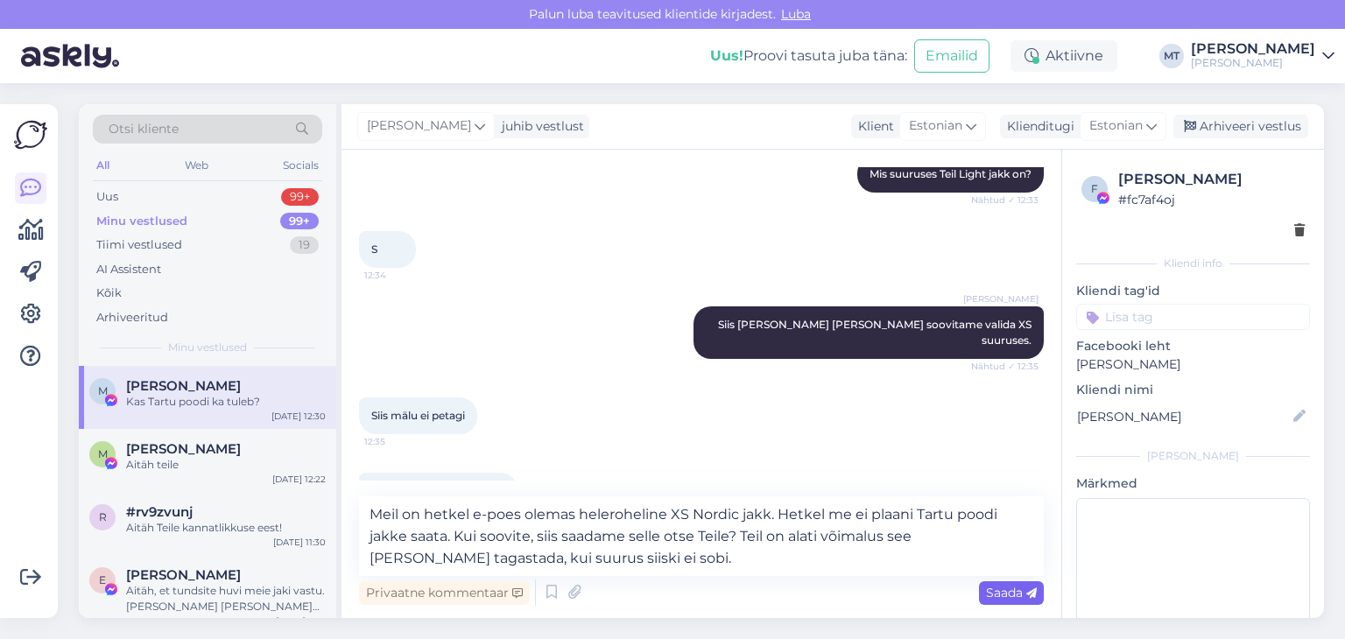
click at [1017, 596] on span "Saada" at bounding box center [1011, 593] width 51 height 16
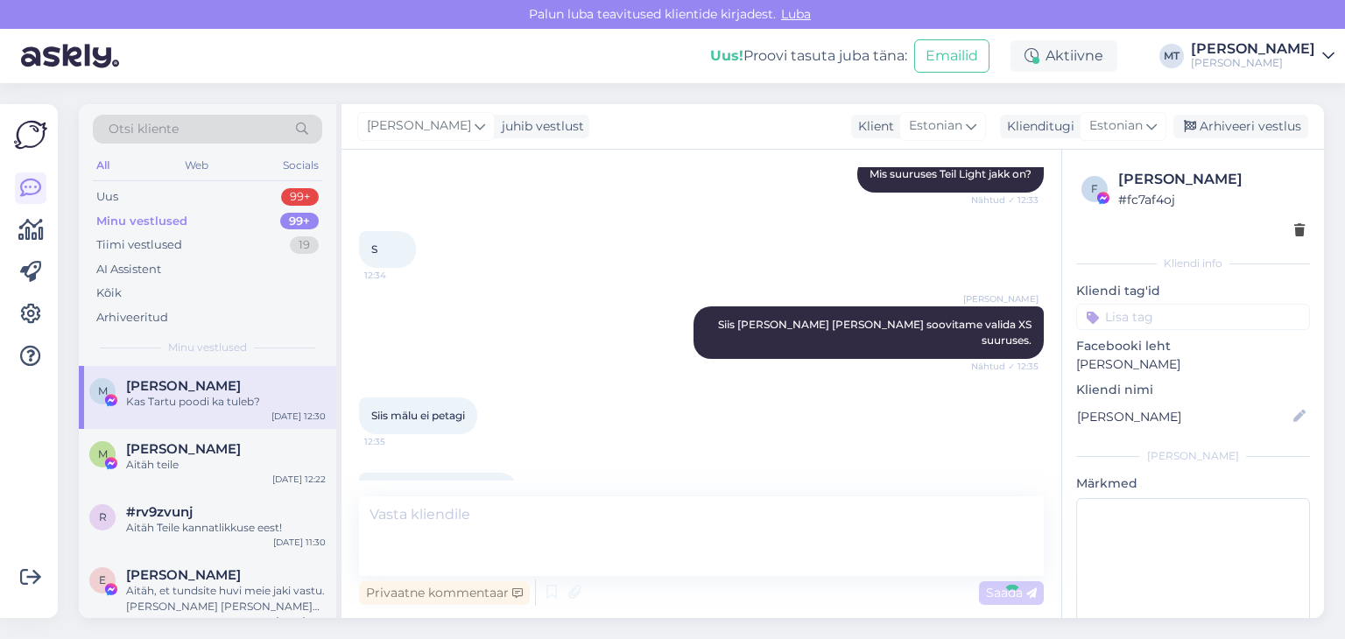
scroll to position [1536, 0]
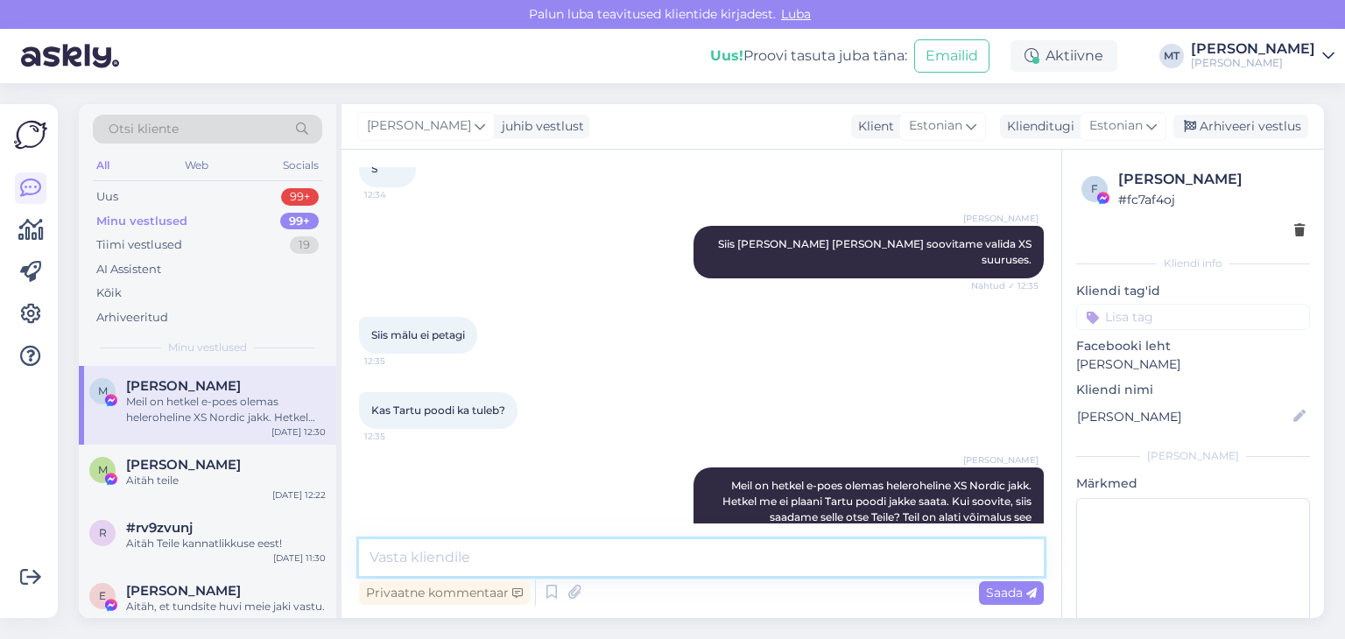
click at [441, 548] on textarea at bounding box center [701, 558] width 685 height 37
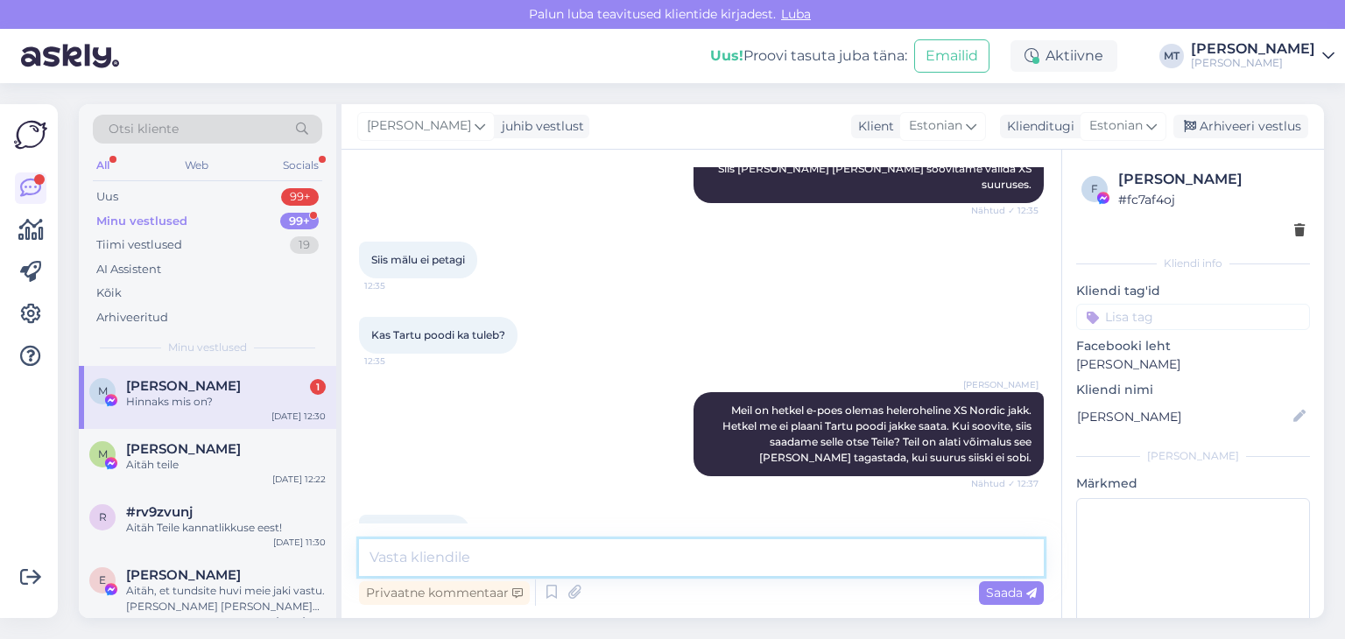
click at [493, 555] on textarea at bounding box center [701, 558] width 685 height 37
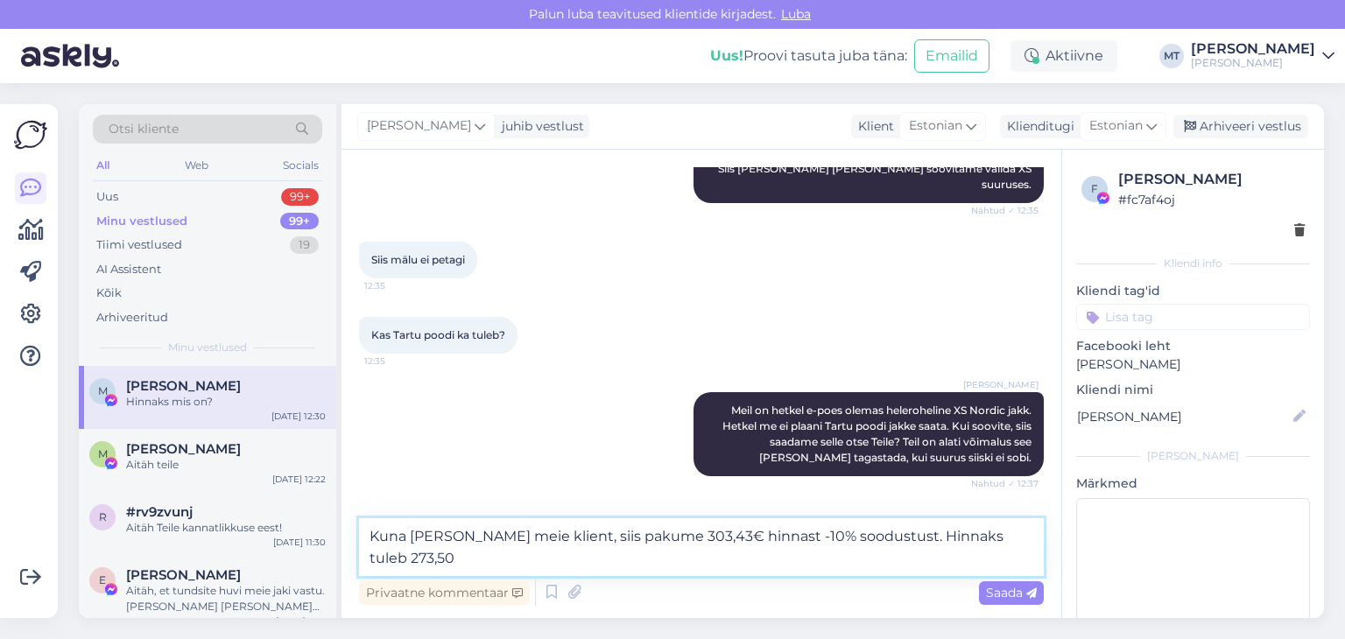
type textarea "Kuna [PERSON_NAME] meie klient, siis pakume 303,43€ hinnast -10% soodustust. Hi…"
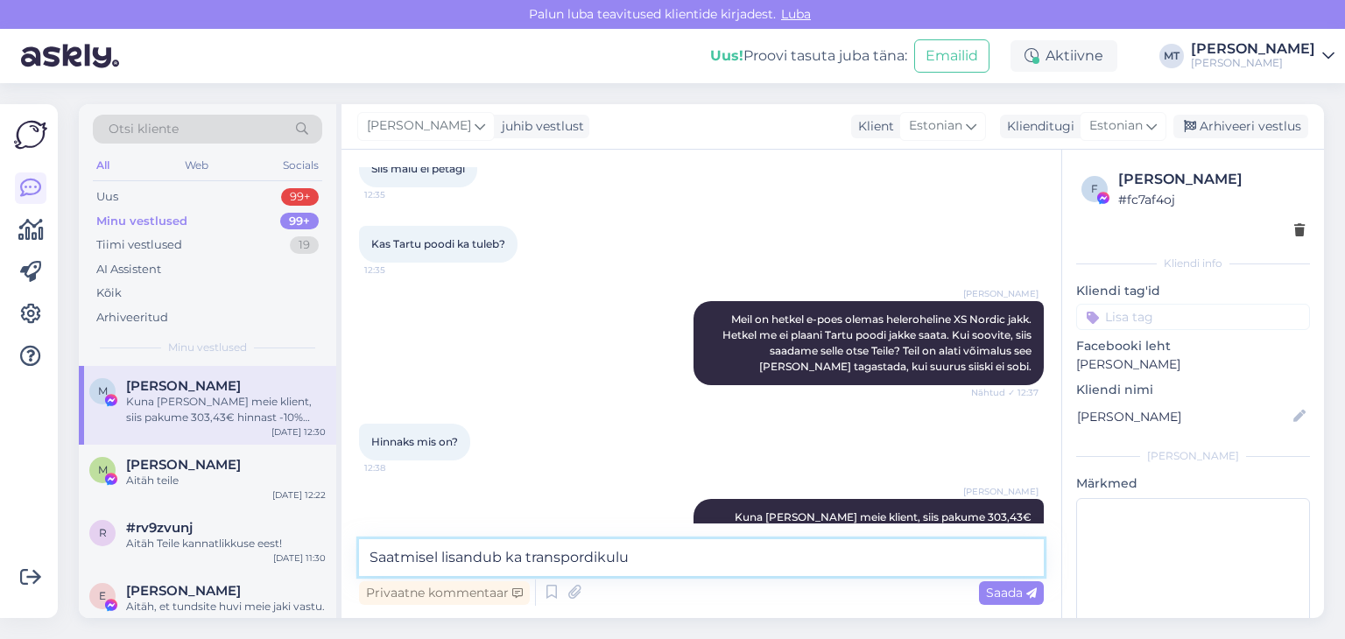
scroll to position [1777, 0]
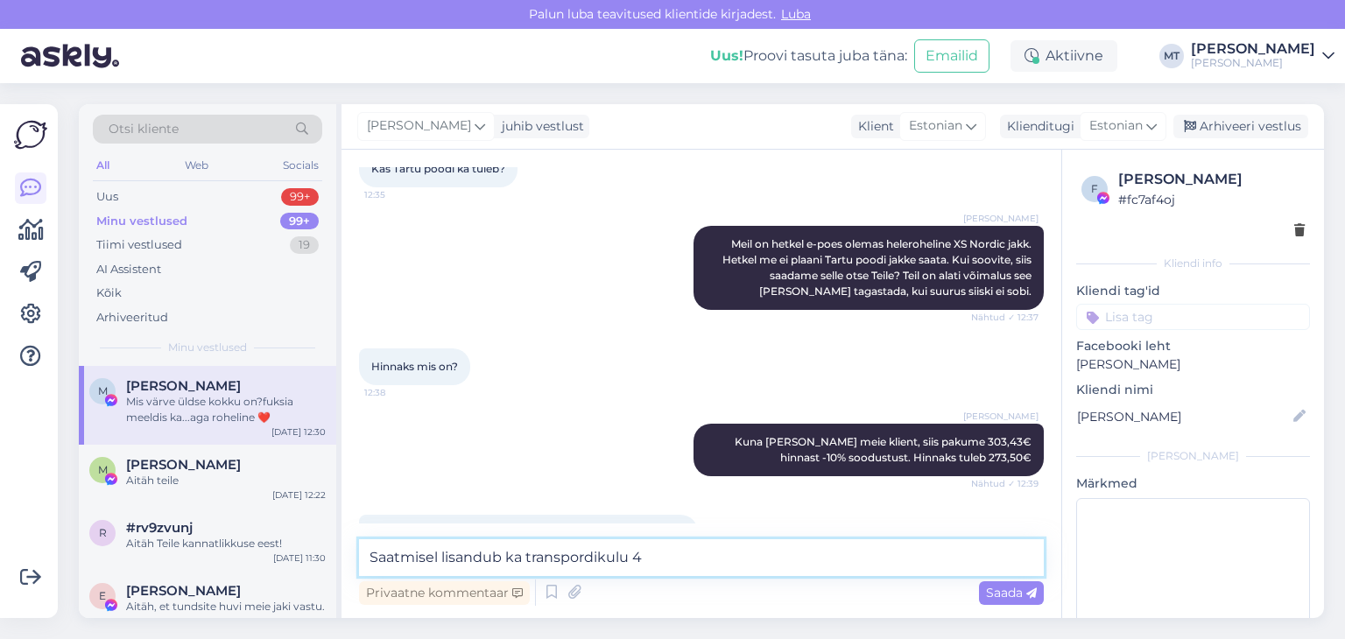
type textarea "Saatmisel lisandub ka transpordikulu 4€"
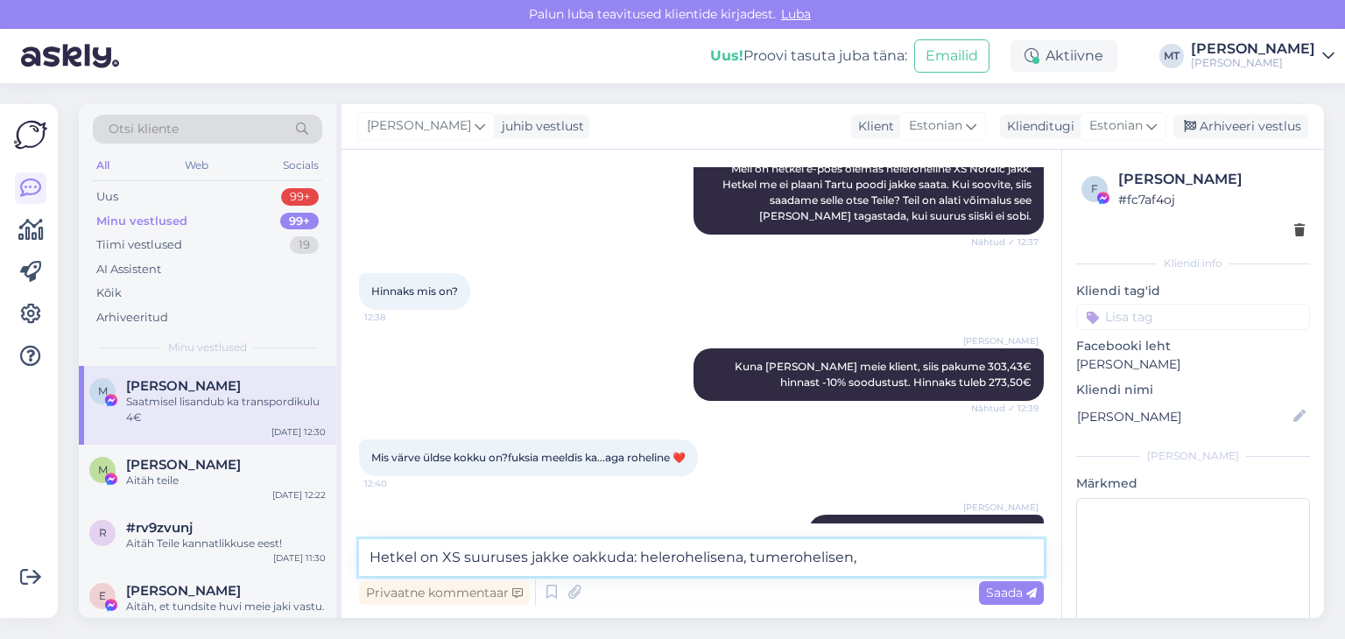
click at [578, 560] on textarea "Hetkel on XS suuruses jakke oakkuda: helerohelisena, tumerohelisen," at bounding box center [701, 558] width 685 height 37
click at [689, 560] on textarea "Hetkel on XS suurust pakkuda: helerohelisena, tumerohelisen," at bounding box center [701, 558] width 685 height 37
click at [779, 555] on textarea "Hetkel on XS suurust pakkuda: helerohelist, tumerohelisen," at bounding box center [701, 558] width 685 height 37
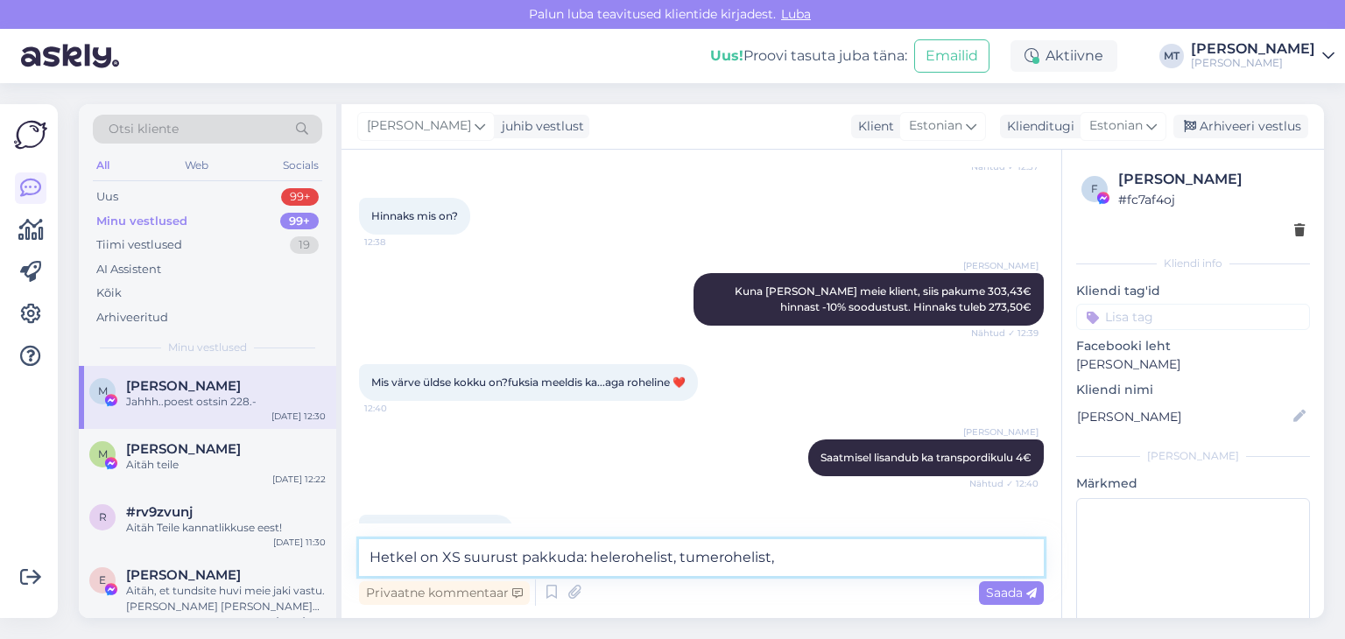
click at [781, 559] on textarea "Hetkel on XS suurust pakkuda: helerohelist, tumerohelist," at bounding box center [701, 558] width 685 height 37
click at [442, 554] on textarea "Hetkel on XS suurust pakkuda: helerohelist, tumerohelist, musta" at bounding box center [701, 558] width 685 height 37
click at [908, 555] on textarea "Hetkel on Nordic jakki XS suurust pakkuda: helerohelist, tumerohelist, musta" at bounding box center [701, 558] width 685 height 37
type textarea "Hetkel on Nordic jakki XS suurust pakkuda: helerohelist, tumerohelist, [PERSON_…"
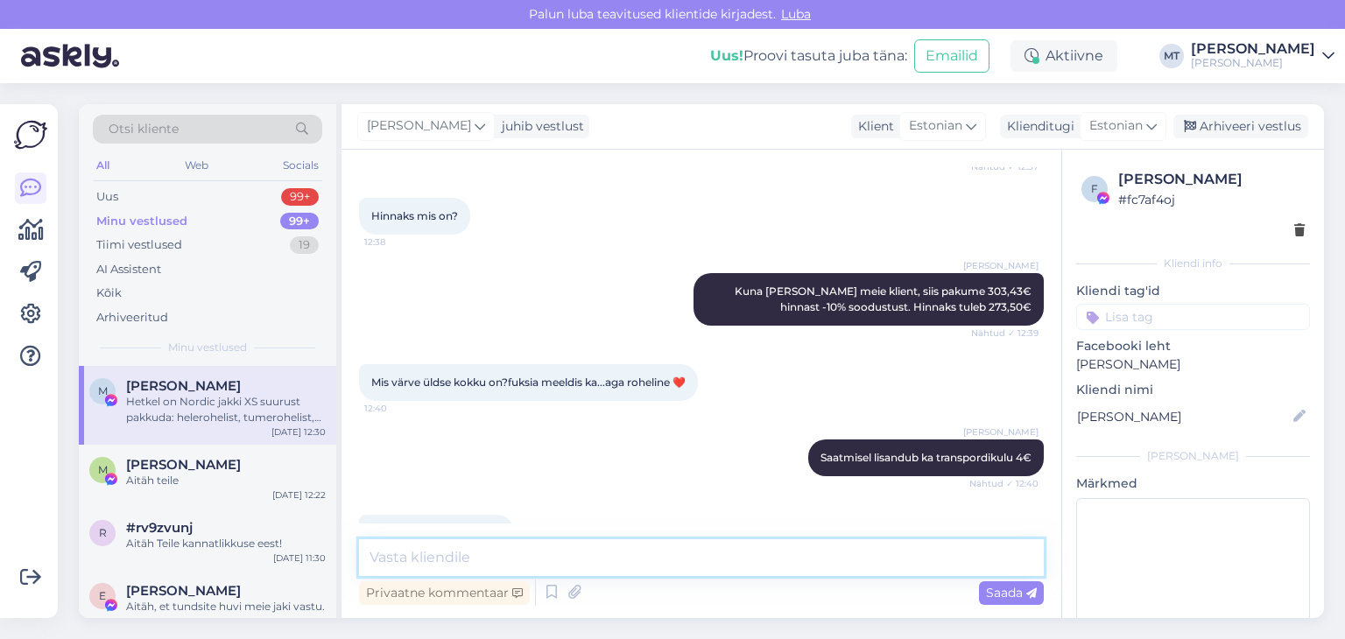
scroll to position [2019, 0]
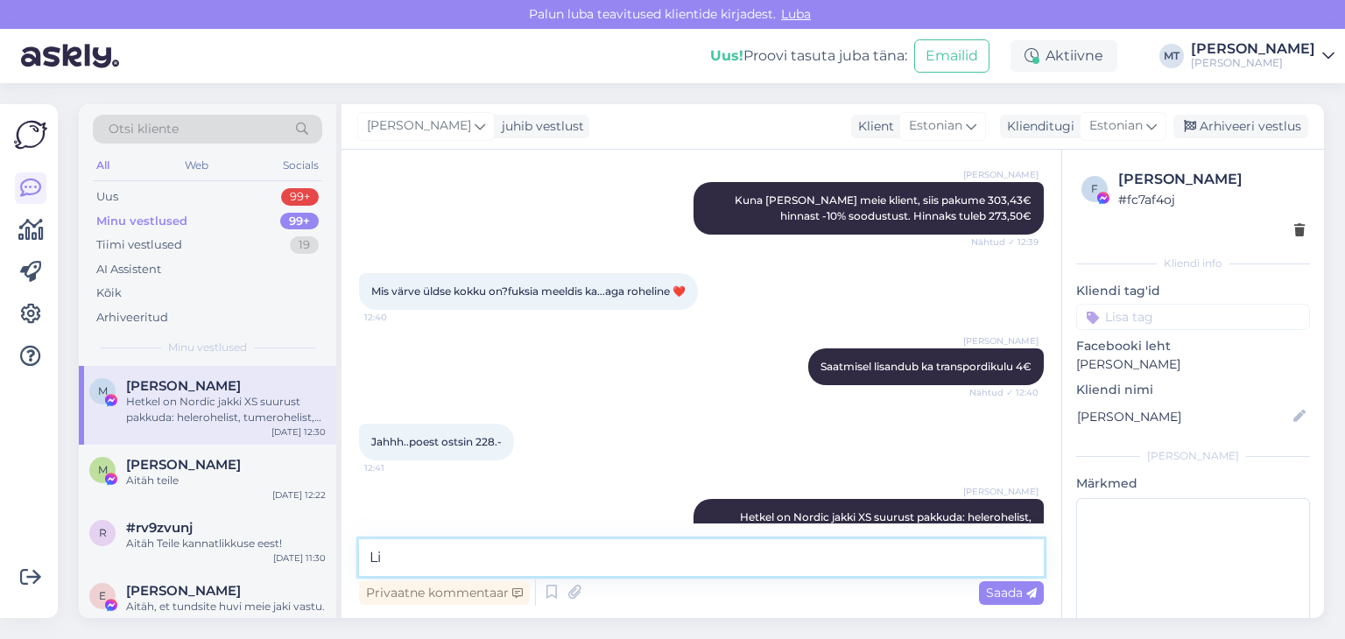
type textarea "L"
click at [583, 555] on textarea "[PERSON_NAME] disainipoes on hinnad [PERSON_NAME] teised" at bounding box center [701, 558] width 685 height 37
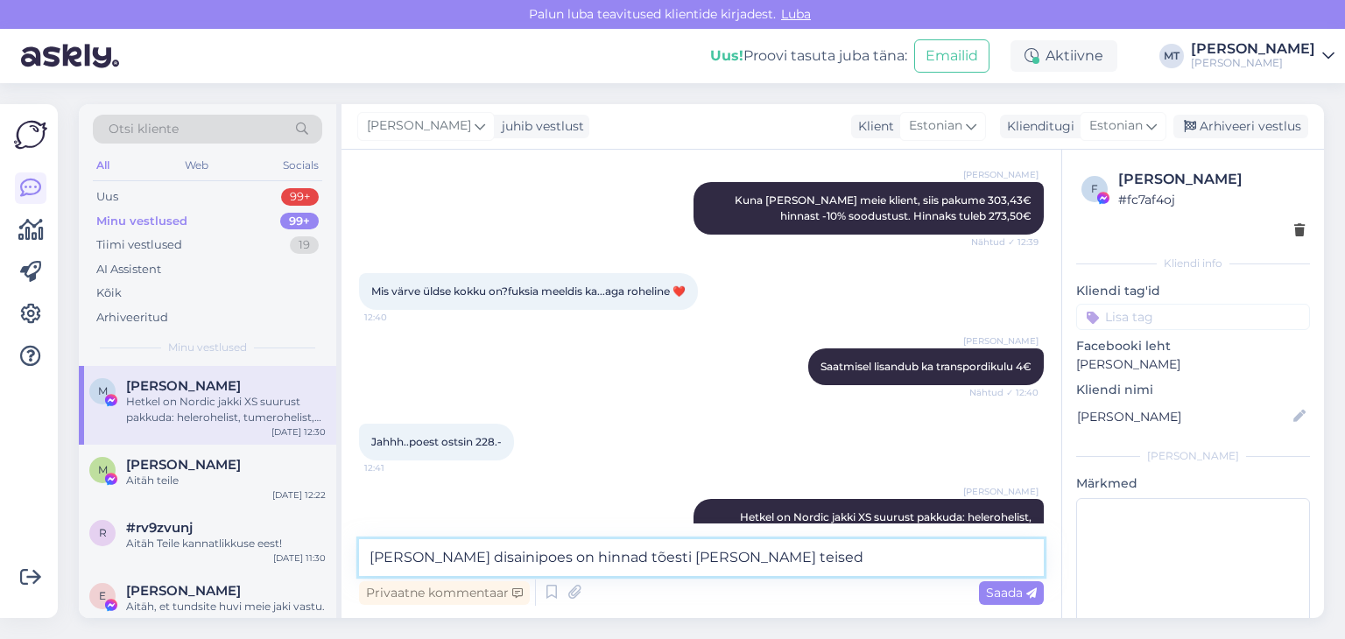
click at [702, 558] on textarea "[PERSON_NAME] disainipoes on hinnad tõesti [PERSON_NAME] teised" at bounding box center [701, 558] width 685 height 37
type textarea "[PERSON_NAME] disainipoes on hinnad tõesti [PERSON_NAME] teised."
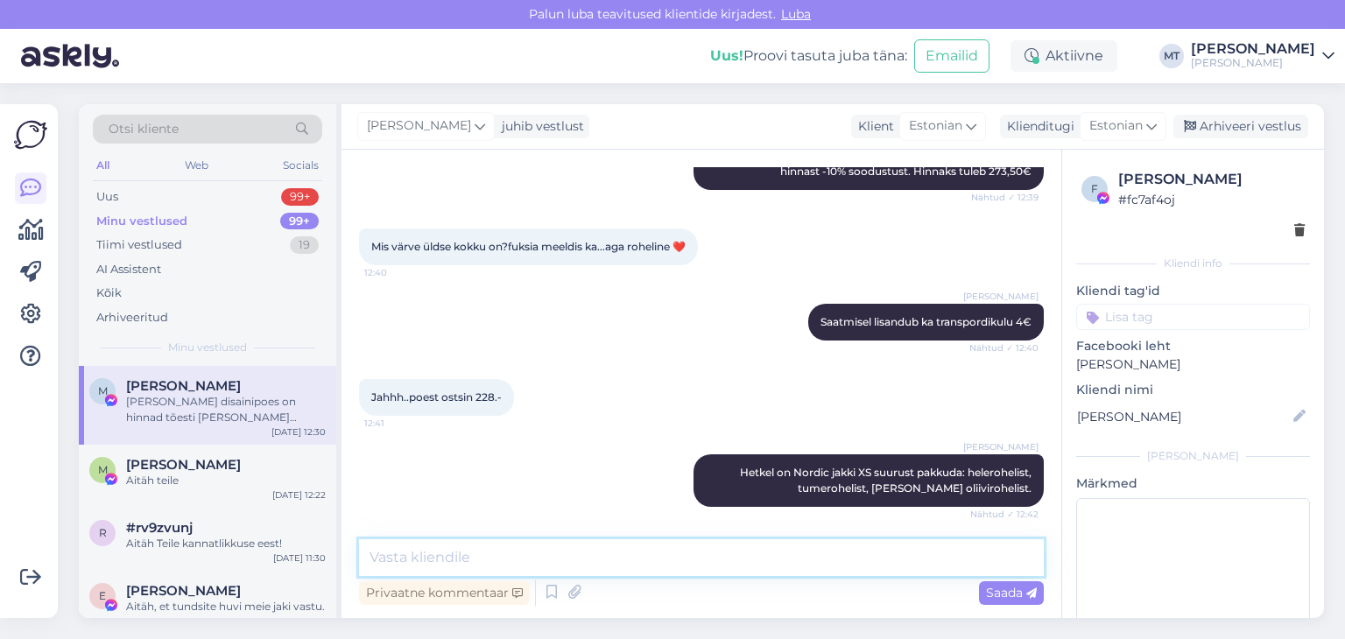
scroll to position [2094, 0]
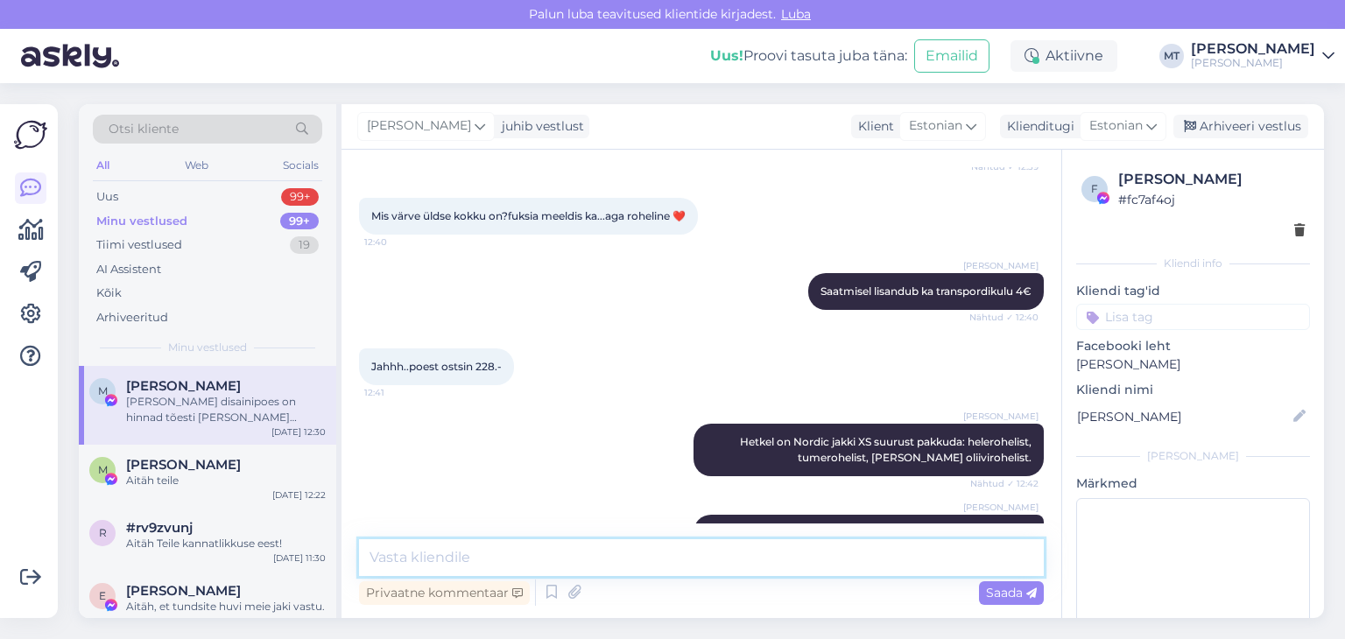
click at [849, 554] on textarea at bounding box center [701, 558] width 685 height 37
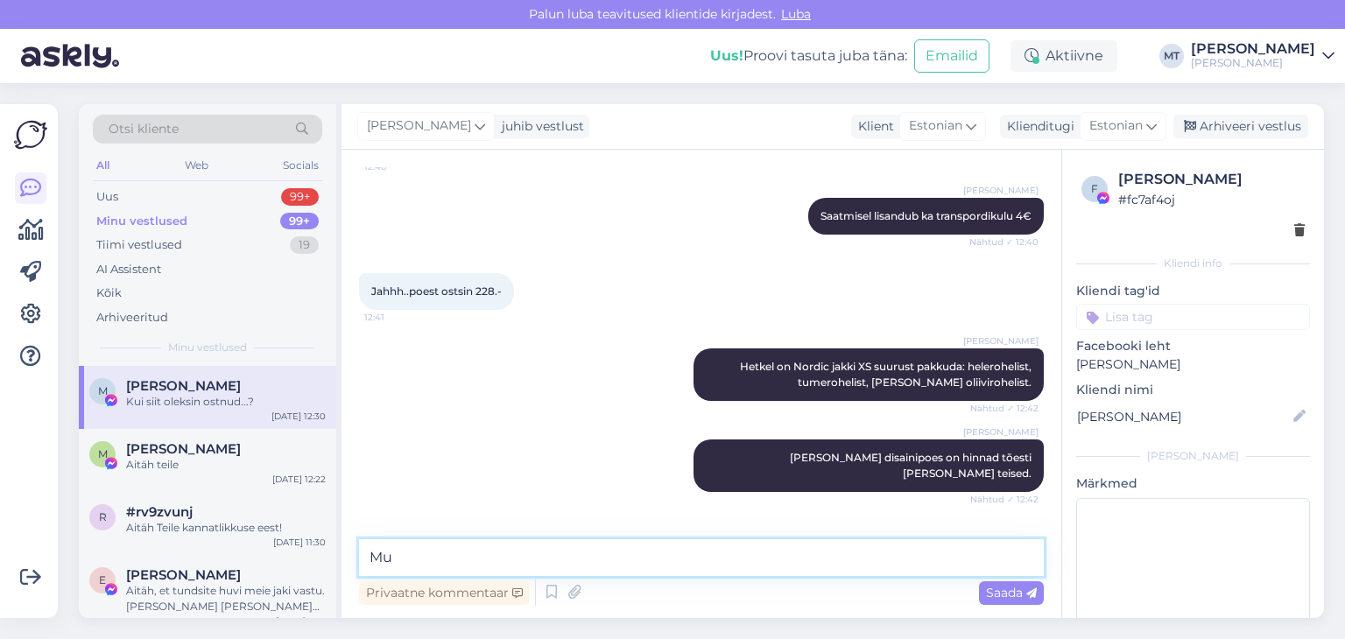
type textarea "M"
click at [484, 554] on textarea "Meil e-poes softshell jakid 212,43€" at bounding box center [701, 558] width 685 height 37
click at [613, 554] on textarea "Meil e-poes softshell jakid 212,43€" at bounding box center [701, 558] width 685 height 37
type textarea "Meil e-poes softshell jakid 212,43€"
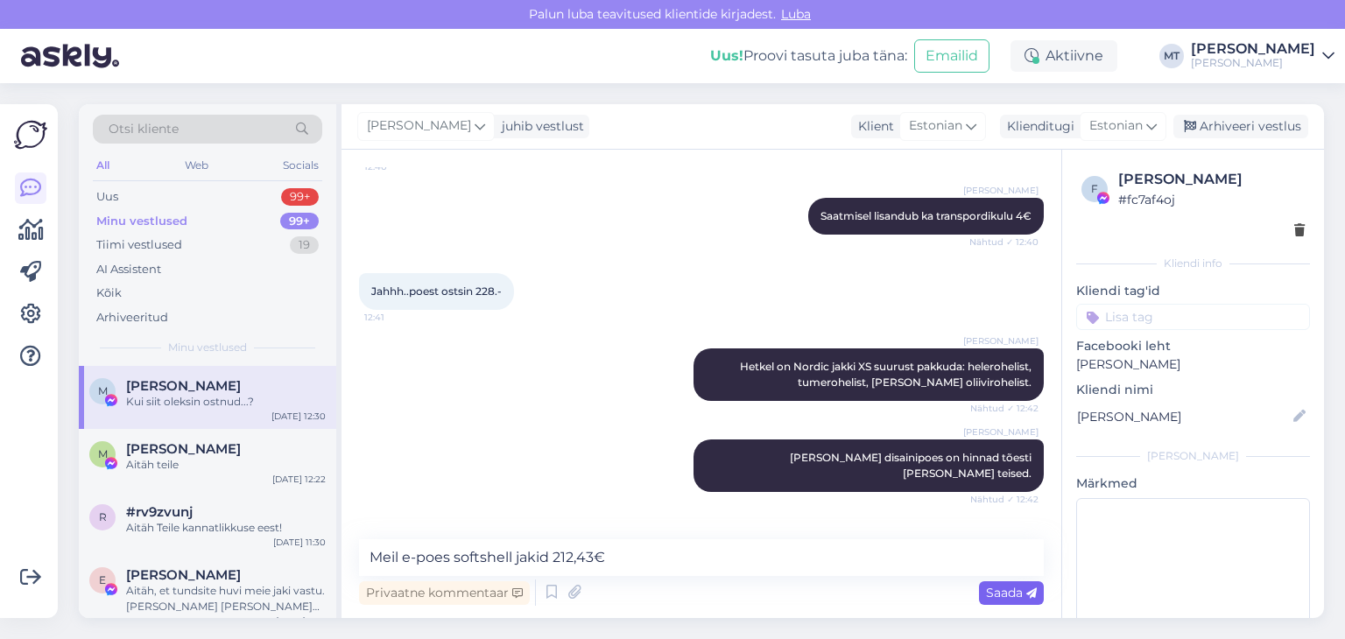
click at [1001, 595] on span "Saada" at bounding box center [1011, 593] width 51 height 16
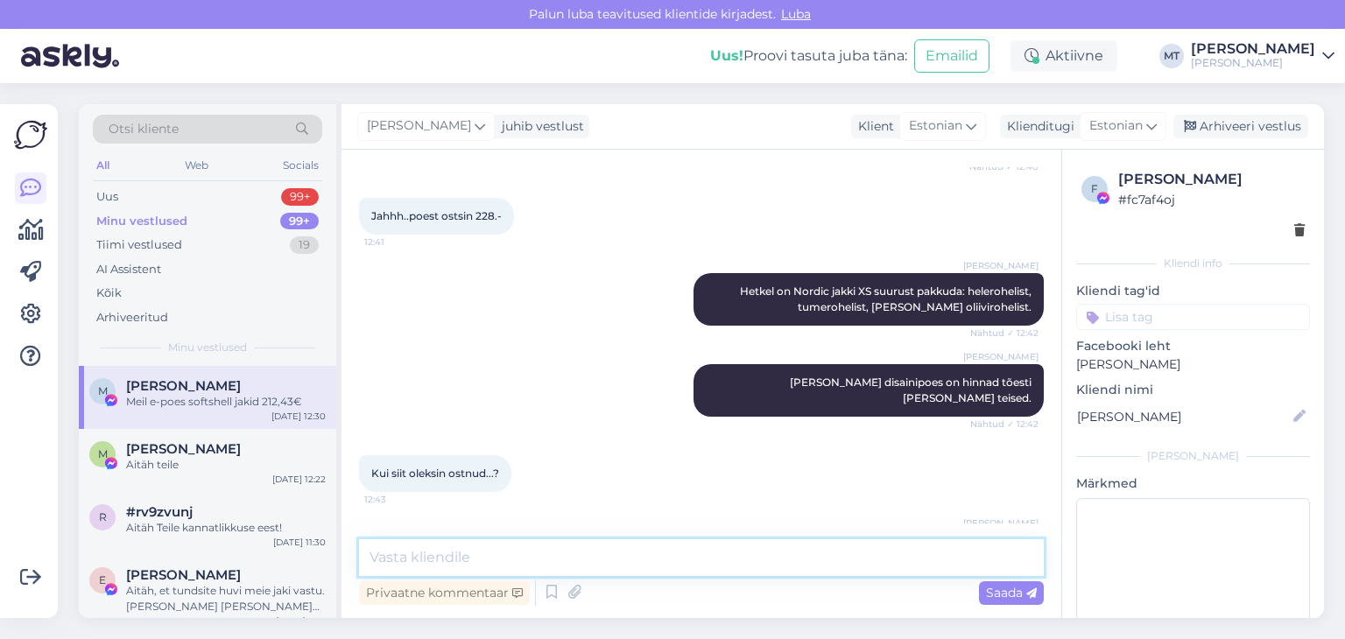
click at [451, 553] on textarea at bounding box center [701, 558] width 685 height 37
type textarea "k"
type textarea "Korduv ostude puhul pakume soodustust -10%"
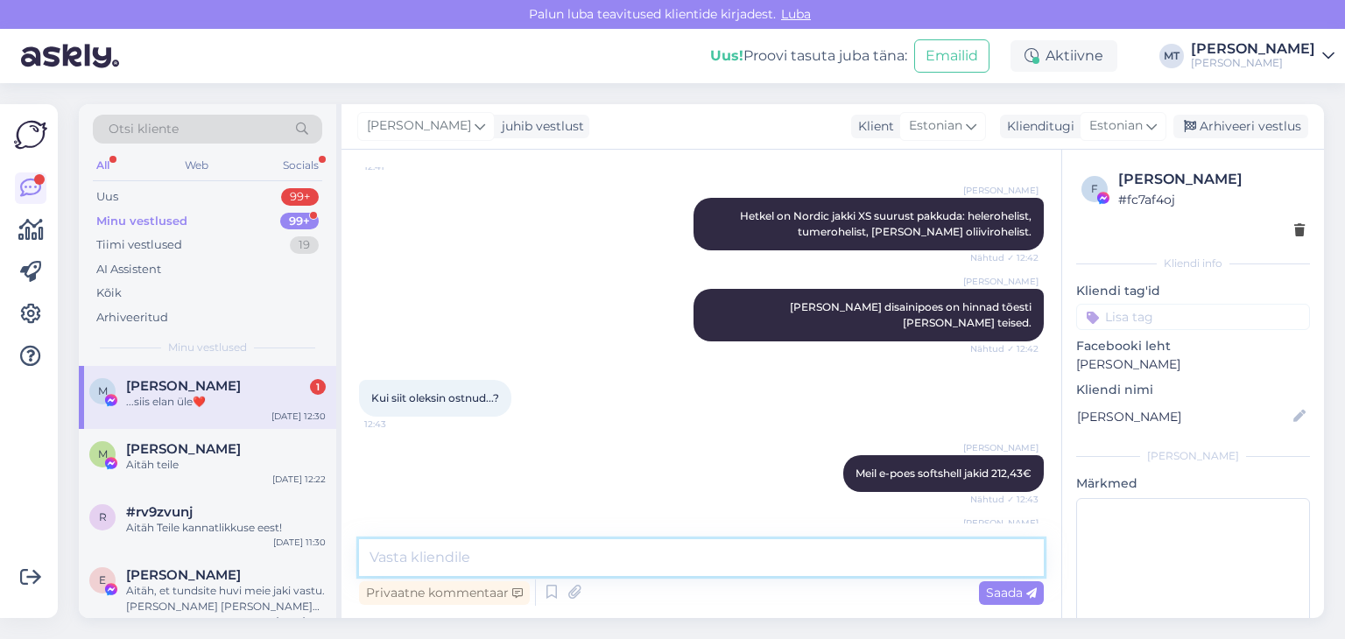
scroll to position [2396, 0]
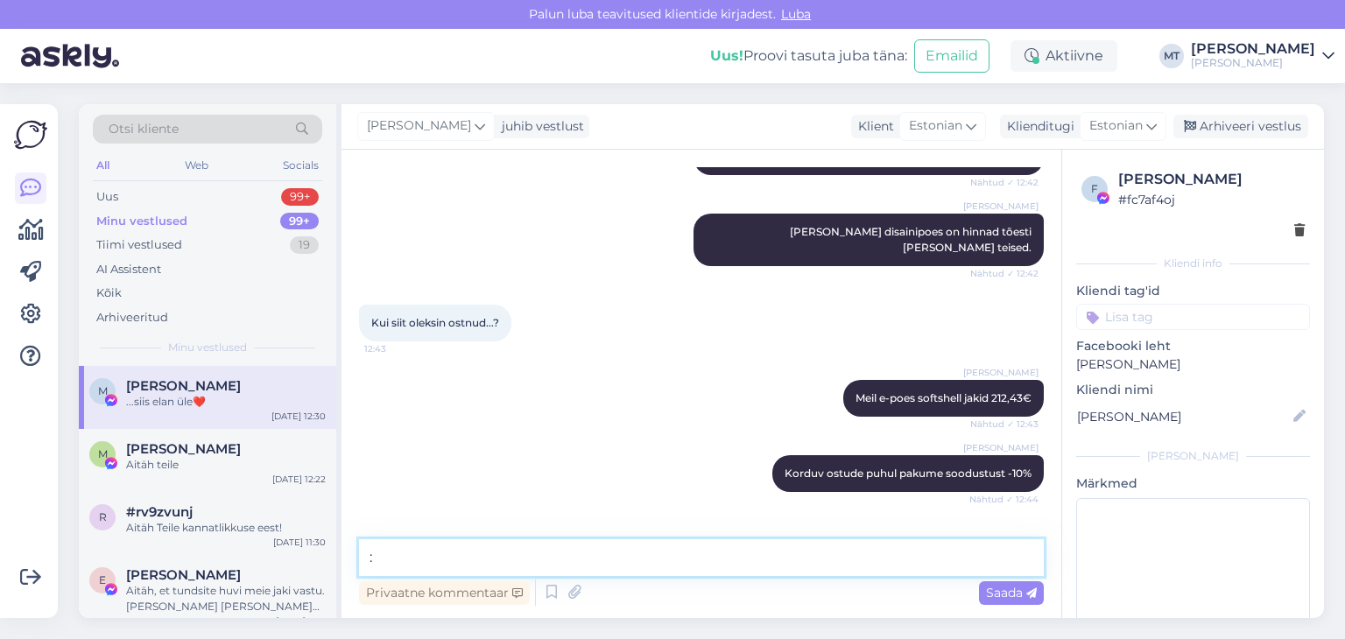
type textarea ":)"
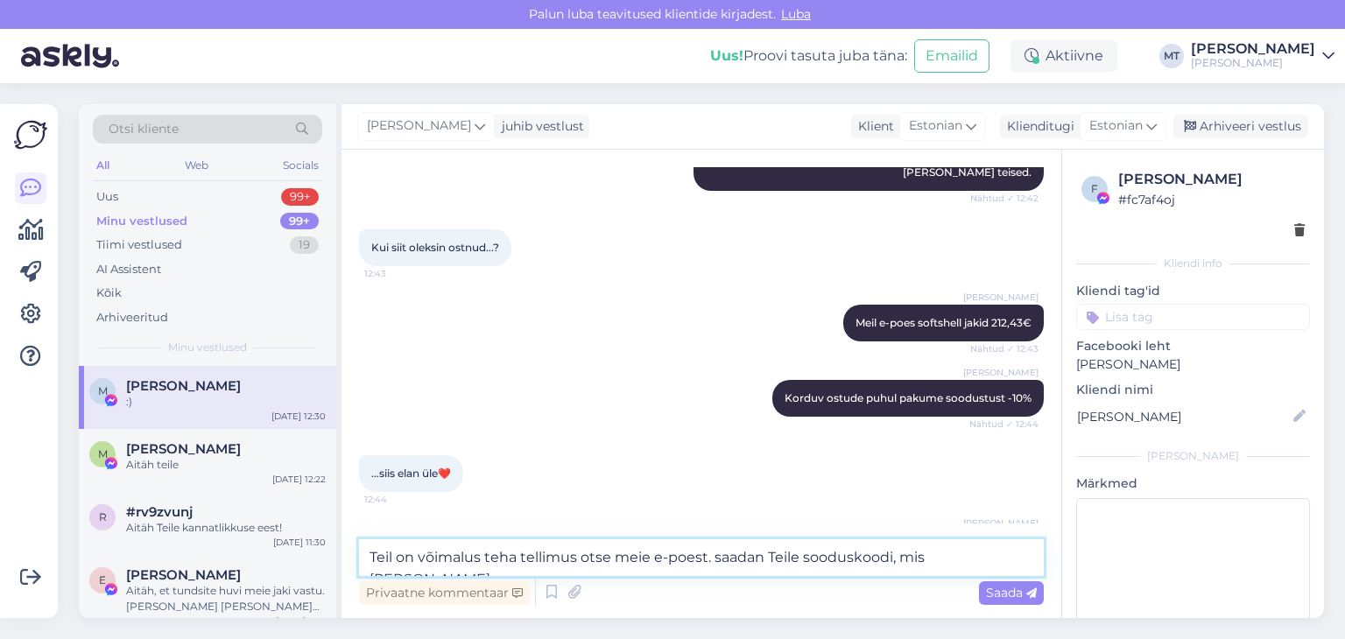
scroll to position [2546, 0]
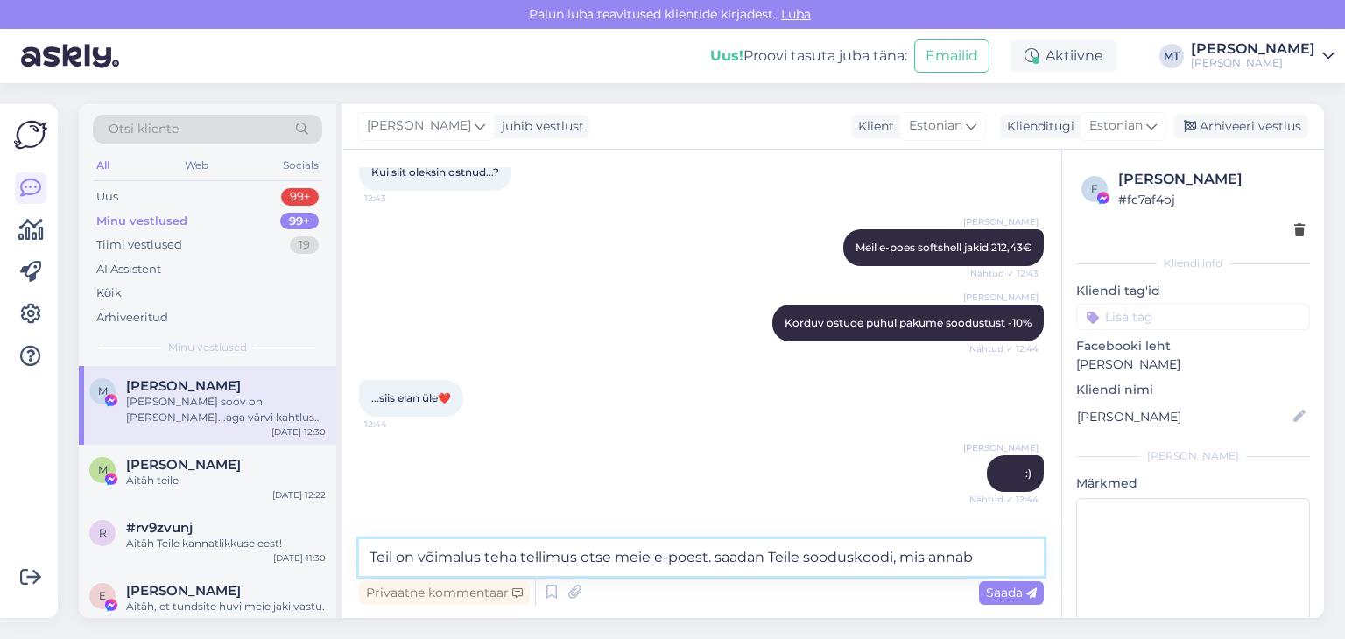
click at [720, 560] on textarea "Teil on võimalus teha tellimus otse meie e-poest. saadan Teile sooduskoodi, mis…" at bounding box center [701, 558] width 685 height 37
click at [979, 554] on textarea "Teil on võimalus teha tellimus otse meie e-poest. Saadan Teile sooduskoodi, mis…" at bounding box center [701, 558] width 685 height 37
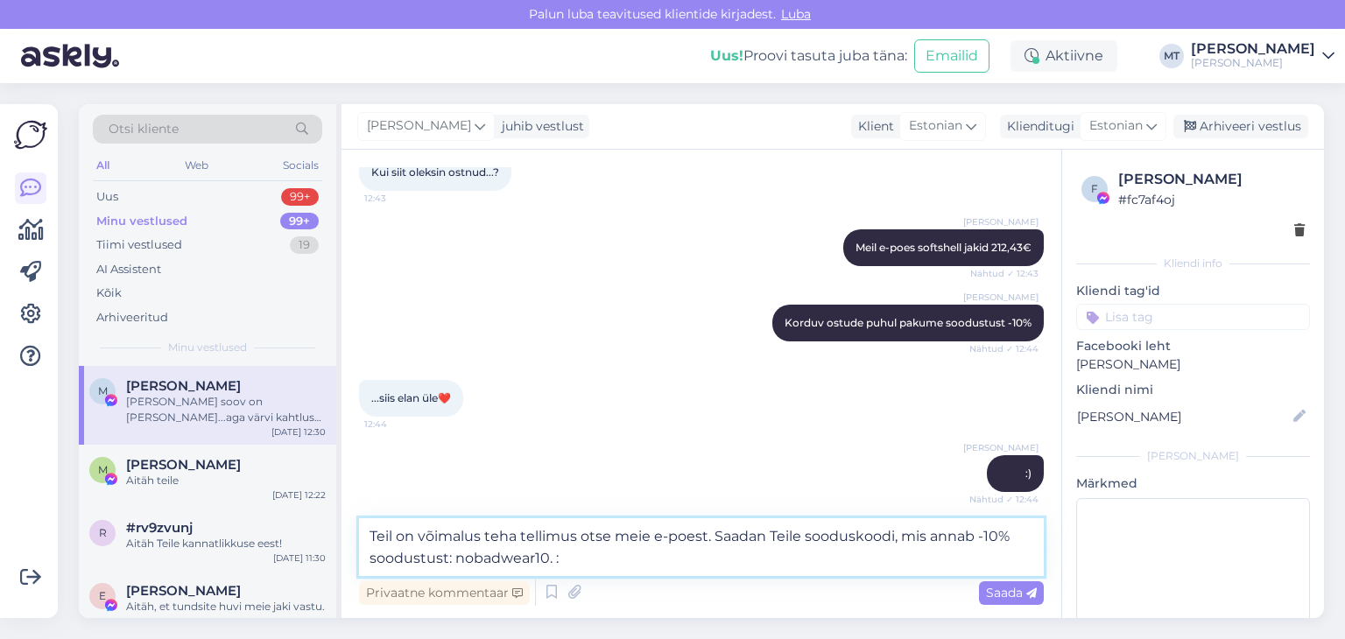
type textarea "Teil on võimalus teha tellimus otse meie e-poest. Saadan Teile sooduskoodi, mis…"
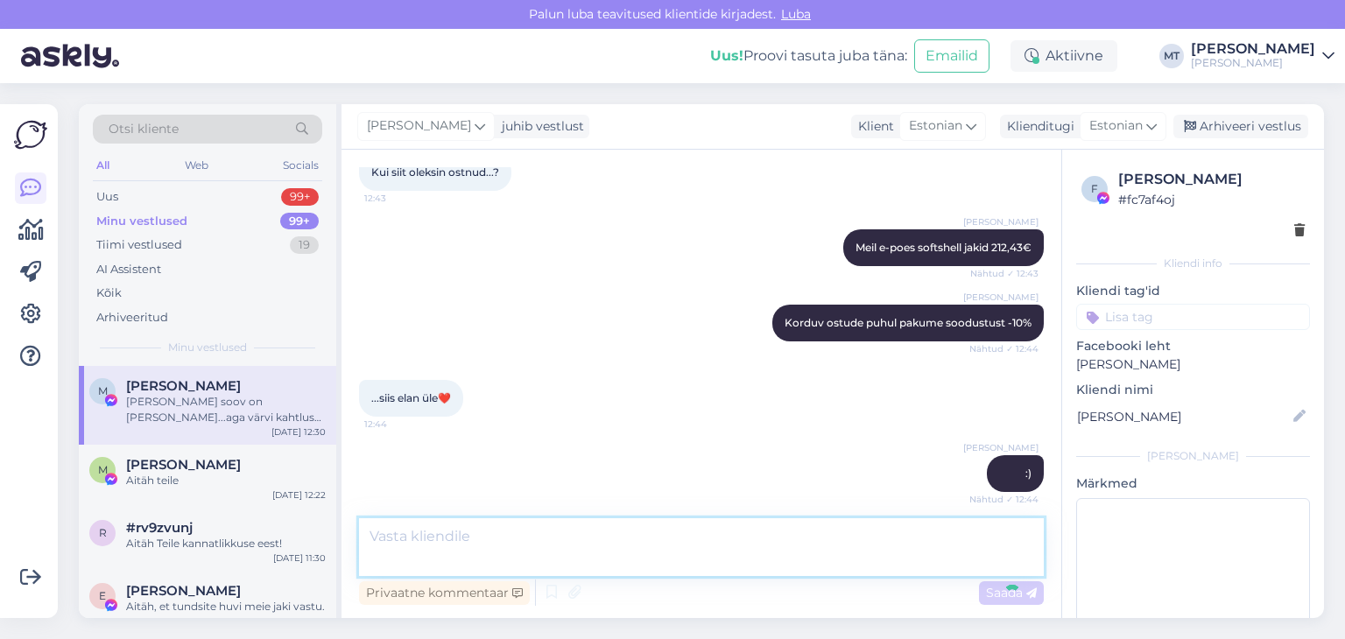
scroll to position [2638, 0]
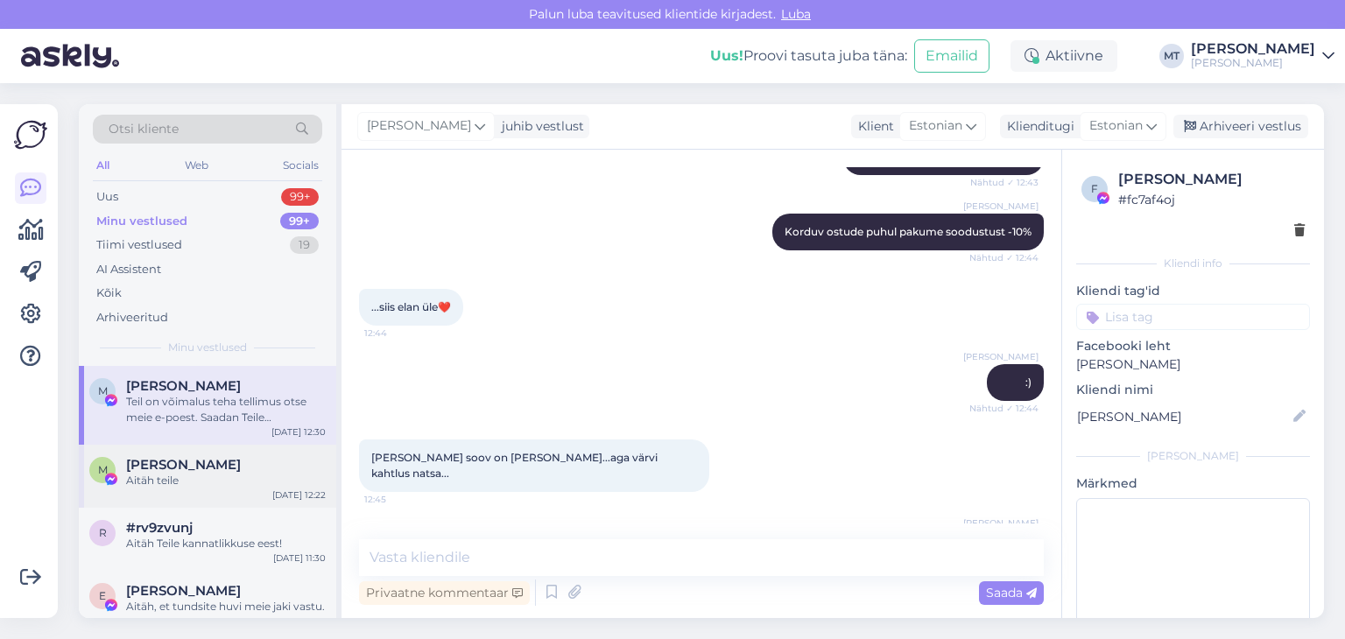
click at [217, 473] on div "Aitäh teile" at bounding box center [226, 481] width 200 height 16
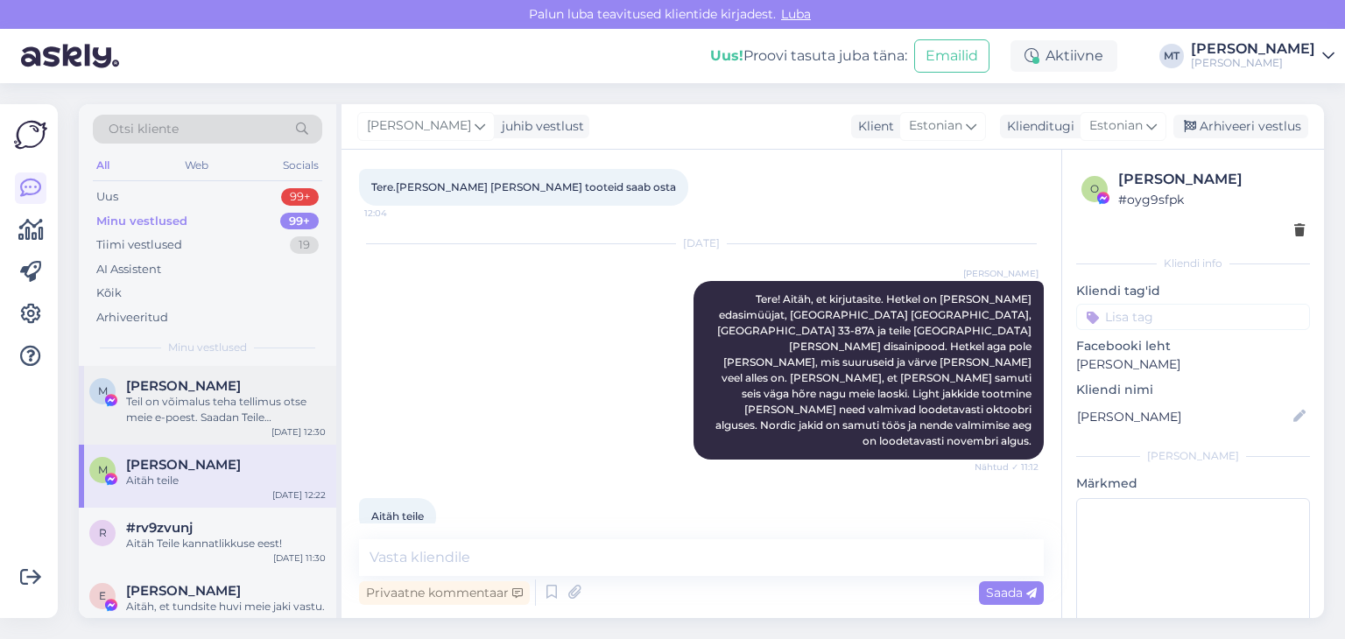
click at [185, 414] on div "Teil on võimalus teha tellimus otse meie e-poest. Saadan Teile sooduskoodi, mis…" at bounding box center [226, 410] width 200 height 32
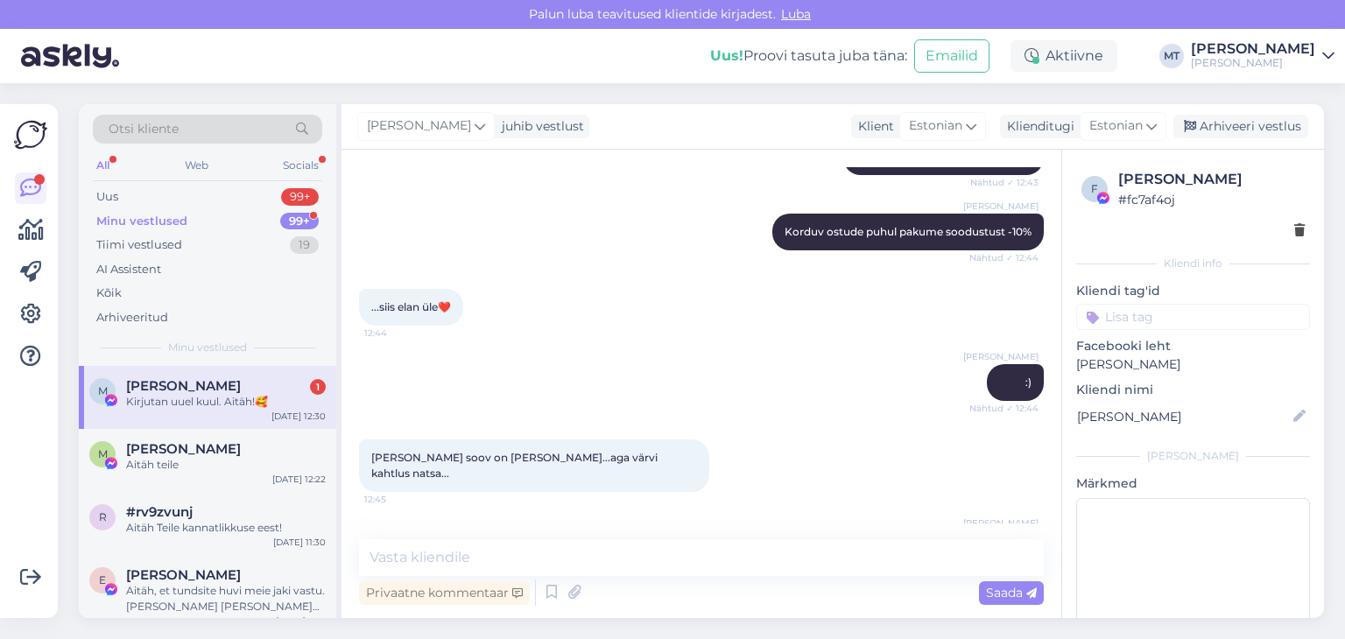
scroll to position [2729, 0]
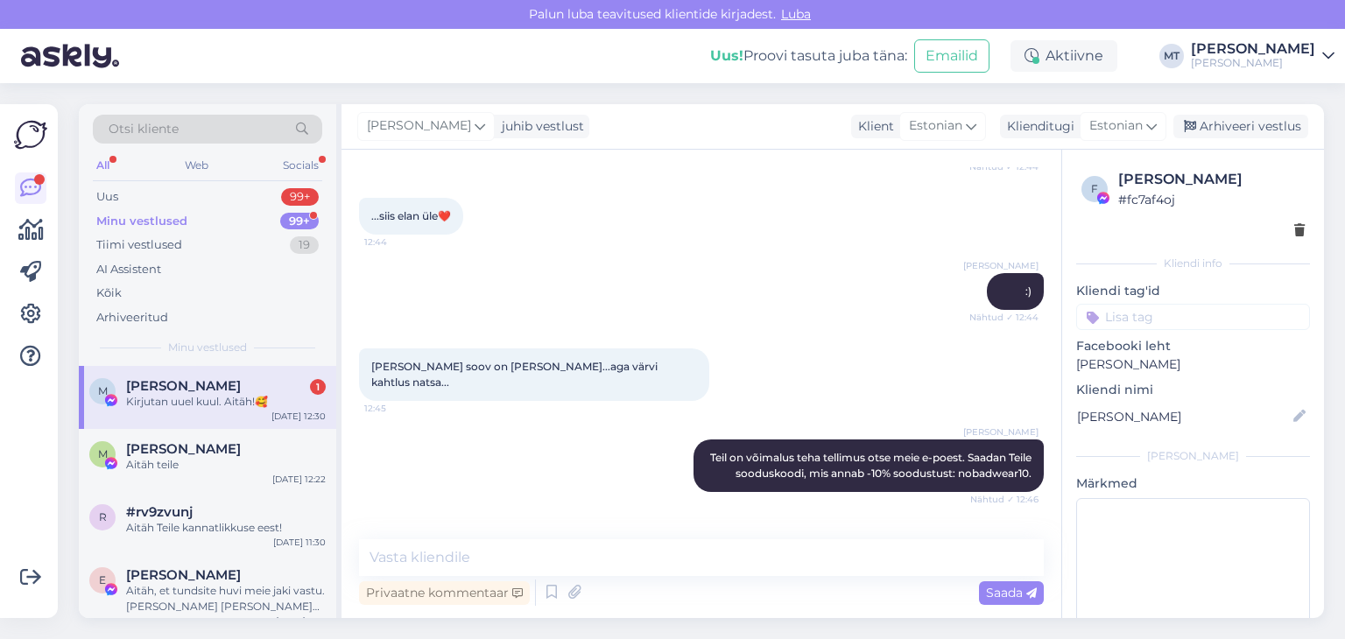
click at [157, 390] on div "Maila Jaas 1 Kirjutan uuel kuul. Aitäh!🥰" at bounding box center [226, 394] width 200 height 32
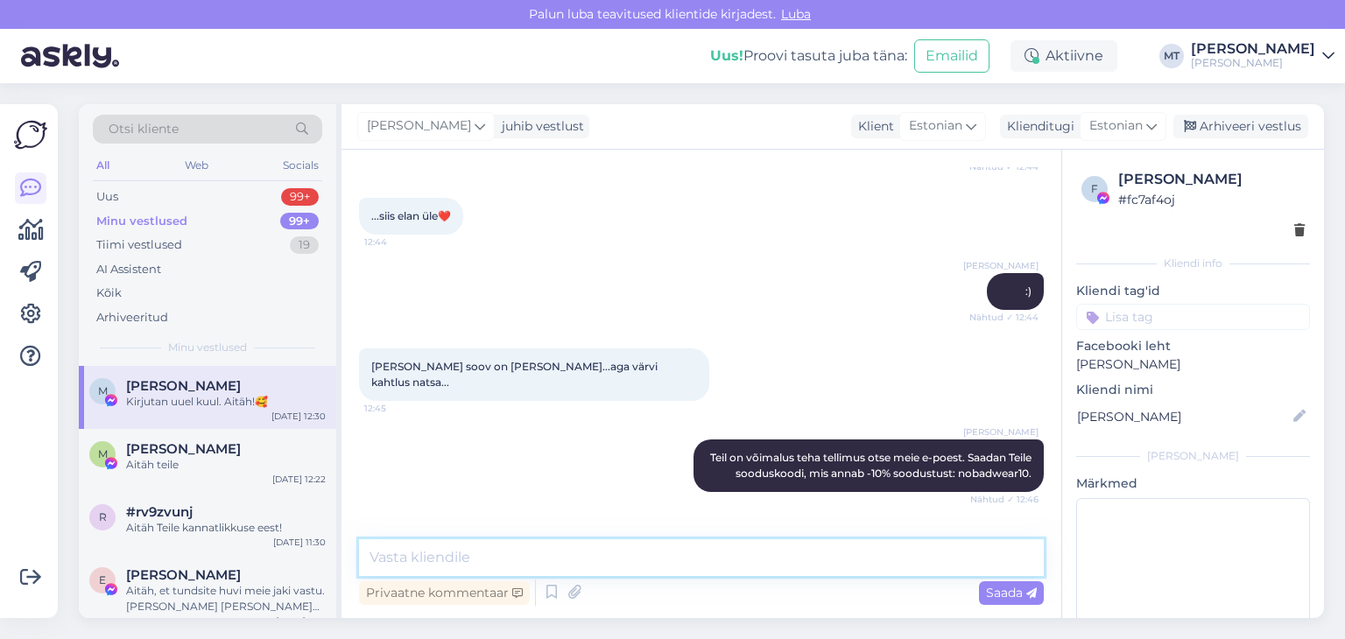
click at [411, 552] on textarea at bounding box center [701, 558] width 685 height 37
type textarea "Aitäh Teile! :)"
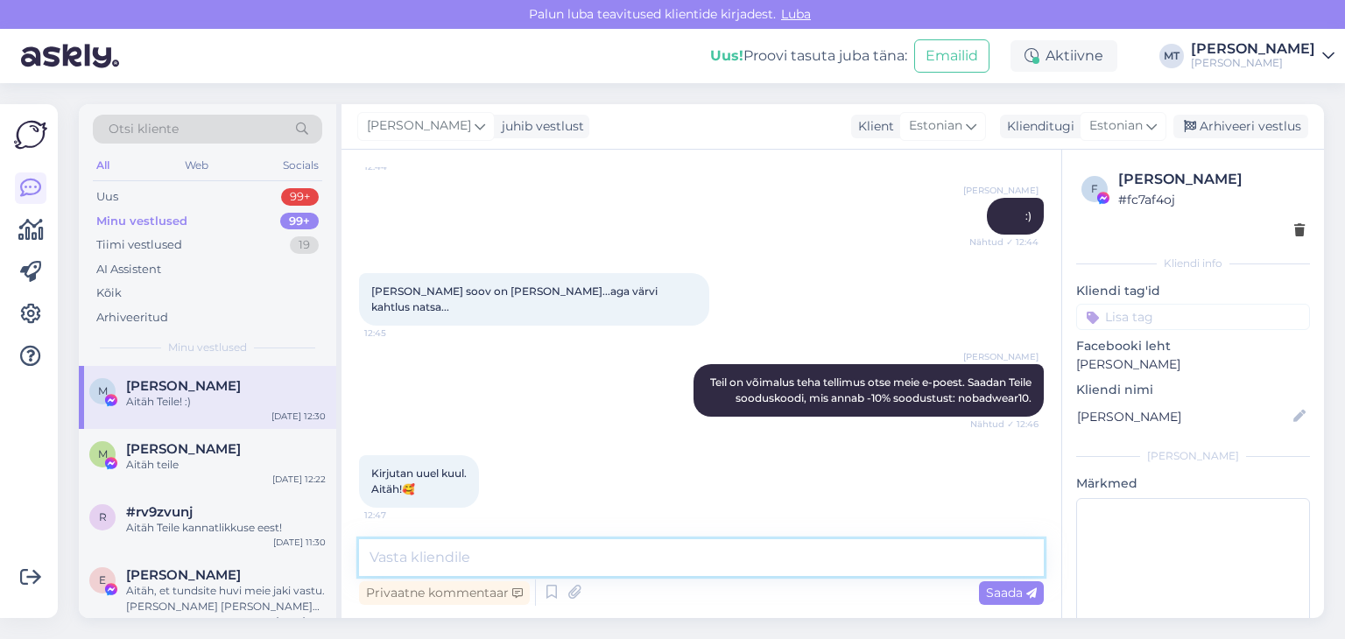
click at [406, 561] on textarea at bounding box center [701, 558] width 685 height 37
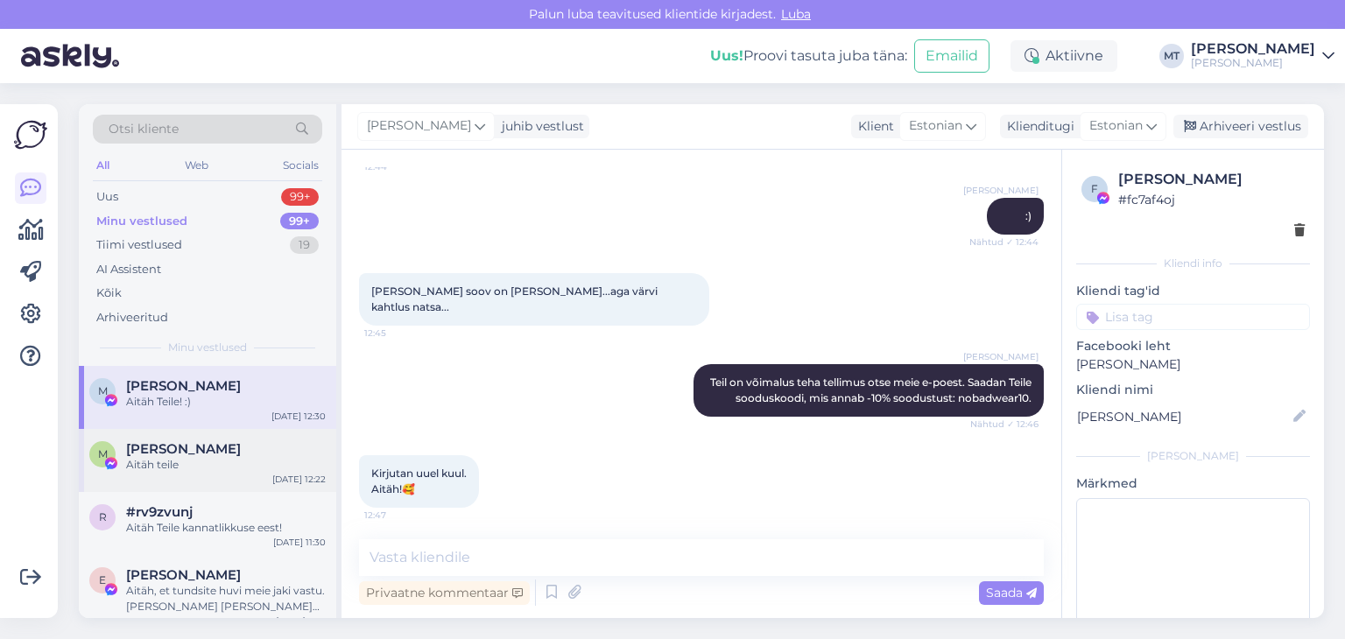
click at [183, 454] on span "[PERSON_NAME]" at bounding box center [183, 449] width 115 height 16
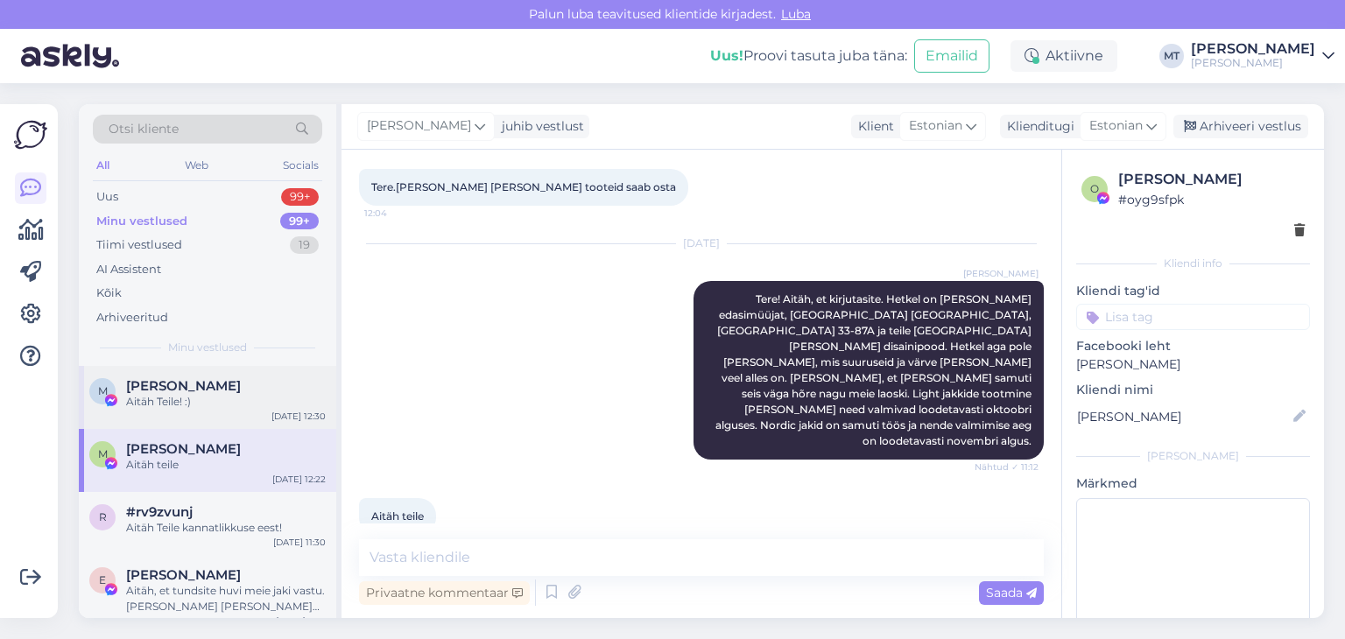
click at [200, 371] on div "M Maila Jaas Aitäh Teile! :) [DATE] 12:30" at bounding box center [208, 397] width 258 height 63
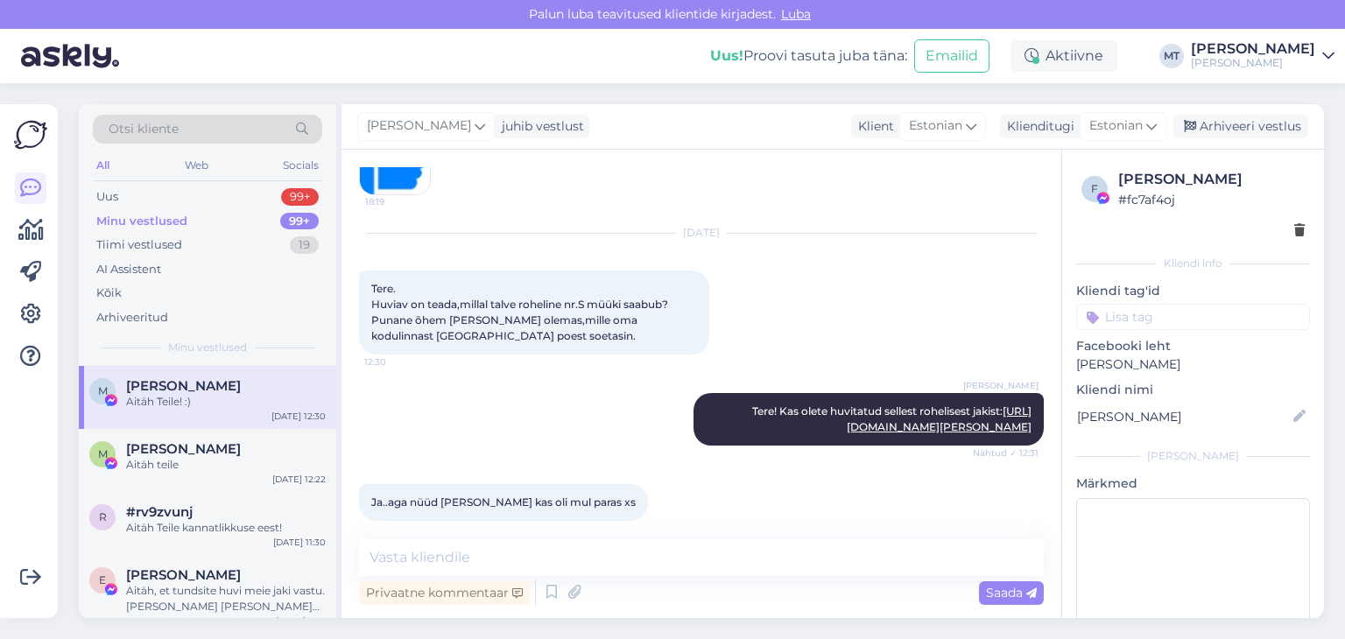
click at [182, 392] on span "[PERSON_NAME]" at bounding box center [183, 386] width 115 height 16
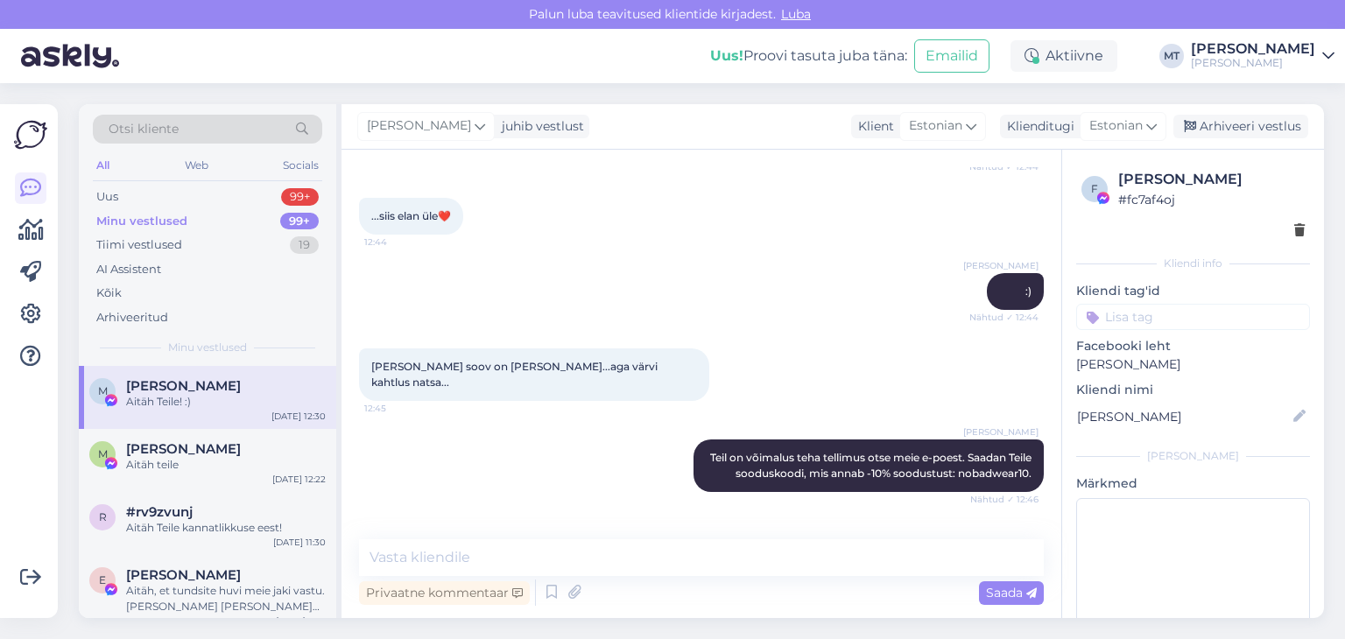
scroll to position [2803, 0]
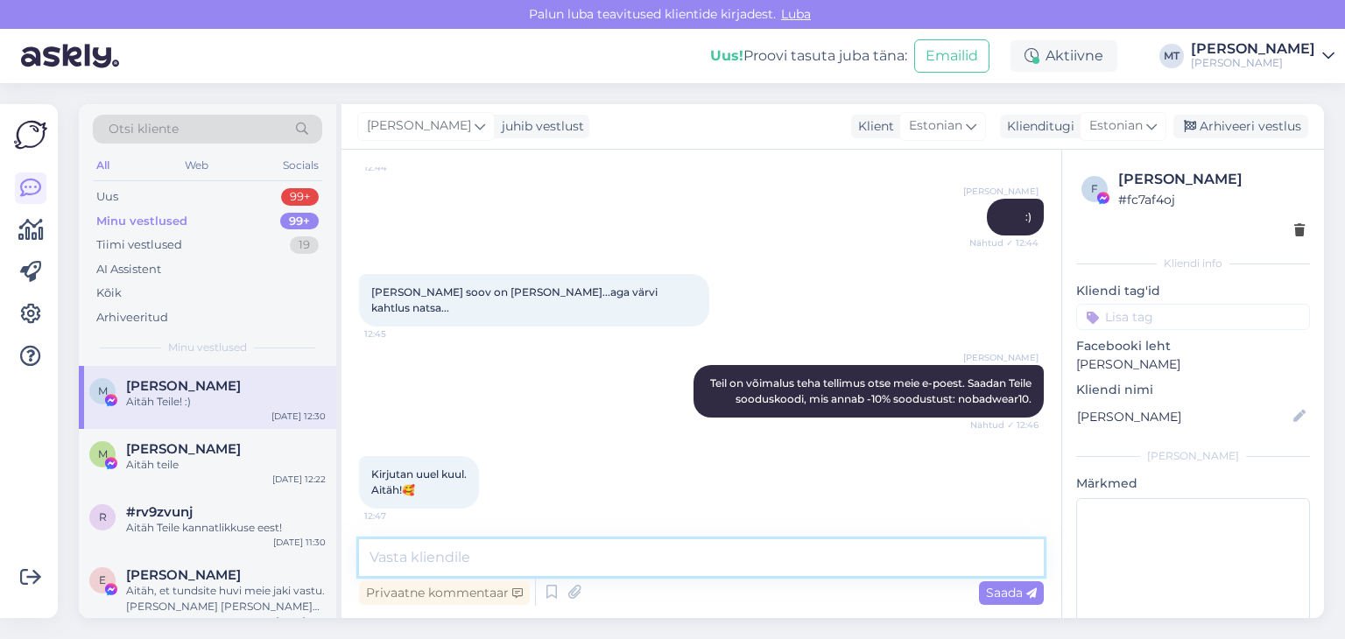
click at [420, 554] on textarea at bounding box center [701, 558] width 685 height 37
